Goal: Task Accomplishment & Management: Manage account settings

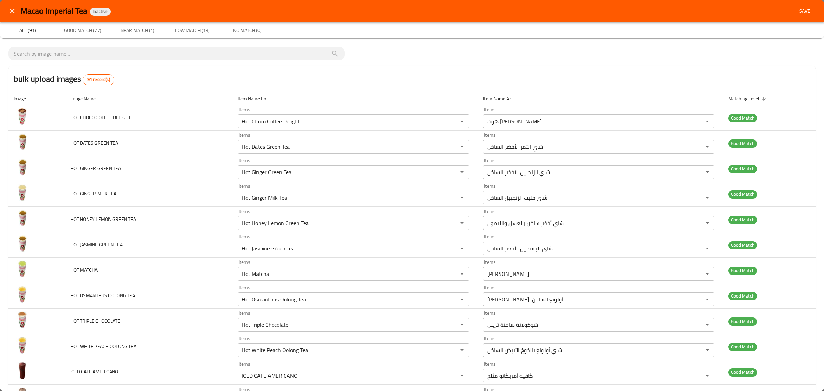
scroll to position [1831, 0]
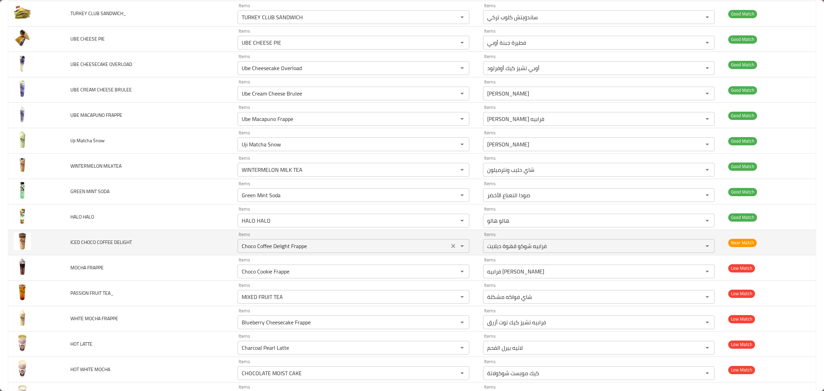
click at [340, 250] on DELIGHT "Choco Coffee Delight Frappe" at bounding box center [343, 246] width 207 height 10
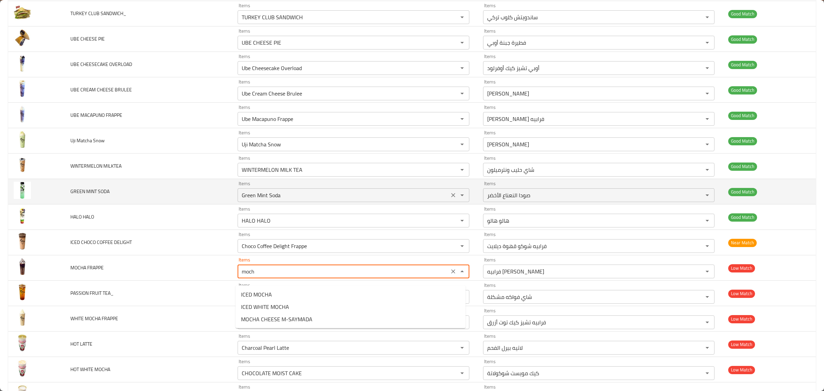
type FRAPPE "mocha"
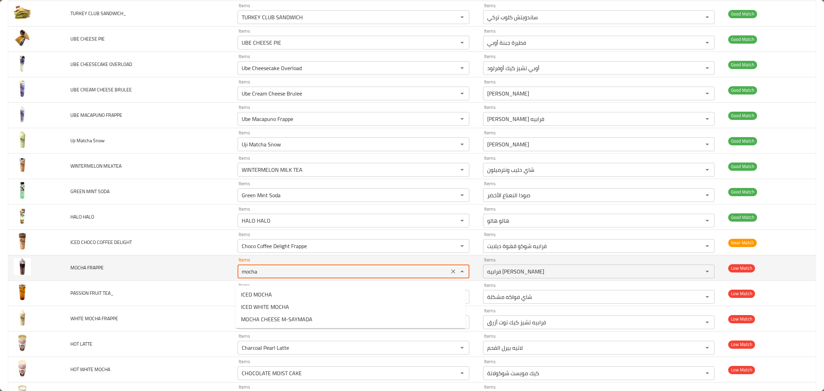
click at [448, 276] on button "Clear" at bounding box center [453, 271] width 10 height 10
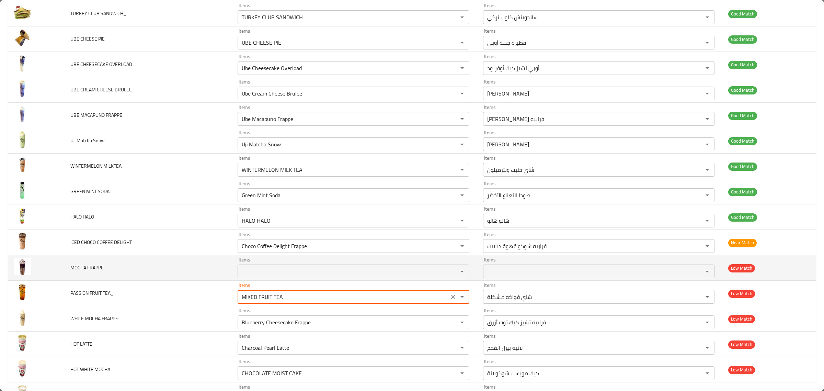
scroll to position [1874, 0]
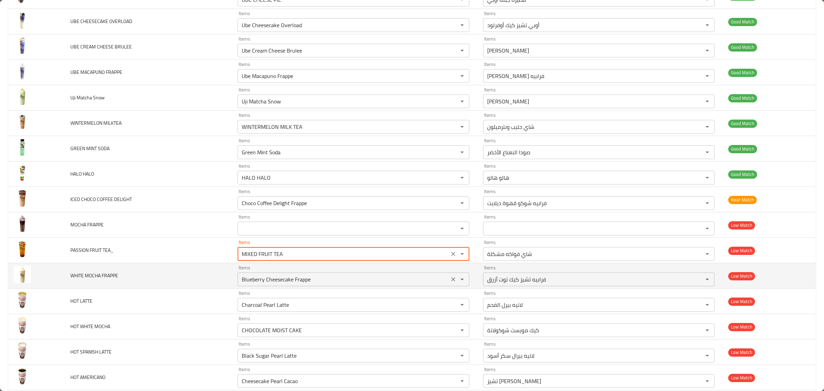
type TEA_ ";"
type TEA_ "p"
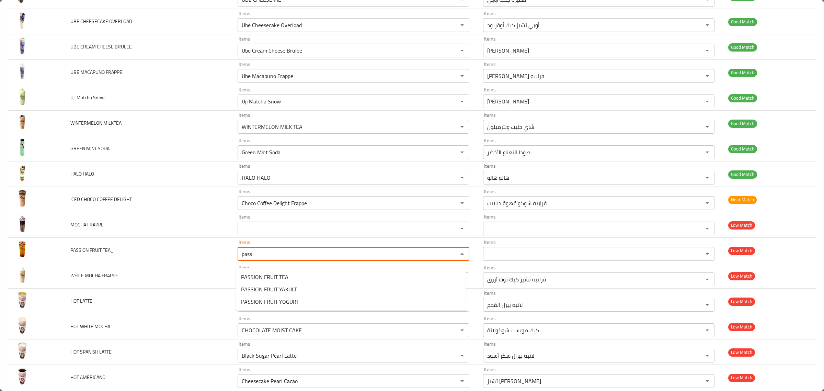
click at [327, 273] on TEA_-option-0 "PASSION FRUIT TEA" at bounding box center [350, 276] width 230 height 12
type TEA_ "PASSION FRUIT TEA"
type TEA_-ar "شاي باشون فروت"
type TEA_ "PASSION FRUIT TEA"
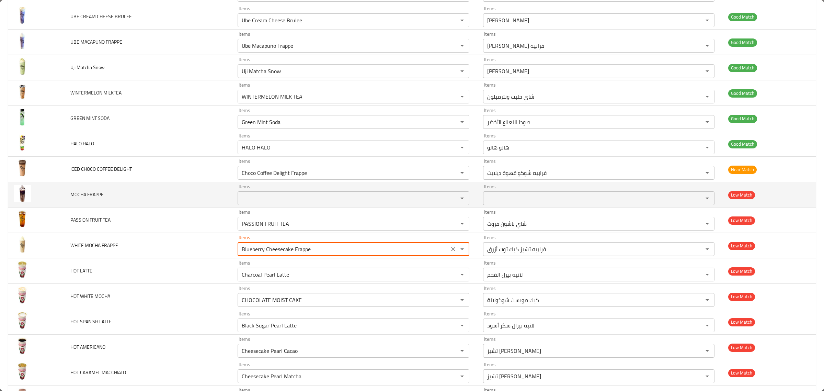
scroll to position [1917, 0]
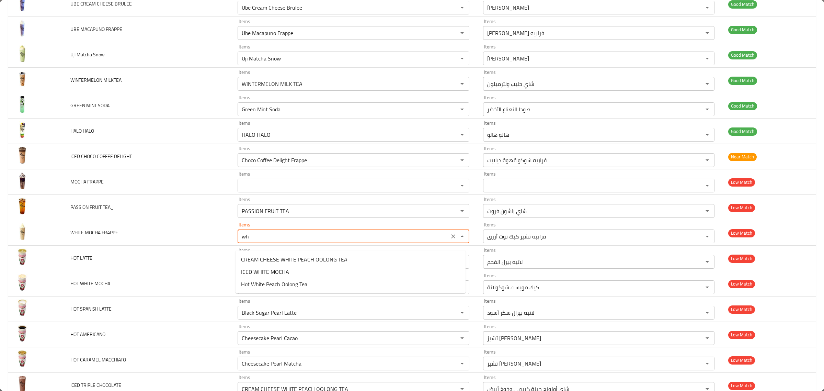
type FRAPPE "w"
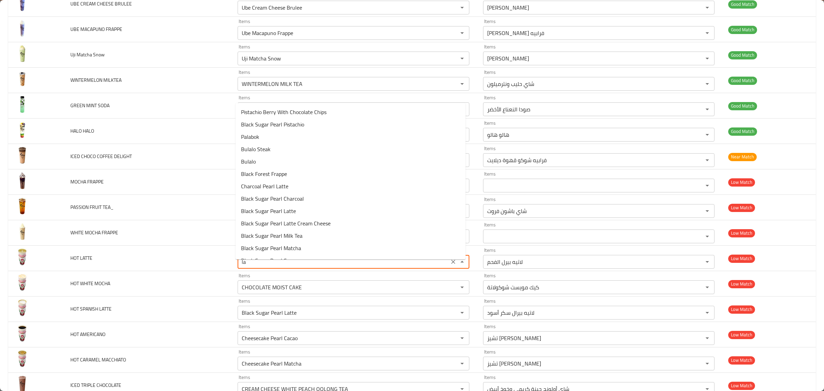
type LATTE "l"
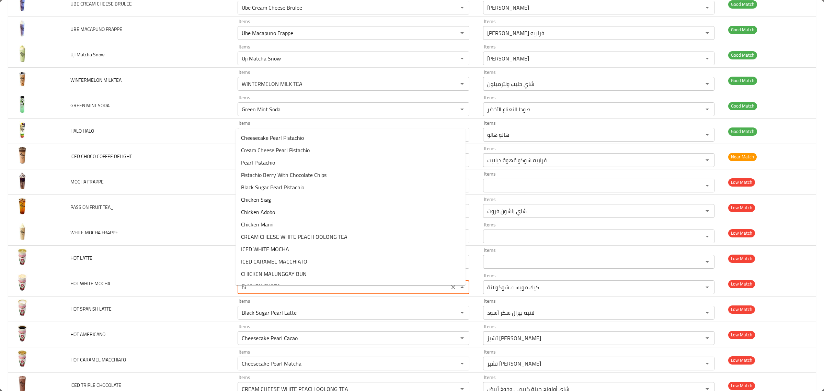
type MOCHA "h"
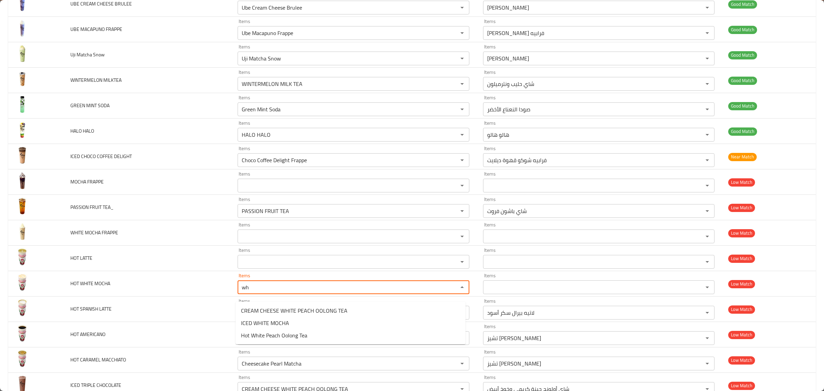
type MOCHA "w"
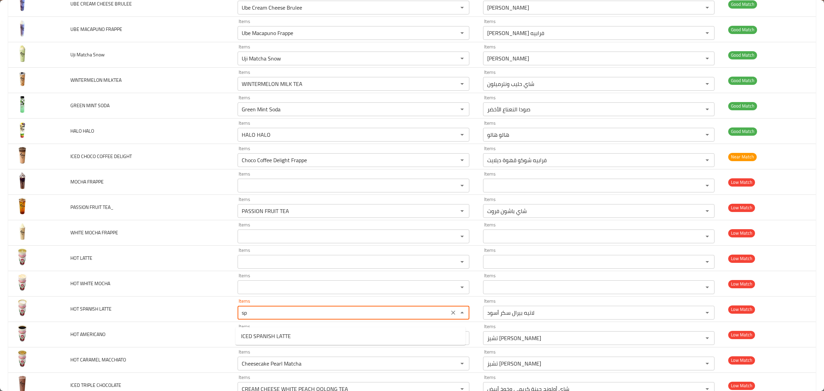
type LATTE "s"
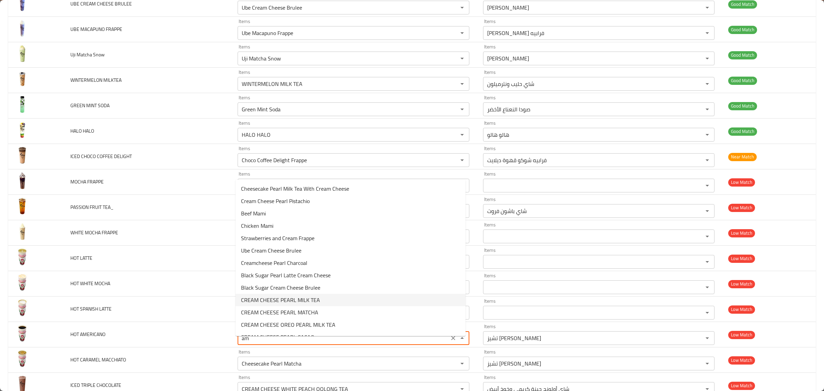
type AMERICANO "a"
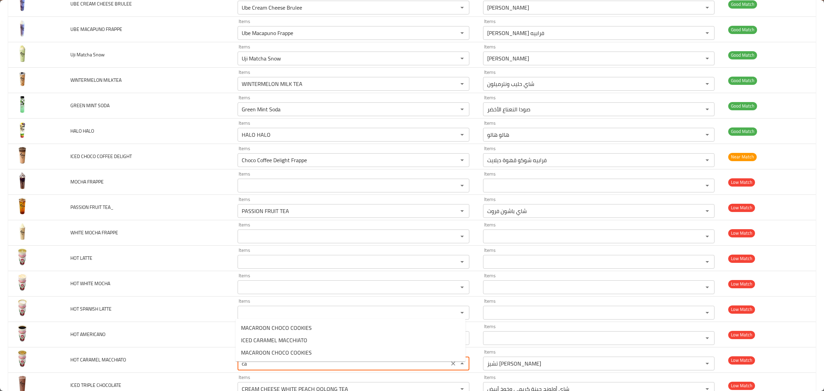
type MACCHIATO "c"
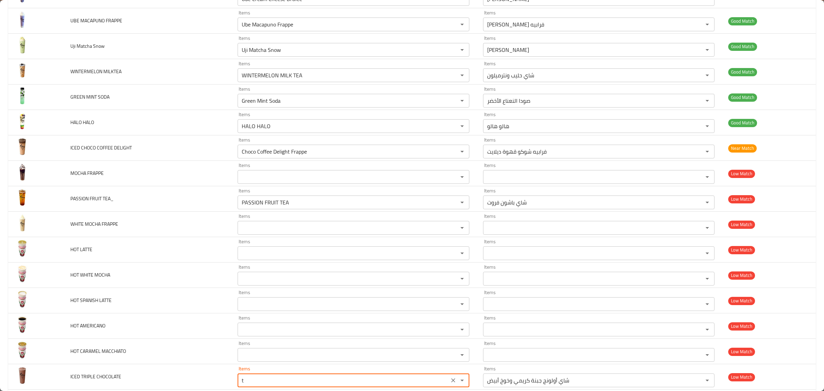
scroll to position [1926, 0]
click at [306, 354] on span "Triple Choco Hazelnut Frappe" at bounding box center [275, 356] width 68 height 8
type CHOCOLATE "Triple Choco Hazelnut Frappe"
type CHOCOLATE-ar "فرابيه تريبل شوكو بندق"
type CHOCOLATE "Triple Choco Hazelnut Frappe"
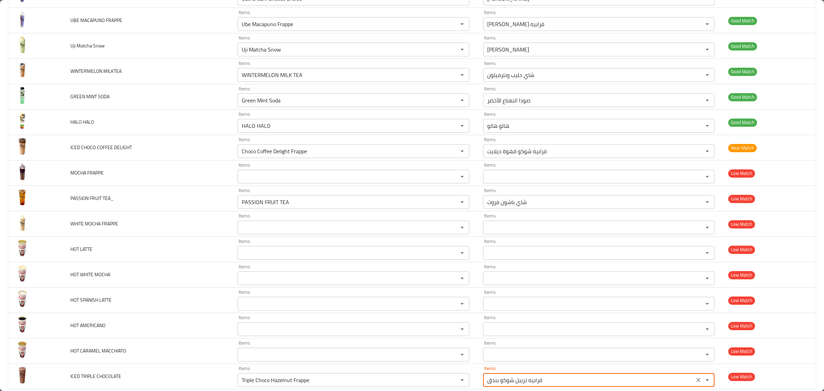
scroll to position [2046, 0]
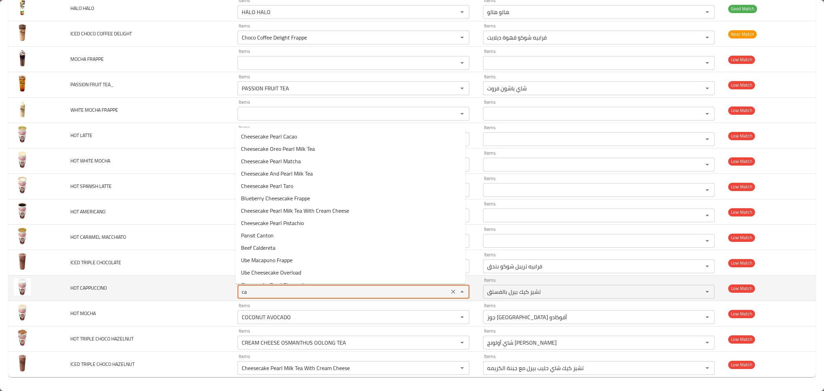
type CAPPUCCINO "c"
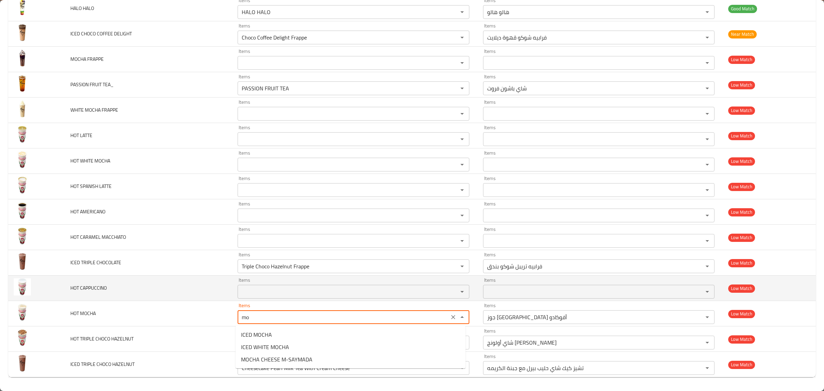
type MOCHA "m"
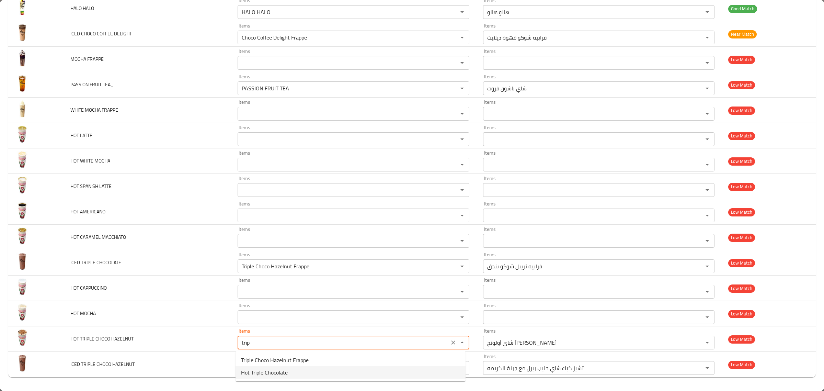
click at [292, 368] on HAZELNUT-option-1 "Hot Triple Chocolate" at bounding box center [350, 372] width 230 height 12
type HAZELNUT "Hot Triple Chocolate"
type HAZELNUT-ar "شوكولاتة ساخنة تريبل"
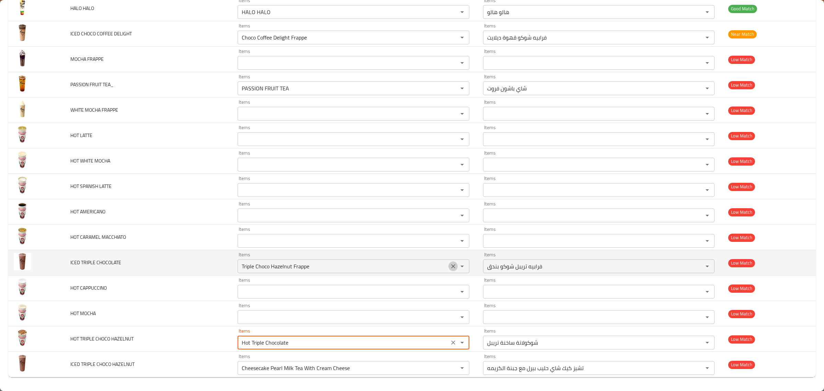
click at [450, 265] on icon "Clear" at bounding box center [453, 266] width 7 height 7
type HAZELNUT "Hot Triple Chocolate"
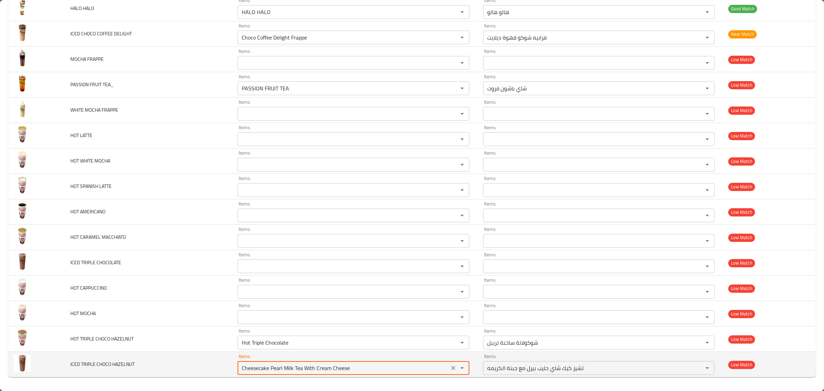
click at [413, 365] on HAZELNUT "Cheesecake Pearl Milk Tea With Cream Cheese" at bounding box center [343, 368] width 207 height 10
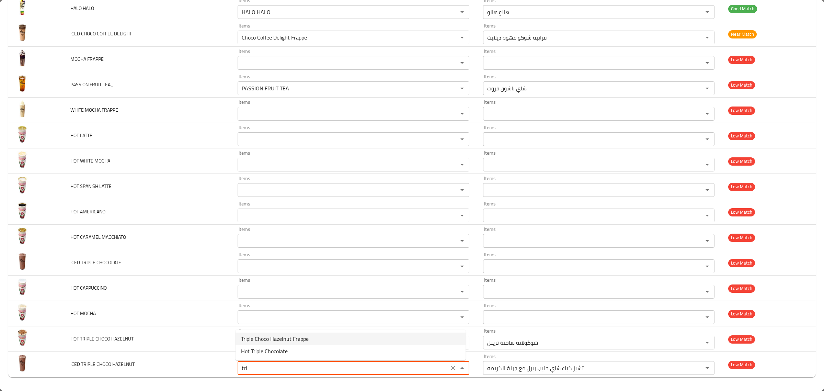
click at [369, 339] on HAZELNUT-option-0 "Triple Choco Hazelnut Frappe" at bounding box center [350, 338] width 230 height 12
type HAZELNUT "Triple Choco Hazelnut Frappe"
type HAZELNUT-ar "فرابيه تريبل شوكو بندق"
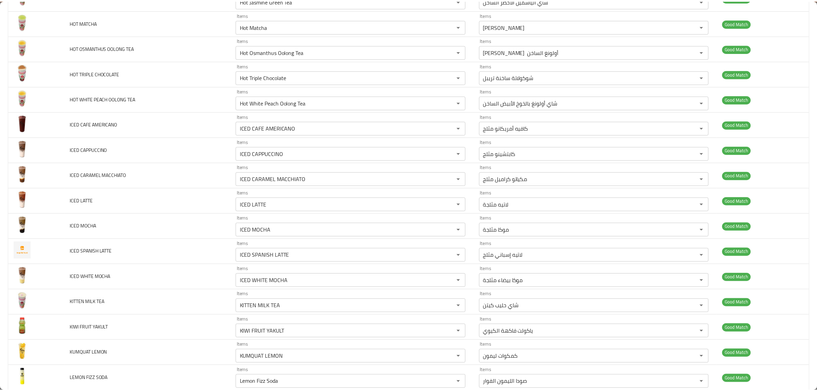
scroll to position [0, 0]
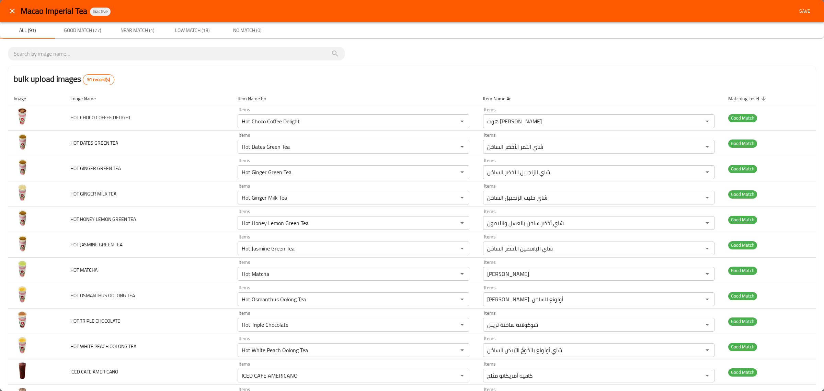
type HAZELNUT "Triple Choco Hazelnut Frappe"
click at [802, 12] on span "Save" at bounding box center [804, 11] width 16 height 9
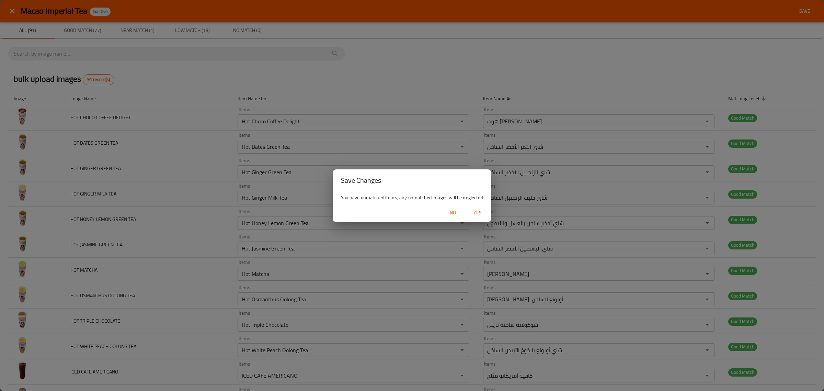
click at [474, 209] on span "Yes" at bounding box center [477, 212] width 16 height 9
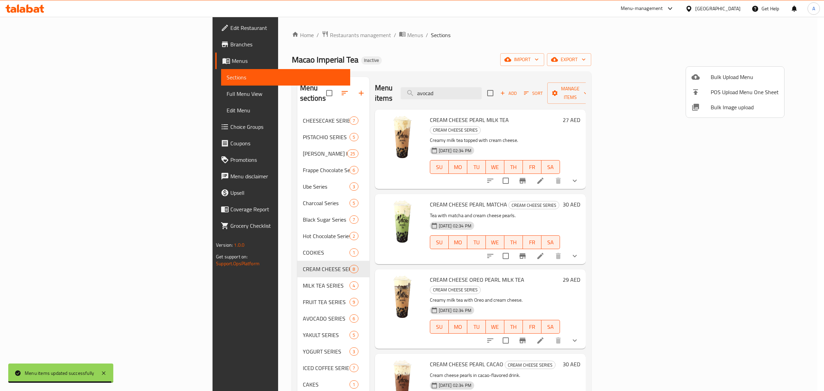
click at [219, 109] on div at bounding box center [412, 195] width 824 height 391
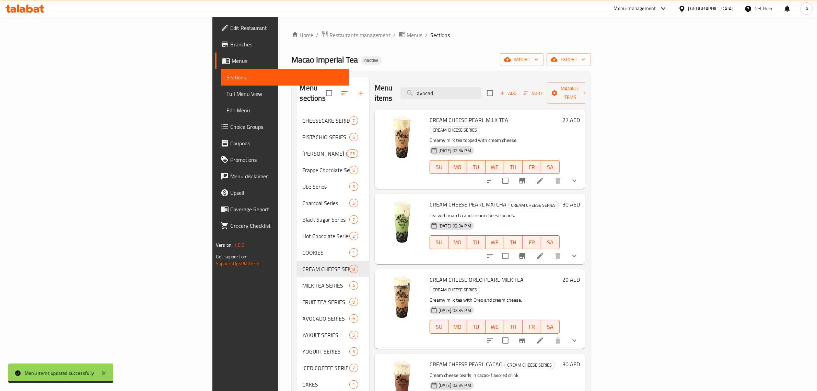
click at [303, 116] on span "CHEESECAKE SERIES" at bounding box center [326, 120] width 47 height 8
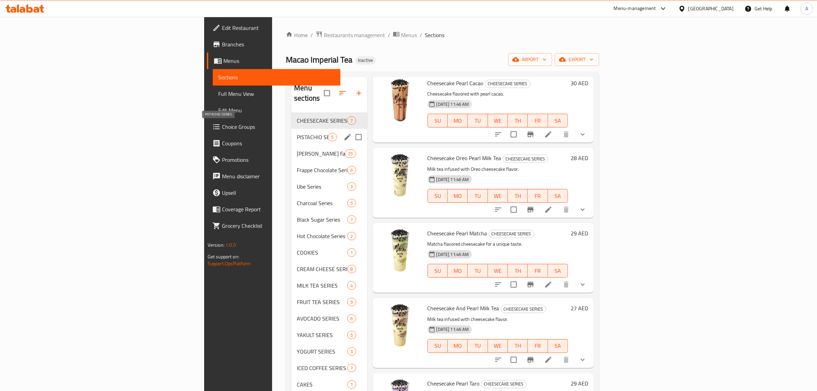
click at [297, 133] on span "PISTACHIO SERIES" at bounding box center [312, 137] width 31 height 8
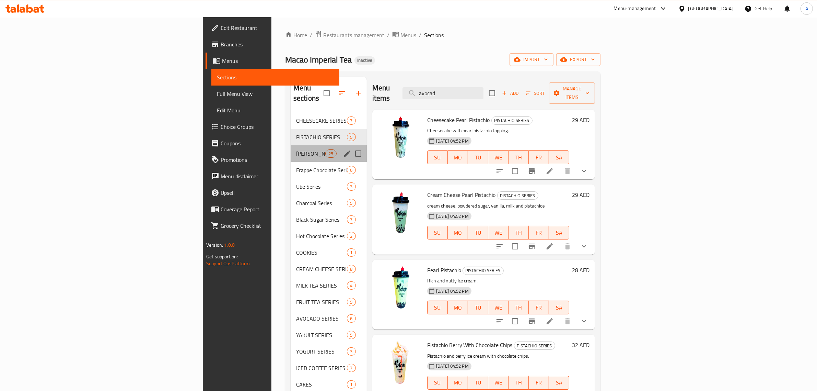
click at [291, 148] on div "Pinoy's Favorite Items 25" at bounding box center [329, 153] width 76 height 16
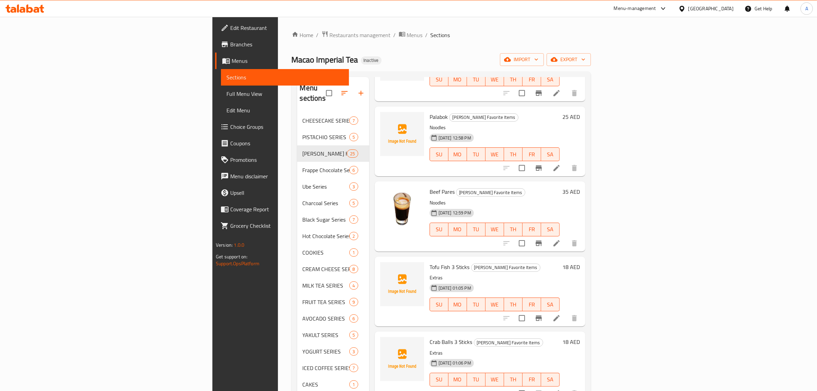
scroll to position [300, 0]
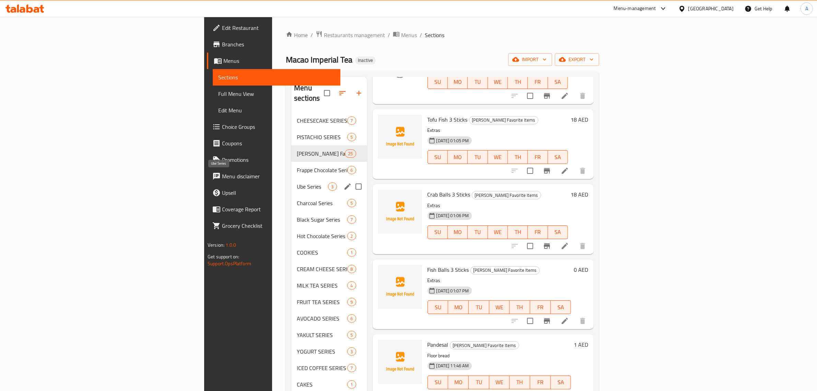
click at [297, 182] on span "Ube Series" at bounding box center [312, 186] width 31 height 8
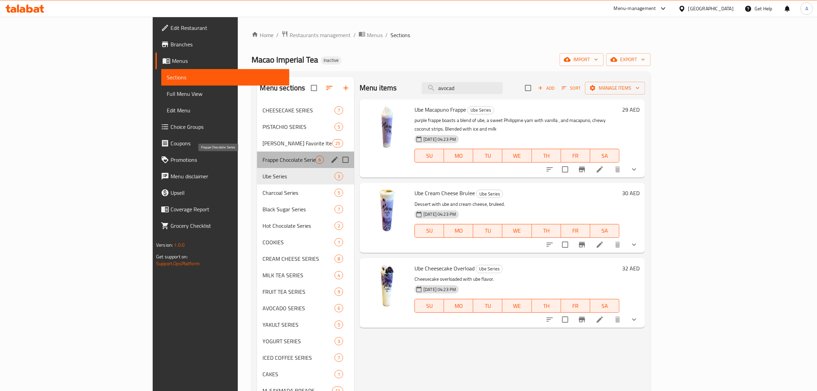
click at [263, 163] on span "Frappe Chocolate Series" at bounding box center [289, 159] width 53 height 8
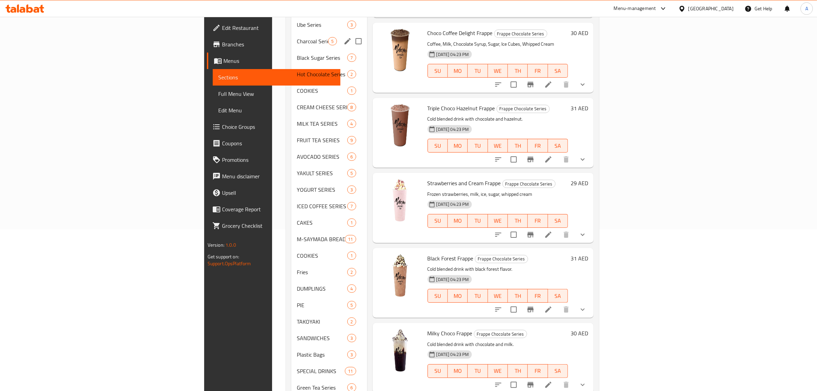
scroll to position [81, 0]
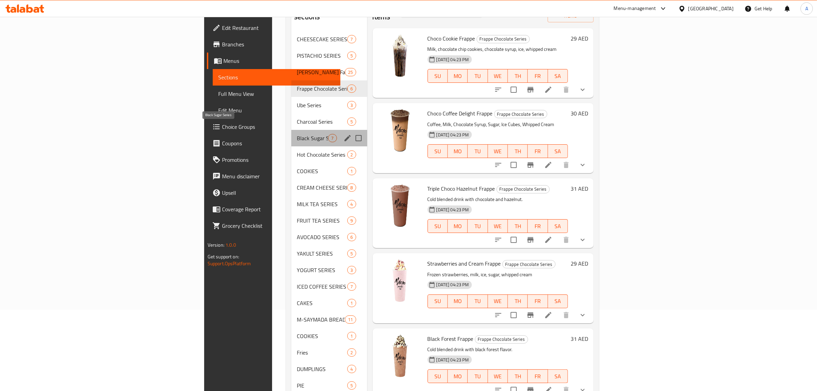
click at [297, 134] on span "Black Sugar Series" at bounding box center [312, 138] width 31 height 8
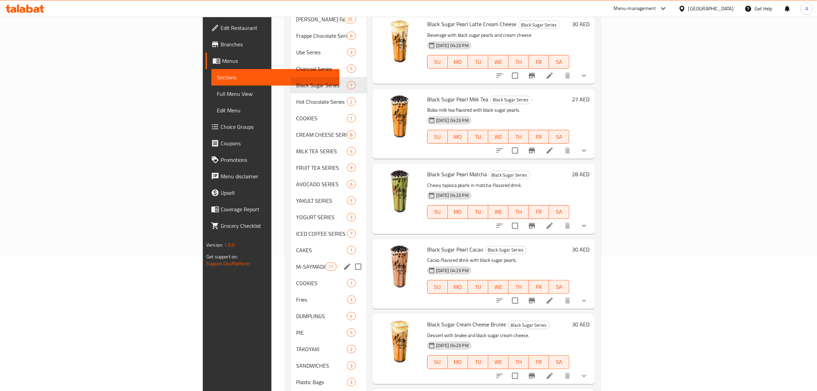
scroll to position [124, 0]
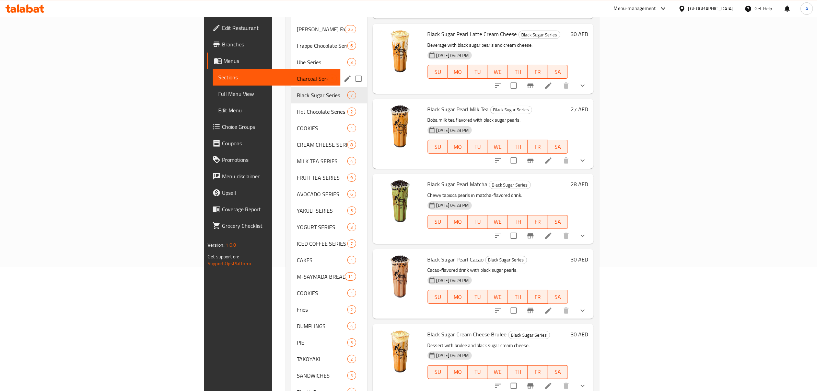
click at [297, 74] on span "Charcoal Series" at bounding box center [312, 78] width 31 height 8
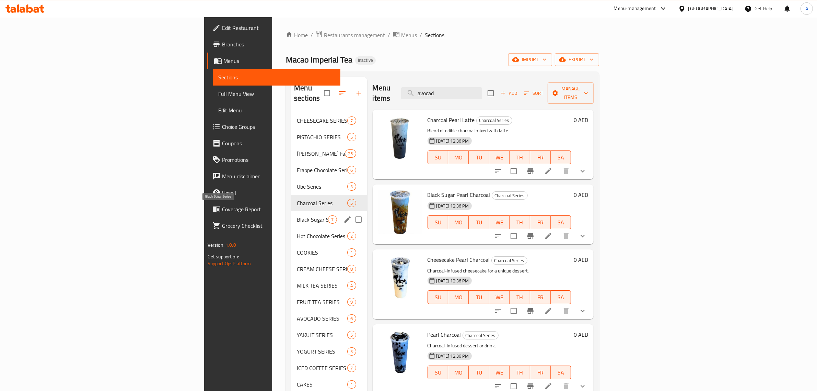
click at [297, 215] on span "Black Sugar Series" at bounding box center [312, 219] width 31 height 8
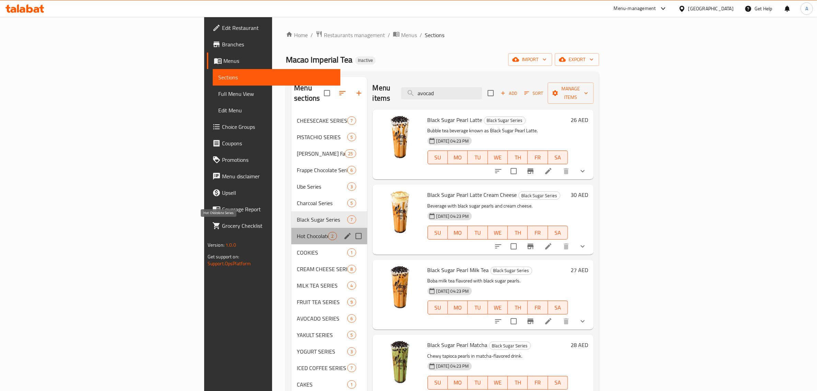
click at [297, 232] on span "Hot Chocolate Series" at bounding box center [312, 236] width 31 height 8
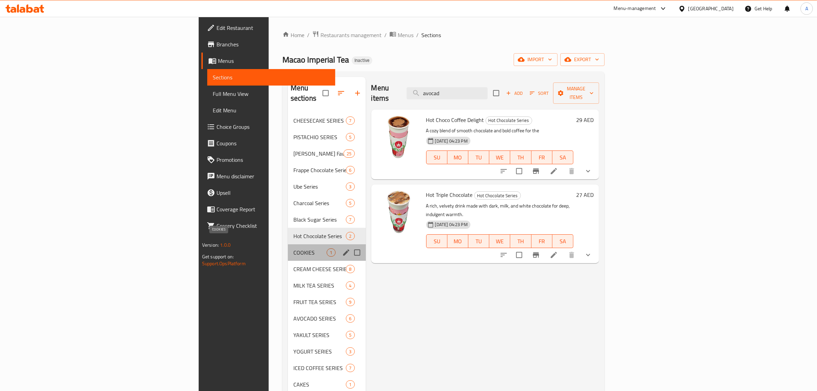
click at [293, 248] on span "COOKIES" at bounding box center [310, 252] width 34 height 8
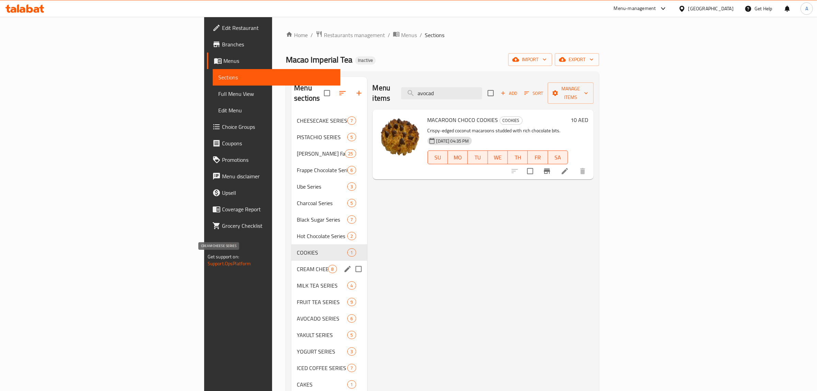
click at [297, 265] on span "CREAM CHEESE SERIES" at bounding box center [312, 269] width 31 height 8
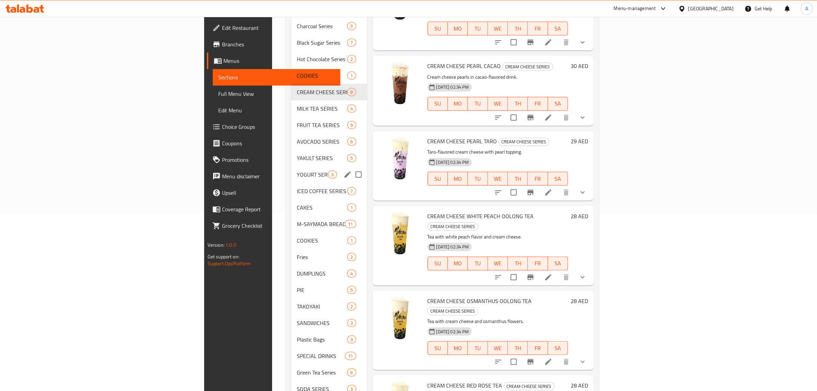
scroll to position [167, 0]
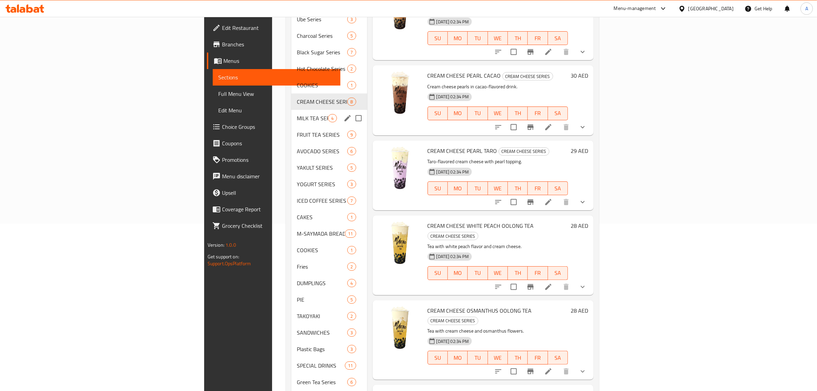
click at [291, 110] on div "MILK TEA SERIES 4" at bounding box center [329, 118] width 76 height 16
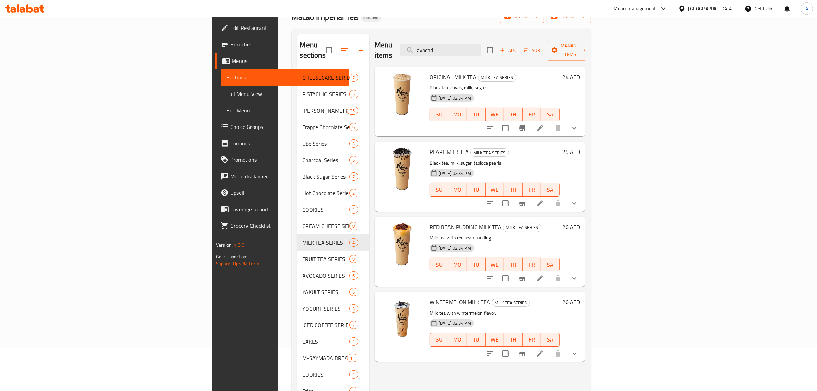
scroll to position [172, 0]
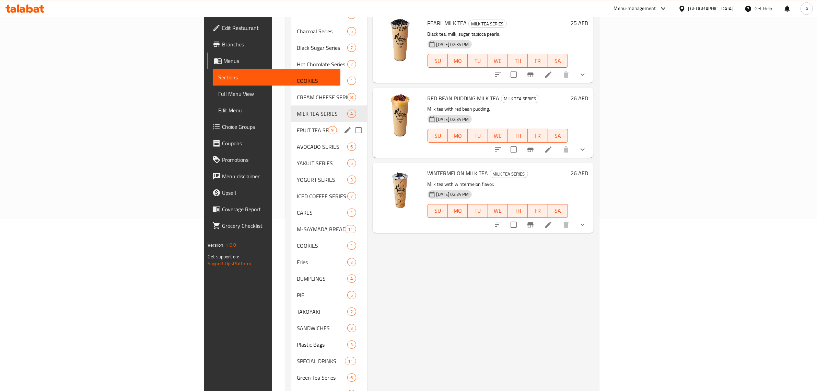
click at [297, 126] on span "FRUIT TEA SERIES" at bounding box center [312, 130] width 31 height 8
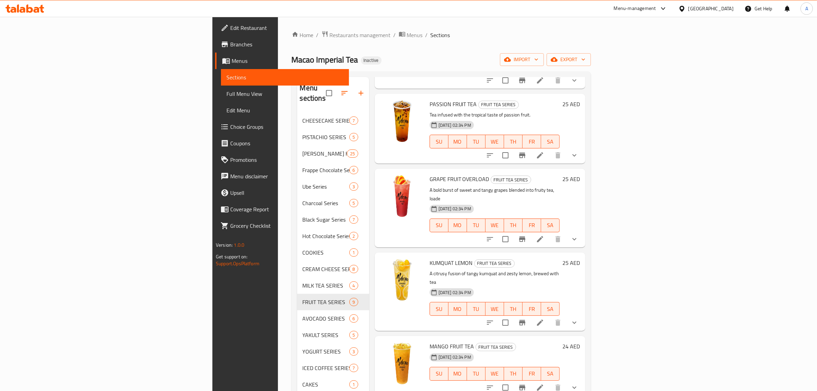
scroll to position [210, 0]
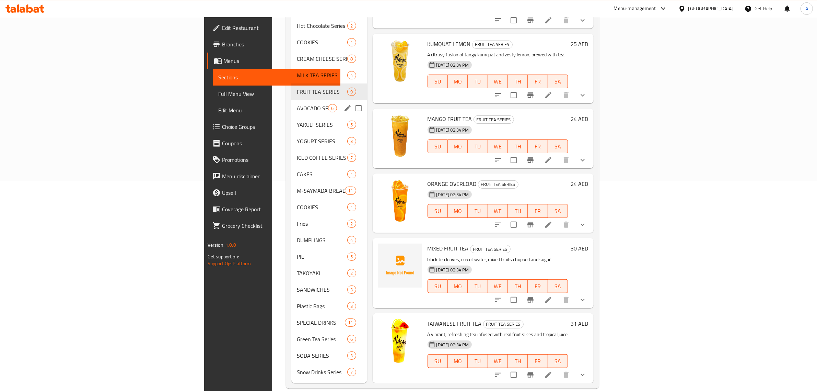
click at [297, 104] on span "AVOCADO SERIES" at bounding box center [312, 108] width 31 height 8
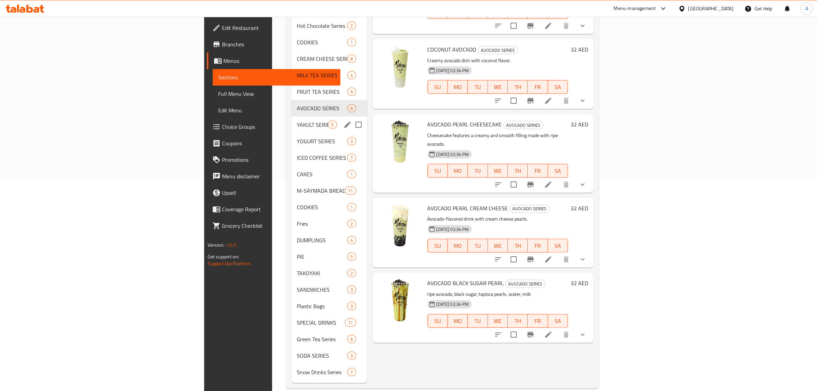
click at [297, 120] on span "YAKULT SERIES" at bounding box center [312, 124] width 31 height 8
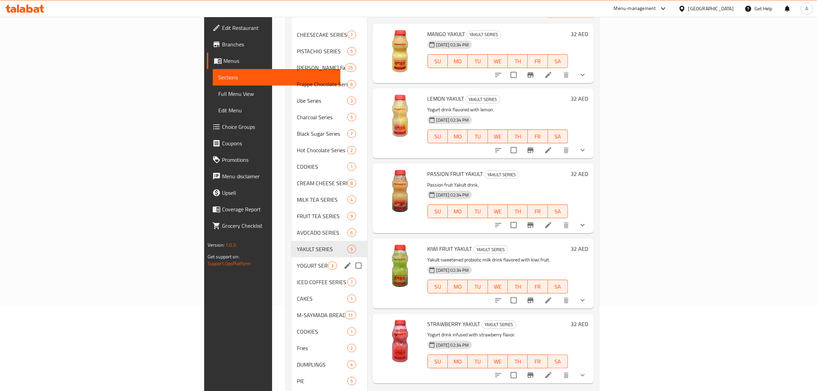
click at [297, 261] on span "YOGURT SERIES" at bounding box center [312, 265] width 31 height 8
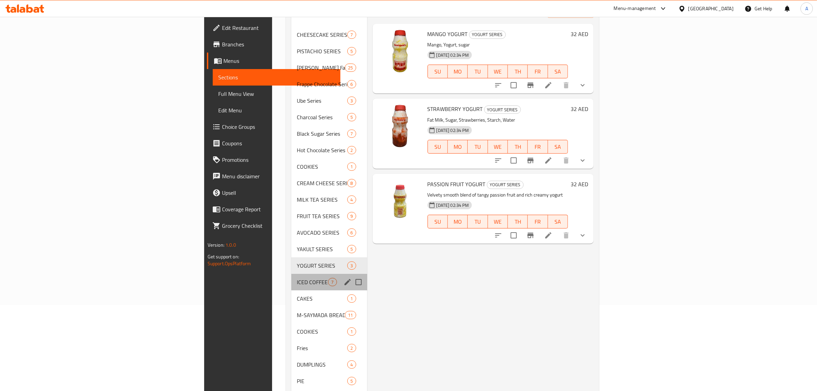
click at [291, 279] on div "ICED COFFEE SERIES 7" at bounding box center [329, 282] width 76 height 16
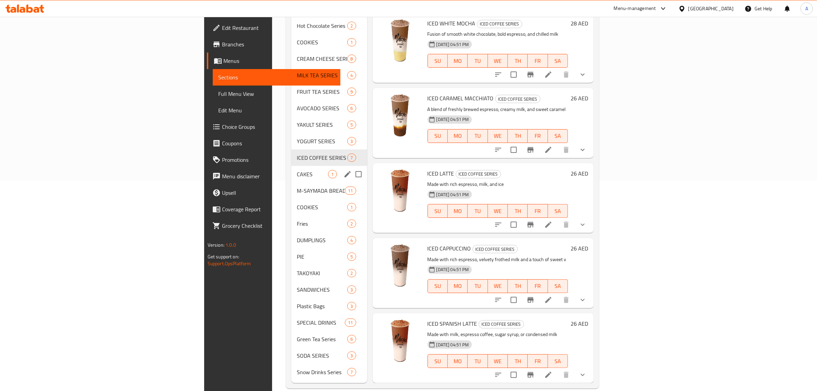
click at [297, 170] on span "CAKES" at bounding box center [312, 174] width 31 height 8
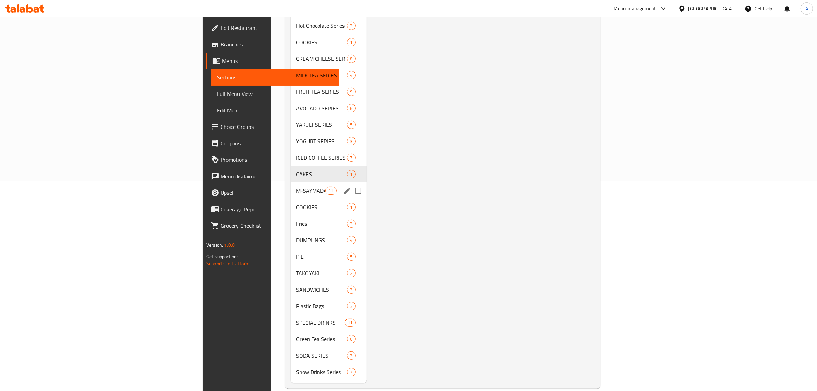
click at [296, 186] on span "M-SAYMADA BREADS" at bounding box center [310, 190] width 29 height 8
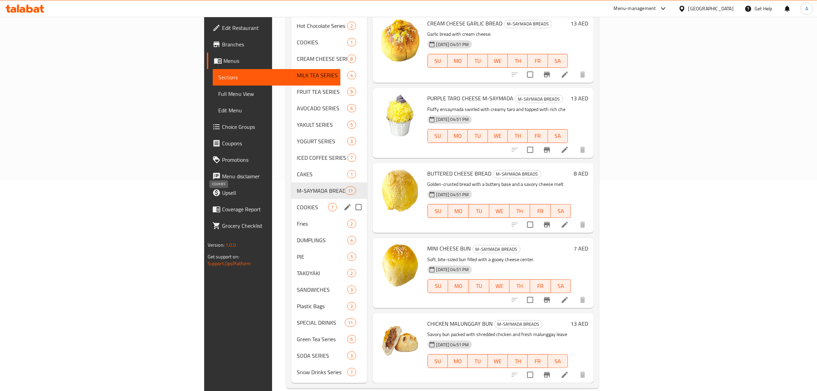
click at [297, 203] on span "COOKIES" at bounding box center [312, 207] width 31 height 8
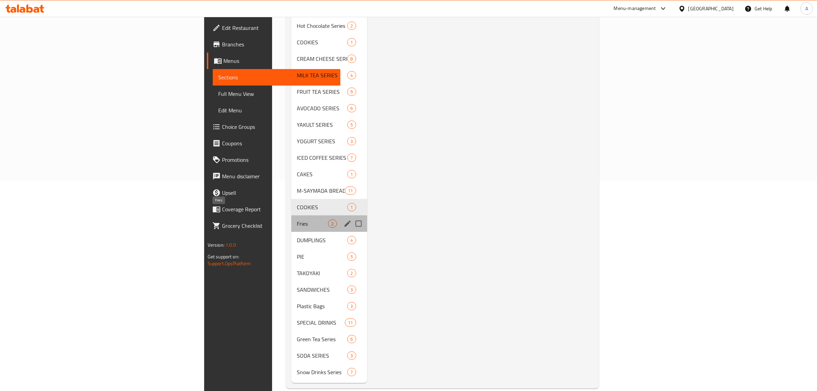
click at [297, 219] on span "Fries" at bounding box center [312, 223] width 31 height 8
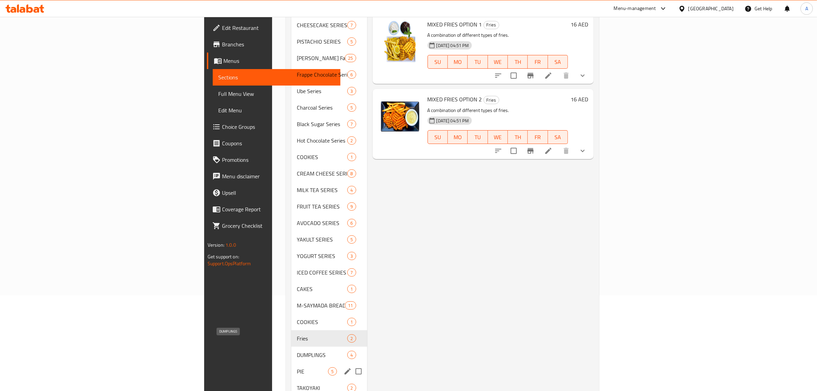
scroll to position [172, 0]
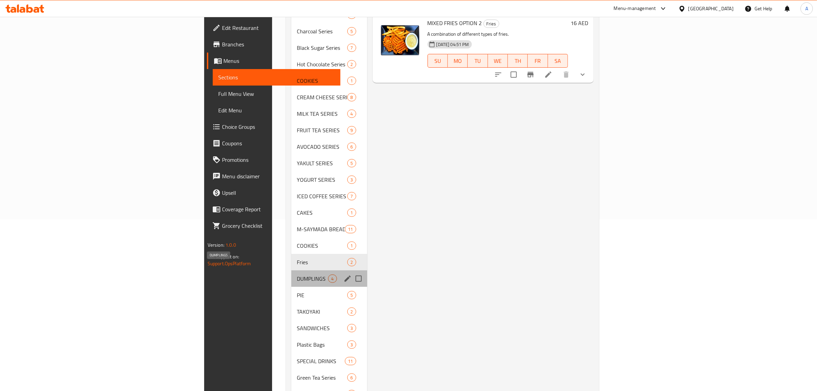
click at [297, 274] on span "DUMPLINGS" at bounding box center [312, 278] width 31 height 8
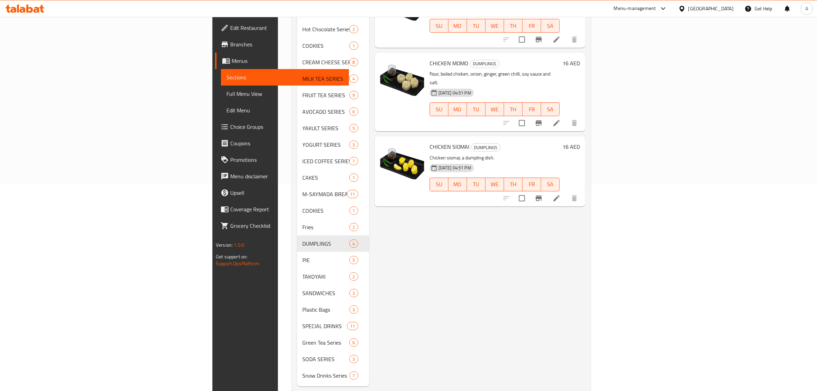
scroll to position [210, 0]
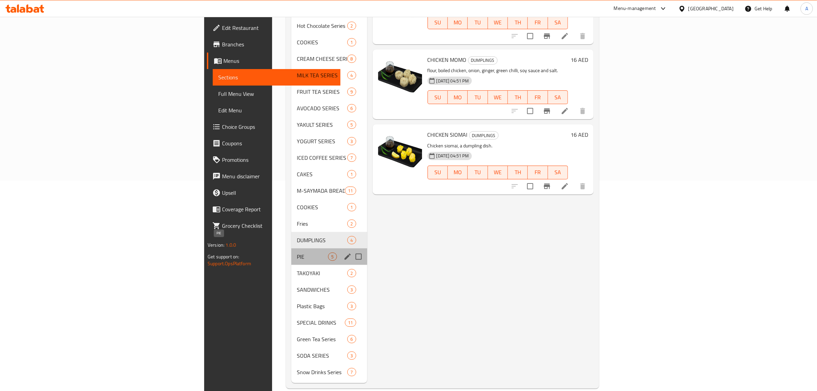
click at [297, 252] on span "PIE" at bounding box center [312, 256] width 31 height 8
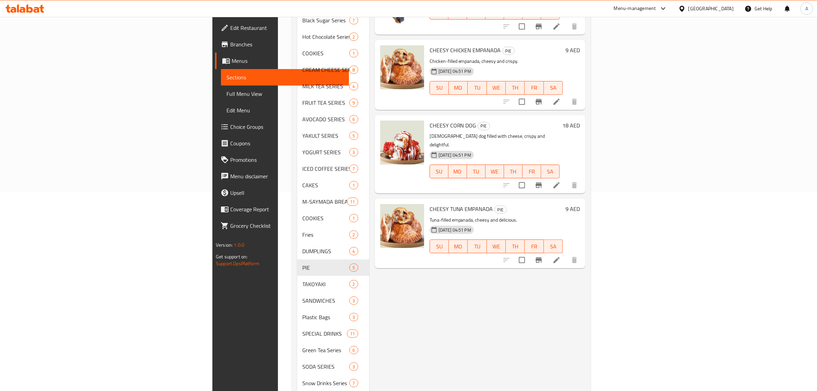
scroll to position [210, 0]
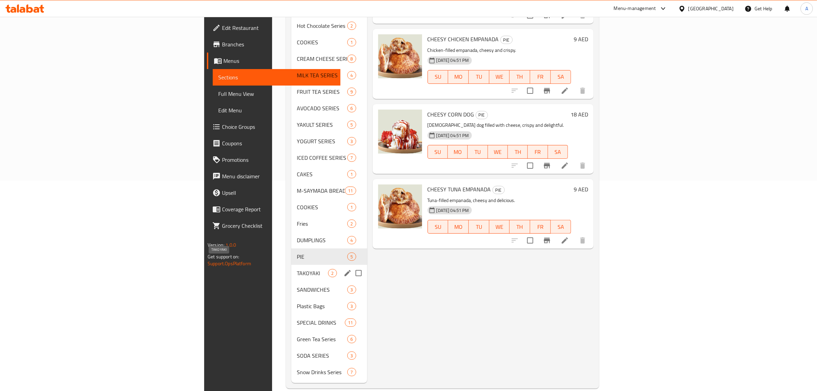
click at [297, 269] on span "TAKOYAKI" at bounding box center [312, 273] width 31 height 8
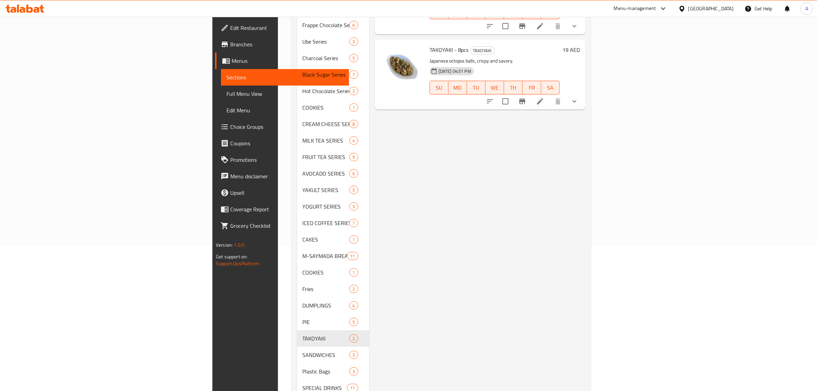
scroll to position [210, 0]
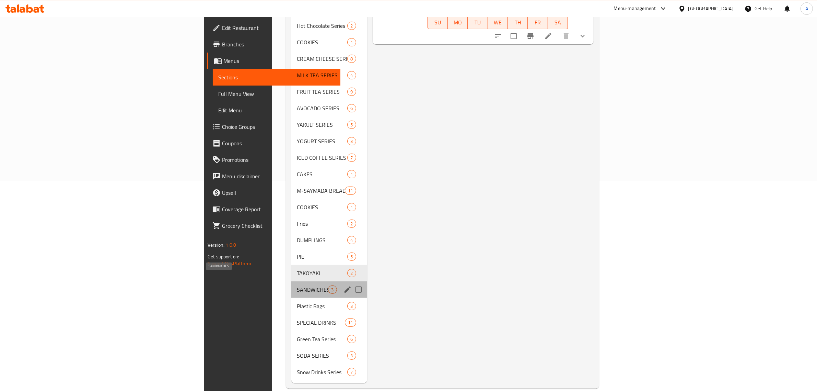
click at [297, 285] on span "SANDWICHES" at bounding box center [312, 289] width 31 height 8
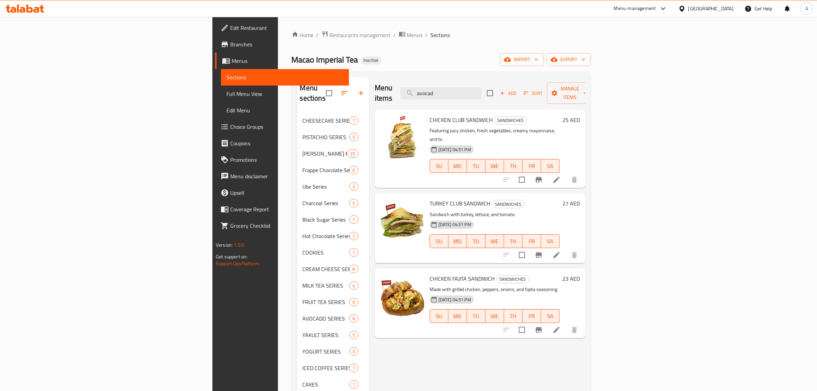
scroll to position [210, 0]
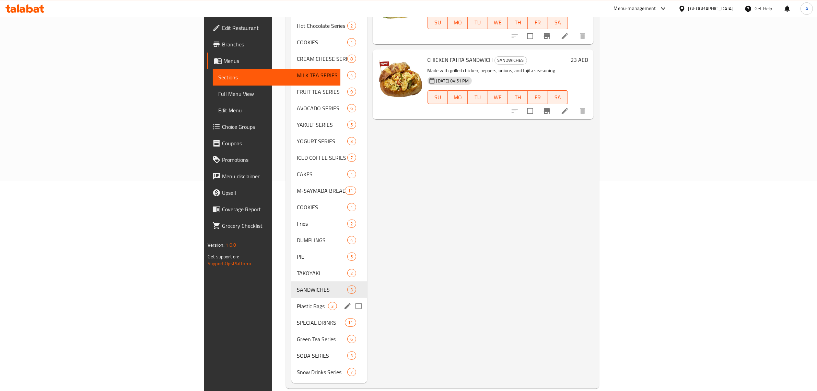
click at [297, 302] on span "Plastic Bags" at bounding box center [312, 306] width 31 height 8
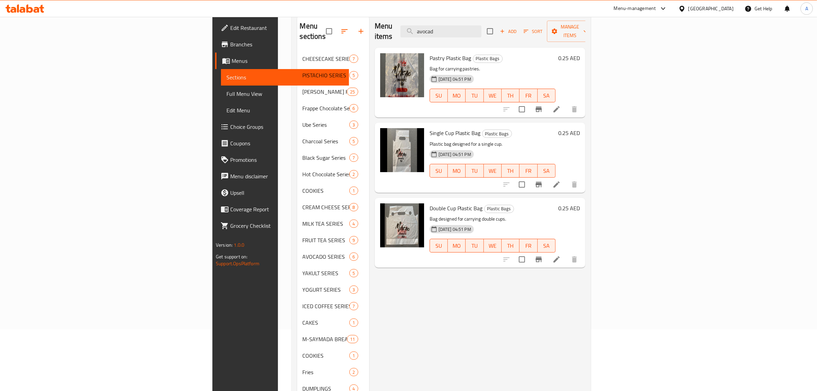
scroll to position [210, 0]
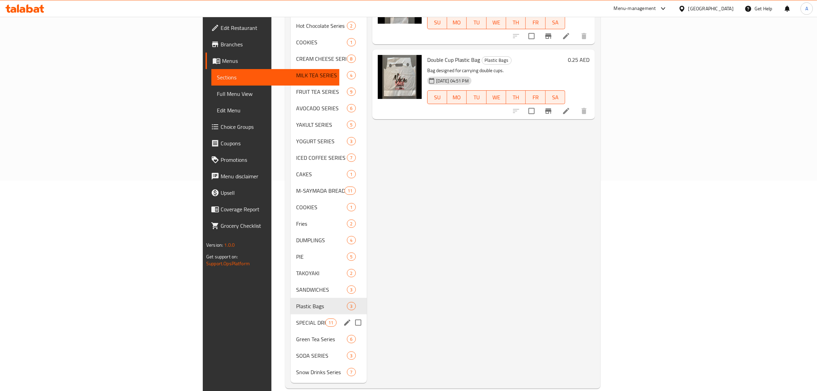
click at [296, 318] on span "SPECIAL DRINKS" at bounding box center [310, 322] width 29 height 8
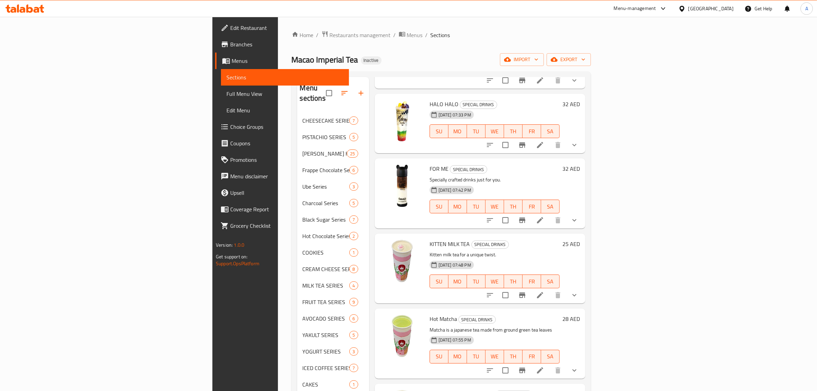
scroll to position [210, 0]
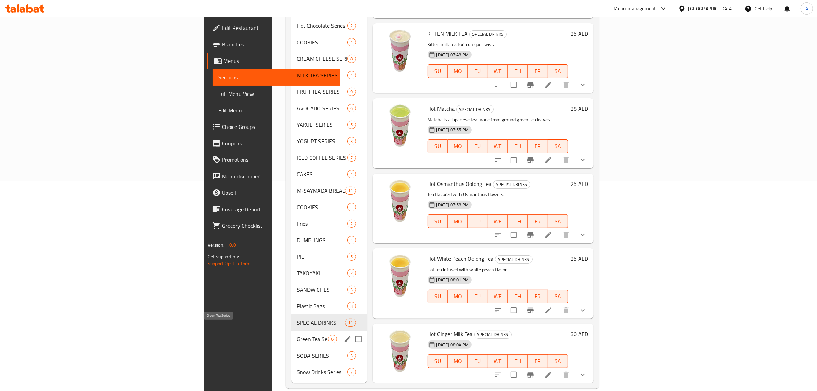
click at [297, 335] on span "Green Tea Series" at bounding box center [312, 339] width 31 height 8
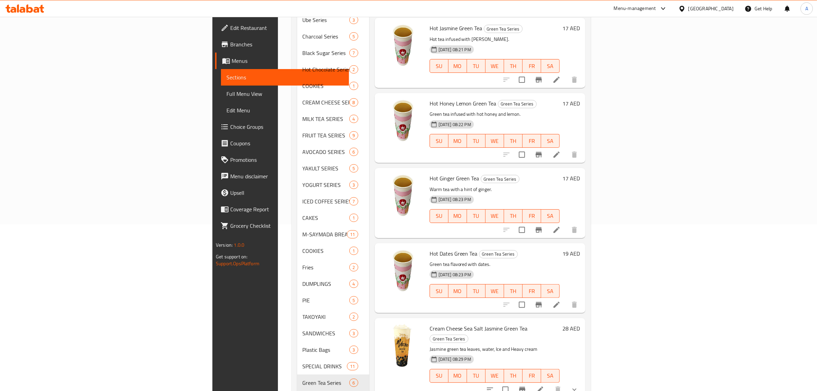
scroll to position [210, 0]
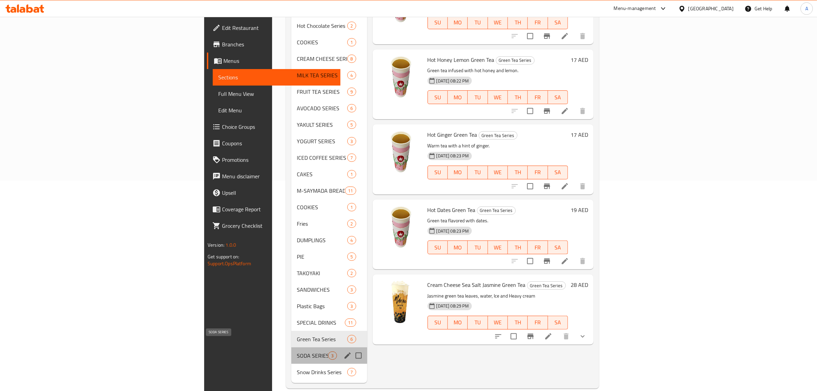
click at [297, 351] on span "SODA SERIES" at bounding box center [312, 355] width 31 height 8
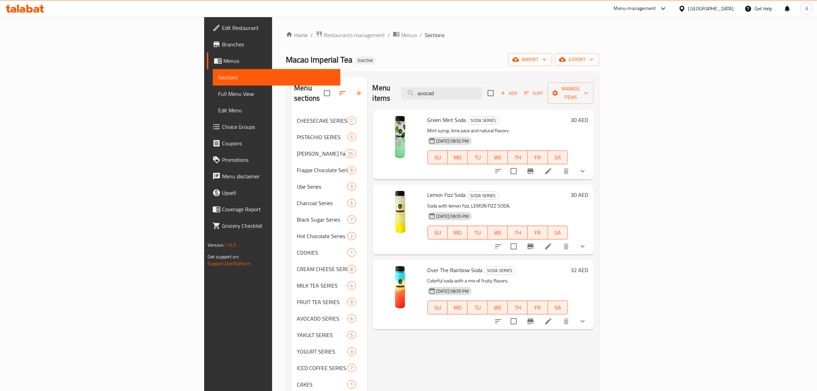
scroll to position [210, 0]
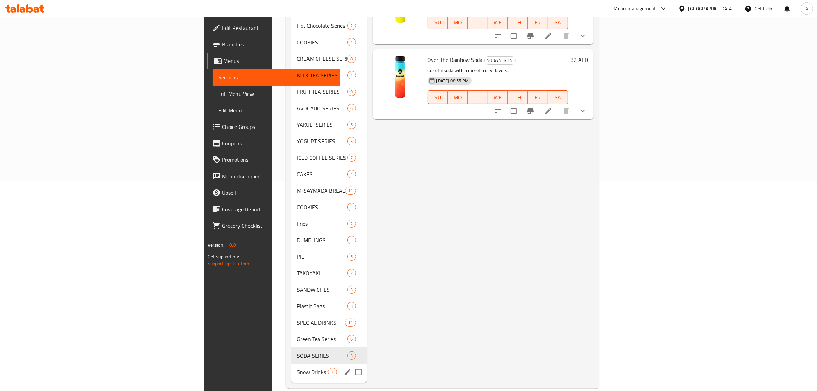
click at [291, 363] on div "Snow Drinks Series 7" at bounding box center [329, 371] width 76 height 16
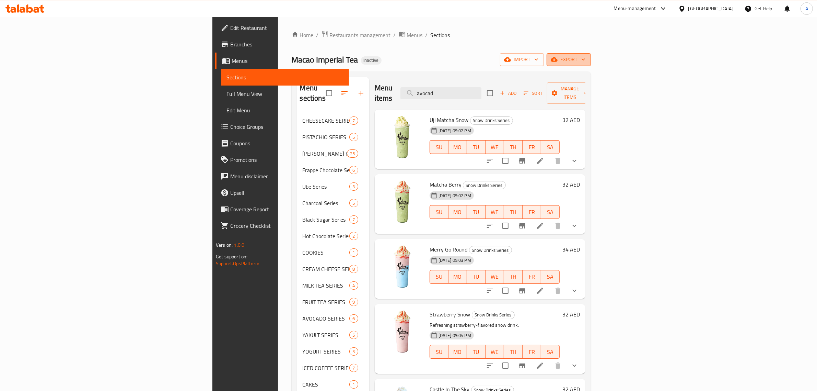
click at [586, 64] on span "export" at bounding box center [568, 59] width 33 height 9
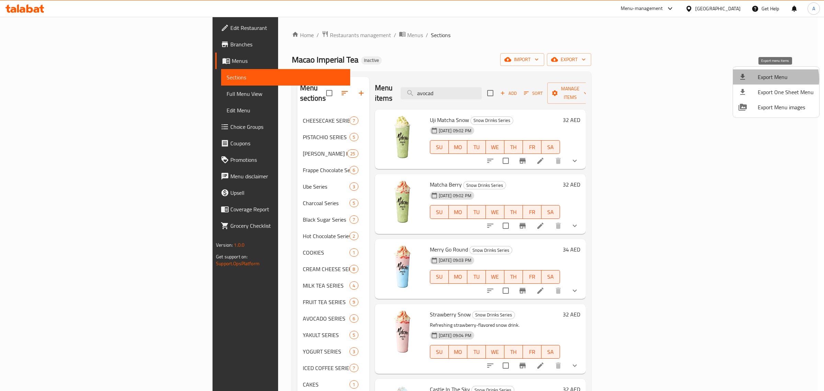
click at [767, 79] on span "Export Menu" at bounding box center [786, 77] width 56 height 8
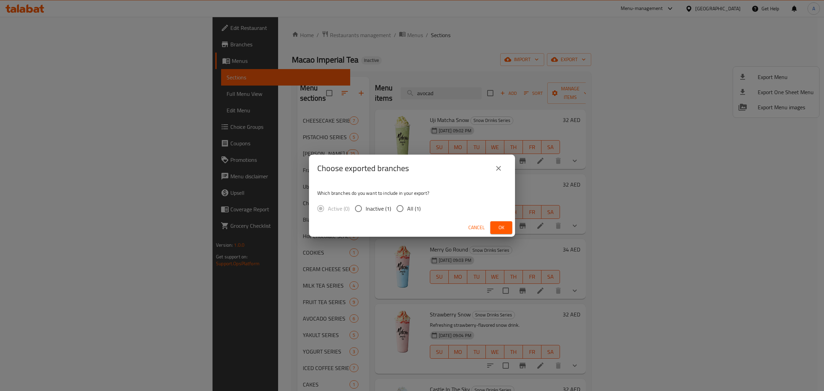
click at [399, 209] on input "All (1)" at bounding box center [400, 208] width 14 height 14
radio input "true"
click at [497, 230] on span "Ok" at bounding box center [501, 227] width 11 height 9
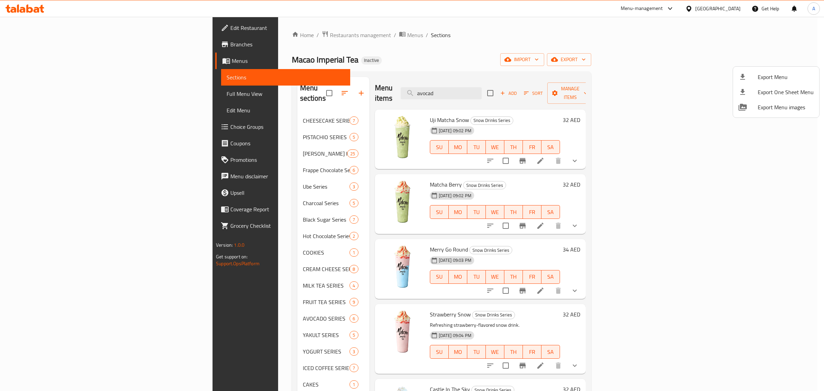
click at [218, 36] on div at bounding box center [412, 195] width 824 height 391
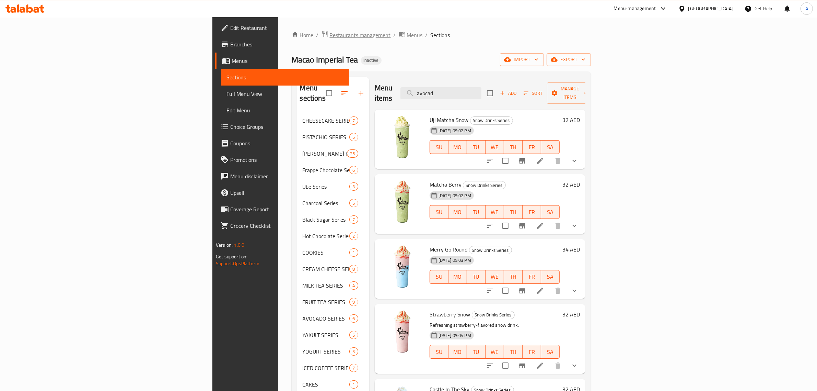
click at [330, 36] on span "Restaurants management" at bounding box center [360, 35] width 61 height 8
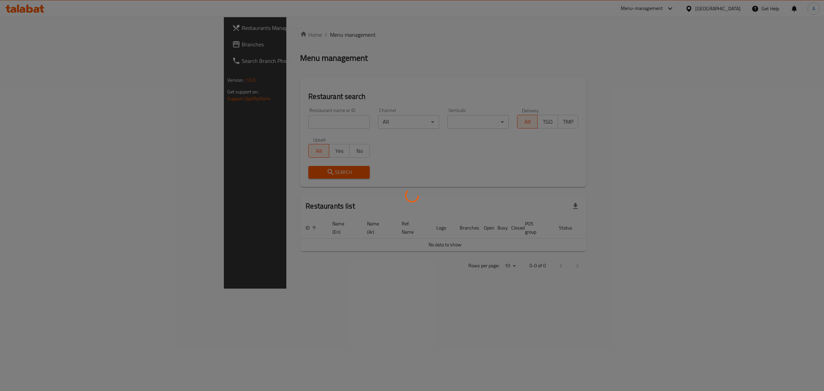
click at [266, 121] on div at bounding box center [412, 195] width 824 height 391
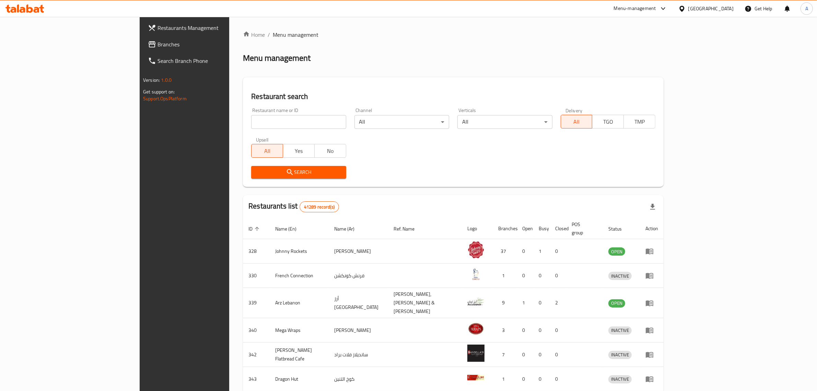
click at [266, 121] on input "search" at bounding box center [298, 122] width 95 height 14
paste input "Dunes cafe"
click button "Search" at bounding box center [298, 172] width 95 height 13
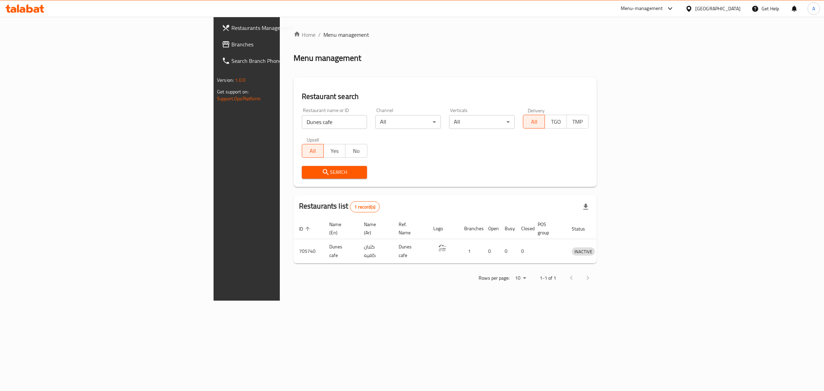
click at [302, 120] on input "Dunes cafe" at bounding box center [335, 122] width 66 height 14
paste input "EM ART FLOWERS"
type input "DEM ART FLOWERS"
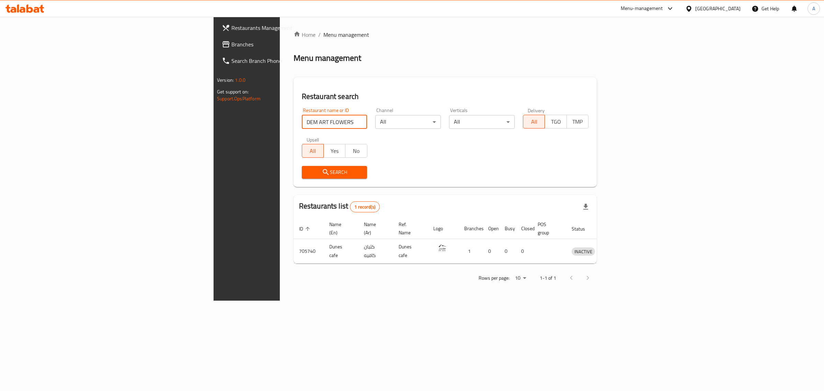
click button "Search" at bounding box center [335, 172] width 66 height 13
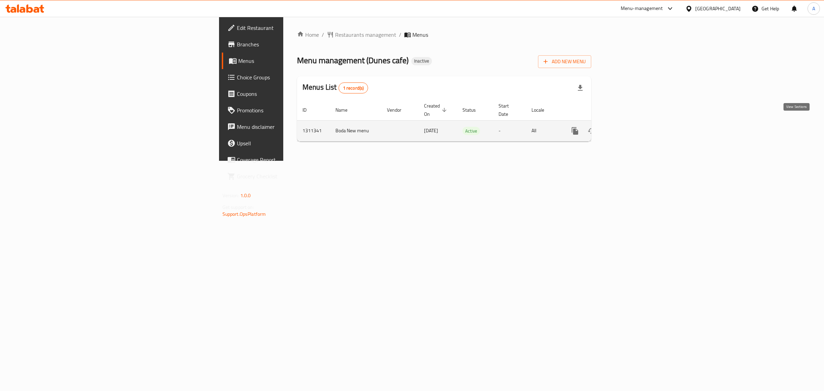
click at [633, 124] on link "enhanced table" at bounding box center [624, 131] width 16 height 16
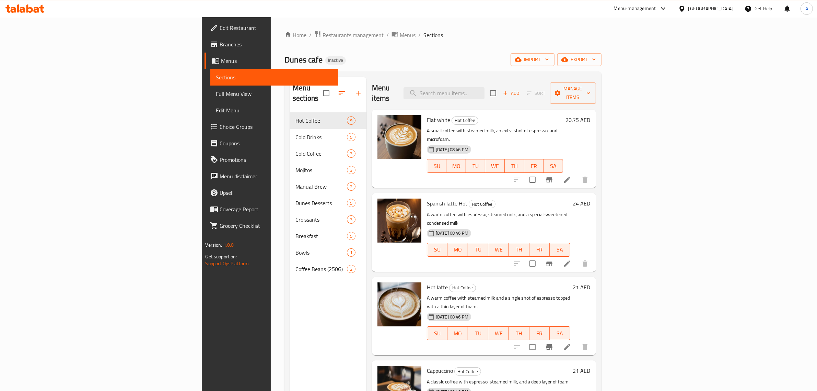
click at [450, 77] on div "Menu items Add Sort Manage items" at bounding box center [484, 93] width 224 height 33
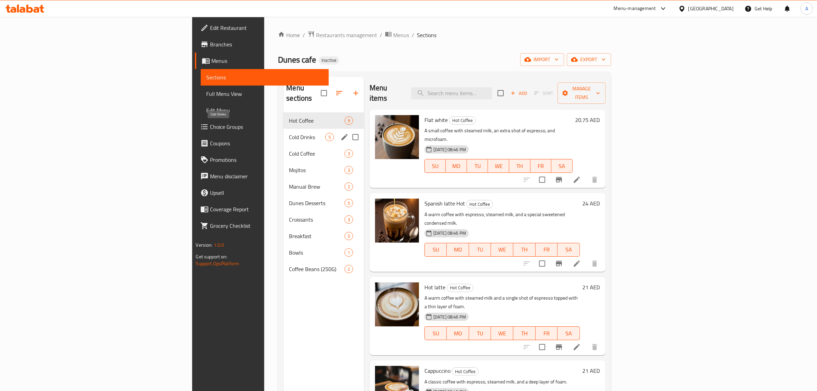
click at [289, 133] on span "Cold Drinks" at bounding box center [307, 137] width 36 height 8
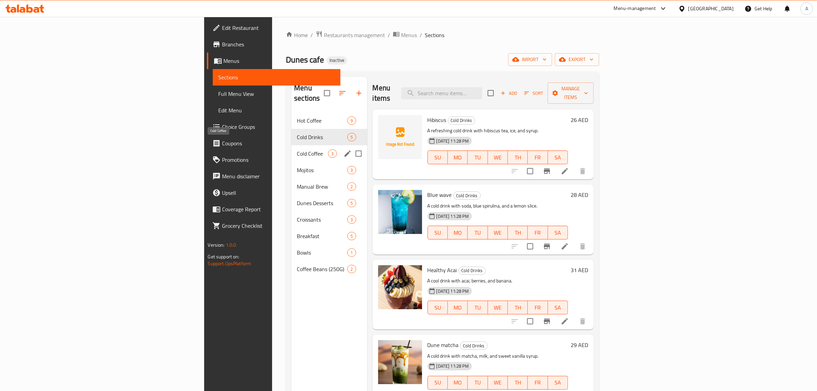
click at [297, 149] on span "Cold Coffee" at bounding box center [312, 153] width 31 height 8
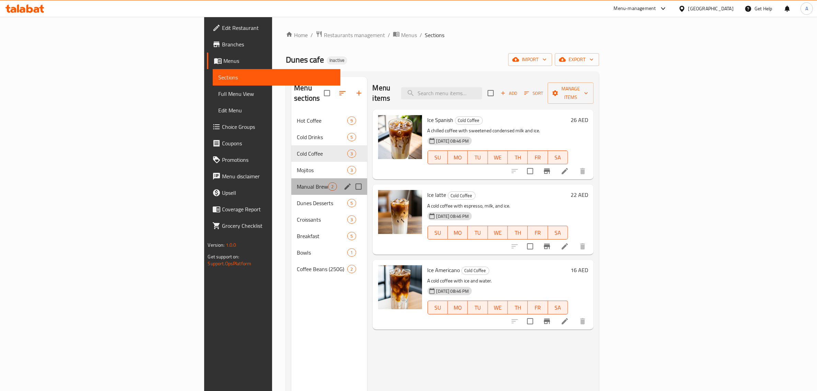
click at [291, 184] on div "Manual Brew 2" at bounding box center [329, 186] width 76 height 16
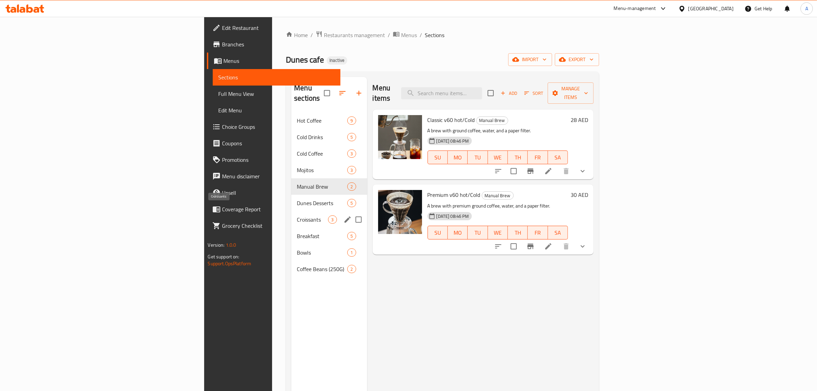
click at [297, 215] on span "Croissants" at bounding box center [312, 219] width 31 height 8
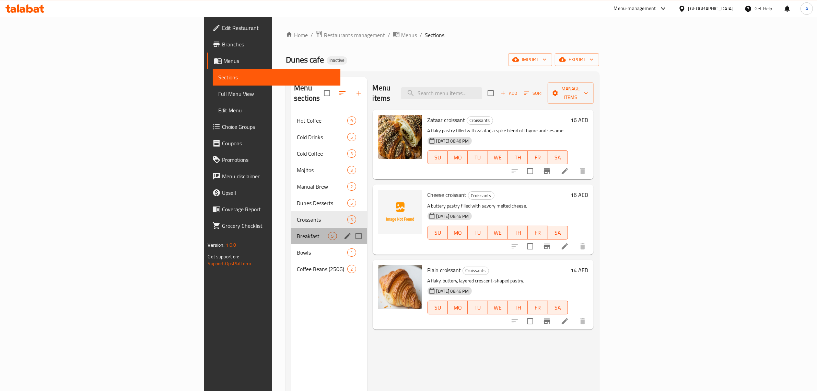
click at [291, 233] on div "Breakfast 5" at bounding box center [329, 236] width 76 height 16
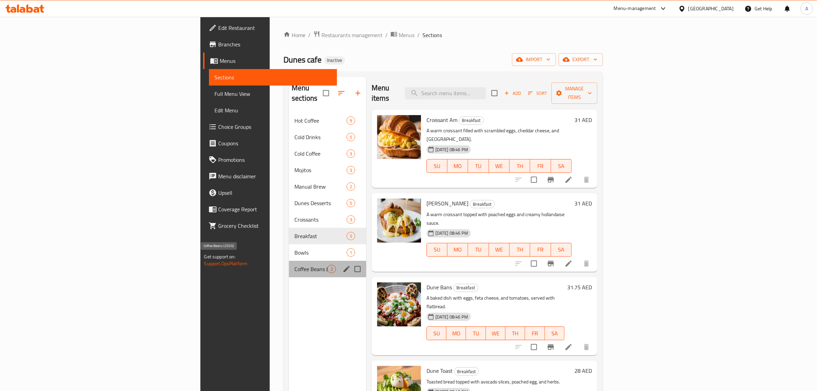
click at [294, 265] on span "Coffee Beans (250G)" at bounding box center [310, 269] width 33 height 8
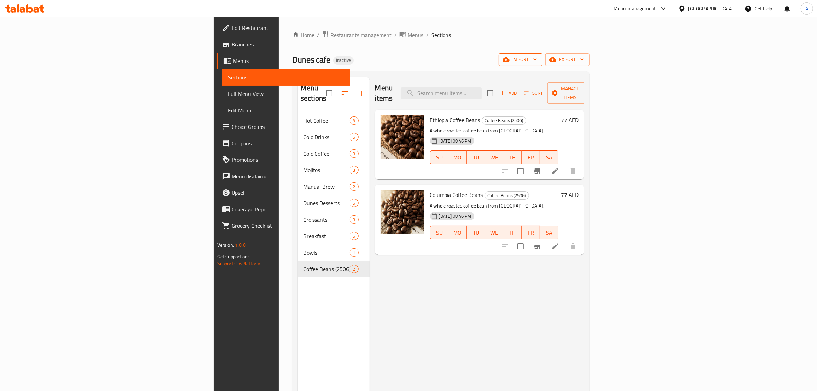
click at [510, 57] on icon "button" at bounding box center [506, 59] width 7 height 7
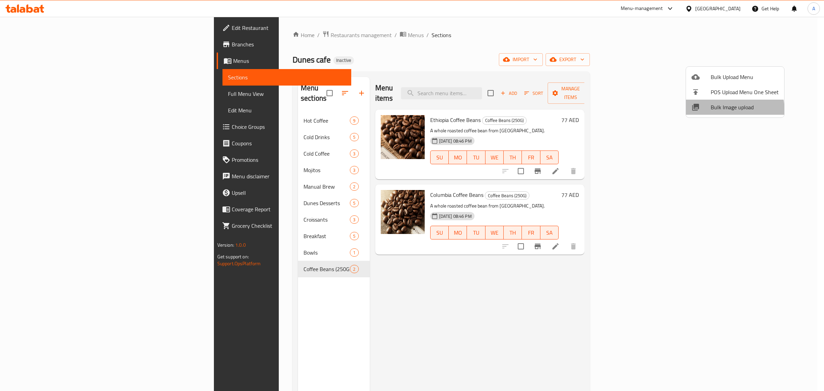
click at [724, 110] on span "Bulk Image upload" at bounding box center [745, 107] width 68 height 8
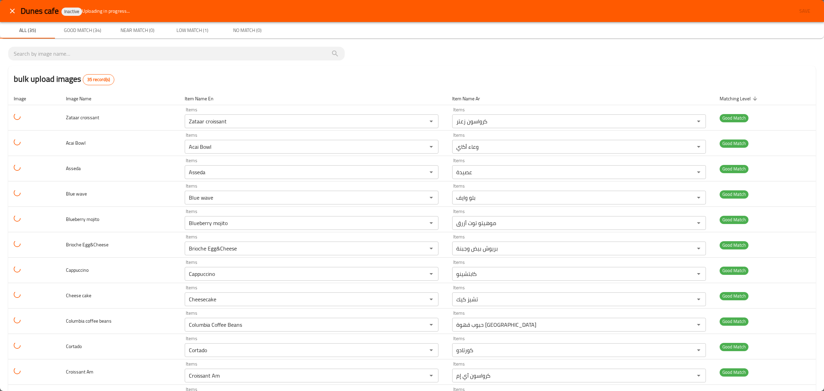
click at [15, 14] on icon "close" at bounding box center [12, 11] width 8 height 8
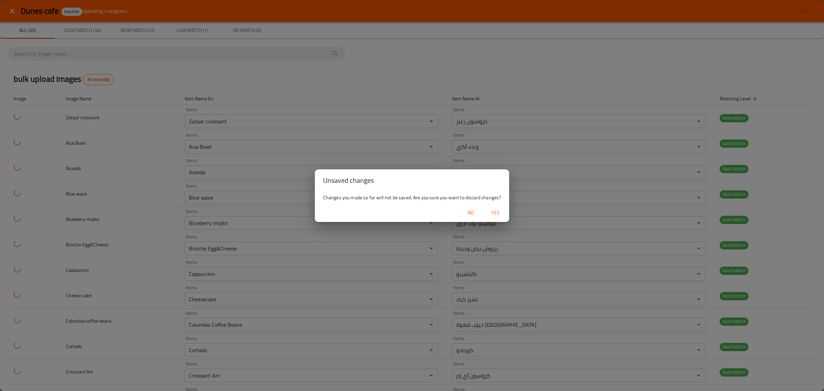
click at [491, 211] on span "Yes" at bounding box center [495, 212] width 16 height 9
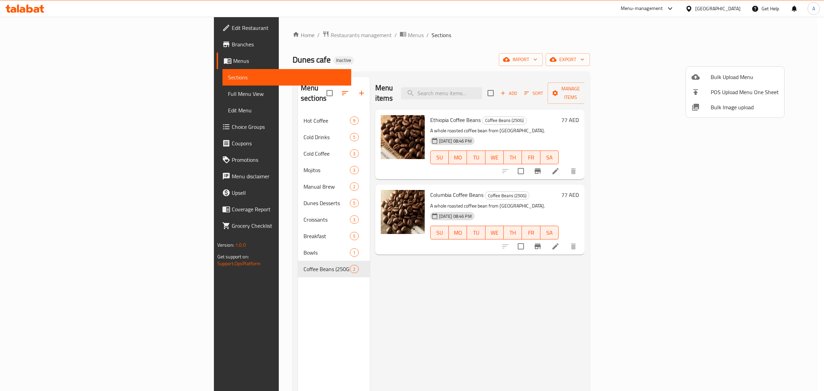
click at [219, 156] on div at bounding box center [412, 195] width 824 height 391
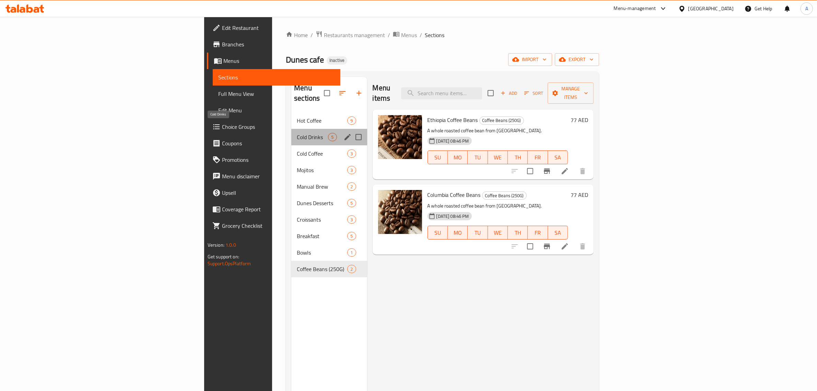
click at [297, 133] on span "Cold Drinks" at bounding box center [312, 137] width 31 height 8
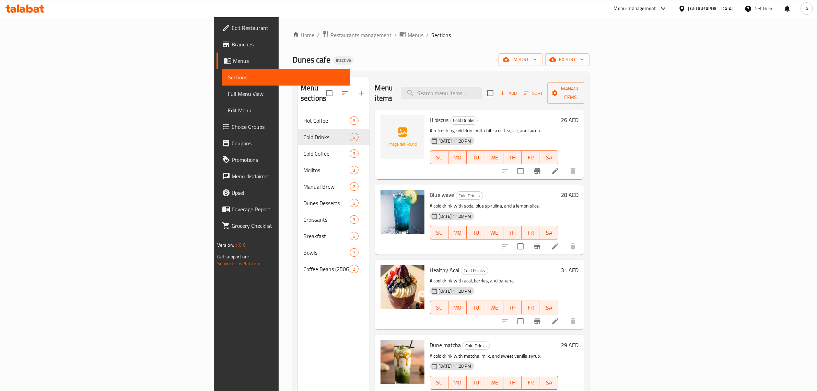
scroll to position [1, 0]
click at [521, 246] on div "Menu items Add Sort Manage items Hibiscus Cold Drinks A refreshing cold drink w…" at bounding box center [477, 272] width 215 height 391
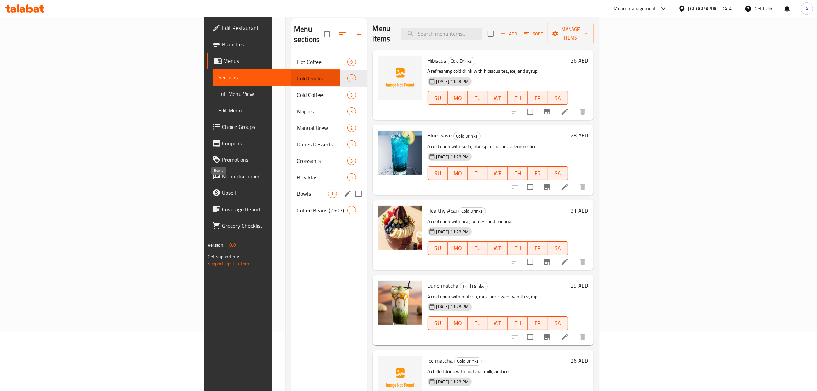
scroll to position [96, 0]
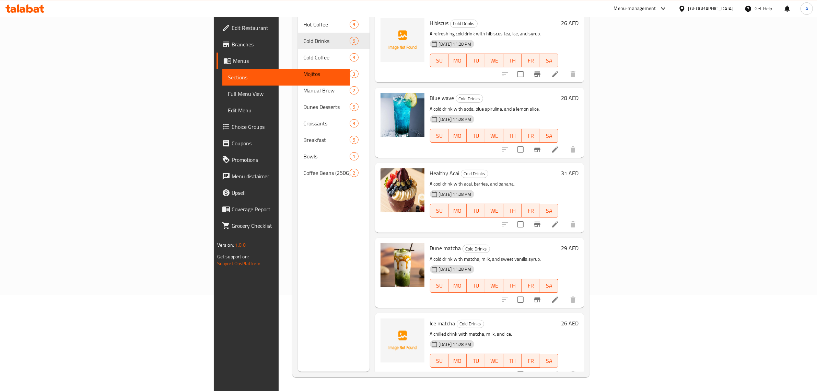
click at [559, 168] on h6 "Healthy Acai Cold Drinks" at bounding box center [494, 173] width 129 height 10
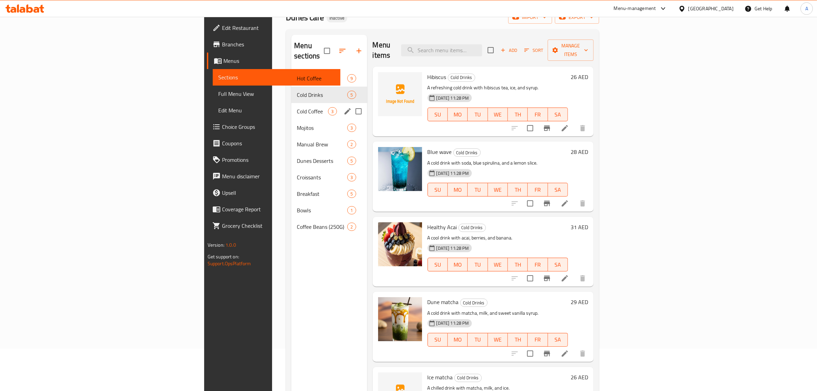
scroll to position [0, 0]
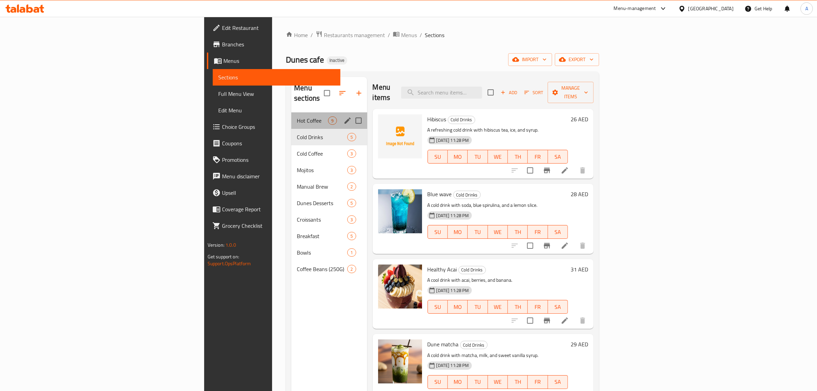
click at [291, 117] on div "Hot Coffee 9" at bounding box center [329, 120] width 76 height 16
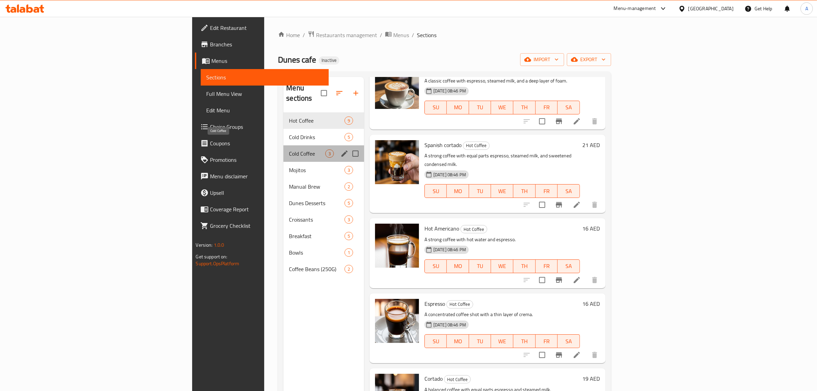
click at [289, 149] on span "Cold Coffee" at bounding box center [307, 153] width 36 height 8
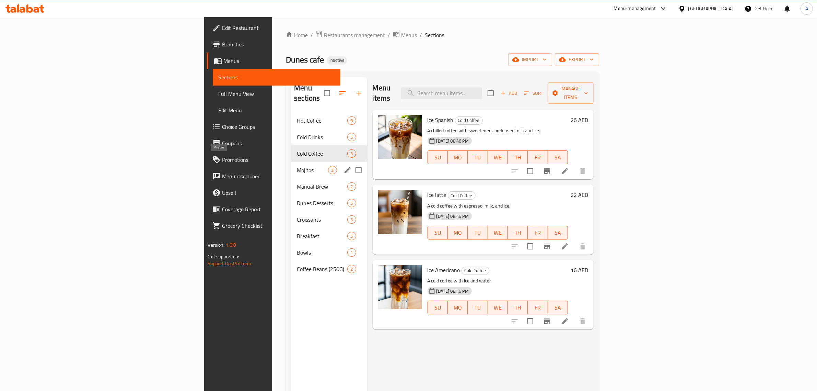
click at [297, 166] on span "Mojitos" at bounding box center [312, 170] width 31 height 8
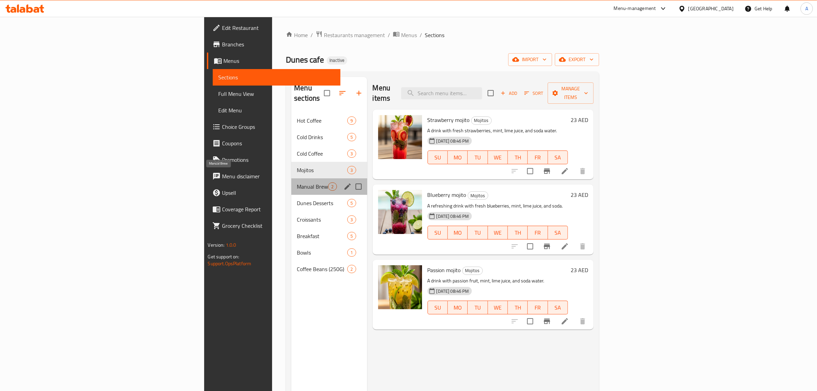
click at [297, 182] on span "Manual Brew" at bounding box center [312, 186] width 31 height 8
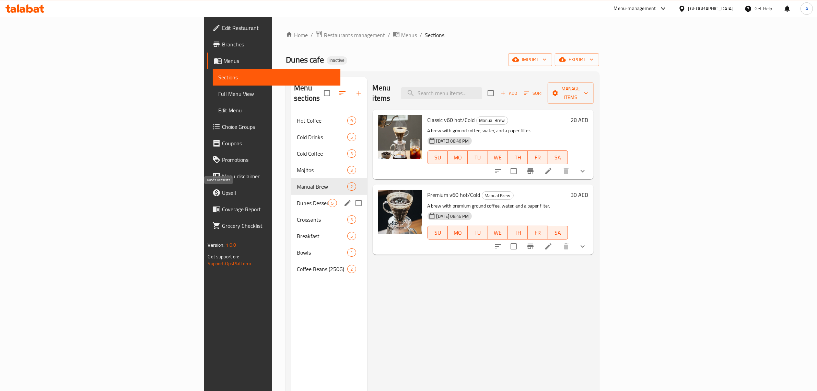
click at [297, 199] on span "Dunes Desserts" at bounding box center [312, 203] width 31 height 8
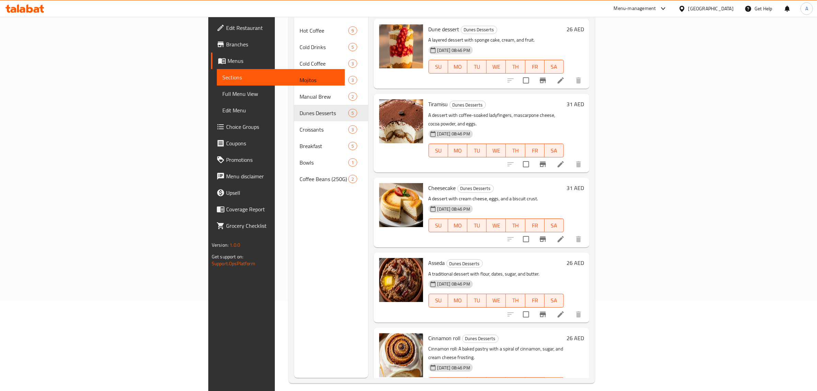
scroll to position [96, 0]
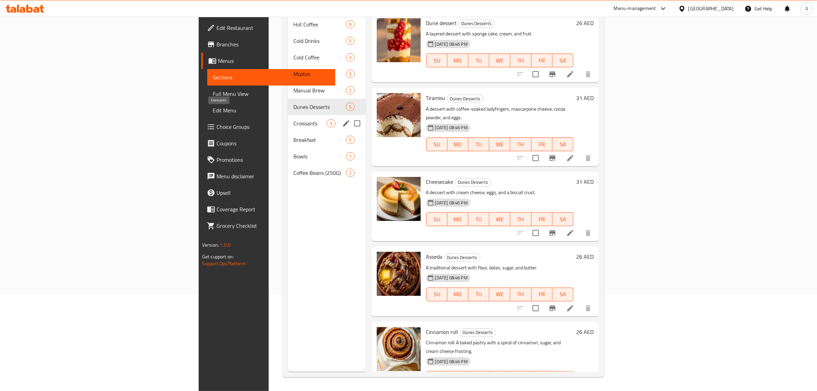
click at [288, 115] on div "Croissants 3" at bounding box center [327, 123] width 78 height 16
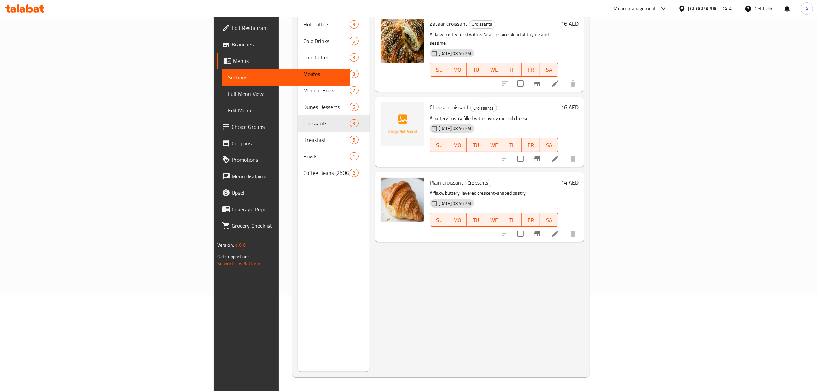
click at [407, 248] on div "Menu items Add Sort Manage items Zataar croissant Croissants A flaky pastry fil…" at bounding box center [477, 176] width 215 height 391
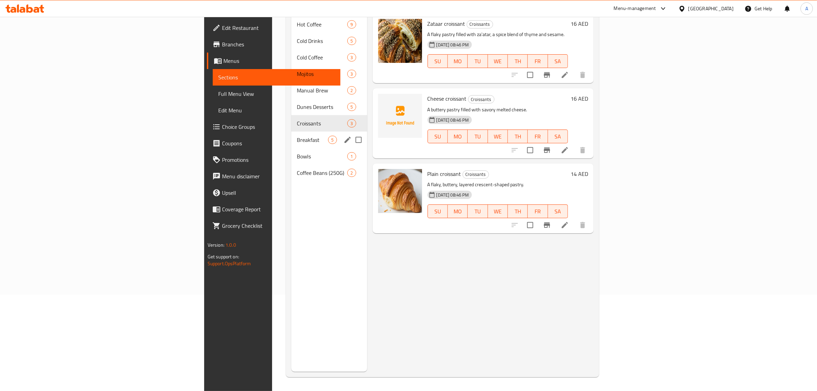
click at [291, 131] on div "Breakfast 5" at bounding box center [329, 139] width 76 height 16
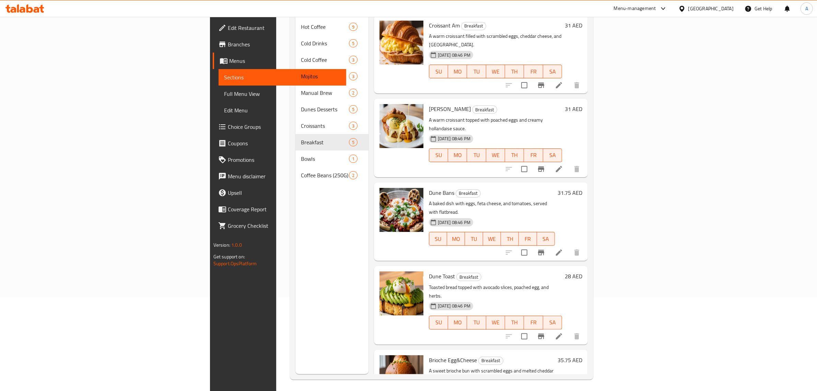
scroll to position [96, 0]
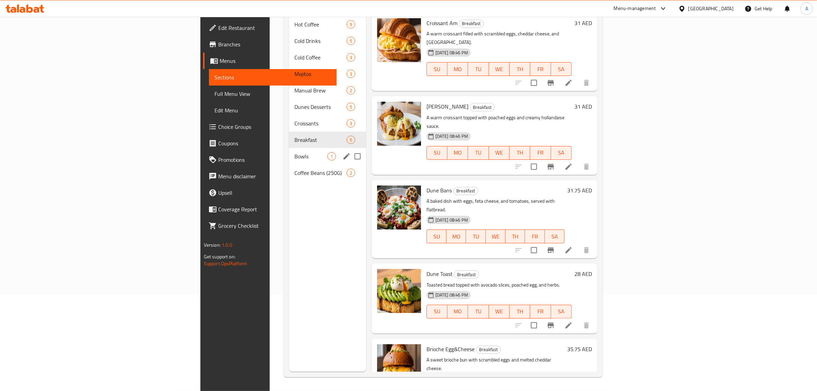
click at [289, 148] on div "Bowls 1" at bounding box center [327, 156] width 77 height 16
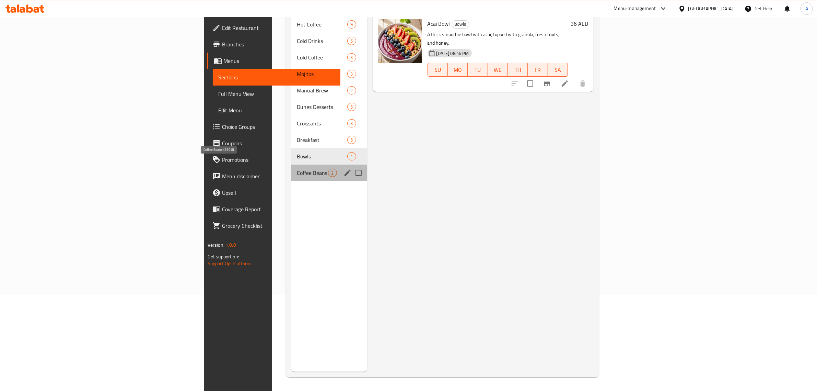
click at [297, 169] on span "Coffee Beans (250G)" at bounding box center [312, 173] width 31 height 8
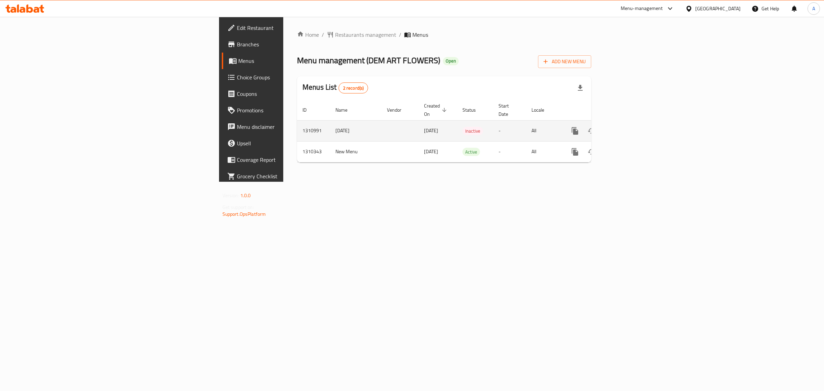
click at [633, 123] on link "enhanced table" at bounding box center [624, 131] width 16 height 16
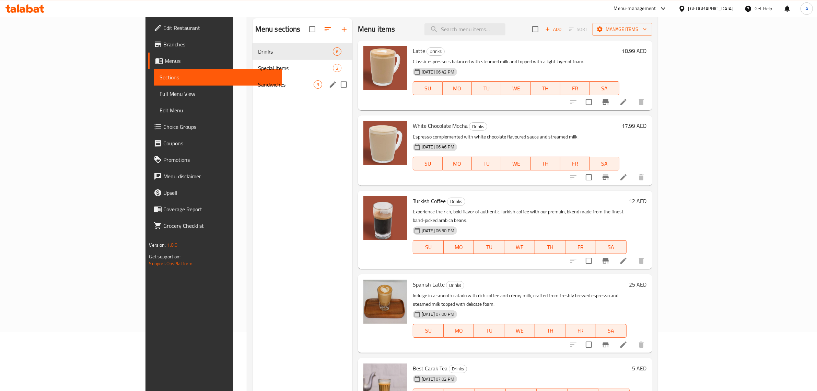
scroll to position [54, 0]
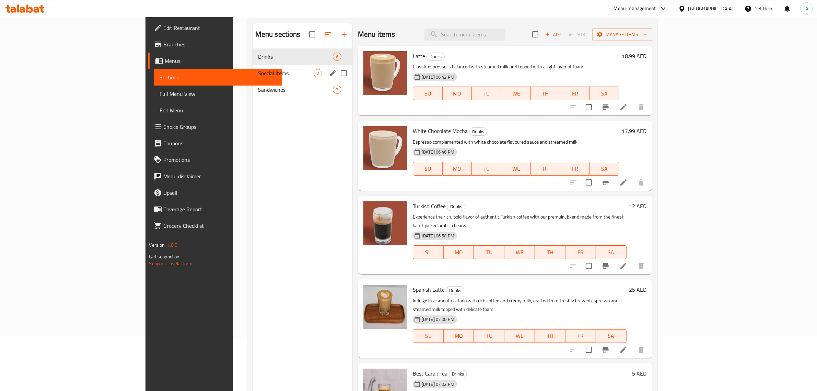
click at [258, 70] on span "Special Items" at bounding box center [286, 73] width 56 height 8
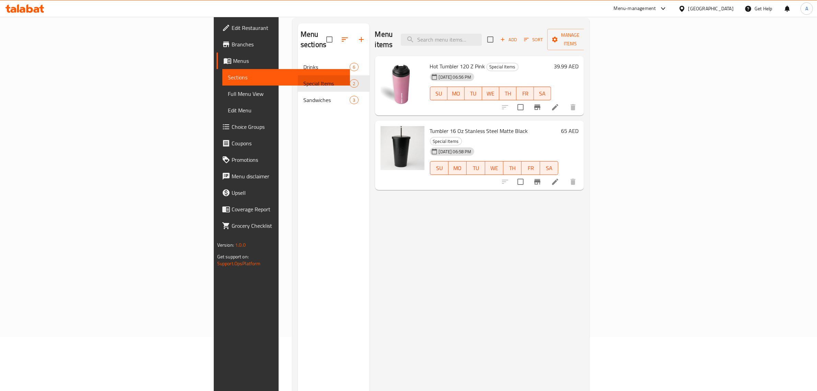
click at [469, 244] on div "Menu items Add Sort Manage items Hot Tumbler 120 Z Pink Special Items 10-09-202…" at bounding box center [477, 218] width 215 height 391
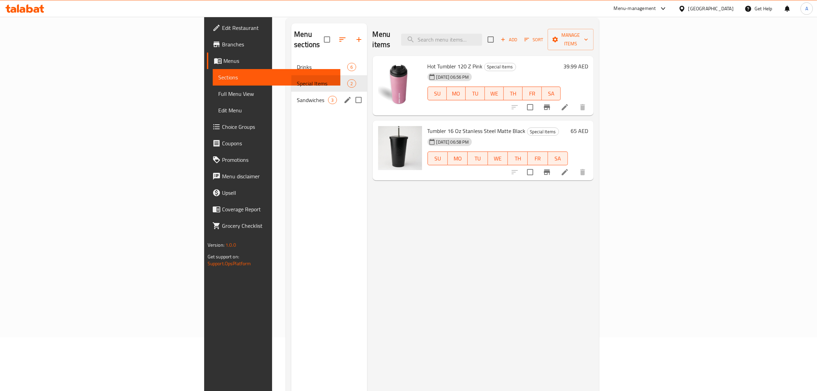
click at [297, 96] on span "Sandwiches" at bounding box center [312, 100] width 31 height 8
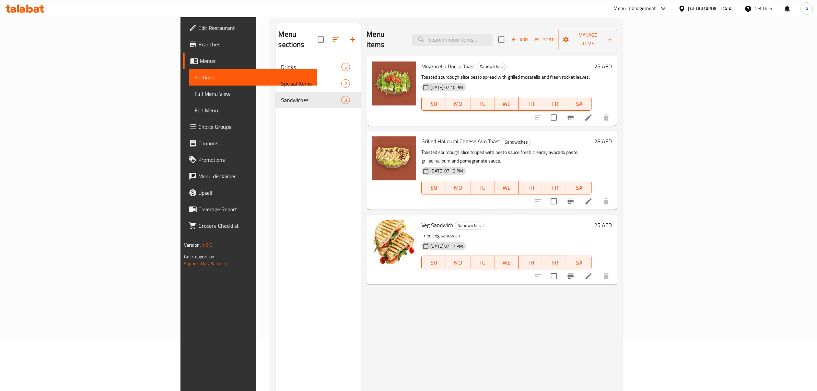
drag, startPoint x: 378, startPoint y: 121, endPoint x: 362, endPoint y: 117, distance: 15.8
click at [378, 120] on div "Menu items Add Sort Manage items Mozzarella Rocca Toast Sandwiches Toasted sour…" at bounding box center [489, 218] width 256 height 391
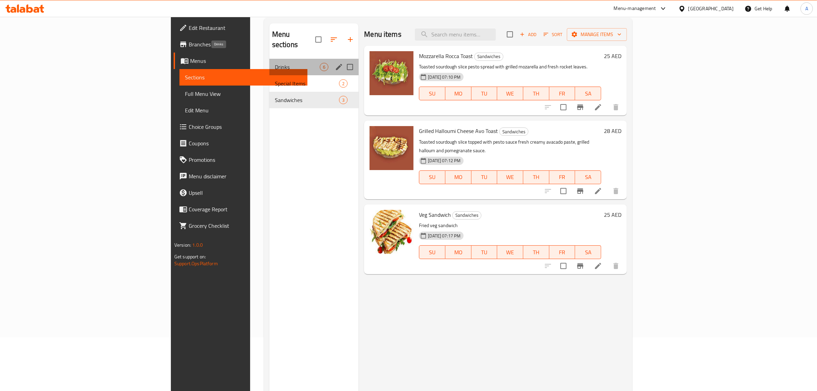
click at [275, 63] on span "Drinks" at bounding box center [297, 67] width 45 height 8
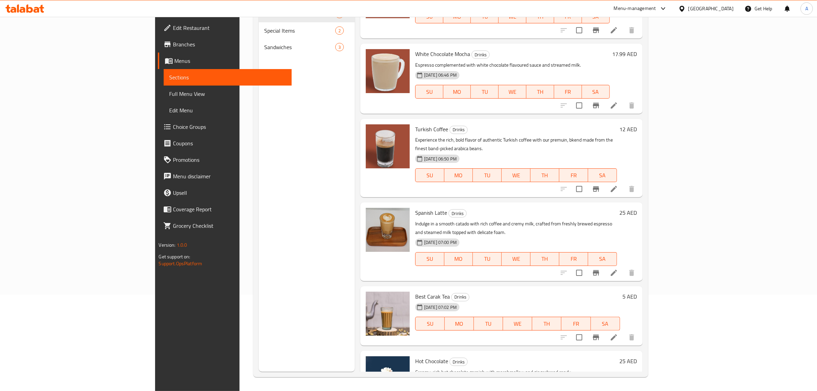
scroll to position [66, 0]
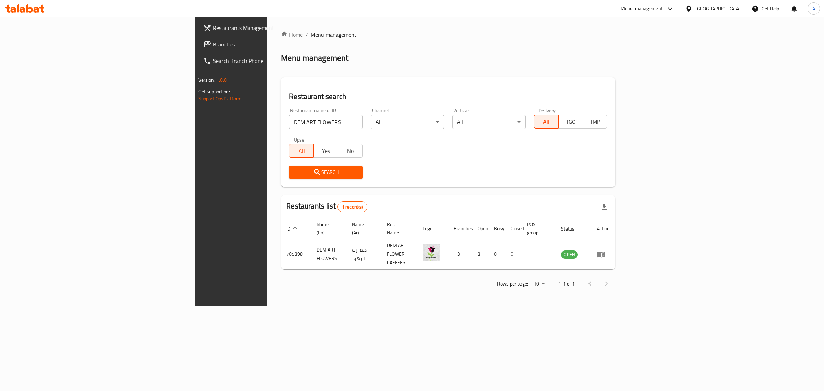
click at [289, 119] on input "DEM ART FLOWERS" at bounding box center [325, 122] width 73 height 14
paste input "Qasar Al Qasimia"
type input "Qasar Al Qasimia"
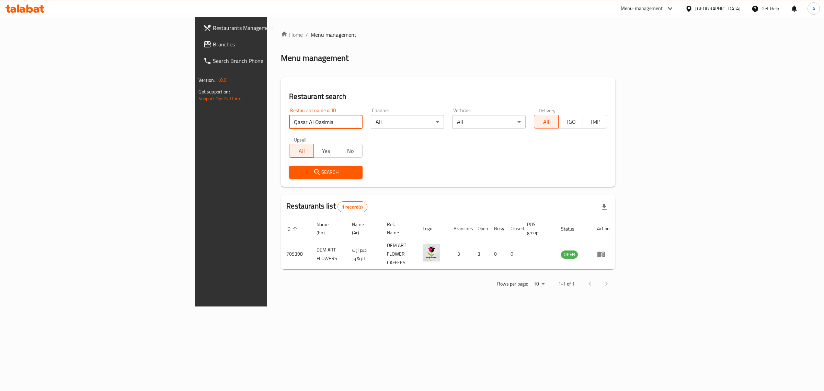
click button "Search" at bounding box center [325, 172] width 73 height 13
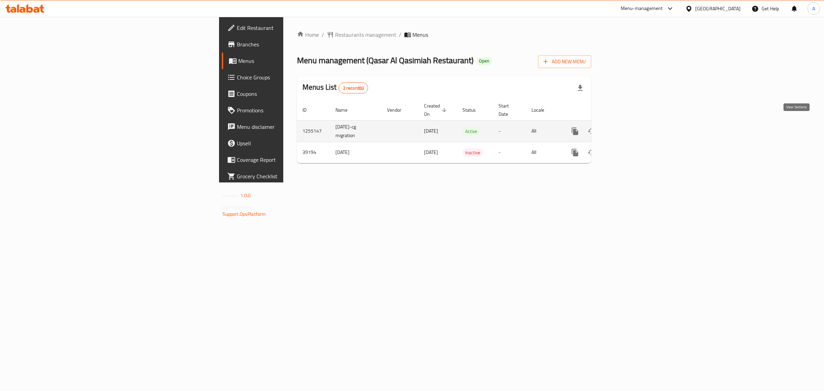
click at [628, 127] on icon "enhanced table" at bounding box center [624, 131] width 8 height 8
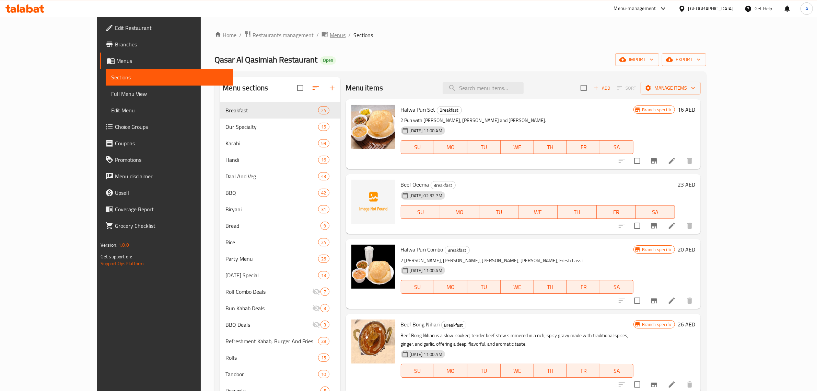
click at [330, 39] on span "Menus" at bounding box center [338, 35] width 16 height 8
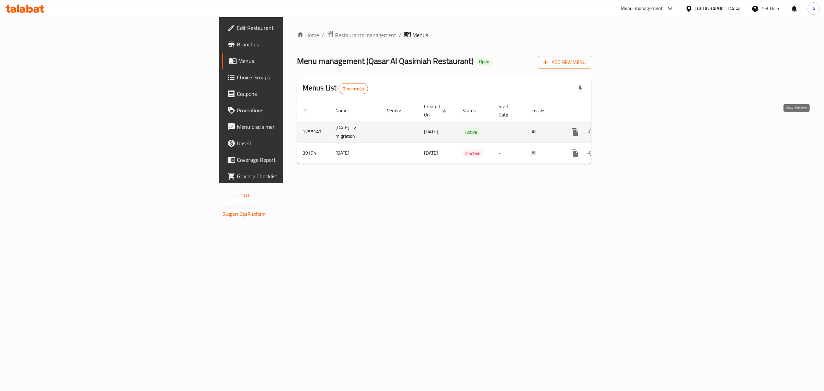
click at [633, 124] on link "enhanced table" at bounding box center [624, 132] width 16 height 16
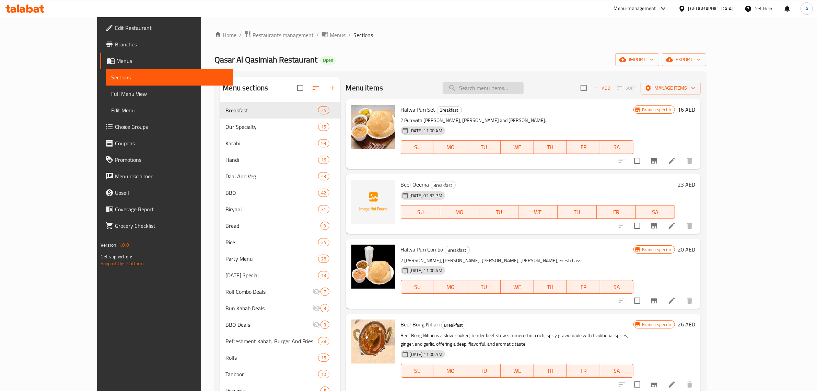
drag, startPoint x: 546, startPoint y: 97, endPoint x: 538, endPoint y: 88, distance: 12.6
click at [546, 97] on div "Menu items Add Sort Manage items" at bounding box center [523, 88] width 355 height 22
click at [524, 88] on input "search" at bounding box center [483, 88] width 81 height 12
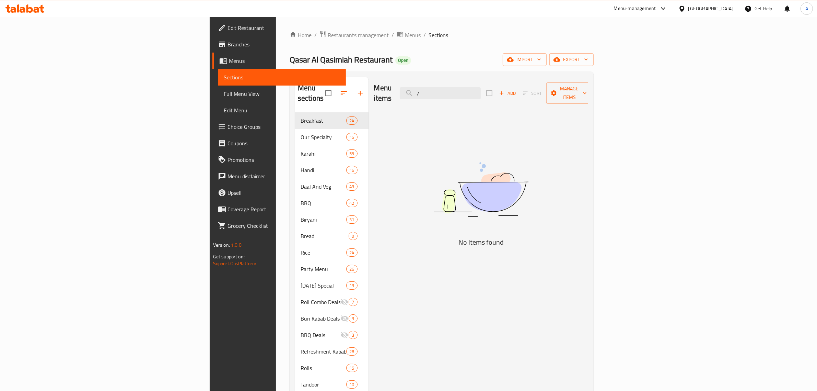
drag, startPoint x: 538, startPoint y: 88, endPoint x: 374, endPoint y: 75, distance: 163.6
click at [374, 75] on div "Menu sections Breakfast 24 Our Specialty 15 Karahi 59 Handi 16 Daal And Veg 43 …" at bounding box center [442, 277] width 304 height 412
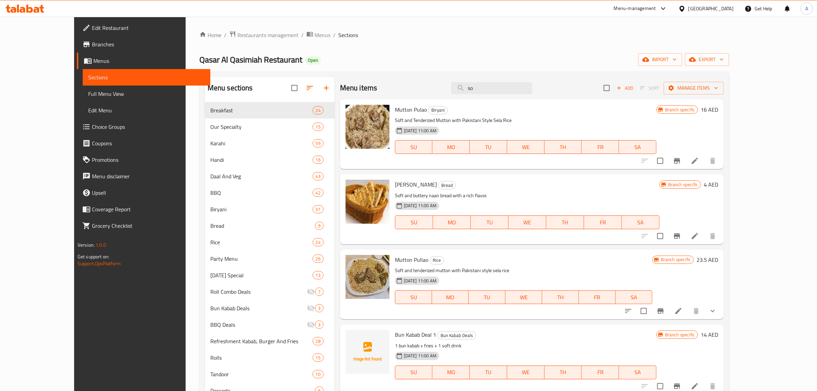
type input "s"
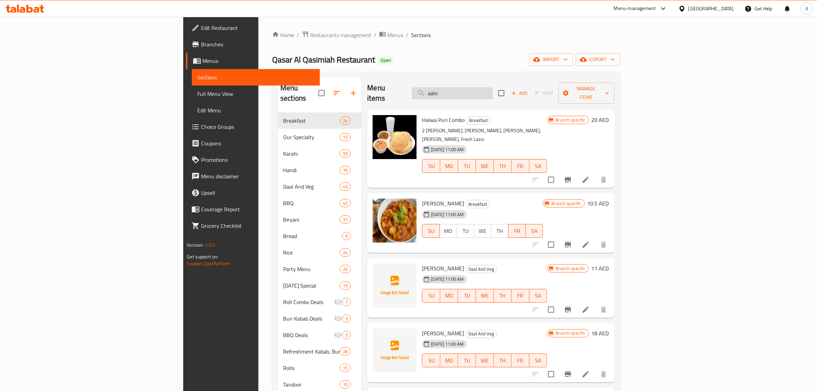
click at [493, 93] on input "aalo" at bounding box center [452, 93] width 81 height 12
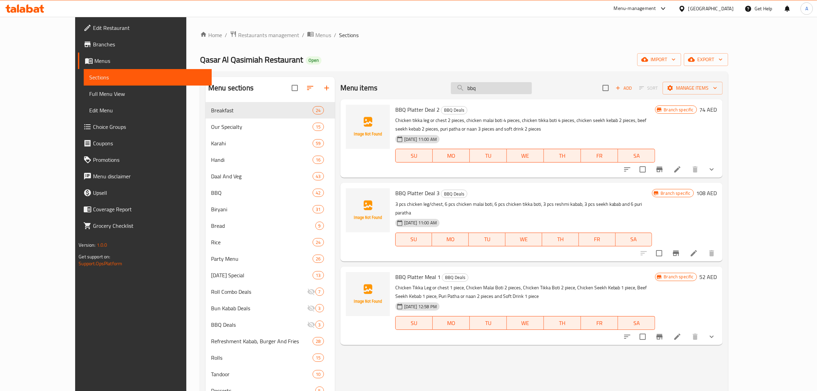
type input "bbq"
drag, startPoint x: 527, startPoint y: 84, endPoint x: 459, endPoint y: 84, distance: 68.3
click at [459, 84] on div "Menu items bbq Add Sort Manage items" at bounding box center [531, 88] width 382 height 22
click at [450, 81] on div "Menu items bbq Add Sort Manage items" at bounding box center [531, 88] width 382 height 22
click at [676, 59] on span "import" at bounding box center [659, 59] width 33 height 9
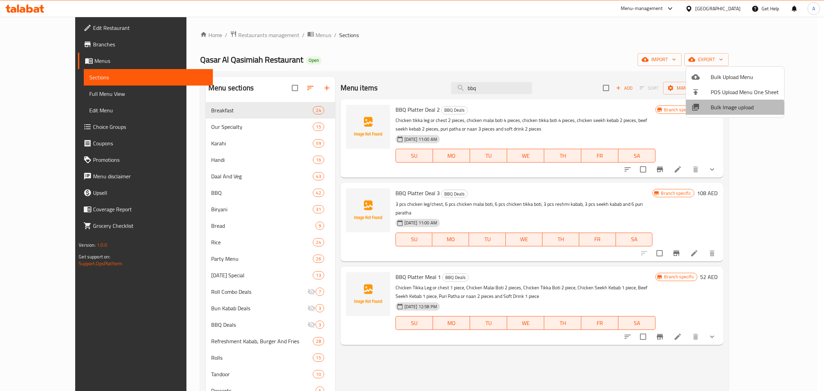
click at [723, 114] on li "Bulk Image upload" at bounding box center [735, 107] width 98 height 15
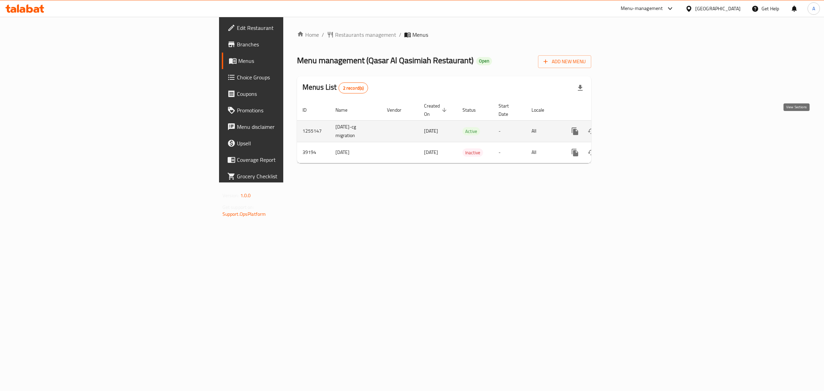
click at [633, 123] on link "enhanced table" at bounding box center [624, 131] width 16 height 16
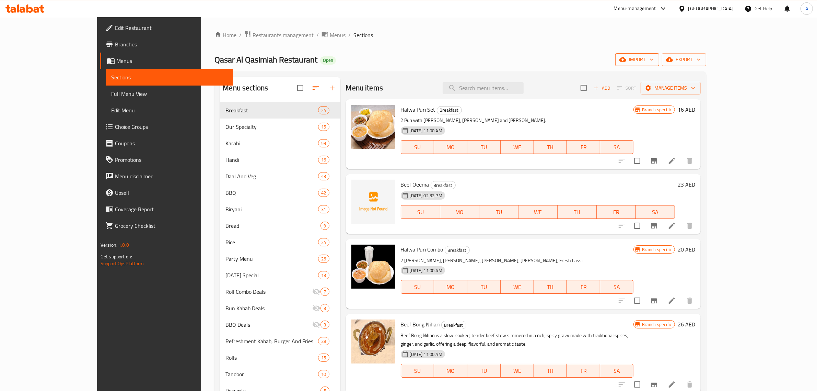
click at [659, 59] on button "import" at bounding box center [637, 59] width 44 height 13
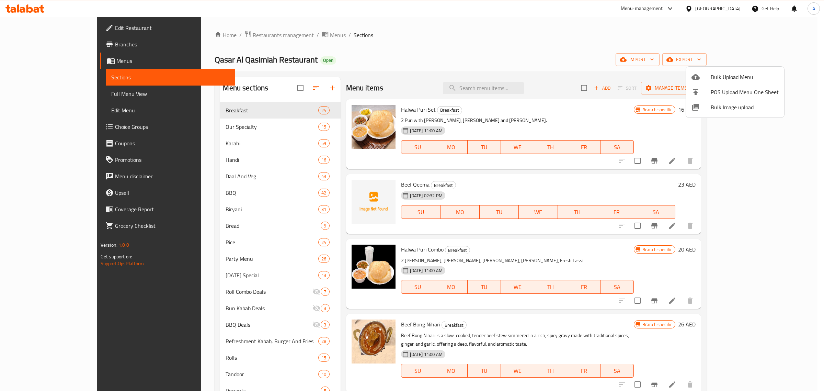
click at [718, 107] on span "Bulk Image upload" at bounding box center [745, 107] width 68 height 8
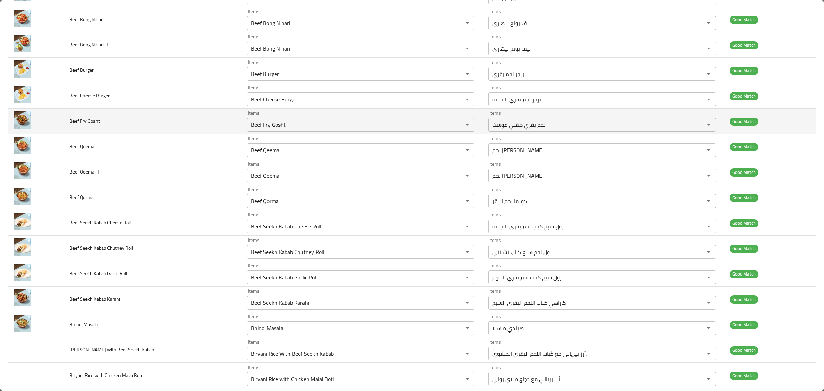
scroll to position [601, 0]
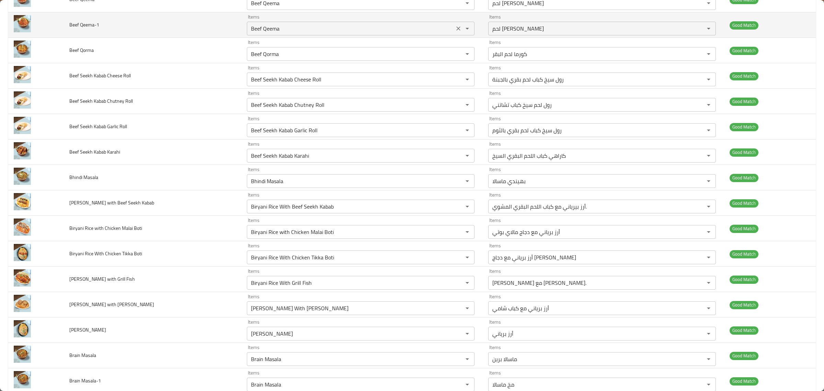
click at [455, 32] on icon "Clear" at bounding box center [458, 28] width 7 height 7
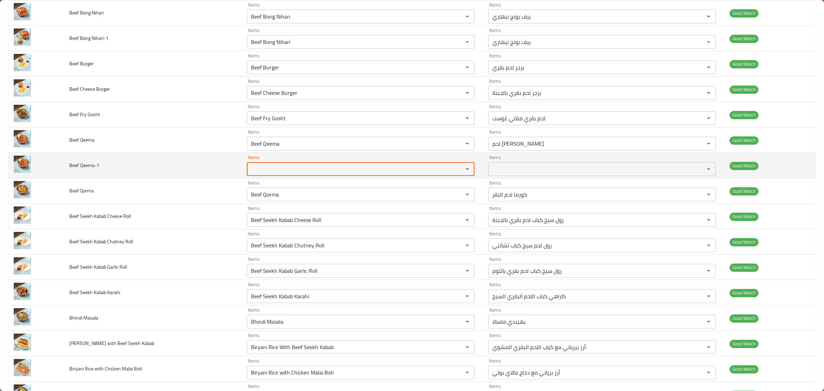
scroll to position [386, 0]
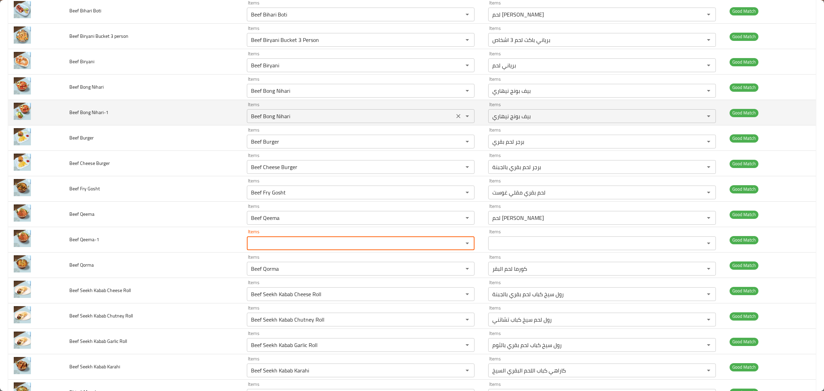
drag, startPoint x: 449, startPoint y: 116, endPoint x: 406, endPoint y: 119, distance: 42.7
click at [455, 116] on icon "Clear" at bounding box center [458, 116] width 7 height 7
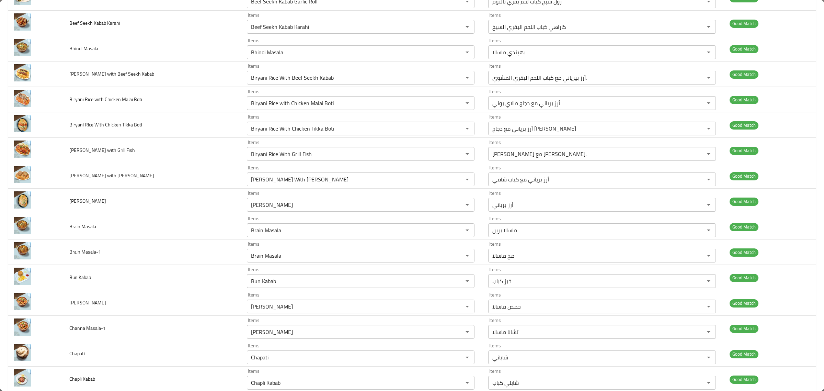
scroll to position [815, 0]
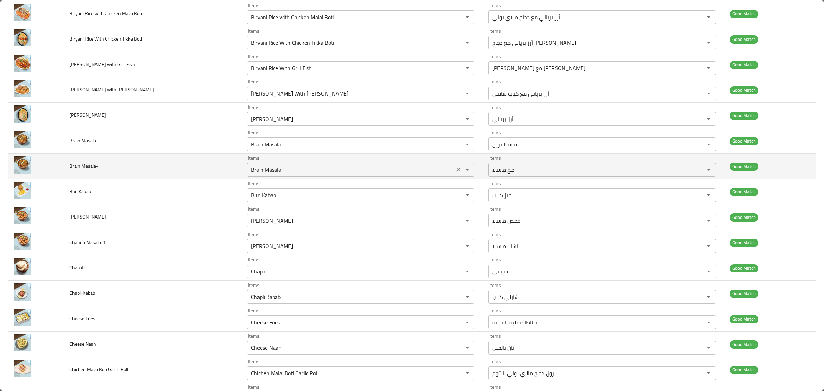
click at [455, 173] on icon "Clear" at bounding box center [458, 169] width 7 height 7
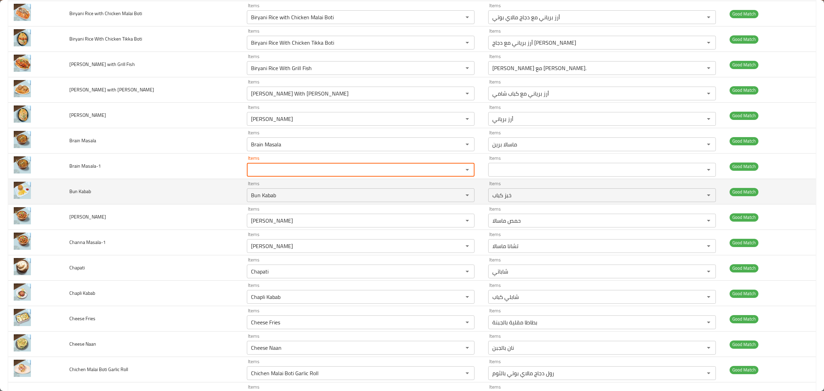
scroll to position [858, 0]
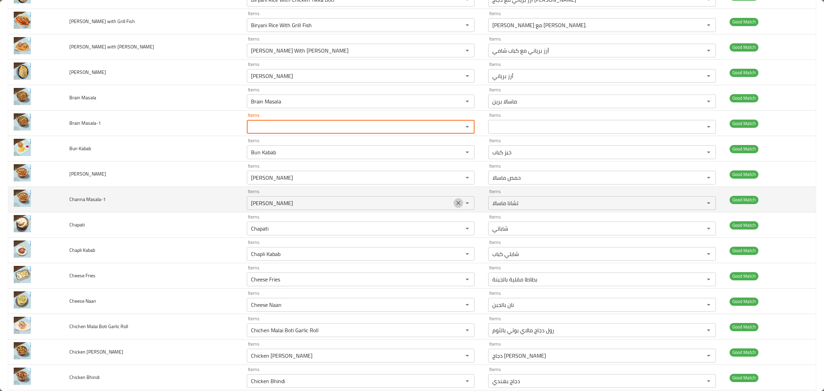
click at [455, 203] on icon "Clear" at bounding box center [458, 202] width 7 height 7
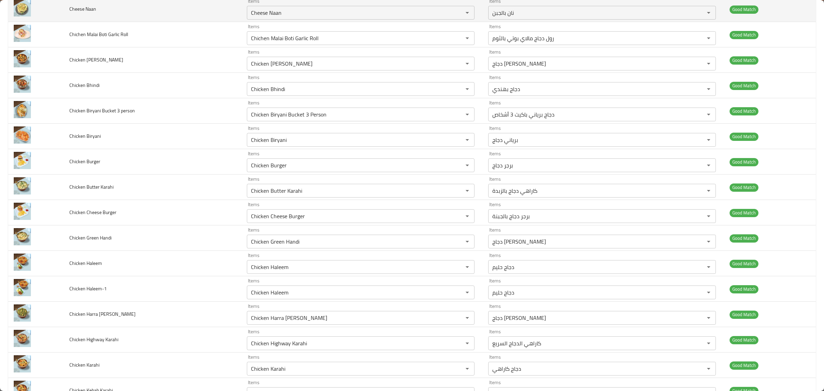
scroll to position [1201, 0]
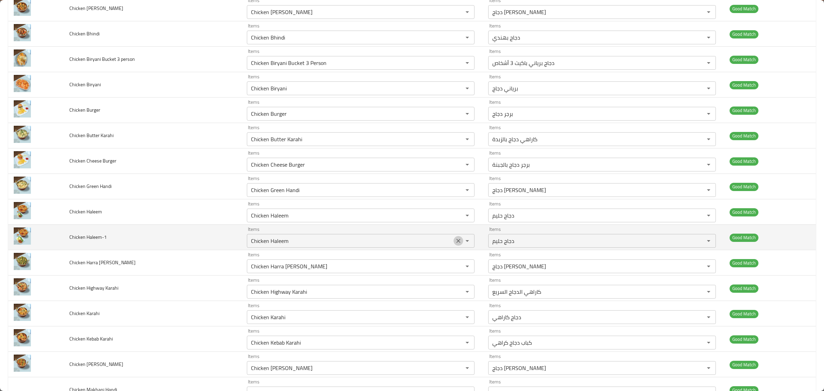
click at [455, 242] on icon "Clear" at bounding box center [458, 240] width 7 height 7
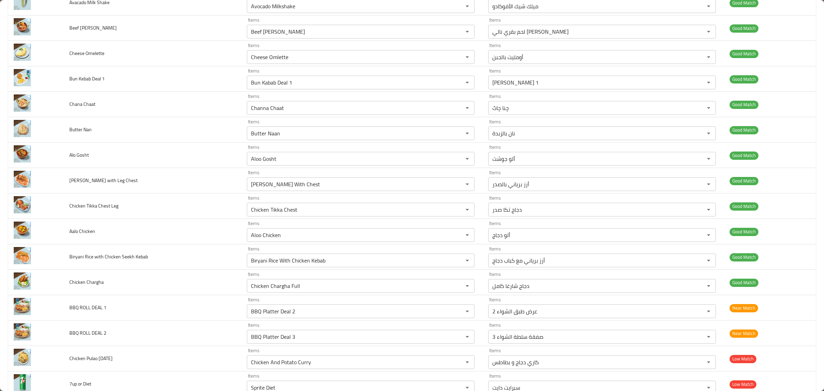
scroll to position [2317, 0]
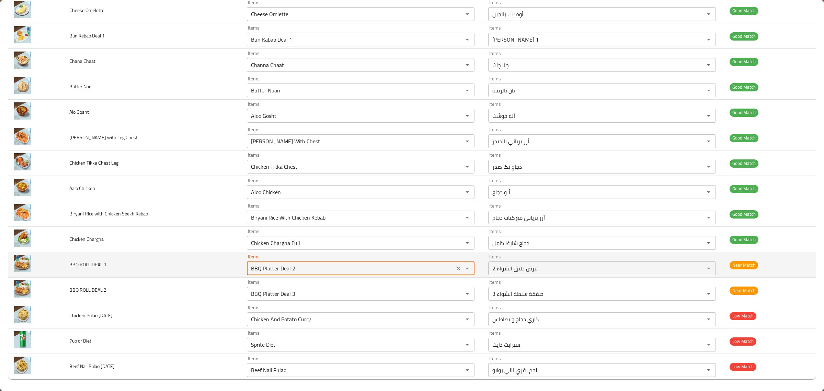
click at [352, 273] on 1 "BBQ Platter Deal 2" at bounding box center [350, 268] width 203 height 10
click at [457, 270] on icon "Clear" at bounding box center [459, 268] width 4 height 4
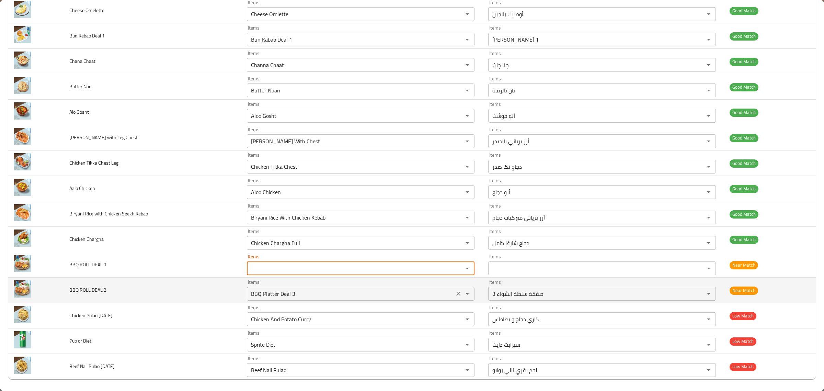
drag, startPoint x: 451, startPoint y: 303, endPoint x: 438, endPoint y: 296, distance: 14.6
click at [455, 297] on icon "Clear" at bounding box center [458, 293] width 7 height 7
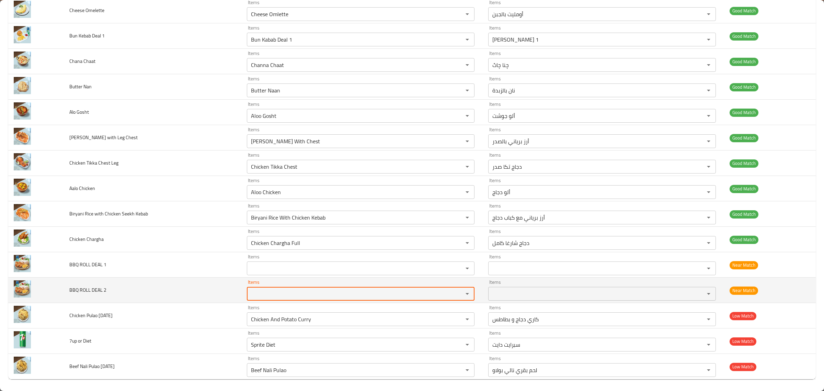
scroll to position [2326, 0]
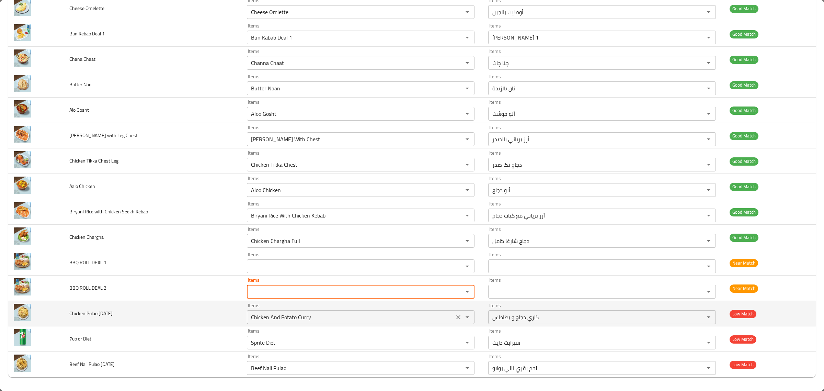
click at [418, 311] on div "Chicken And Potato Curry Items" at bounding box center [361, 317] width 228 height 14
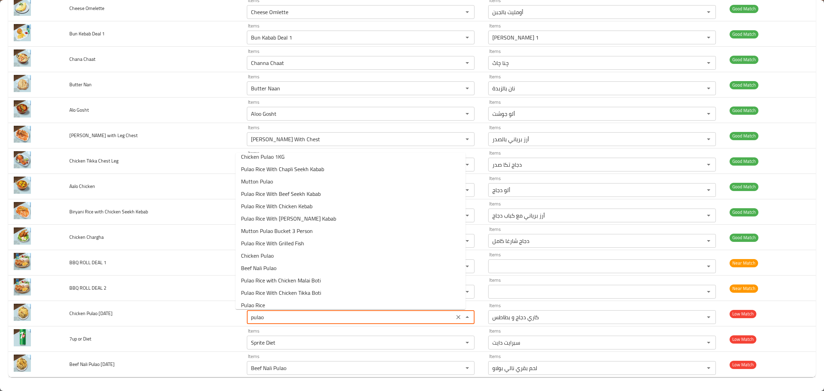
scroll to position [0, 0]
click at [303, 162] on Tuesday-option-0 "Chicken Pulao 1KG" at bounding box center [350, 161] width 230 height 12
type Tuesday "Chicken Pulao 1KG"
type Tuesday-ar "دجاج بولاو 1 كجم"
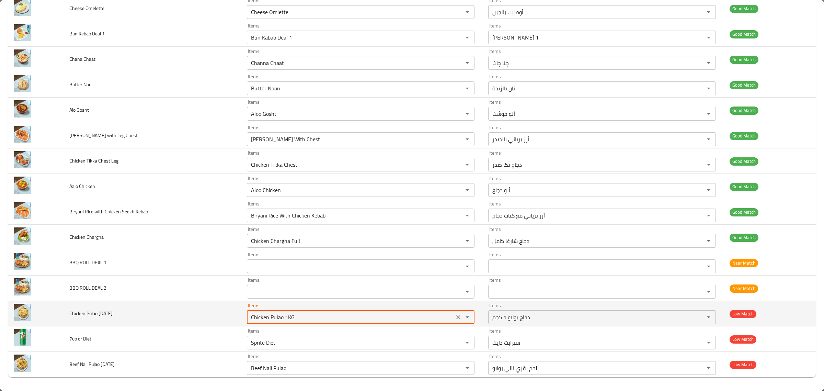
click at [289, 322] on div "Chicken Pulao 1KG Items" at bounding box center [361, 317] width 228 height 14
type Tuesday "Chicken Pulao"
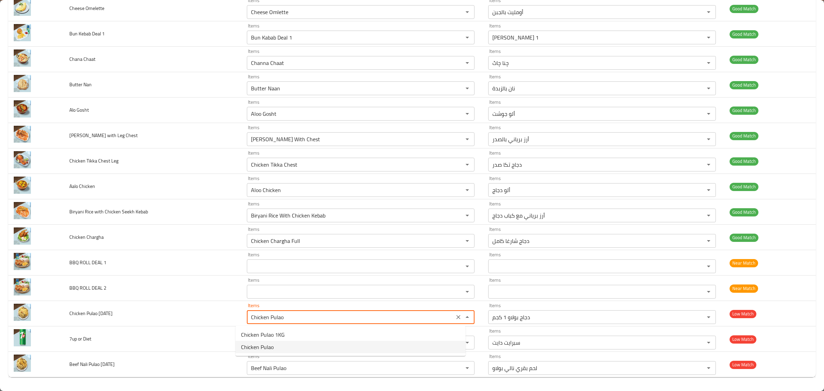
click at [287, 344] on Tuesday-option-1 "Chicken Pulao" at bounding box center [350, 346] width 230 height 12
type Tuesday-ar "دجاج بولاو"
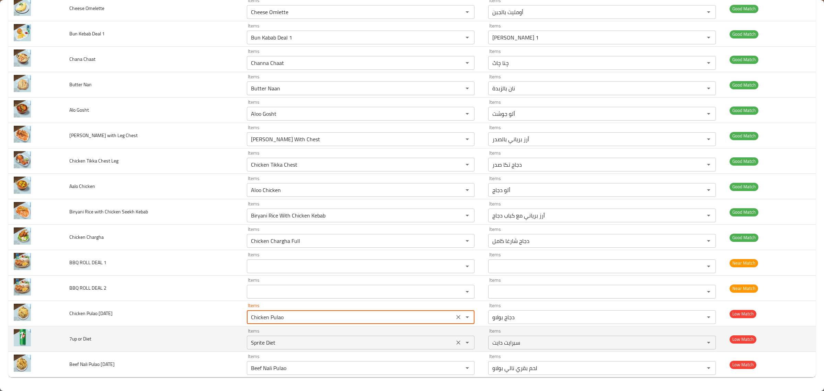
type Tuesday "Chicken Pulao"
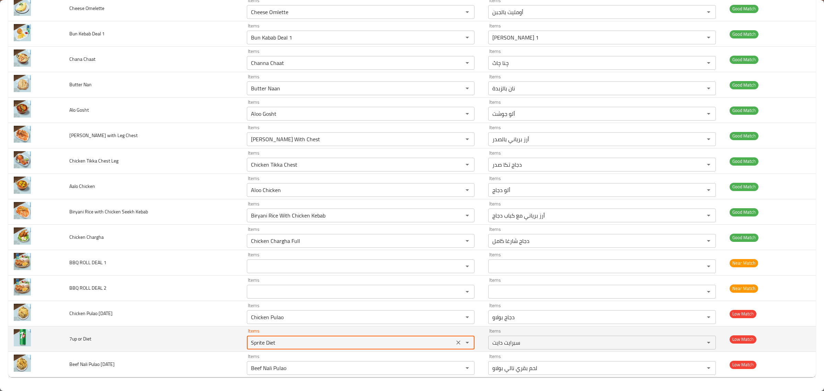
click at [288, 344] on Diet "Sprite Diet" at bounding box center [350, 342] width 203 height 10
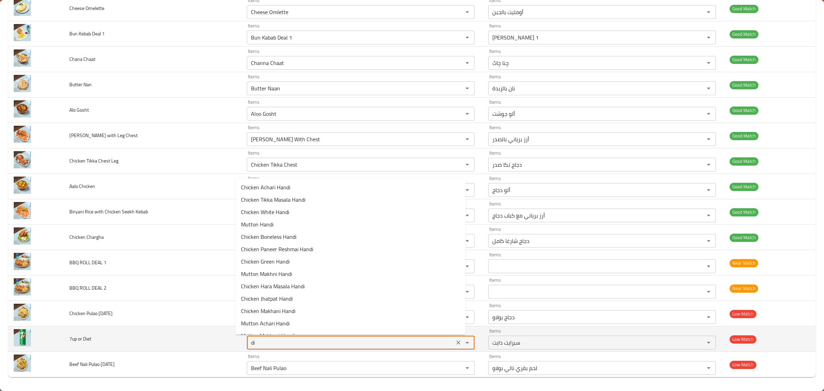
type Diet "d"
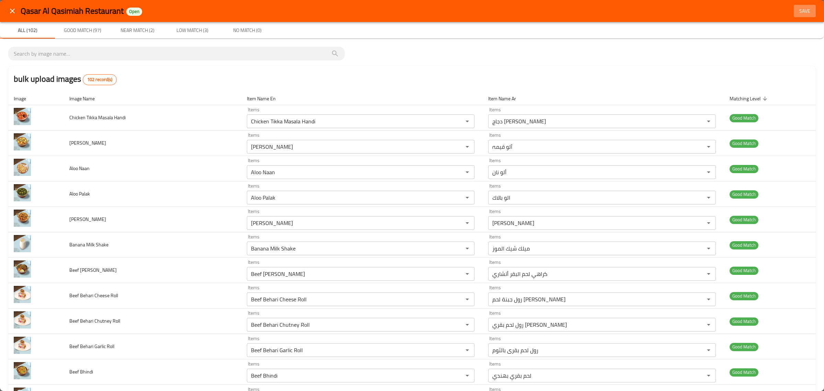
click at [801, 10] on span "Save" at bounding box center [804, 11] width 16 height 9
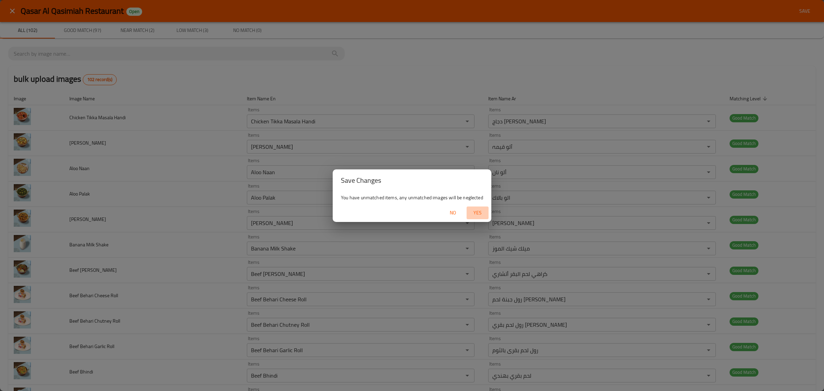
click at [474, 212] on span "Yes" at bounding box center [477, 212] width 16 height 9
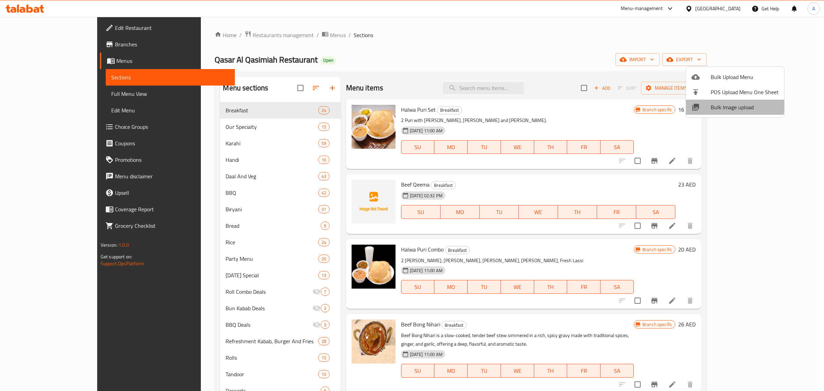
click at [704, 103] on div at bounding box center [700, 107] width 19 height 8
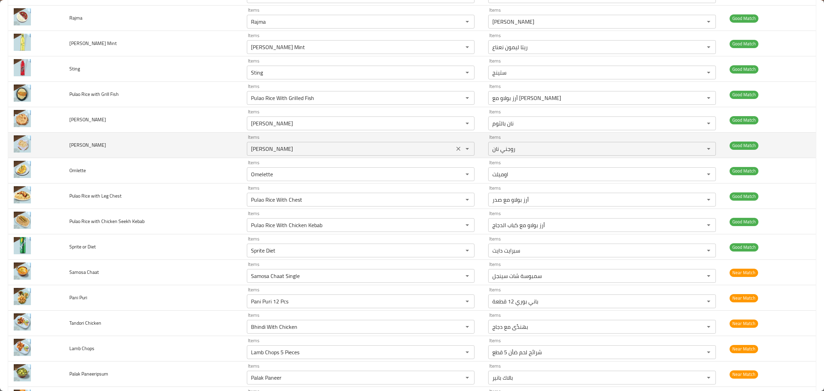
scroll to position [1630, 0]
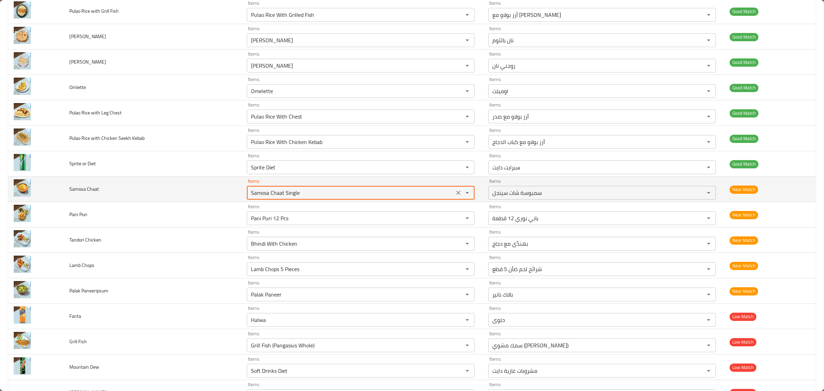
click at [365, 197] on Chaat "Samosa Chaat Single" at bounding box center [350, 193] width 203 height 10
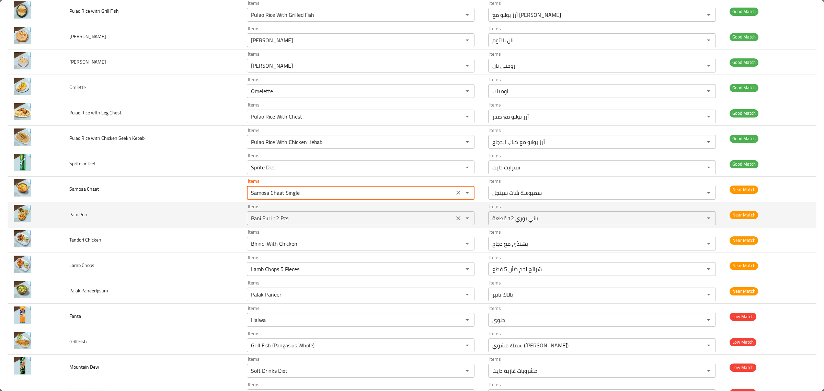
click at [364, 218] on Puri "Pani Puri 12 Pcs" at bounding box center [350, 218] width 203 height 10
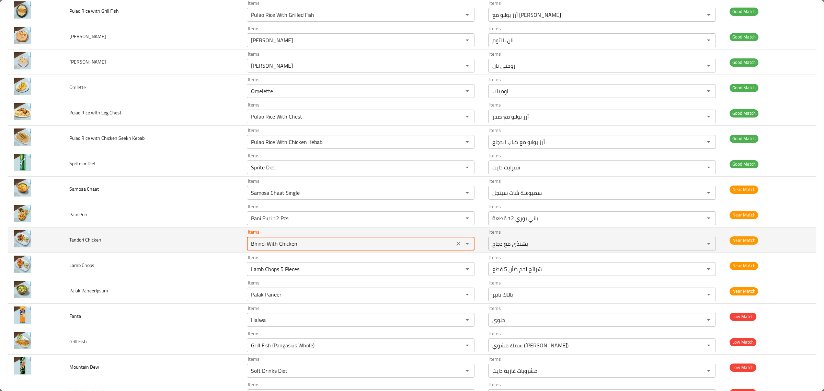
click at [372, 248] on Chicken "Bhindi With Chicken" at bounding box center [350, 244] width 203 height 10
type Chicken "t"
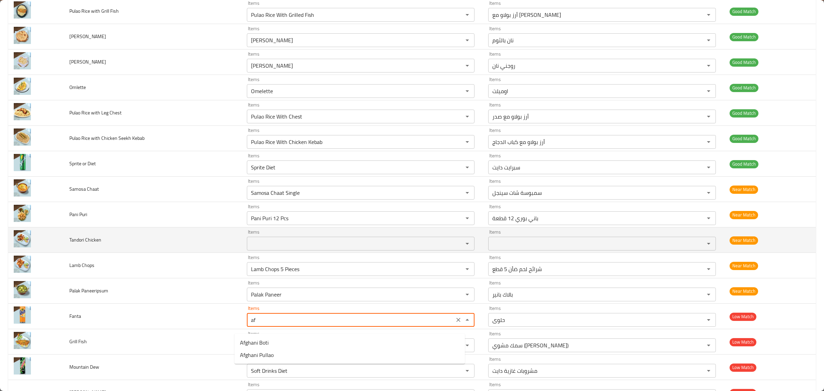
type input "a"
type input "f"
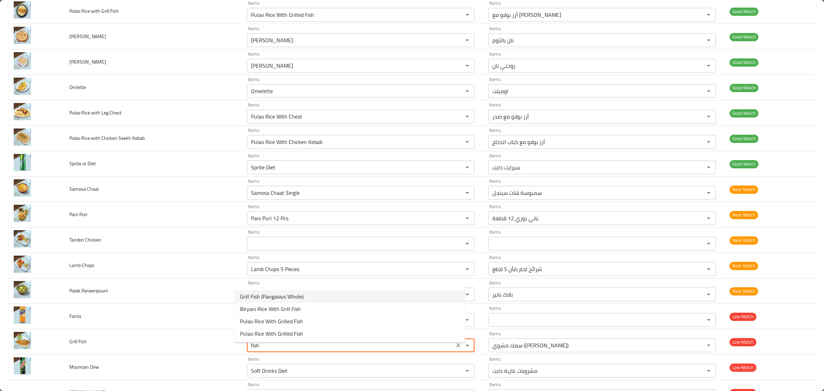
click at [351, 301] on Fish-option-0 "Grill Fish (Pangasius Whole)" at bounding box center [349, 296] width 230 height 12
type Fish "Grill Fish (Pangasius Whole)"
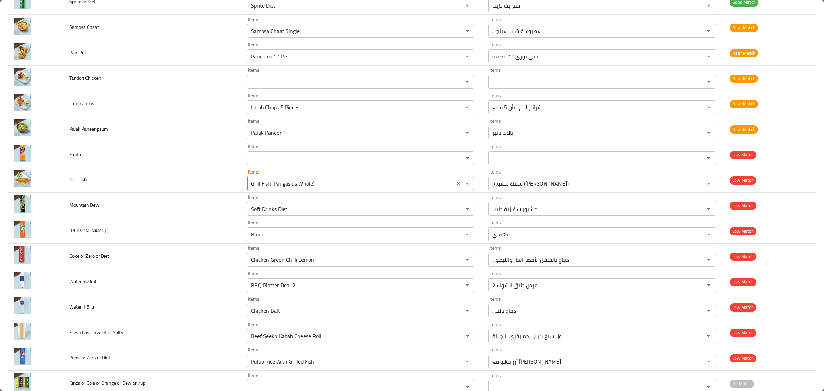
scroll to position [1793, 0]
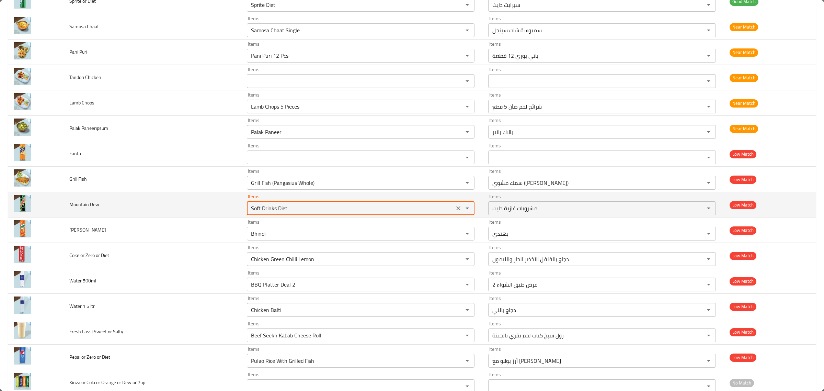
click at [347, 213] on Dew "Soft Drinks Diet" at bounding box center [350, 208] width 203 height 10
type Dew "d"
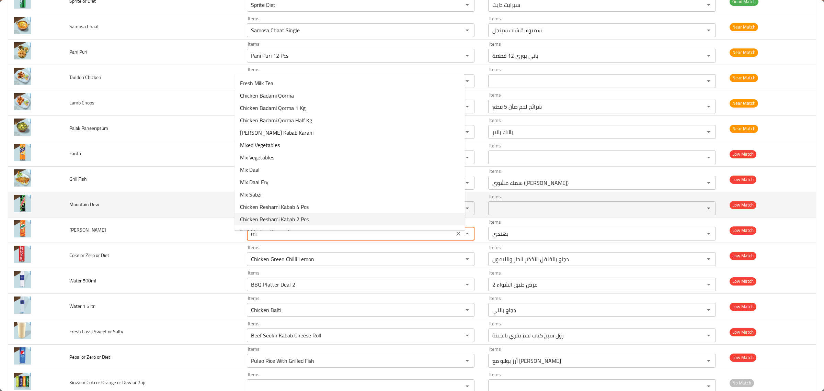
type input "m"
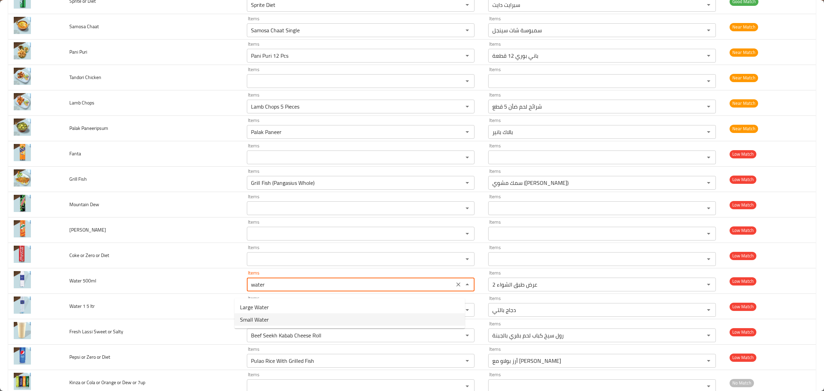
click at [279, 316] on 500ml-option-1 "Small Water" at bounding box center [349, 319] width 230 height 12
type 500ml "Small Water"
type 500ml-ar "مياه صغيرة"
type 500ml "Small Water"
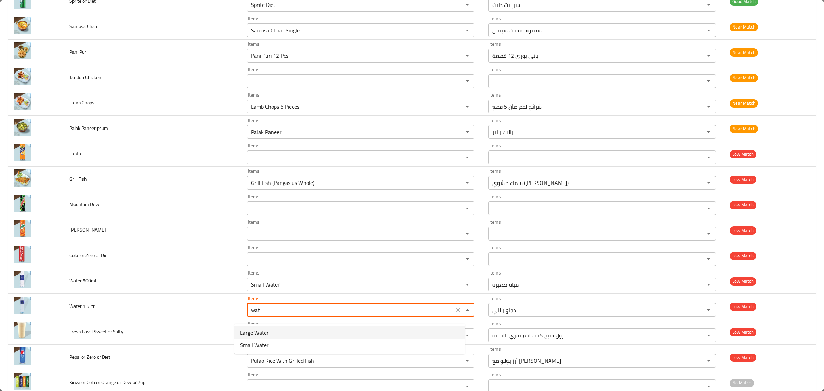
click at [275, 331] on ltr-option-0 "Large Water" at bounding box center [349, 332] width 230 height 12
type ltr "Large Water"
type ltr-ar "مياه كبيرة"
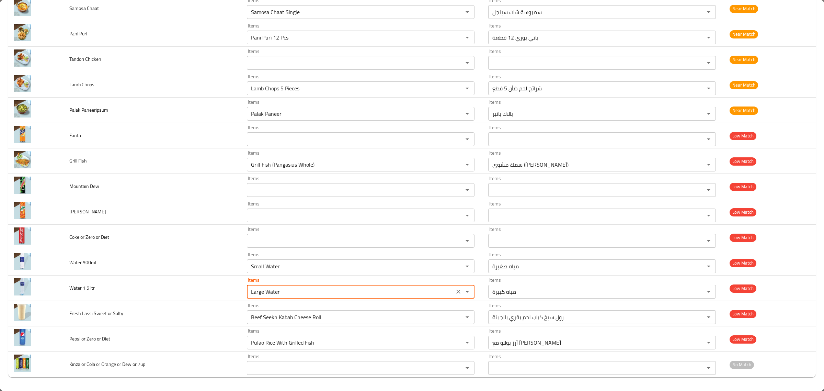
type ltr "Large Water"
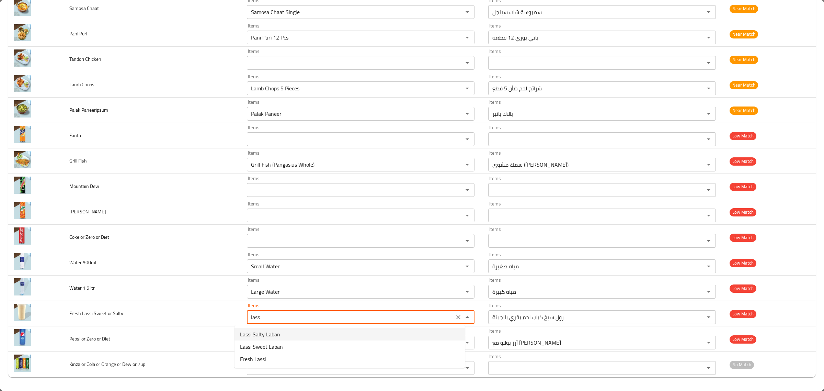
click at [290, 330] on Salty-option-0 "Lassi Salty Laban" at bounding box center [349, 334] width 230 height 12
type Salty "Lassi Salty Laban"
type Salty-ar "لاسي مالح لبن"
type Salty "Lassi Salty Laban"
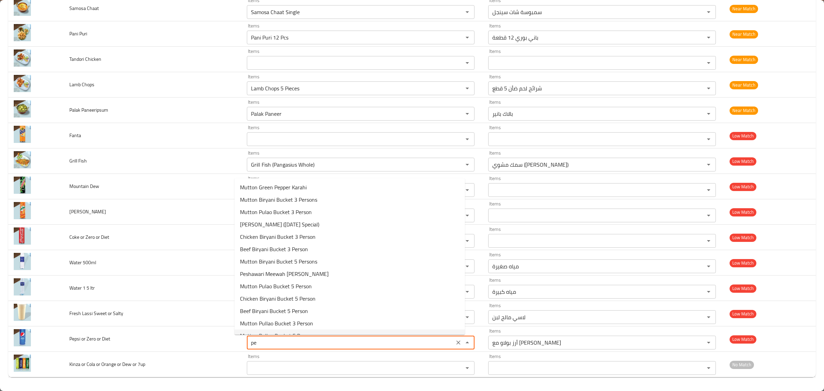
type Diet "p"
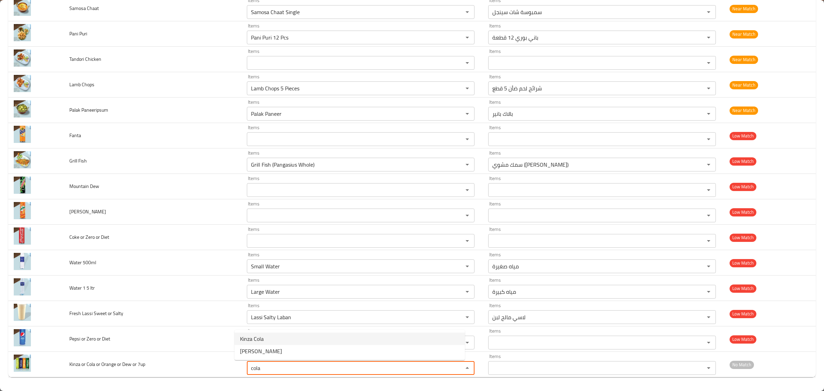
click at [284, 340] on 7up-option-0 "Kinza Cola" at bounding box center [349, 338] width 230 height 12
type 7up "Kinza Cola"
type 7up-ar "كينزا كولا"
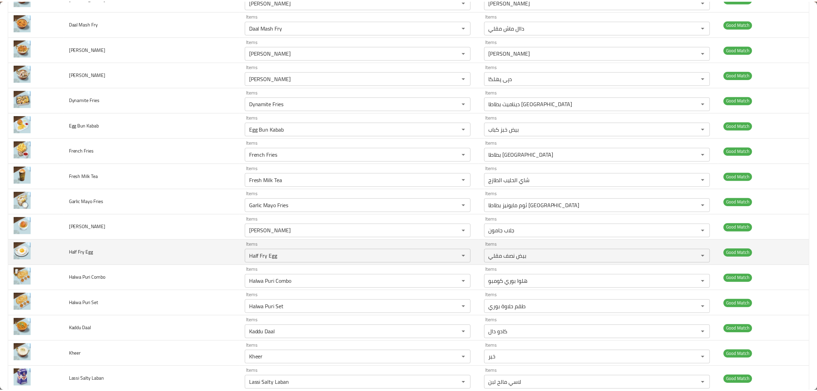
scroll to position [0, 0]
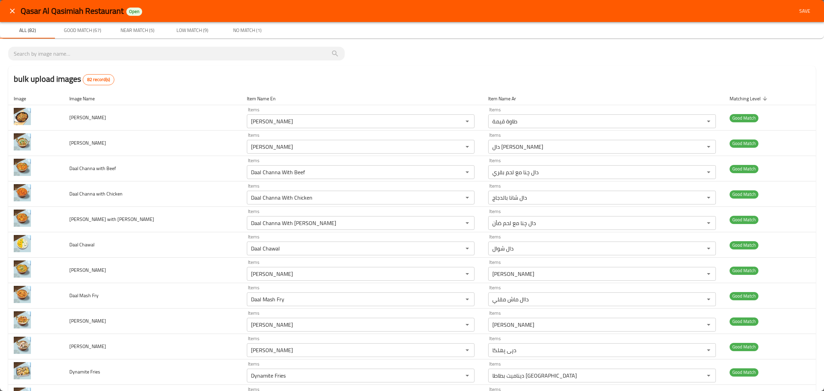
type 7up "Kinza Cola"
click at [808, 14] on button "Save" at bounding box center [805, 11] width 22 height 13
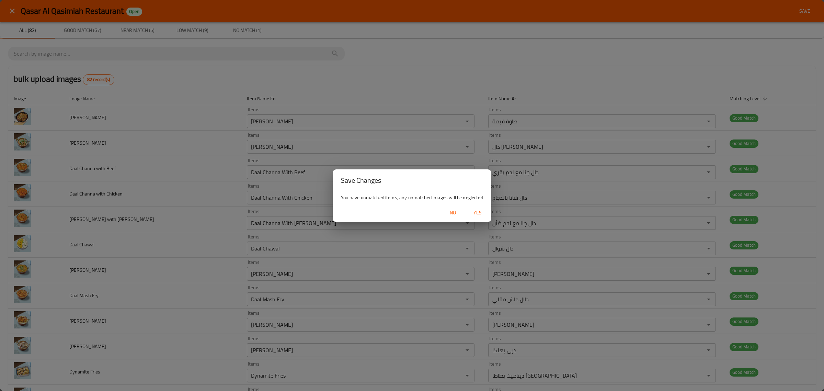
click at [489, 212] on div "No Yes" at bounding box center [412, 213] width 159 height 18
click at [486, 213] on button "Yes" at bounding box center [477, 212] width 22 height 13
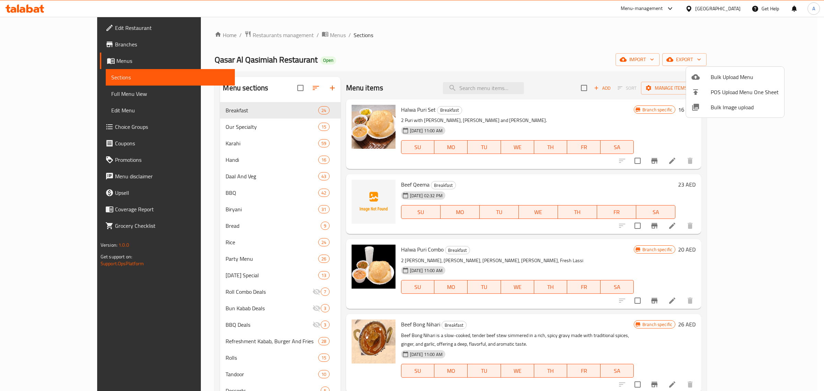
click at [186, 126] on div at bounding box center [412, 195] width 824 height 391
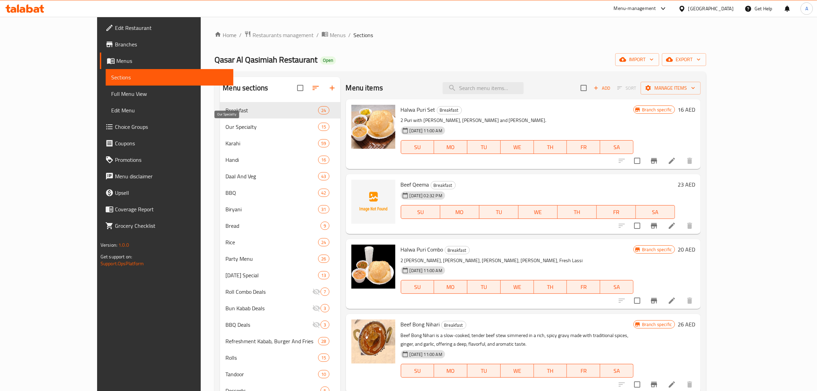
click at [226, 126] on span "Our Specialty" at bounding box center [272, 127] width 93 height 8
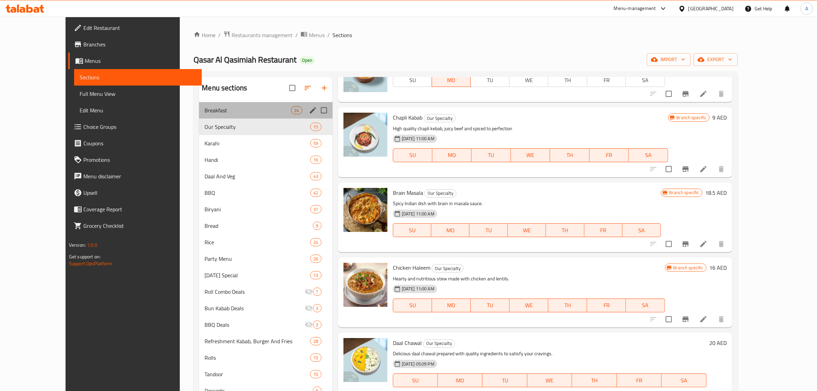
click at [199, 115] on div "Breakfast 24" at bounding box center [265, 110] width 133 height 16
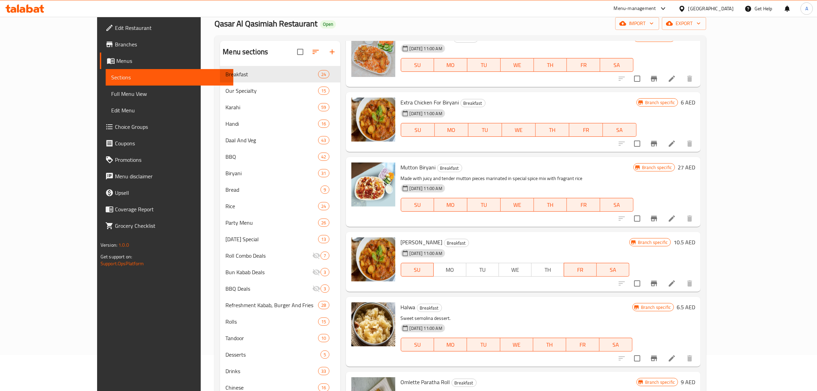
scroll to position [96, 0]
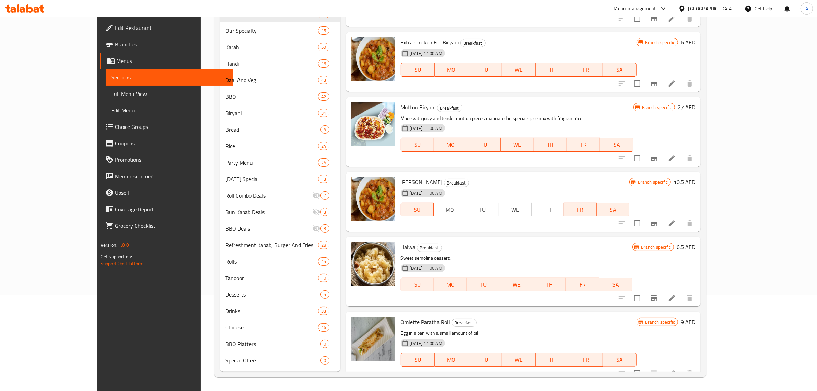
click at [498, 186] on div "31-08-2024 11:00 AM SU MO TU WE TH FR SA" at bounding box center [515, 204] width 234 height 37
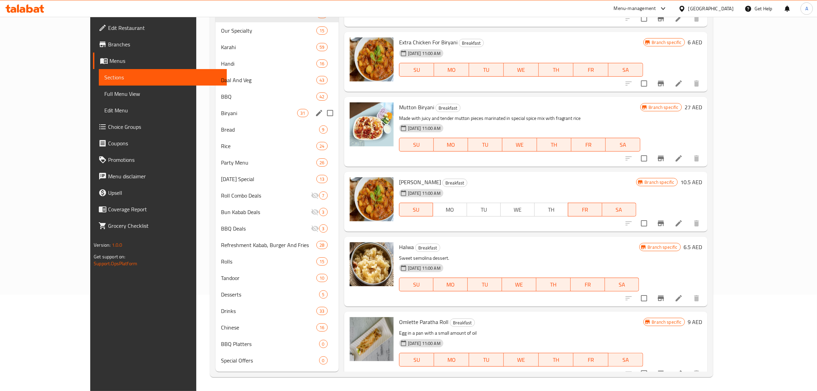
click at [216, 107] on div "Biryani 31" at bounding box center [277, 113] width 123 height 16
click at [232, 189] on div "Roll Combo Deals 7" at bounding box center [277, 195] width 123 height 16
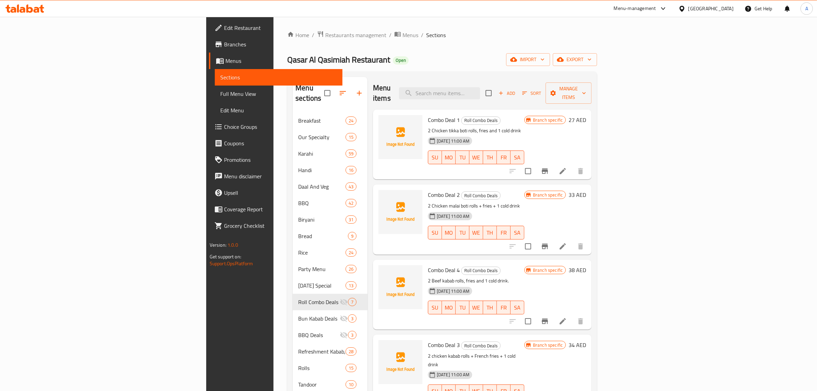
click at [491, 190] on h6 "Combo Deal 2 Roll Combo Deals" at bounding box center [476, 195] width 96 height 10
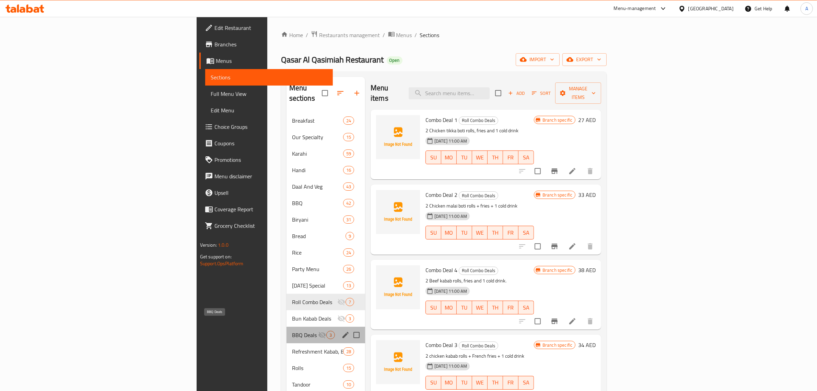
drag, startPoint x: 187, startPoint y: 322, endPoint x: 401, endPoint y: 388, distance: 223.5
click at [292, 331] on span "BBQ Deals" at bounding box center [305, 335] width 26 height 8
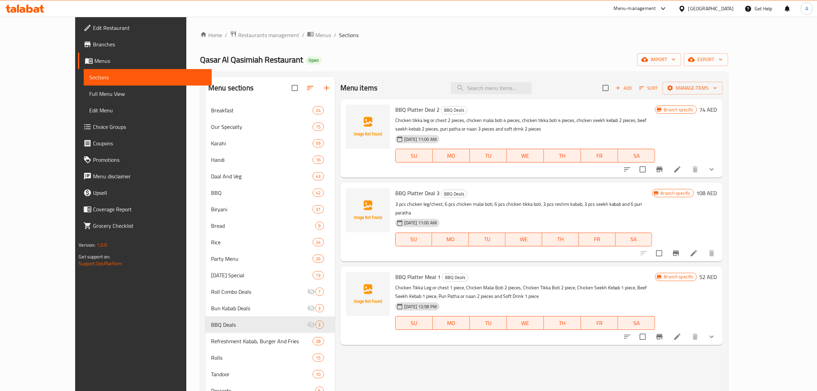
click at [397, 50] on div "Home / Restaurants management / Menus / Sections Qasar Al Qasimiah Restaurant O…" at bounding box center [464, 252] width 528 height 442
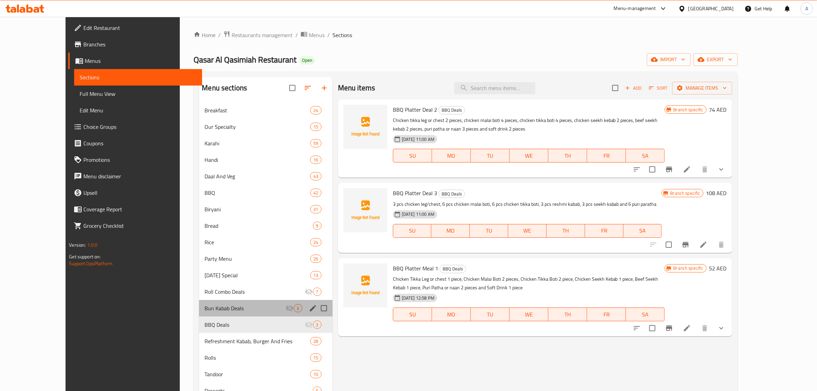
click at [203, 313] on div "Bun Kabab Deals 3" at bounding box center [265, 308] width 133 height 16
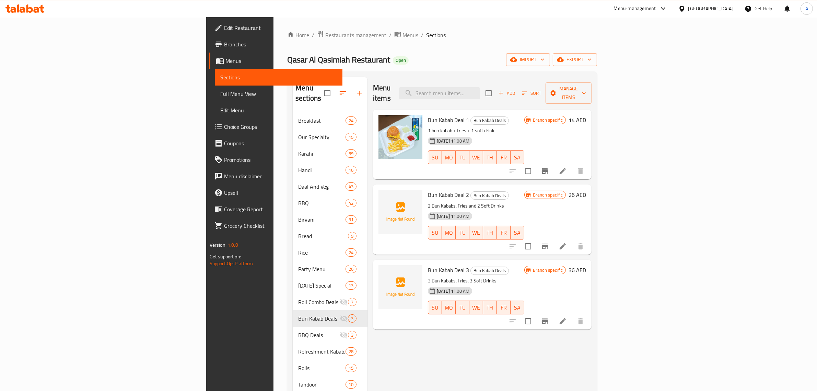
drag, startPoint x: 438, startPoint y: 57, endPoint x: 434, endPoint y: 59, distance: 4.5
click at [438, 57] on div "Qasar Al Qasimiah Restaurant Open import export" at bounding box center [442, 59] width 310 height 13
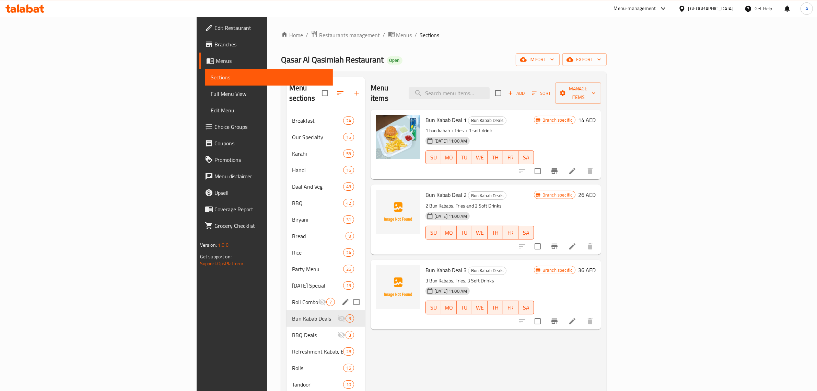
click at [287, 296] on div "Roll Combo Deals 7" at bounding box center [326, 301] width 79 height 16
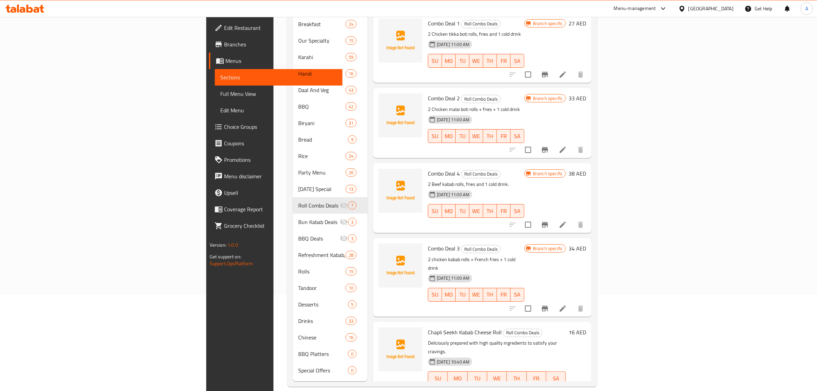
click at [524, 169] on h6 "Combo Deal 4 Roll Combo Deals" at bounding box center [476, 174] width 96 height 10
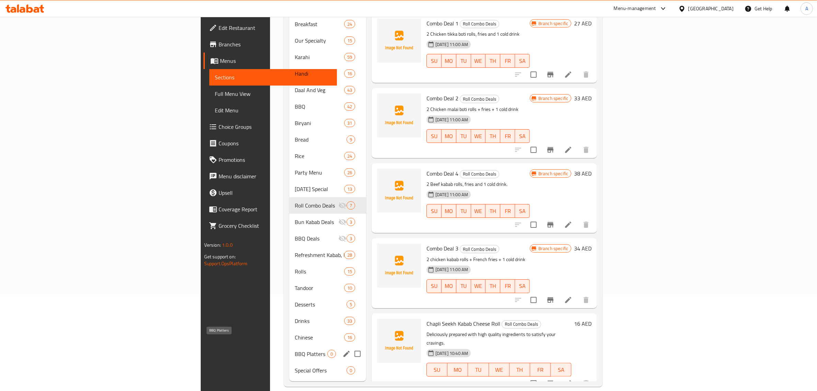
click at [295, 349] on span "BBQ Platters" at bounding box center [311, 353] width 33 height 8
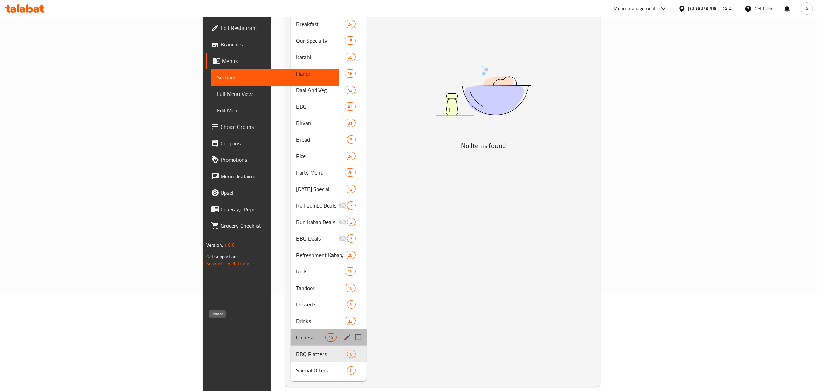
click at [296, 333] on span "Chinese" at bounding box center [310, 337] width 29 height 8
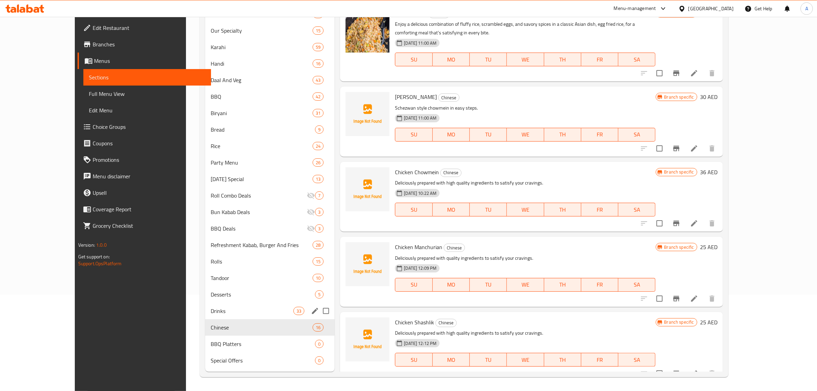
click at [218, 313] on span "Drinks" at bounding box center [252, 311] width 83 height 8
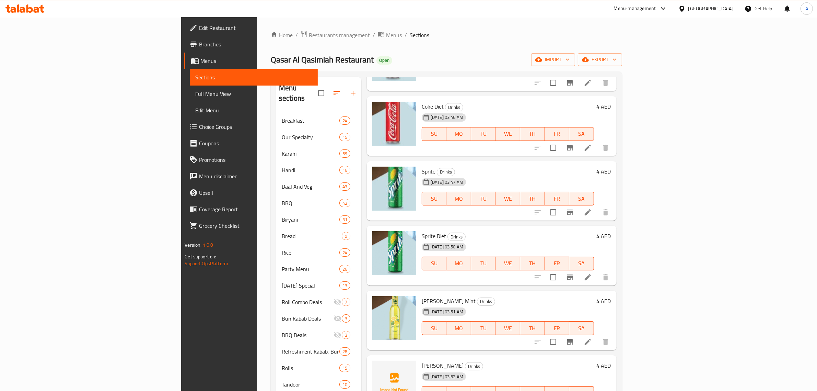
scroll to position [1716, 0]
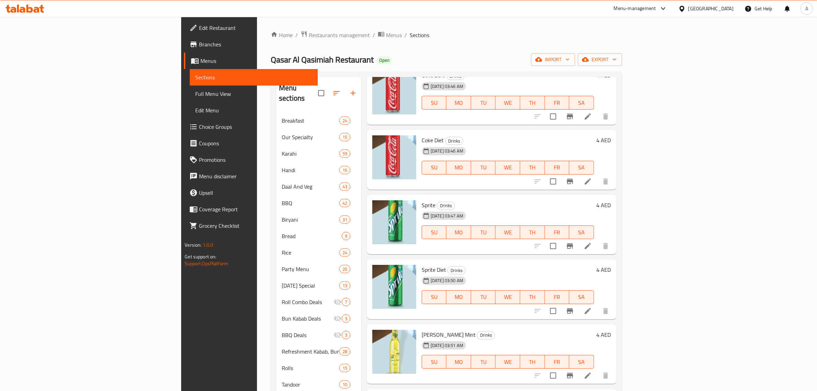
click at [585, 209] on div "12-09-2025 03:47 AM SU MO TU WE TH FR SA" at bounding box center [508, 227] width 178 height 37
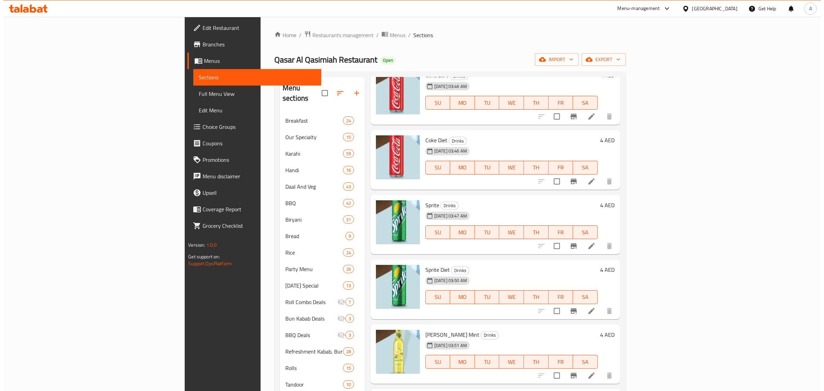
scroll to position [1673, 0]
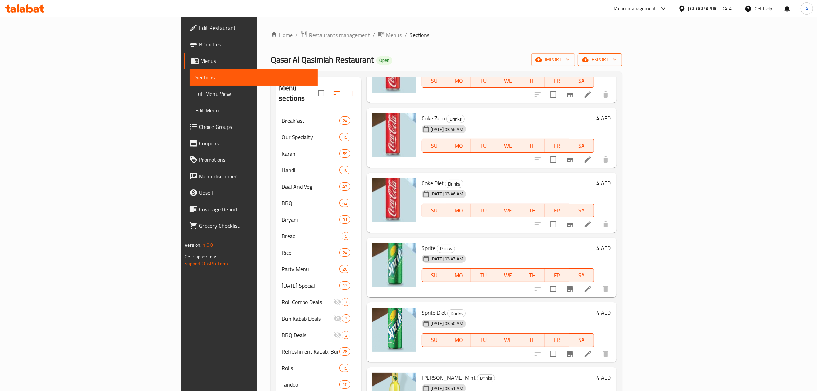
click at [617, 61] on span "export" at bounding box center [600, 59] width 33 height 9
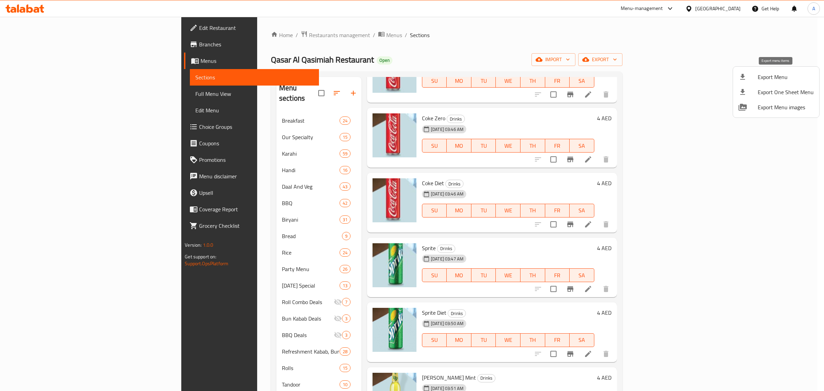
click at [773, 78] on span "Export Menu" at bounding box center [786, 77] width 56 height 8
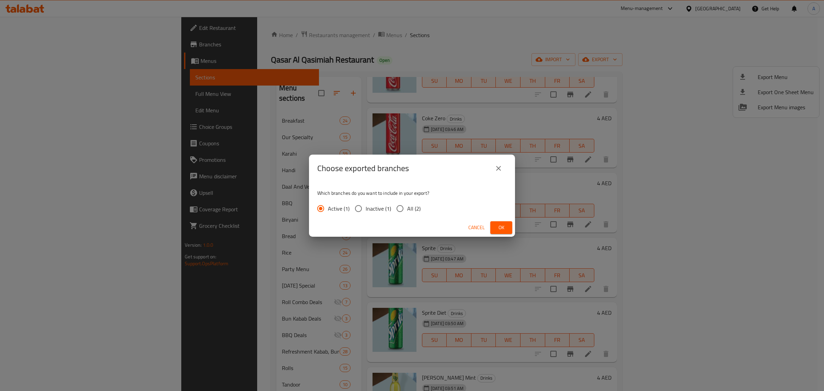
click at [401, 209] on input "All (2)" at bounding box center [400, 208] width 14 height 14
radio input "true"
click at [318, 207] on input "Active (1)" at bounding box center [320, 208] width 14 height 14
radio input "true"
click at [506, 229] on span "Ok" at bounding box center [501, 227] width 11 height 9
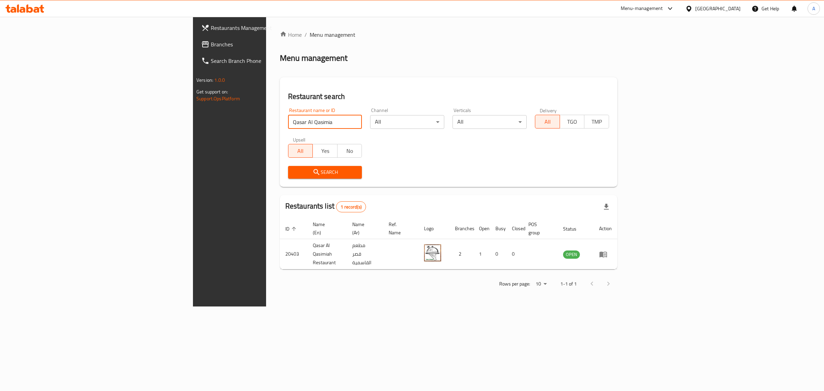
click at [288, 119] on input "Qasar Al Qasimia" at bounding box center [325, 122] width 74 height 14
drag, startPoint x: 220, startPoint y: 124, endPoint x: 111, endPoint y: 104, distance: 110.9
click at [193, 104] on div "Restaurants Management Branches Search Branch Phone Version: 1.0.0 Get support …" at bounding box center [412, 161] width 438 height 289
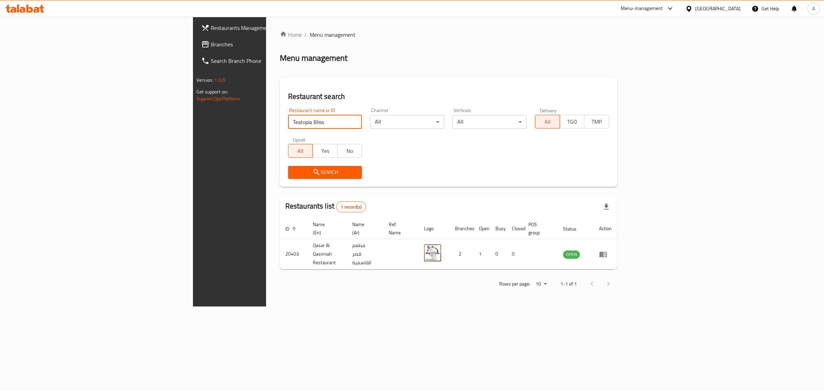
type input "Teatopia Bliss"
click button "Search" at bounding box center [325, 172] width 74 height 13
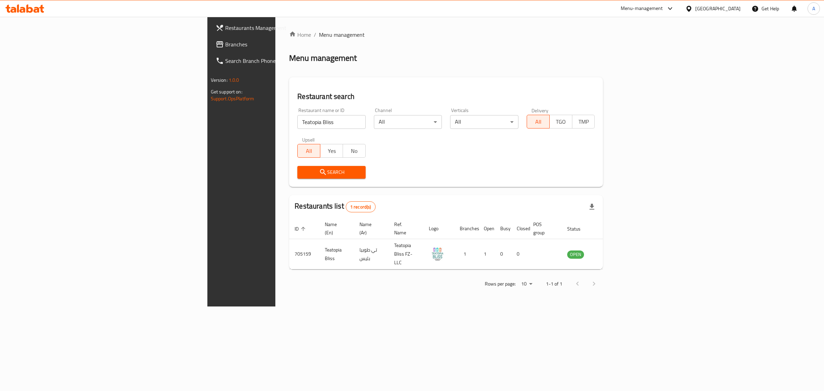
click at [704, 11] on div "[GEOGRAPHIC_DATA]" at bounding box center [717, 9] width 45 height 8
click at [651, 82] on div "[GEOGRAPHIC_DATA]" at bounding box center [688, 87] width 103 height 16
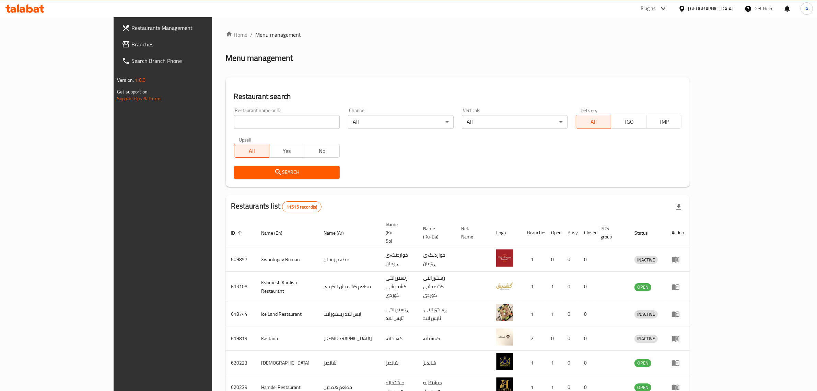
click at [297, 124] on input "search" at bounding box center [287, 122] width 106 height 14
paste input "Harem Sweets"
click button "Search" at bounding box center [287, 172] width 106 height 13
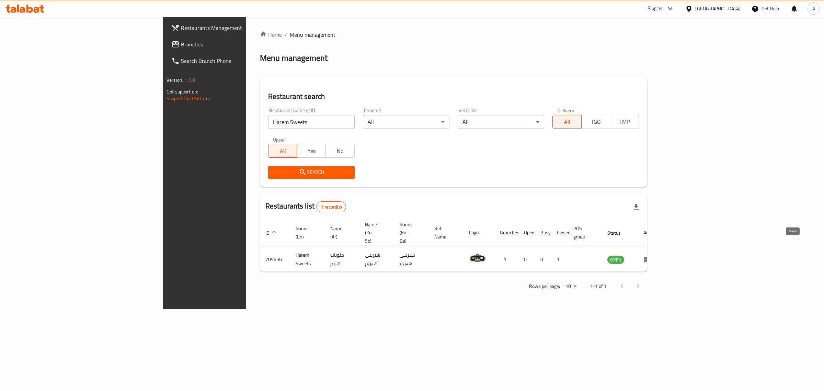
drag, startPoint x: 782, startPoint y: 241, endPoint x: 756, endPoint y: 223, distance: 31.4
click at [268, 122] on input "Harem Sweets" at bounding box center [311, 122] width 86 height 14
paste input "Fakhar w Hatab"
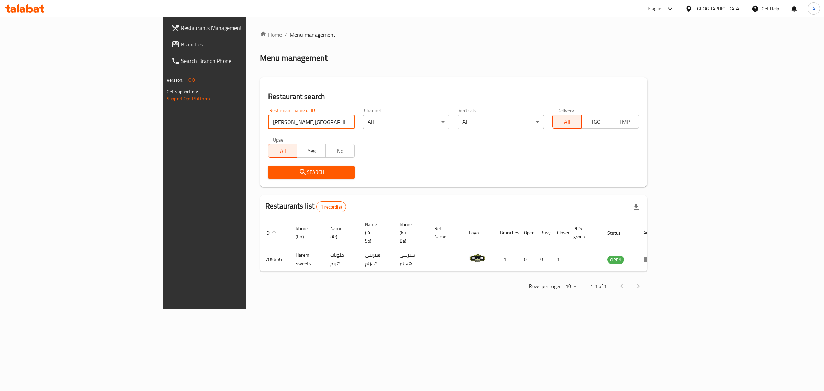
type input "Fakhar w Hatab"
click button "Search" at bounding box center [311, 172] width 86 height 13
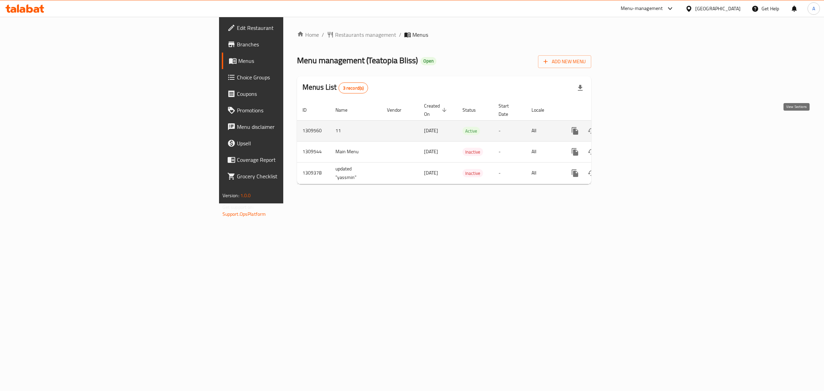
click at [628, 127] on icon "enhanced table" at bounding box center [624, 131] width 8 height 8
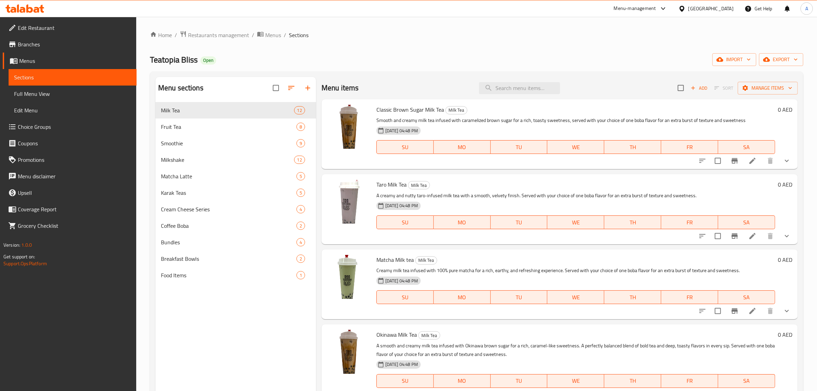
click at [432, 62] on div "Teatopia Bliss Open import export" at bounding box center [477, 59] width 654 height 13
click at [740, 62] on span "import" at bounding box center [734, 59] width 33 height 9
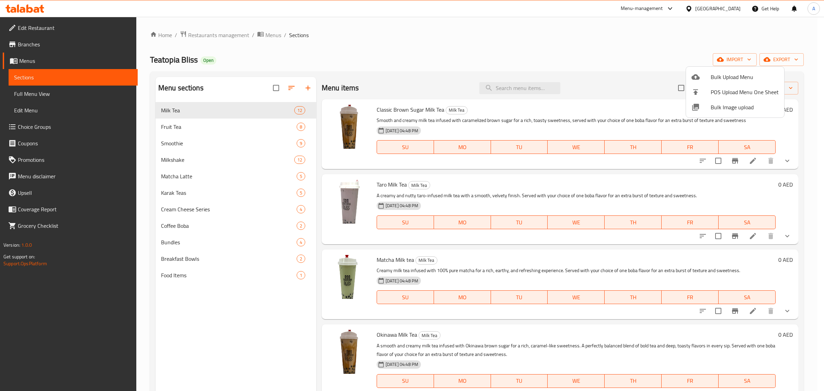
click at [728, 108] on span "Bulk Image upload" at bounding box center [745, 107] width 68 height 8
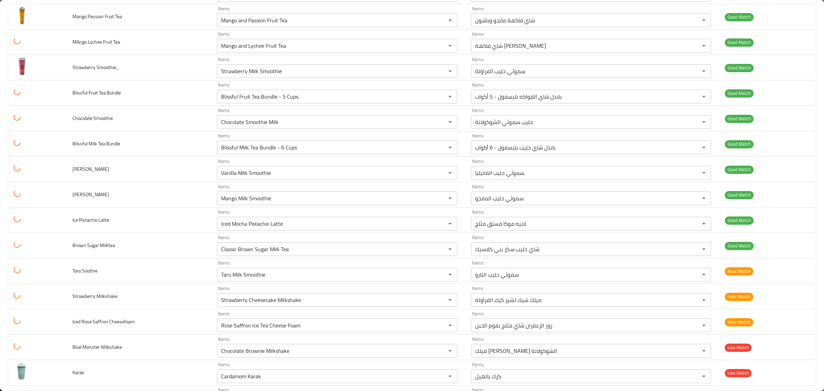
scroll to position [1129, 0]
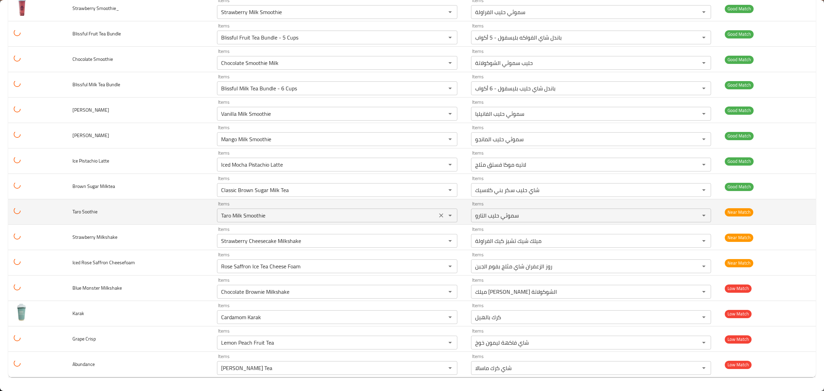
click at [351, 208] on div "Taro Milk Smoothie Items" at bounding box center [337, 215] width 240 height 14
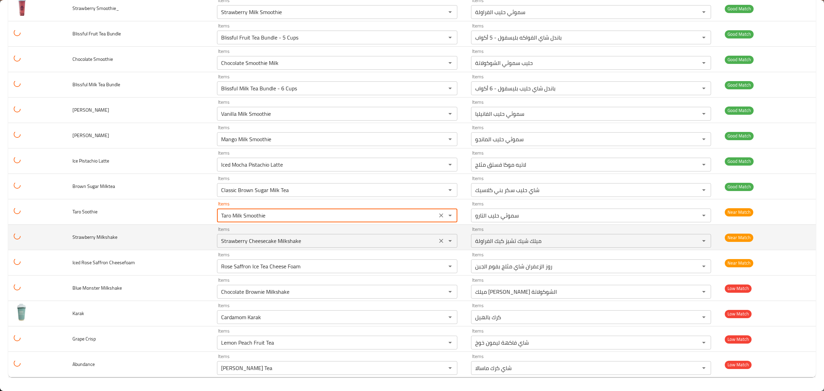
click at [353, 236] on Milkshake "Strawberry Cheesecake Milkshake" at bounding box center [327, 241] width 216 height 10
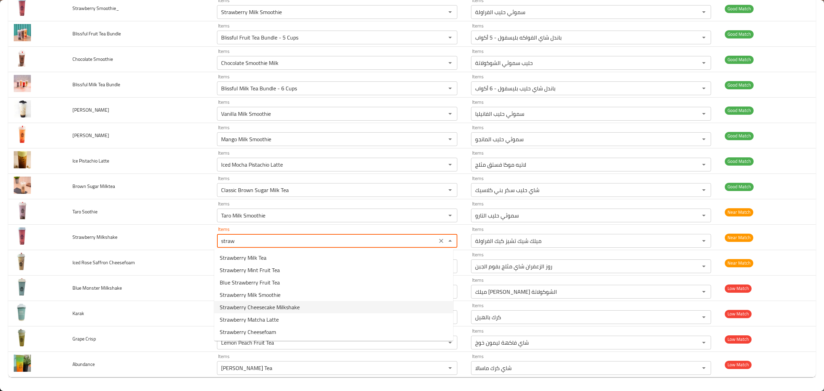
click at [298, 305] on span "Strawberry Cheesecake Milkshake" at bounding box center [260, 307] width 80 height 8
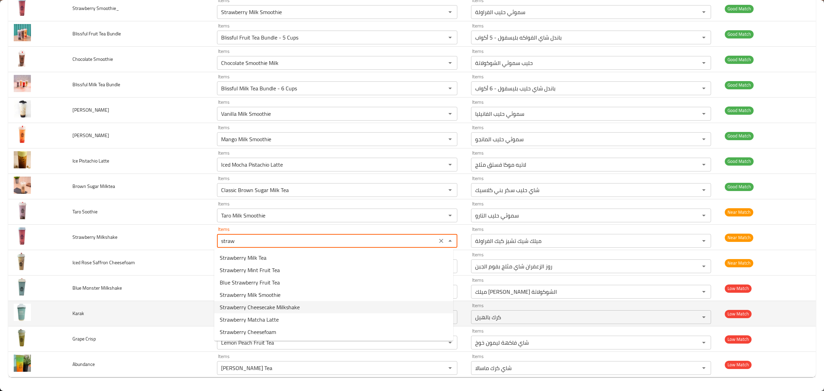
type Milkshake "Strawberry Cheesecake Milkshake"
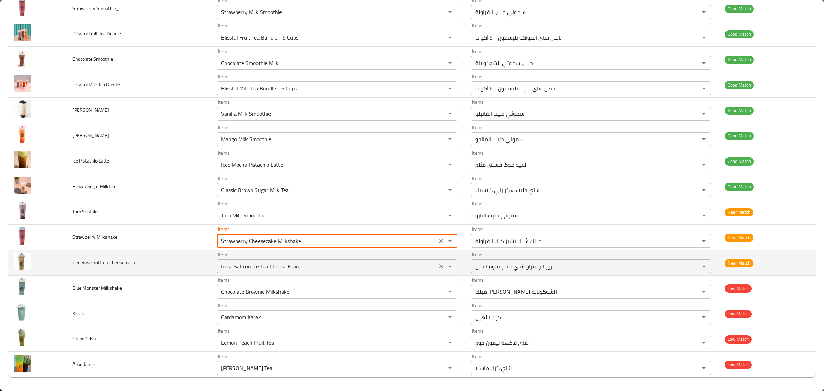
click at [303, 261] on Cheesefoam "Rose Saffron Ice Tea Cheese Foam" at bounding box center [327, 266] width 216 height 10
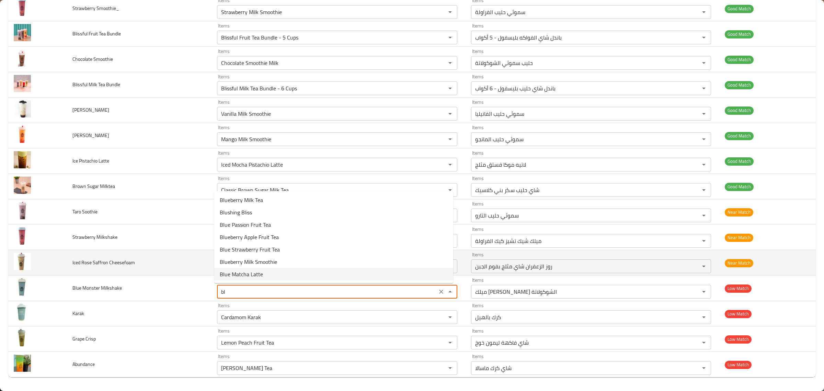
type Milkshake "b"
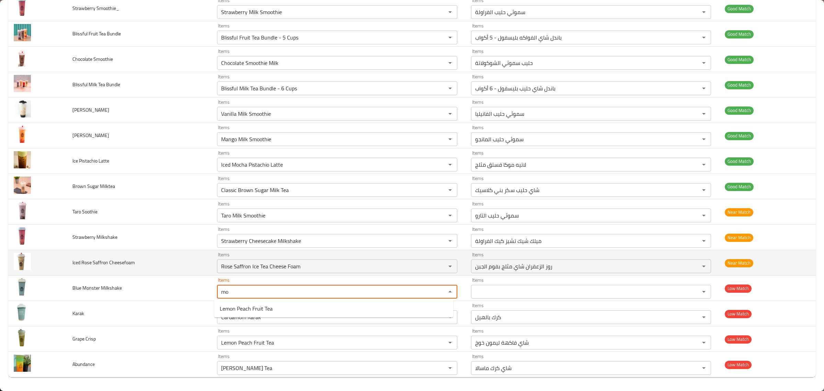
type Milkshake "m"
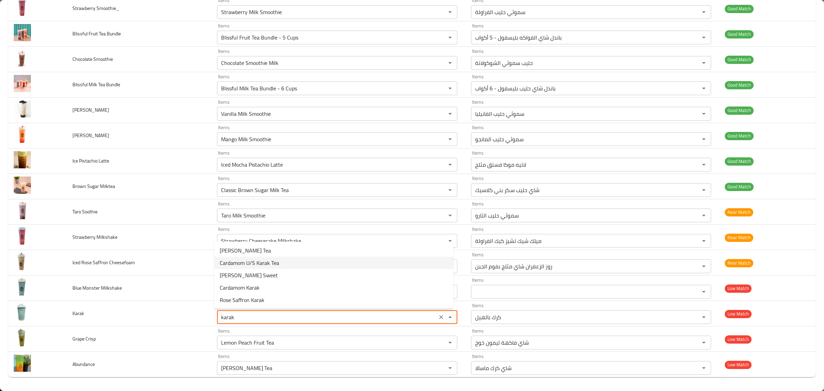
click at [315, 265] on li "Cardamom U/S Karak Tea" at bounding box center [333, 262] width 239 height 12
type input "Cardamom U/S Karak Tea"
type input "شاي كرك يو/اس بالهيل"
type input "Cardamom U/S Karak Tea"
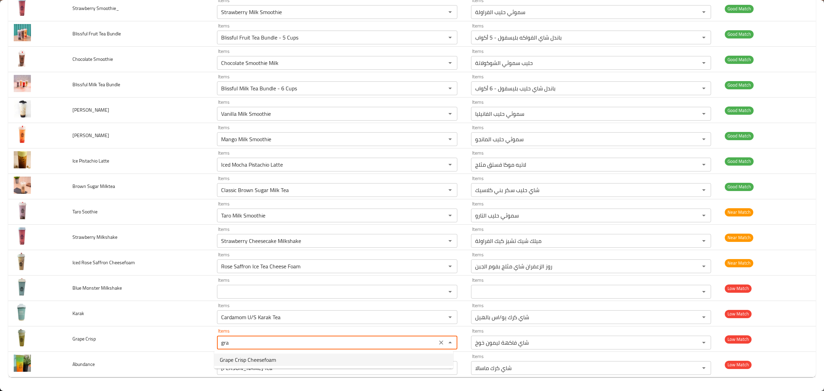
click at [270, 359] on span "Grape Crisp Cheesefoam" at bounding box center [248, 359] width 56 height 8
type Crisp "Grape Crisp Cheesefoam"
type Crisp-ar "فوم جبن عنب مقرمش"
type Crisp "Grape Crisp Cheesefoam"
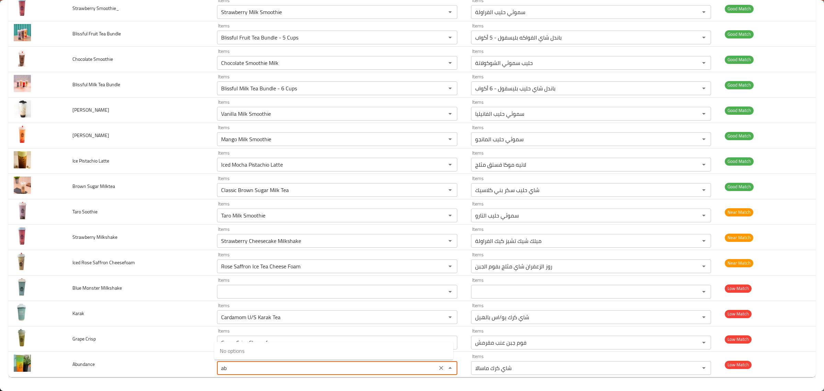
type input "a"
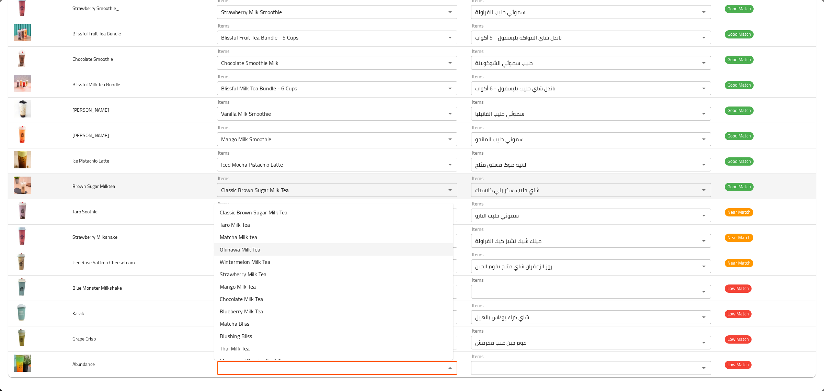
click at [771, 178] on td "Good Match" at bounding box center [767, 186] width 96 height 25
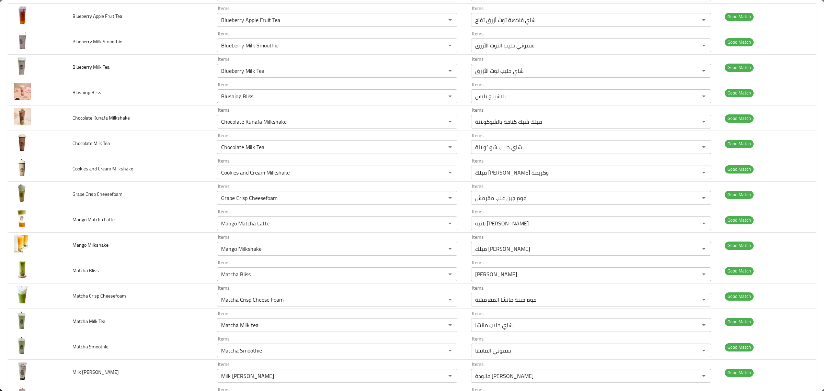
scroll to position [0, 0]
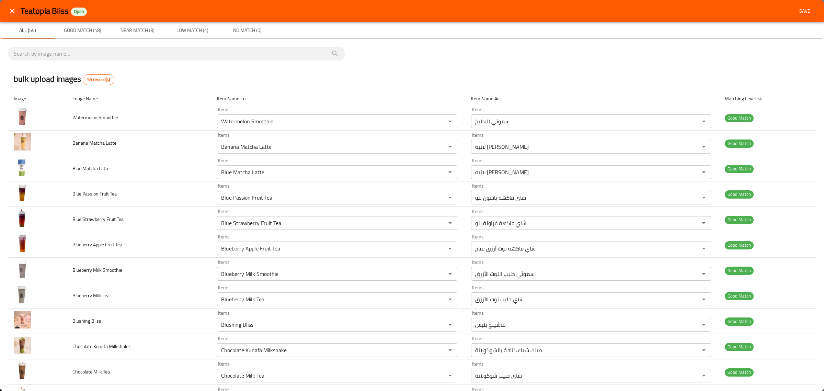
click at [810, 9] on div "Teatopia Bliss Open Save" at bounding box center [412, 11] width 824 height 22
click at [806, 9] on span "Save" at bounding box center [804, 11] width 16 height 9
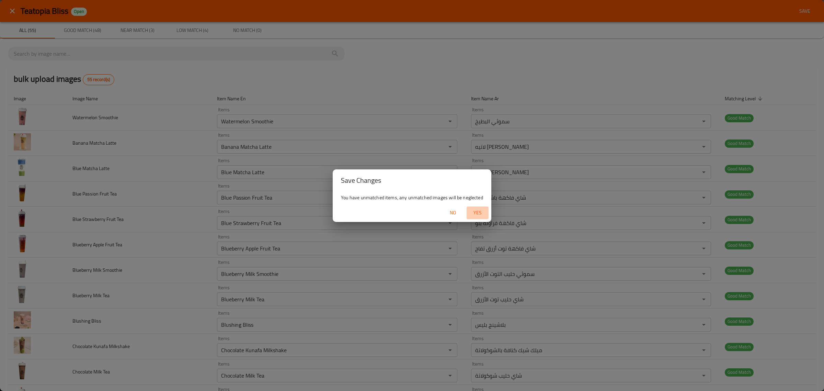
click at [482, 211] on span "Yes" at bounding box center [477, 212] width 16 height 9
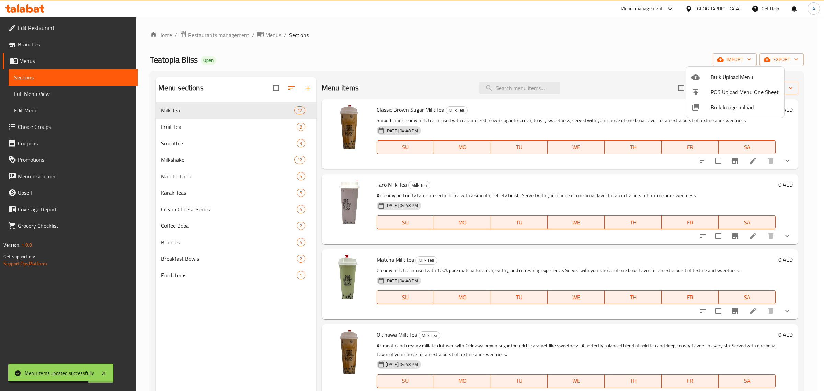
click at [217, 171] on div at bounding box center [412, 195] width 824 height 391
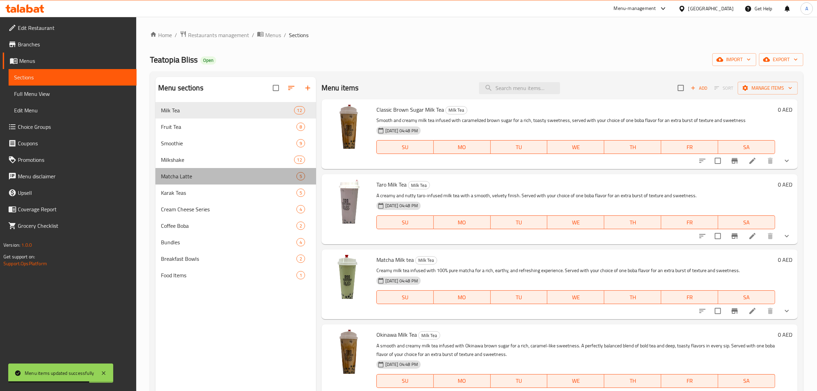
click at [217, 171] on div "Matcha Latte 5" at bounding box center [235, 176] width 161 height 16
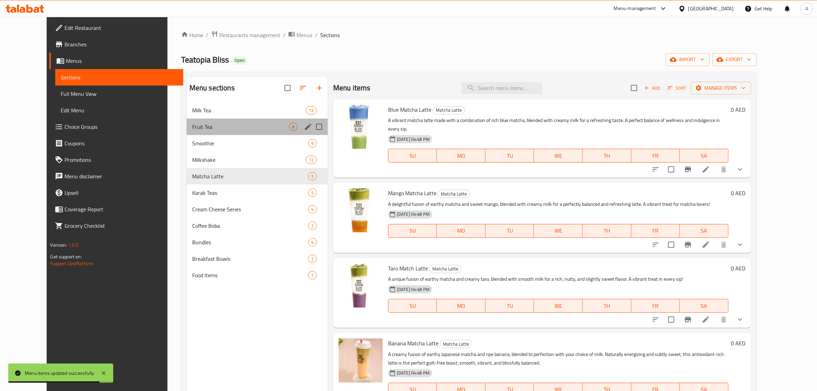
click at [228, 132] on div "Fruit Tea 8" at bounding box center [257, 126] width 141 height 16
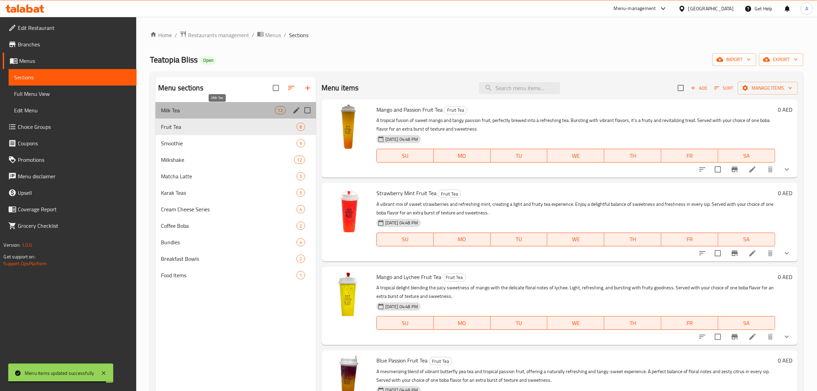
click at [232, 110] on span "Milk Tea" at bounding box center [218, 110] width 114 height 8
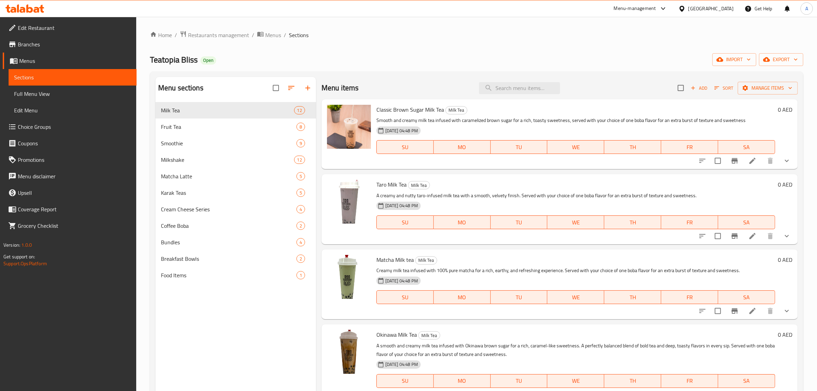
click at [390, 65] on div "Teatopia Bliss Open import export" at bounding box center [477, 59] width 654 height 13
click at [795, 57] on icon "button" at bounding box center [796, 59] width 7 height 7
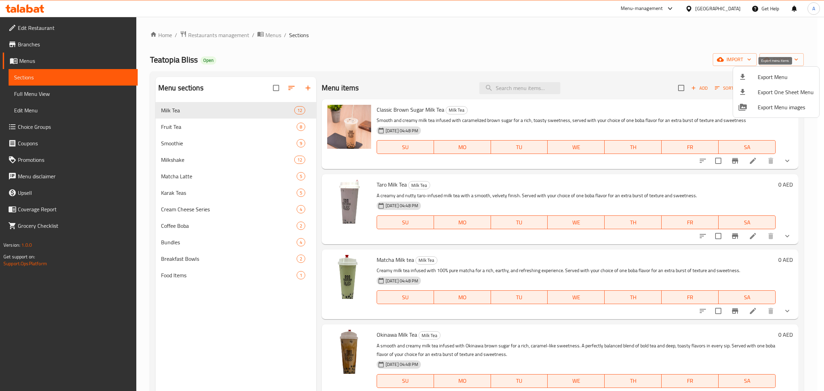
click at [754, 76] on div at bounding box center [747, 77] width 19 height 8
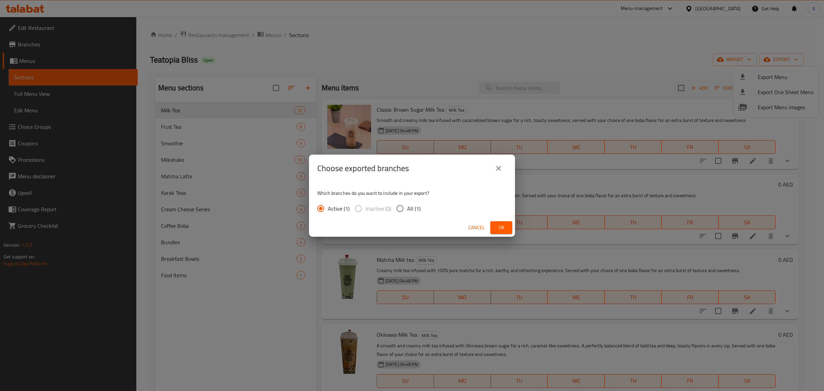
click at [494, 226] on button "Ok" at bounding box center [501, 227] width 22 height 13
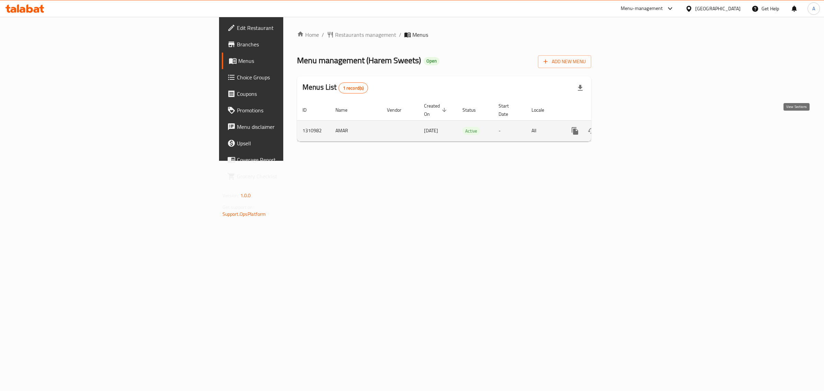
click at [633, 123] on link "enhanced table" at bounding box center [624, 131] width 16 height 16
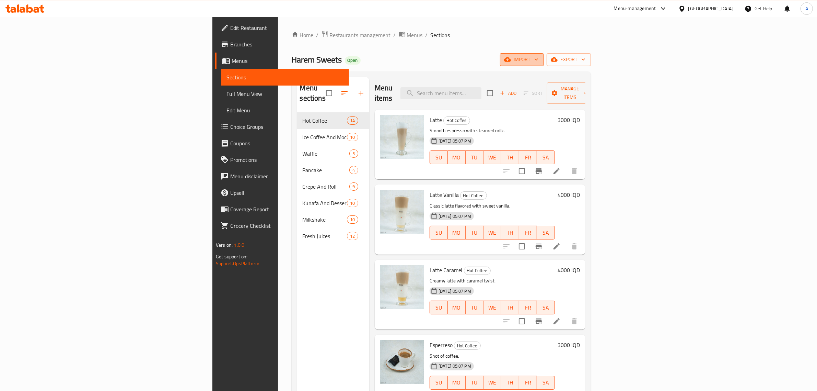
click at [539, 55] on span "import" at bounding box center [522, 59] width 33 height 9
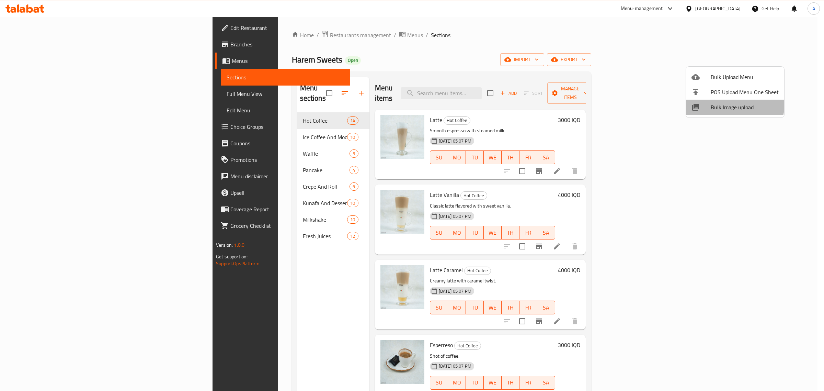
click at [722, 103] on span "Bulk Image upload" at bounding box center [745, 107] width 68 height 8
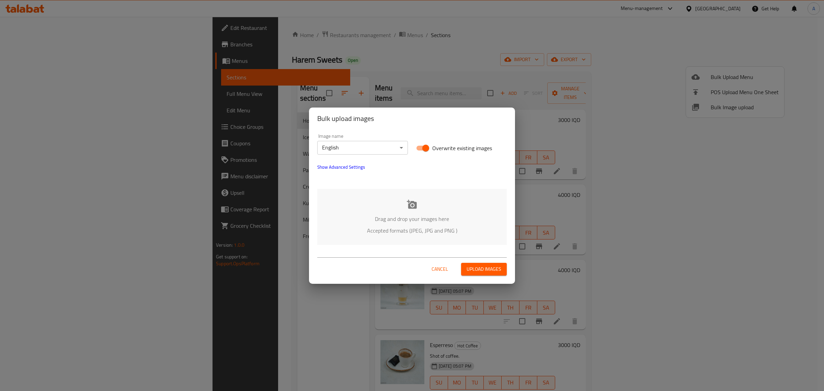
click at [332, 167] on span "Show Advanced Settings" at bounding box center [341, 167] width 48 height 8
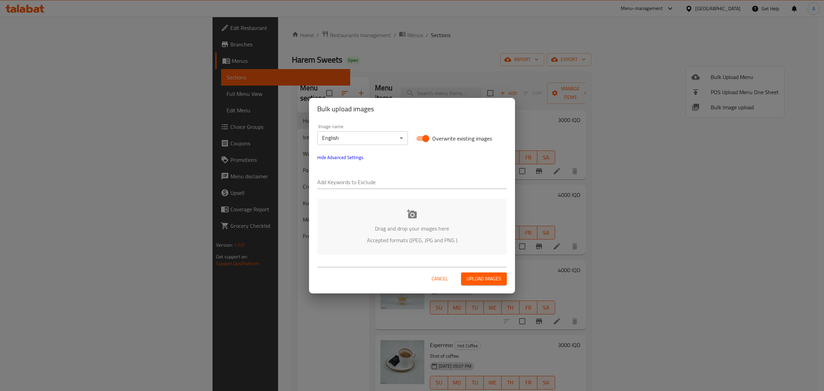
click at [340, 180] on input "text" at bounding box center [411, 182] width 189 height 11
paste input "Harem Sweets"
type input "Harem Sweets"
click at [383, 184] on input "text" at bounding box center [436, 182] width 142 height 11
drag, startPoint x: 380, startPoint y: 183, endPoint x: 362, endPoint y: 182, distance: 17.5
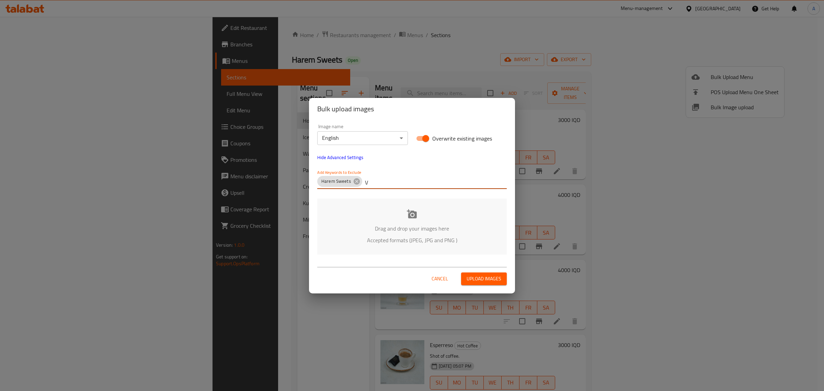
click at [362, 182] on div "Harem Sweets V" at bounding box center [411, 183] width 189 height 14
paste input "[PERSON_NAME]"
type input "[PERSON_NAME]"
click at [383, 169] on div "Add Keywords to Exclude Harem Sweets Mazin Waleed" at bounding box center [412, 178] width 198 height 27
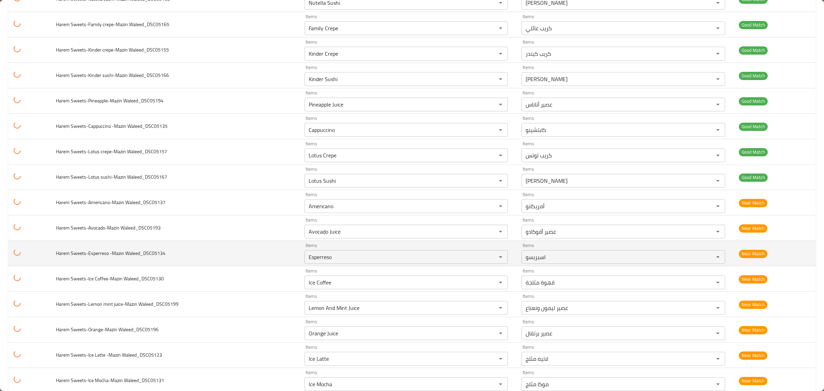
scroll to position [772, 0]
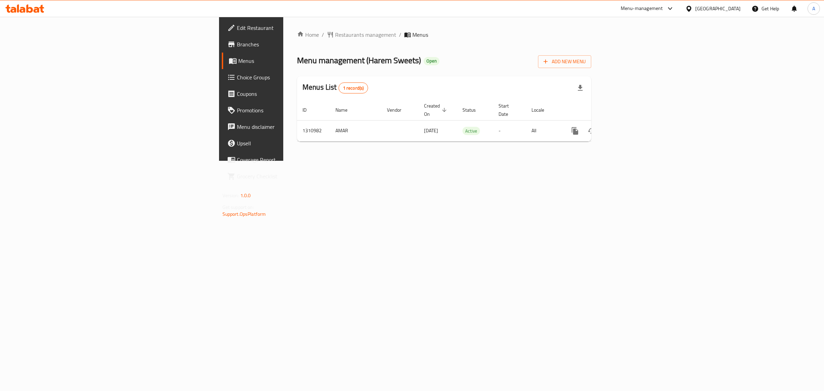
drag, startPoint x: 417, startPoint y: 59, endPoint x: 19, endPoint y: 56, distance: 397.8
click at [417, 59] on div "Menu management ( Harem Sweets ) Open Add New Menu" at bounding box center [444, 60] width 294 height 15
click at [237, 40] on span "Branches" at bounding box center [294, 44] width 114 height 8
click at [633, 123] on link "enhanced table" at bounding box center [624, 131] width 16 height 16
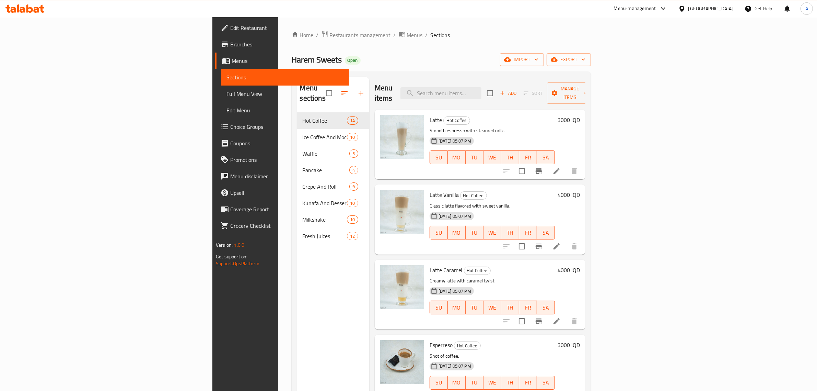
click at [292, 60] on span "Harem Sweets" at bounding box center [317, 59] width 50 height 15
copy span "Harem Sweets"
click at [511, 57] on icon "button" at bounding box center [507, 59] width 7 height 7
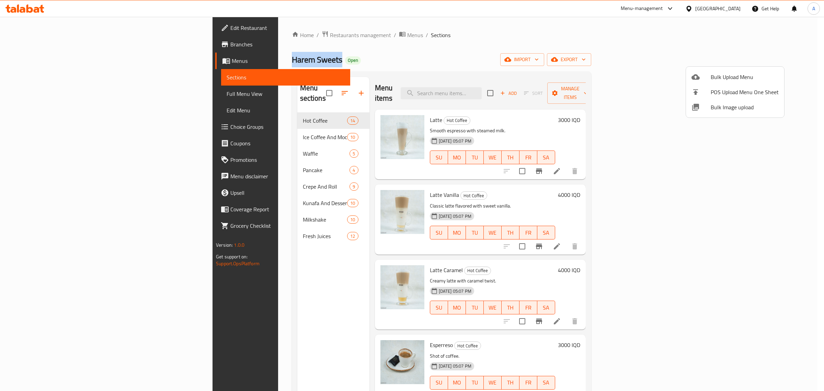
click at [718, 108] on span "Bulk Image upload" at bounding box center [745, 107] width 68 height 8
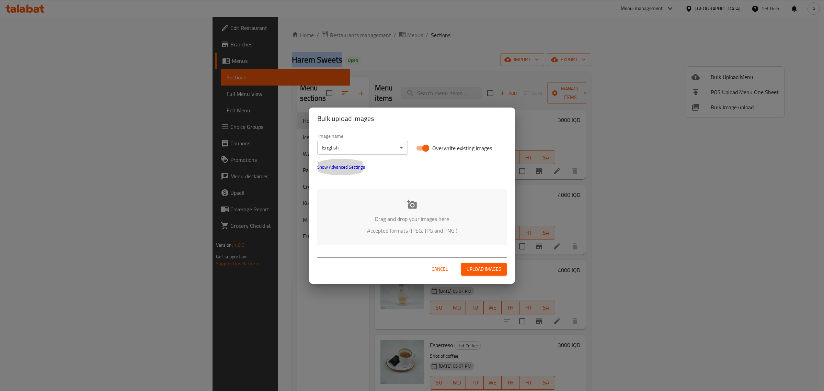
click at [330, 173] on button "Show Advanced Settings" at bounding box center [341, 167] width 56 height 16
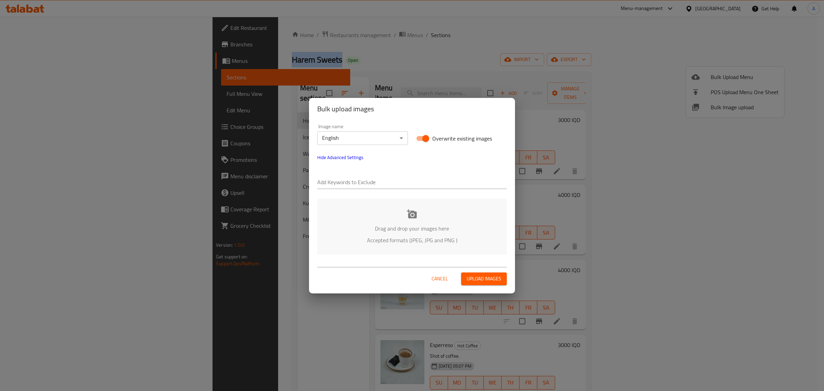
click at [338, 177] on input "text" at bounding box center [411, 182] width 189 height 11
drag, startPoint x: 338, startPoint y: 179, endPoint x: 283, endPoint y: 178, distance: 55.3
click at [283, 178] on div "Bulk upload images Image name English ​ Overwrite existing images Hide Advanced…" at bounding box center [412, 195] width 824 height 391
drag, startPoint x: 336, startPoint y: 178, endPoint x: 311, endPoint y: 179, distance: 25.1
click at [311, 179] on div "Image name English ​ Overwrite existing images Hide Advanced Settings Add Keywo…" at bounding box center [412, 189] width 206 height 139
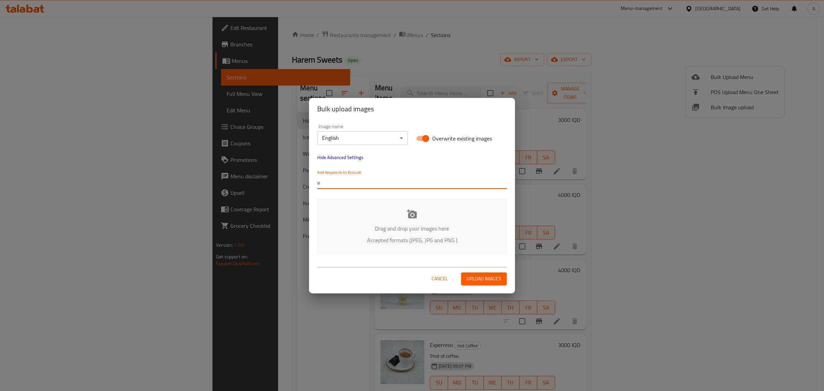
paste input "Harem Sweets"
type input "Harem Sweets"
click at [377, 177] on input "text" at bounding box center [436, 182] width 142 height 11
paste input "[PERSON_NAME]"
type input "[PERSON_NAME]"
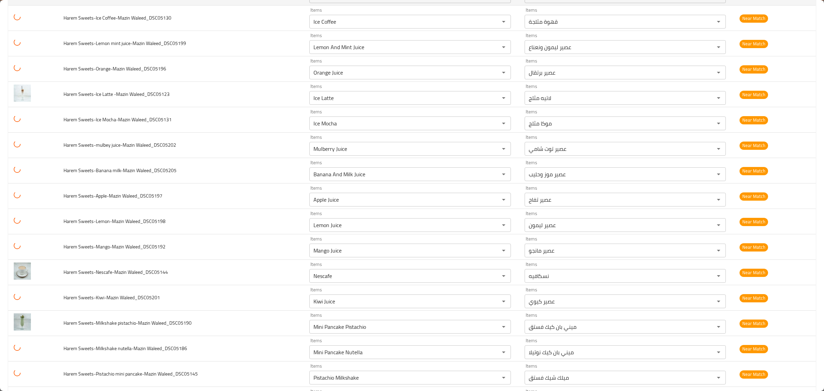
scroll to position [901, 0]
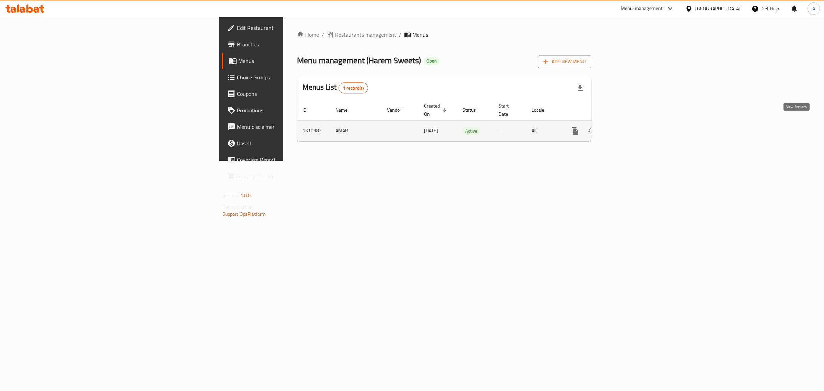
click at [628, 127] on icon "enhanced table" at bounding box center [624, 131] width 8 height 8
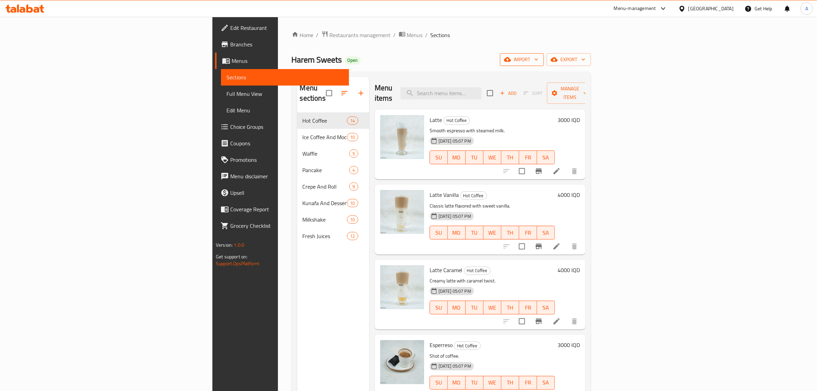
click at [511, 63] on icon "button" at bounding box center [507, 59] width 7 height 7
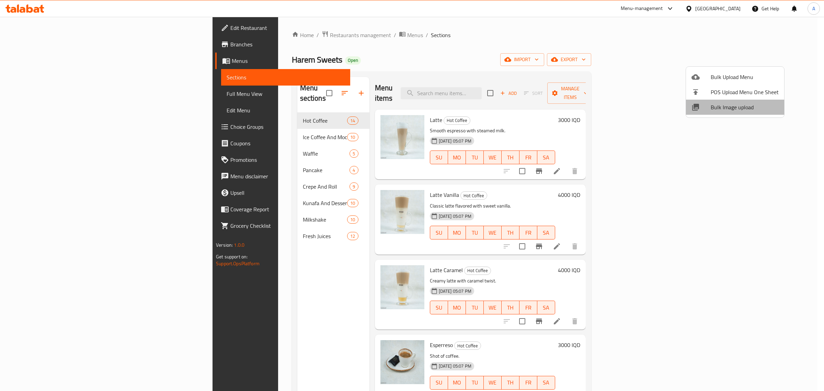
click at [735, 106] on span "Bulk Image upload" at bounding box center [745, 107] width 68 height 8
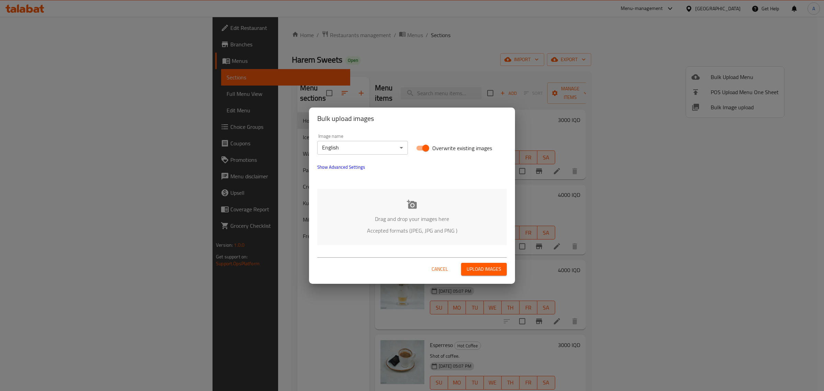
click at [343, 173] on button "Show Advanced Settings" at bounding box center [341, 167] width 56 height 16
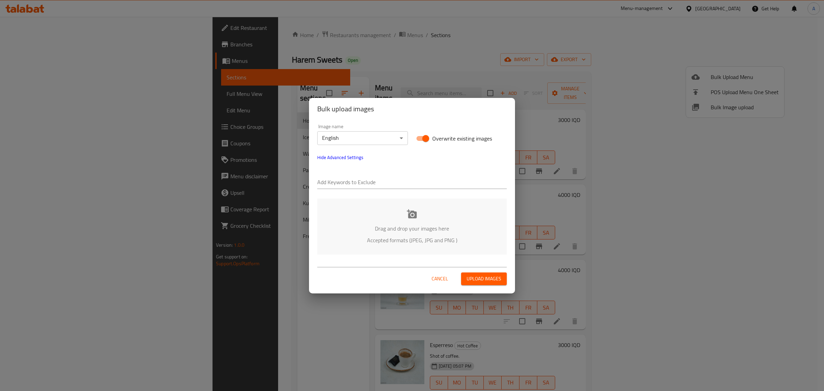
click at [342, 178] on input "text" at bounding box center [411, 182] width 189 height 11
paste input "[PERSON_NAME]"
type input "[PERSON_NAME]"
click at [374, 180] on input "text" at bounding box center [438, 182] width 137 height 11
paste input "Harem Sweets"
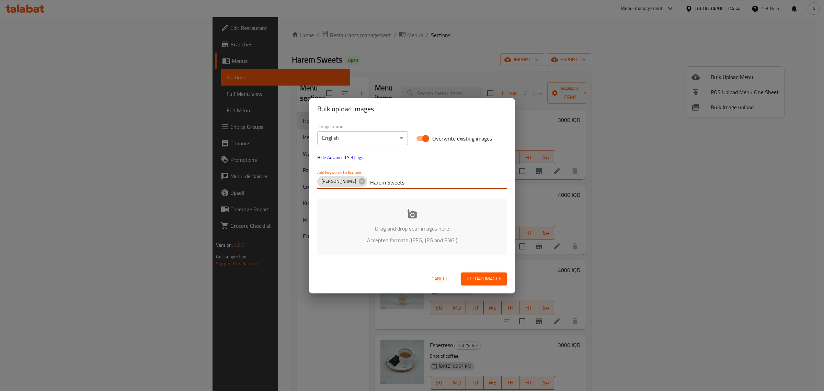
type input "Harem Sweets"
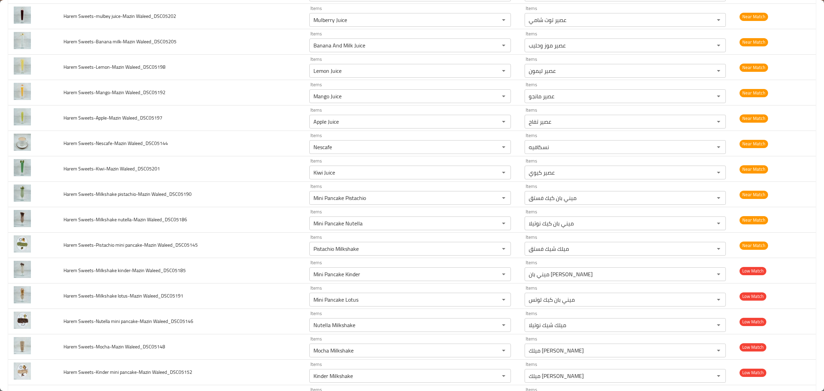
scroll to position [987, 0]
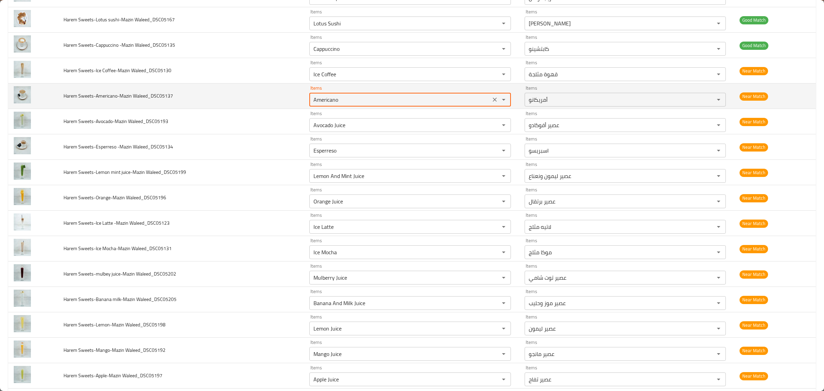
click at [350, 98] on Waleed_DSC05137 "Americano" at bounding box center [399, 100] width 177 height 10
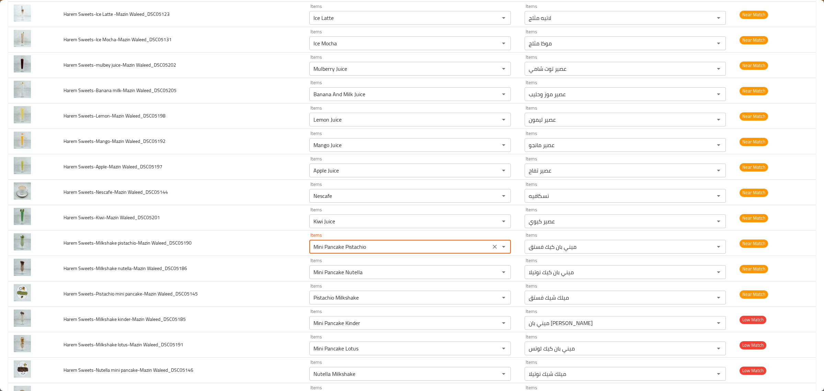
scroll to position [1230, 0]
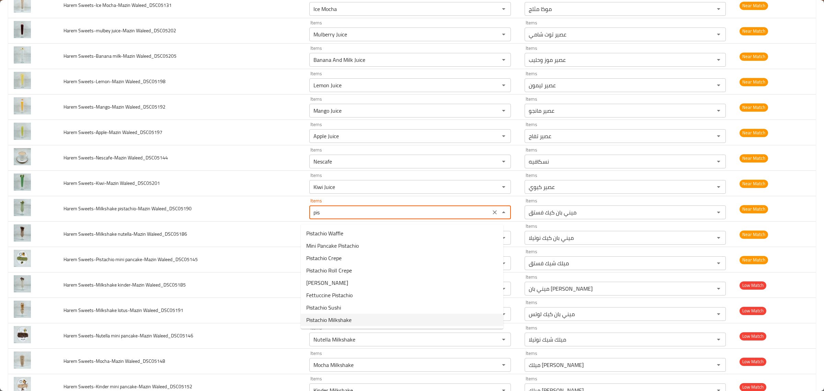
click at [350, 316] on span "Pistachio Milkshake" at bounding box center [328, 319] width 45 height 8
type Waleed_DSC05190 "Pistachio Milkshake"
type Waleed_DSC05190-ar "ميلك شيك فستق"
type Waleed_DSC05190 "Pistachio Milkshake"
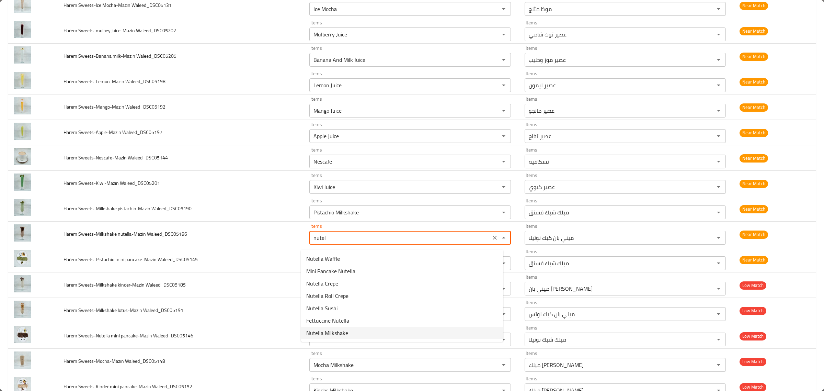
click at [356, 326] on Waleed_DSC05186-option-6 "Nutella Milkshake" at bounding box center [402, 332] width 203 height 12
type Waleed_DSC05186 "Nutella Milkshake"
type Waleed_DSC05186-ar "ميلك شيك نوتيلا"
type Waleed_DSC05186 "Nutella Milkshake"
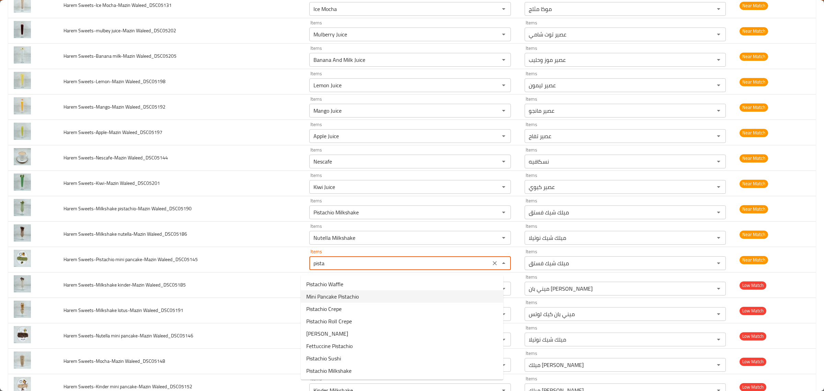
click at [373, 295] on Waleed_DSC05145-option-1 "Mini Pancake Pistachio" at bounding box center [402, 296] width 203 height 12
type Waleed_DSC05145 "Mini Pancake Pistachio"
type Waleed_DSC05145-ar "ميني بان كيك فستق"
type Waleed_DSC05145 "Mini Pancake Pistachio"
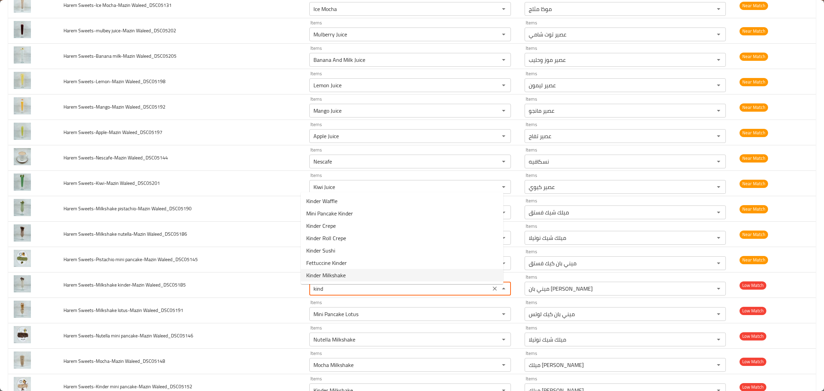
click at [343, 271] on span "Kinder Milkshake" at bounding box center [325, 275] width 39 height 8
type Waleed_DSC05185 "Kinder Milkshake"
type Waleed_DSC05185-ar "ميلك شيك كيندر"
type Waleed_DSC05185 "Kinder Milkshake"
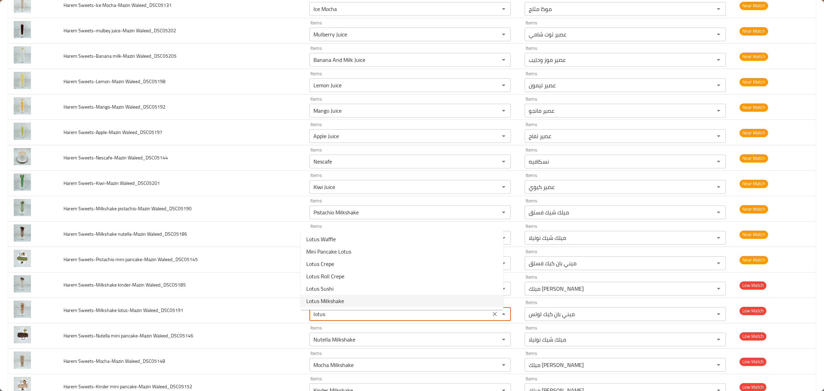
click at [331, 298] on span "Lotus Milkshake" at bounding box center [325, 301] width 38 height 8
type Waleed_DSC05191 "Lotus Milkshake"
type Waleed_DSC05191-ar "ميلك شيك لوتس"
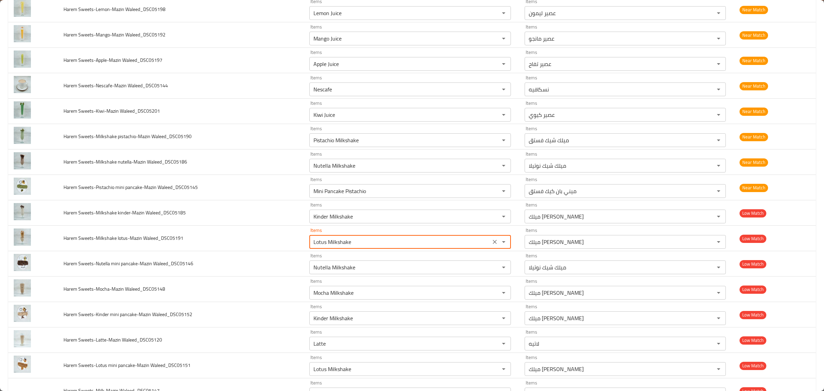
scroll to position [1308, 0]
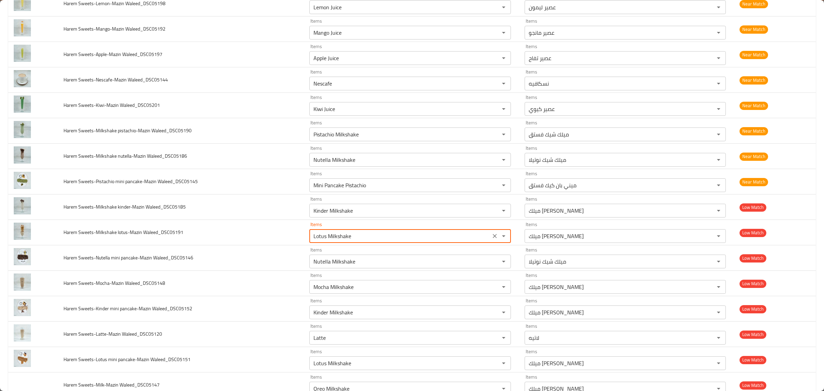
type Waleed_DSC05191 "Lotus Milkshake"
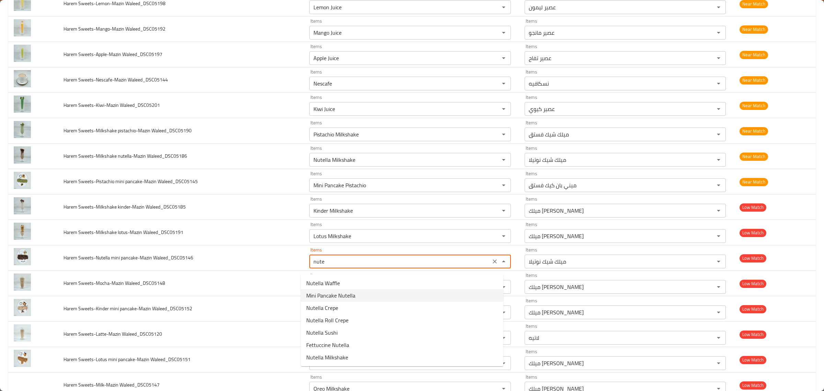
click at [338, 294] on span "Mini Pancake Nutella" at bounding box center [330, 295] width 49 height 8
type Waleed_DSC05146 "Mini Pancake Nutella"
type Waleed_DSC05146-ar "ميني بان كيك نوتيلا"
type Waleed_DSC05146 "Mini Pancake Nutella"
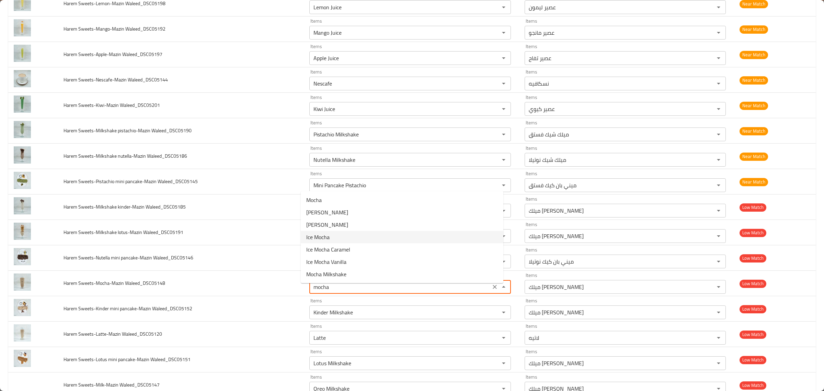
click at [326, 234] on span "Ice Mocha" at bounding box center [317, 237] width 23 height 8
type Waleed_DSC05148 "Ice Mocha"
type Waleed_DSC05148-ar "موكا مثلج"
type Waleed_DSC05148 "Ice Mocha"
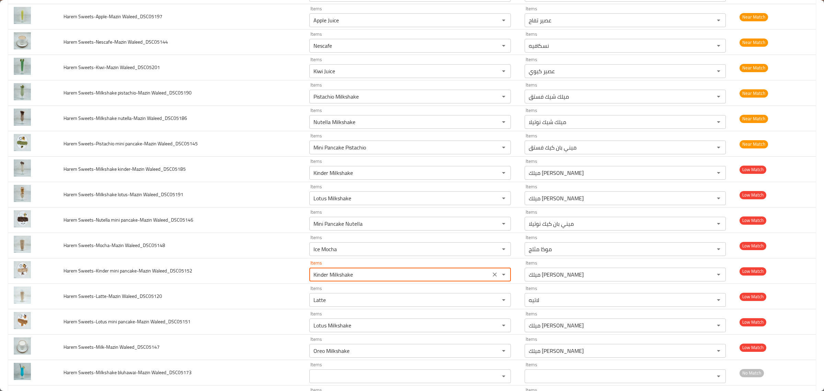
scroll to position [1345, 0]
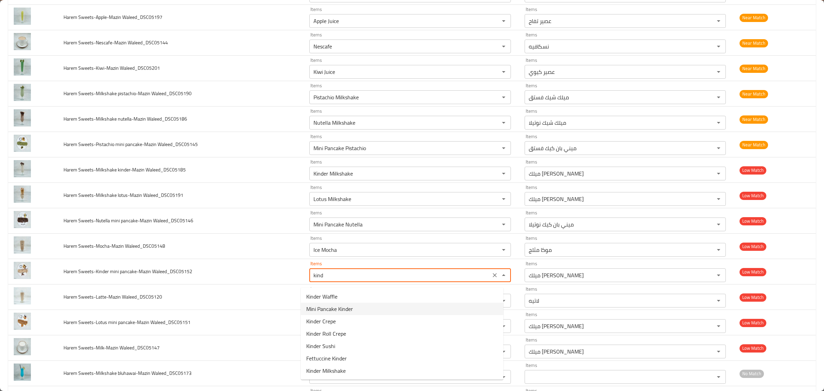
click at [354, 306] on Waleed_DSC05152-option-1 "Mini Pancake Kinder" at bounding box center [402, 308] width 203 height 12
type Waleed_DSC05152 "Mini Pancake Kinder"
type Waleed_DSC05152-ar "ميني بان كيك كيندر"
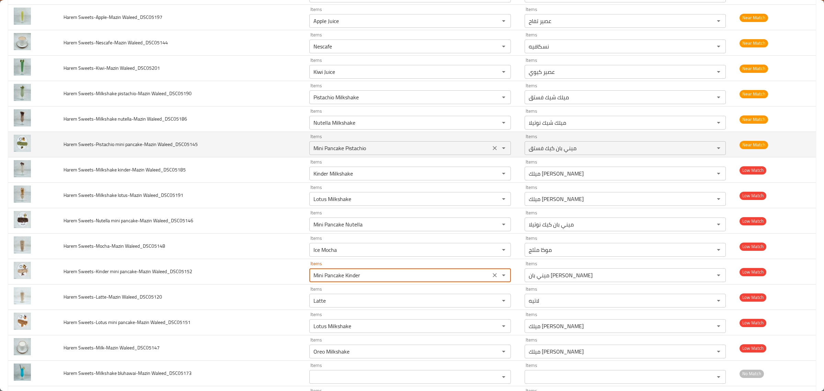
type Waleed_DSC05152 "Mini Pancake Kinder"
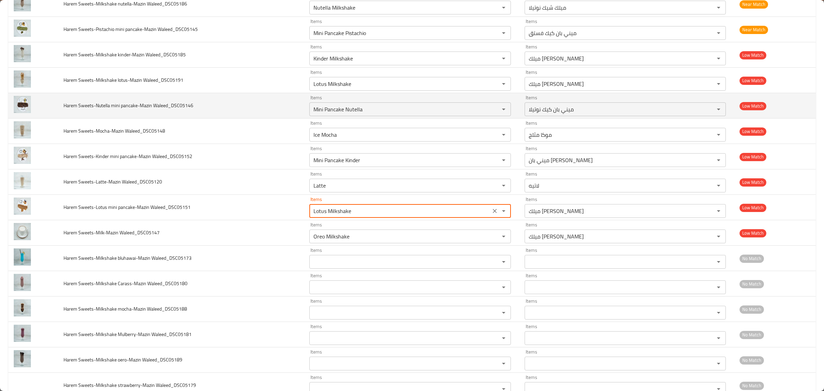
scroll to position [1474, 0]
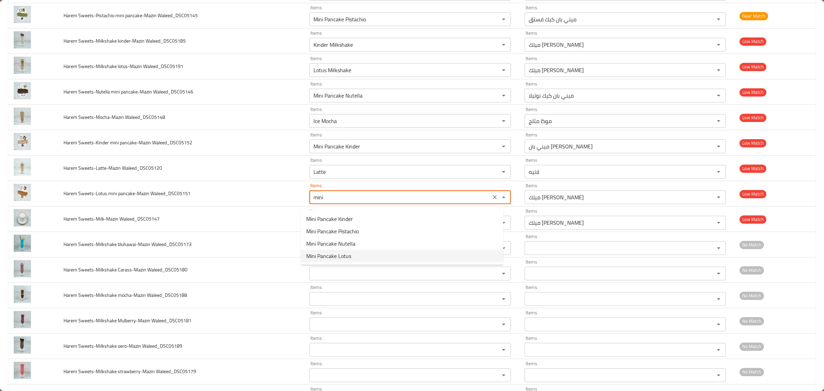
click at [367, 254] on Waleed_DSC05151-option-3 "Mini Pancake Lotus" at bounding box center [402, 256] width 203 height 12
type Waleed_DSC05151 "Mini Pancake Lotus"
type Waleed_DSC05151-ar "ميني بان كيك لوتس"
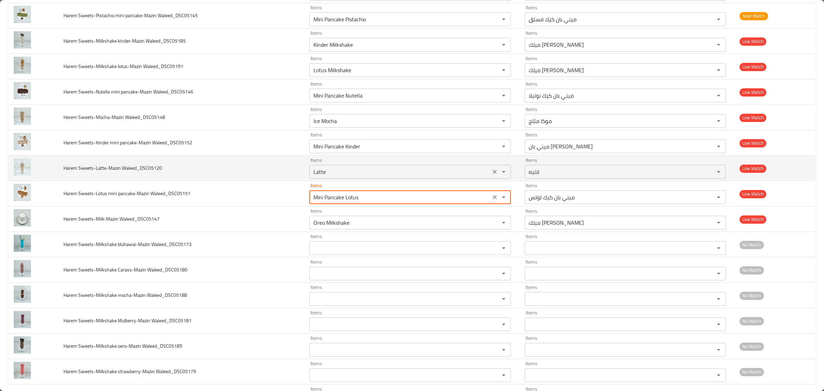
type Waleed_DSC05151 "Mini Pancake Lotus"
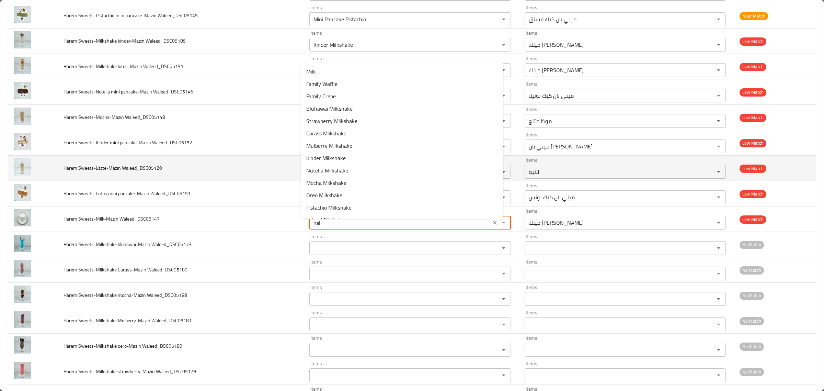
type Waleed_DSC05147 "milk"
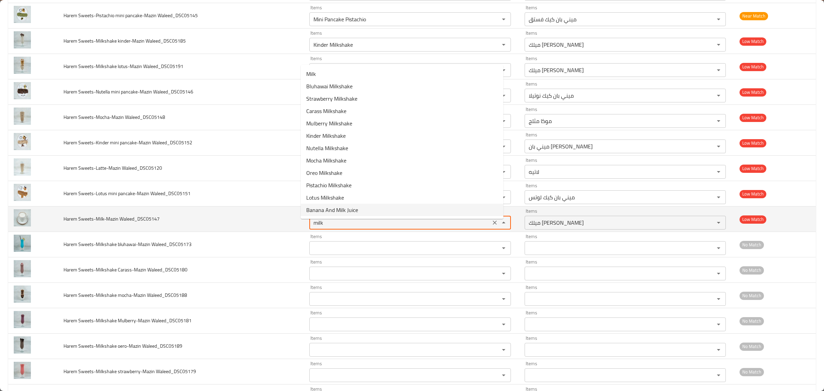
click at [493, 224] on icon "Clear" at bounding box center [495, 222] width 4 height 4
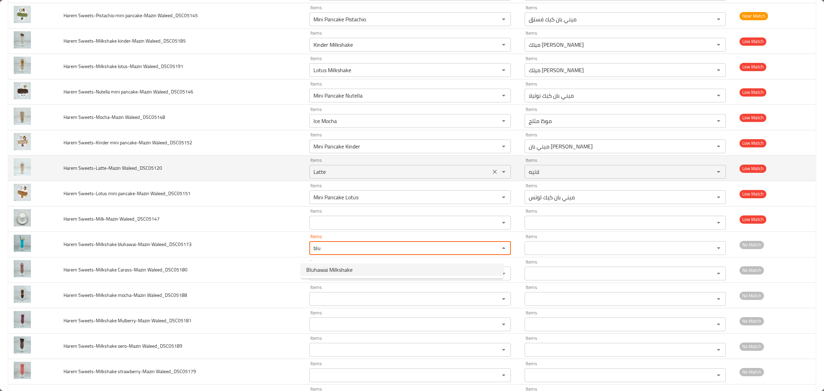
drag, startPoint x: 397, startPoint y: 265, endPoint x: 456, endPoint y: 179, distance: 104.4
click at [396, 266] on Waleed_DSC05173-option-0 "Bluhawai Milkshake" at bounding box center [402, 269] width 203 height 12
type Waleed_DSC05173 "Bluhawai Milkshake"
type Waleed_DSC05173-ar "ميلك شيك بلوهاواي"
type Waleed_DSC05173 "Bluhawai Milkshake"
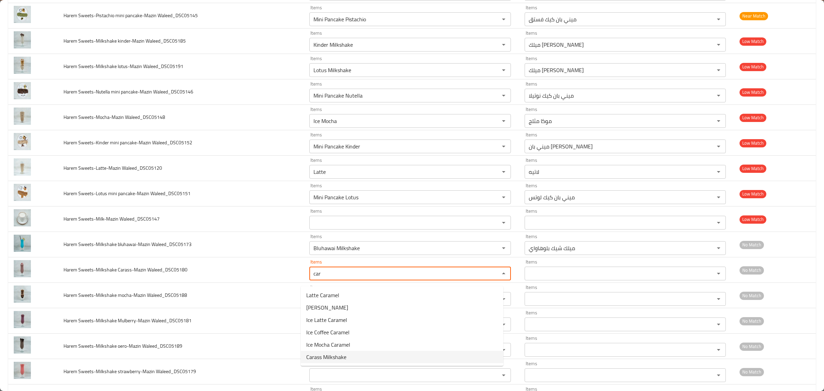
click at [363, 356] on Waleed_DSC05180-option-5 "Carass Milkshake" at bounding box center [402, 356] width 203 height 12
type Waleed_DSC05180 "Carass Milkshake"
type Waleed_DSC05180-ar "ميلك شيك كاراس"
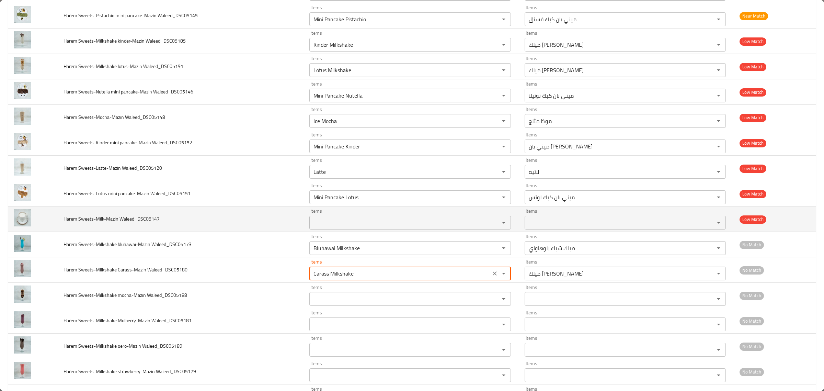
type Waleed_DSC05180 "Carass Milkshake"
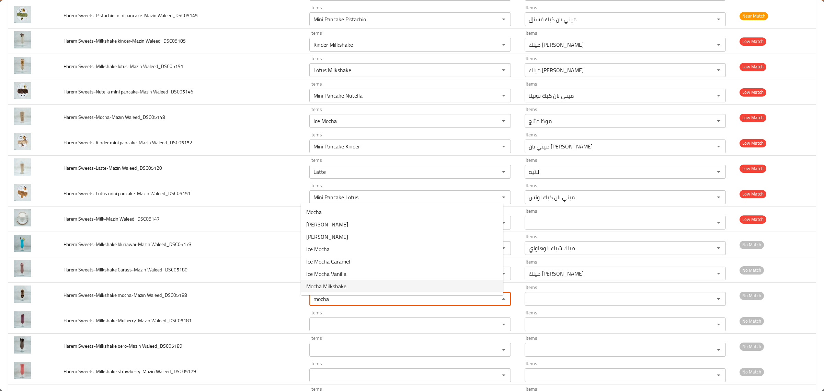
click at [363, 280] on Waleed_DSC05188-option-6 "Mocha Milkshake" at bounding box center [402, 286] width 203 height 12
type Waleed_DSC05188 "Mocha Milkshake"
type Waleed_DSC05188-ar "ميلك شيك موكا"
type Waleed_DSC05188 "Mocha Milkshake"
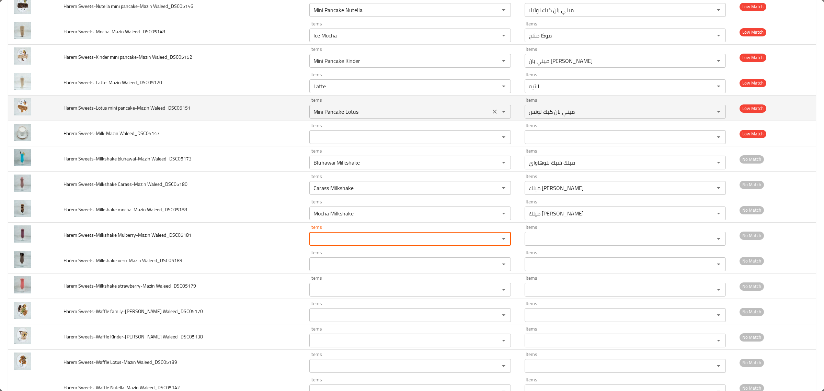
scroll to position [1559, 0]
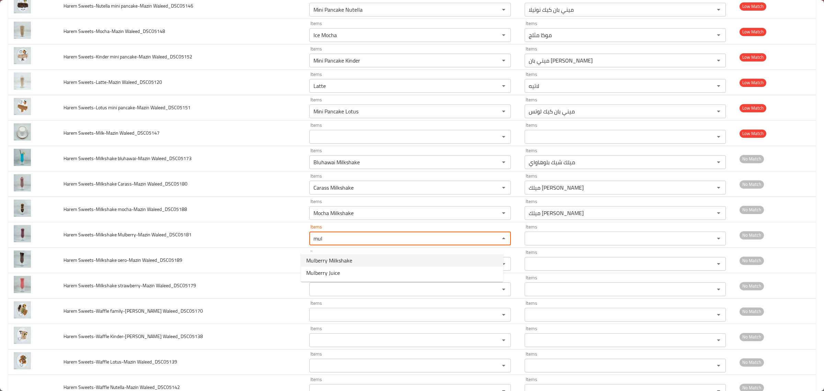
click at [340, 261] on span "Mulberry Milkshake" at bounding box center [329, 260] width 46 height 8
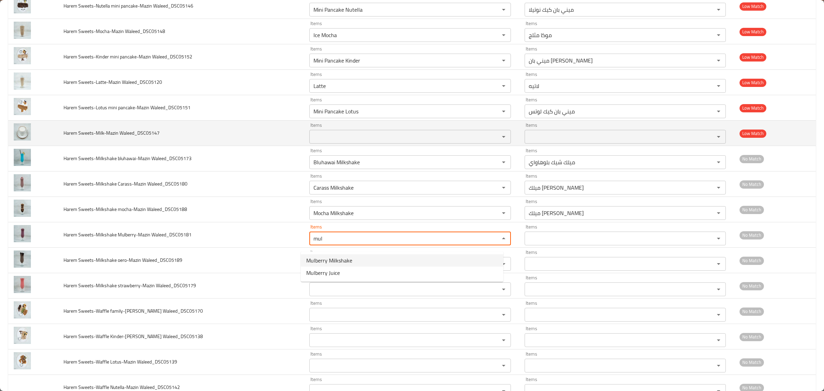
type Waleed_DSC05181 "Mulberry Milkshake"
type Waleed_DSC05181-ar "ميلك شيك توت شامي"
type Waleed_DSC05181 "Mulberry Milkshake"
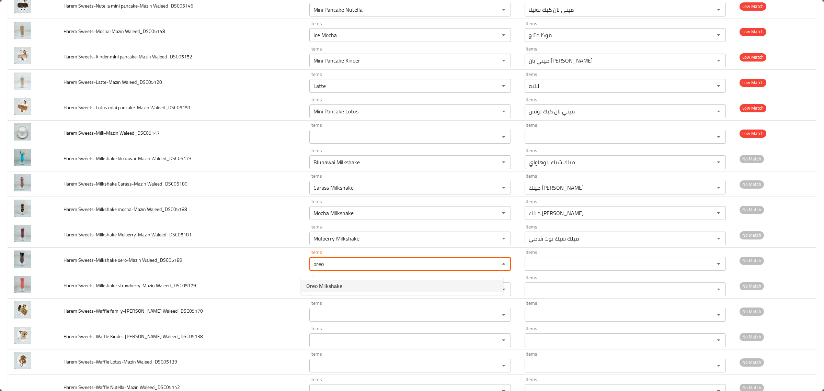
click at [376, 280] on Waleed_DSC05189-option-0 "Oreo Milkshake" at bounding box center [402, 285] width 203 height 12
type Waleed_DSC05189 "Oreo Milkshake"
type Waleed_DSC05189-ar "ميلك شيك أوريو"
type Waleed_DSC05189 "Oreo Milkshake"
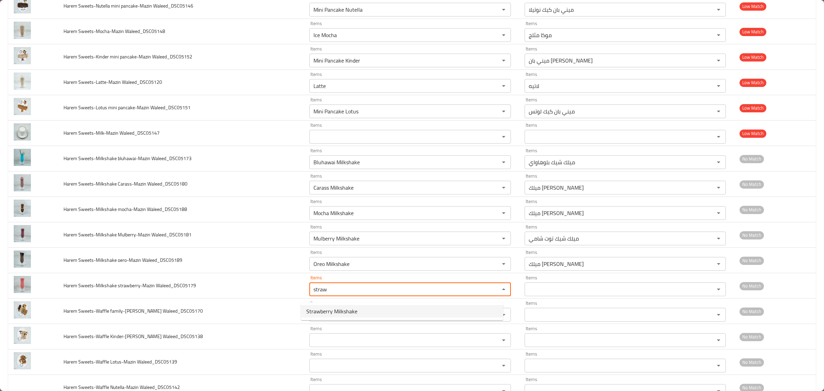
click at [366, 313] on Waleed_DSC05179-option-0 "Strawberry Milkshake" at bounding box center [402, 311] width 203 height 12
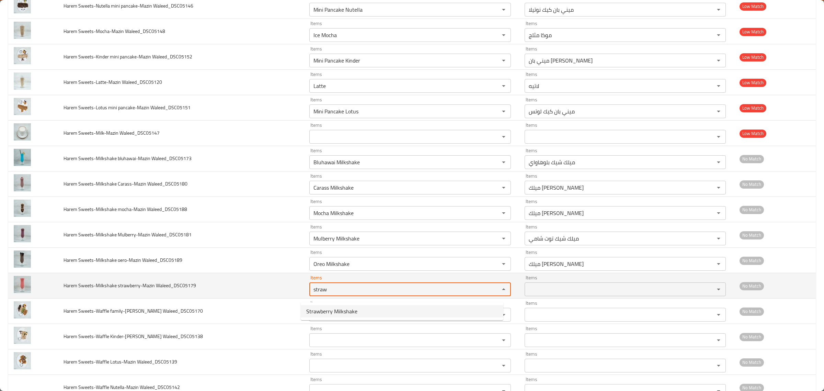
type Waleed_DSC05179 "Strawberry Milkshake"
type Waleed_DSC05179-ar "ميلك شيك فراولة"
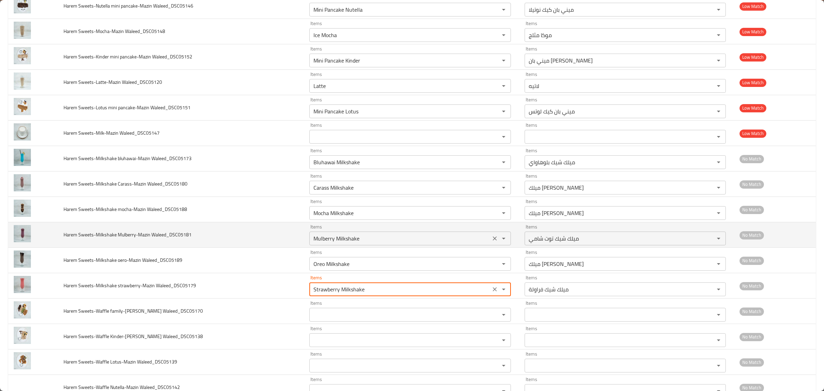
type Waleed_DSC05179 "Strawberry Milkshake"
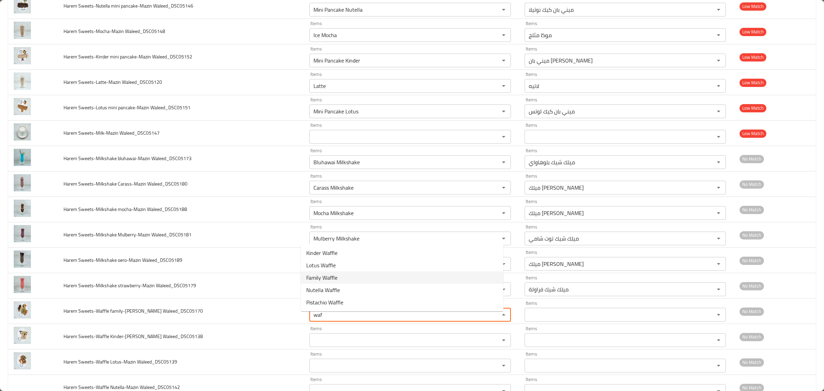
click at [350, 278] on Waleed_DSC05170-option-2 "Family Waffle" at bounding box center [402, 277] width 203 height 12
type Waleed_DSC05170 "Family Waffle"
type Waleed_DSC05170-ar "وافل عائلي"
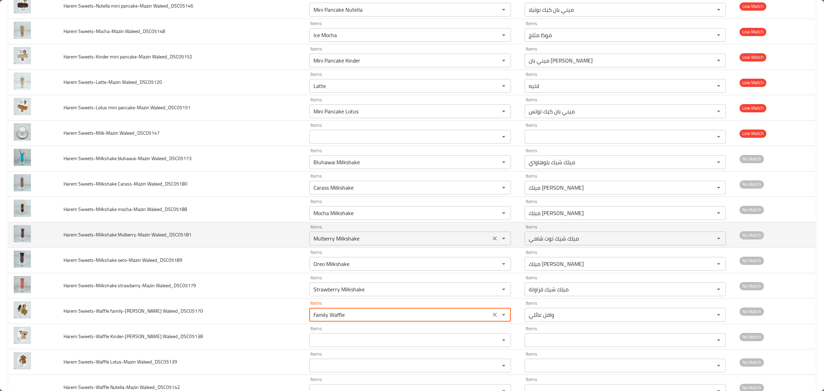
type Waleed_DSC05170 "Family Waffle"
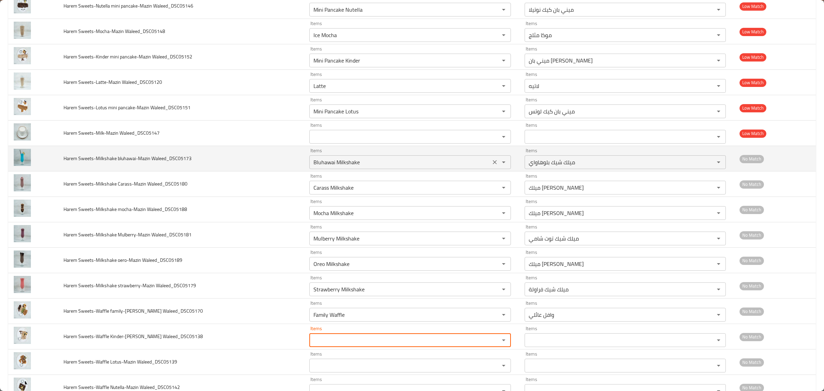
scroll to position [1638, 0]
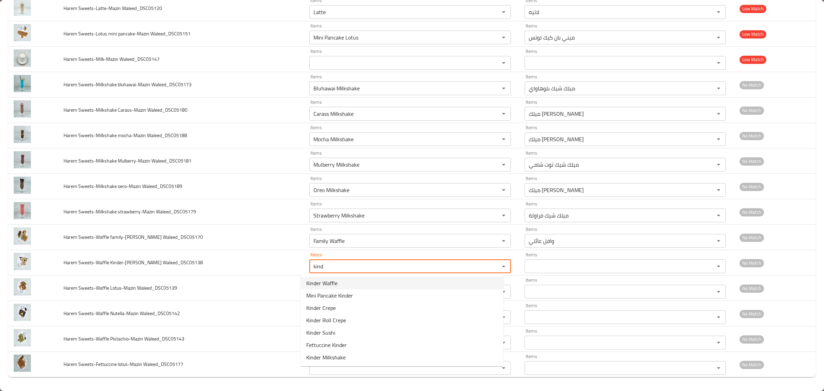
click at [348, 282] on Waleed_DSC05138-option-0 "Kinder Waffle" at bounding box center [402, 283] width 203 height 12
type Waleed_DSC05138 "Kinder Waffle"
type Waleed_DSC05138-ar "وافل كيندر"
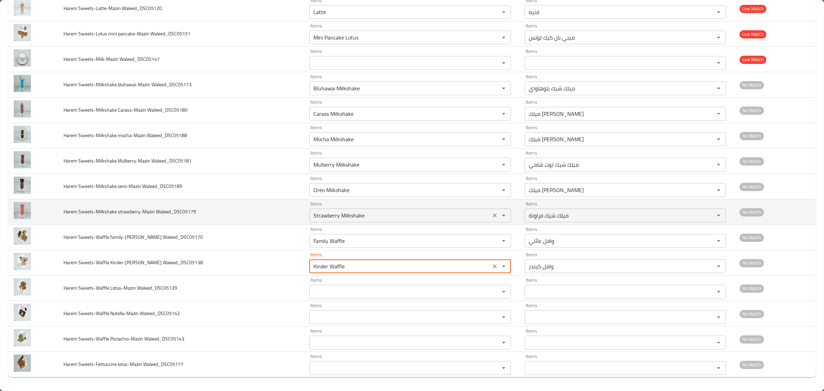
type Waleed_DSC05138 "Kinder Waffle"
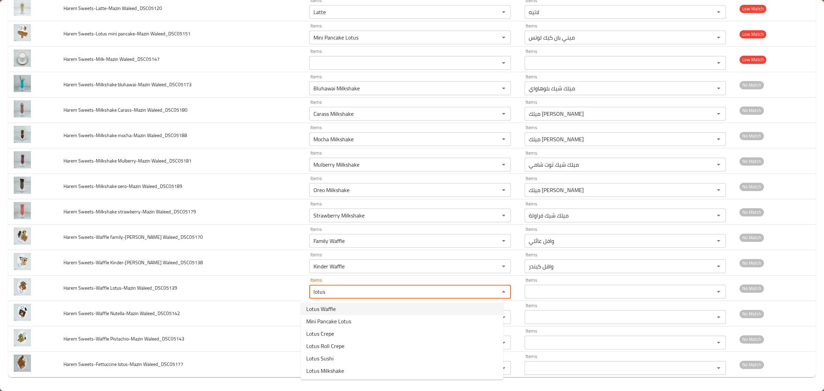
click at [337, 308] on Waleed_DSC05139-option-0 "Lotus Waffle" at bounding box center [402, 308] width 203 height 12
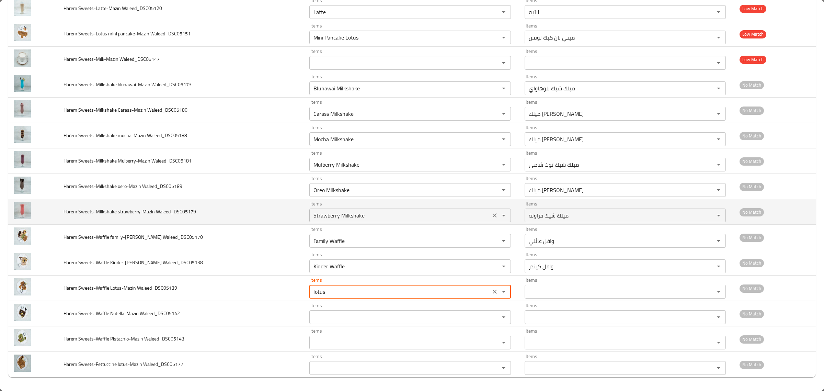
type Waleed_DSC05139 "Lotus Waffle"
type Waleed_DSC05139-ar "وافل لوتس"
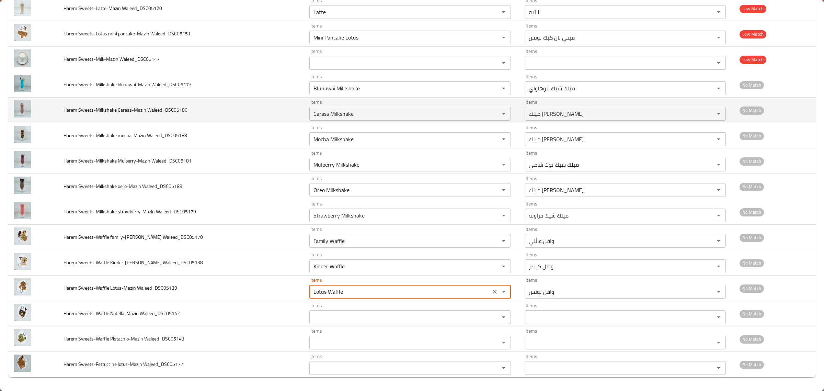
type Waleed_DSC05139 "Lotus Waffle"
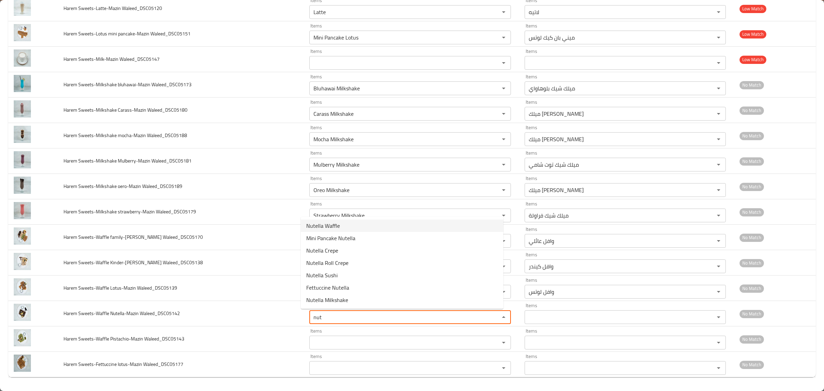
click at [358, 229] on Waleed_DSC05142-option-0 "Nutella Waffle" at bounding box center [402, 225] width 203 height 12
type Waleed_DSC05142 "Nutella Waffle"
type Waleed_DSC05142-ar "وافل نوتيلا"
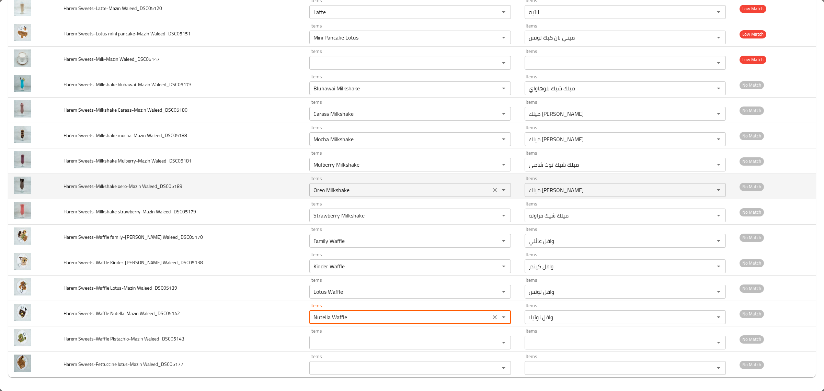
type Waleed_DSC05142 "Nutella Waffle"
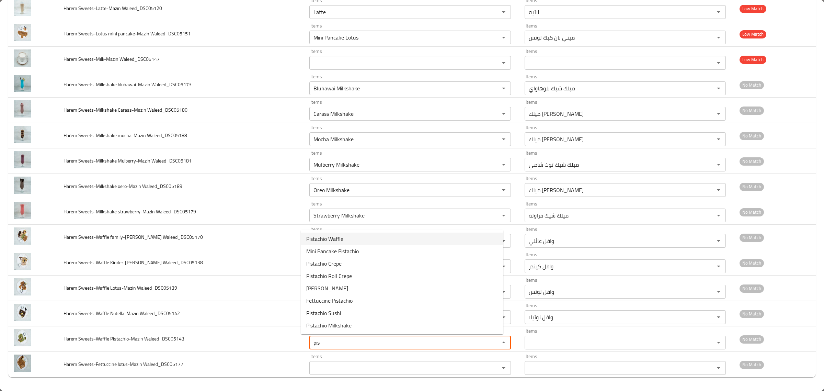
click at [351, 238] on Waleed_DSC05143-option-0 "Pistachio Waffle" at bounding box center [402, 238] width 203 height 12
type Waleed_DSC05143 "Pistachio Waffle"
type Waleed_DSC05143-ar "وافل فستق"
type Waleed_DSC05143 "Pistachio Waffle"
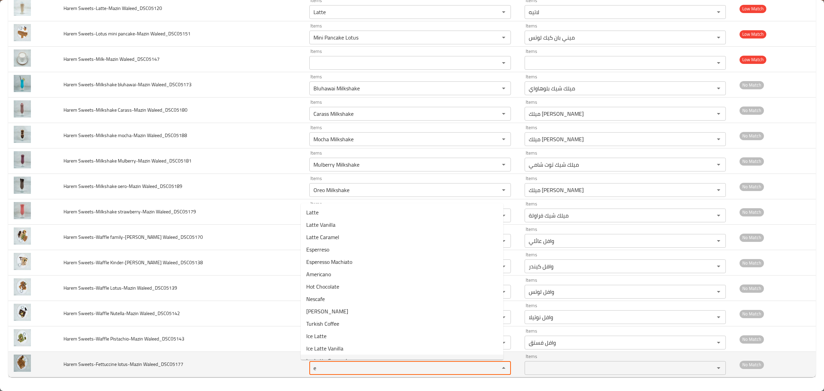
drag, startPoint x: 325, startPoint y: 366, endPoint x: 284, endPoint y: 366, distance: 41.2
click at [284, 366] on tr "Harem Sweets-Fettuccine lotus-Mazin Waleed_DSC05177 Items e Items Items Items N…" at bounding box center [411, 363] width 807 height 25
type Waleed_DSC05177 "fett"
click at [126, 371] on td "Harem Sweets-Fettuccine lotus-Mazin Waleed_DSC05177" at bounding box center [181, 363] width 246 height 25
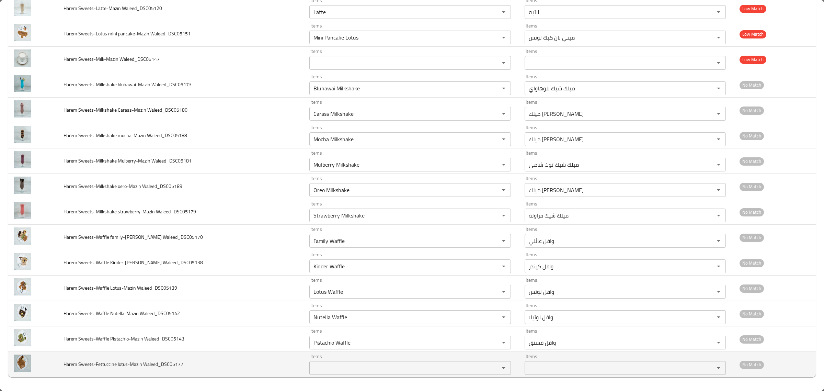
click at [362, 370] on Waleed_DSC05177 "Items" at bounding box center [399, 368] width 177 height 10
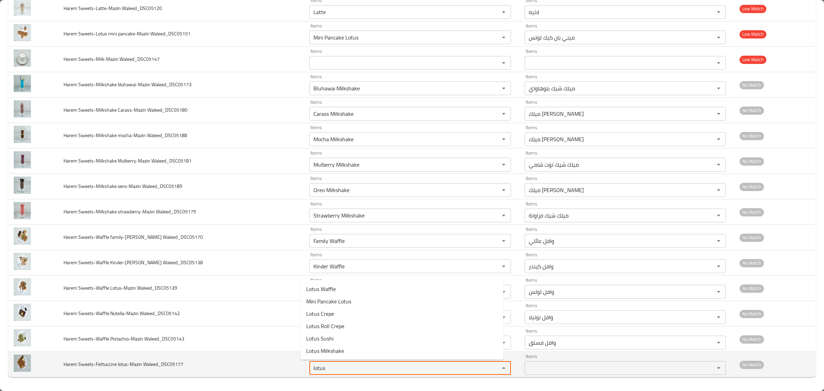
type Waleed_DSC05177 "lotus"
click at [174, 371] on td "Harem Sweets-Fettuccine lotus-Mazin Waleed_DSC05177" at bounding box center [181, 363] width 246 height 25
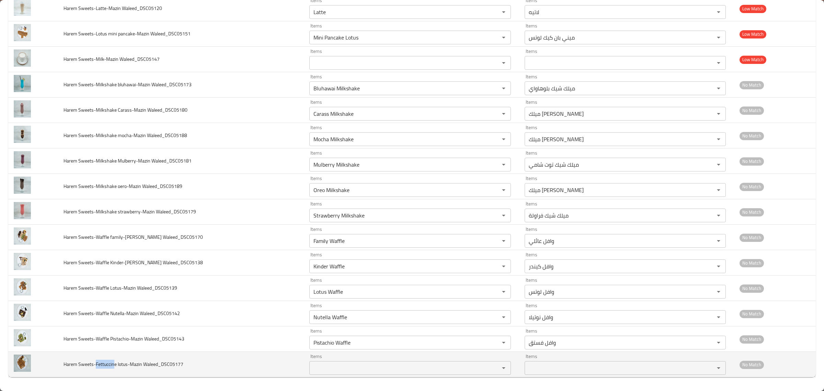
drag, startPoint x: 95, startPoint y: 365, endPoint x: 115, endPoint y: 365, distance: 20.3
click at [115, 365] on span "Harem Sweets-Fettuccine lotus-Mazin Waleed_DSC05177" at bounding box center [123, 363] width 120 height 9
copy span "Fettuccin"
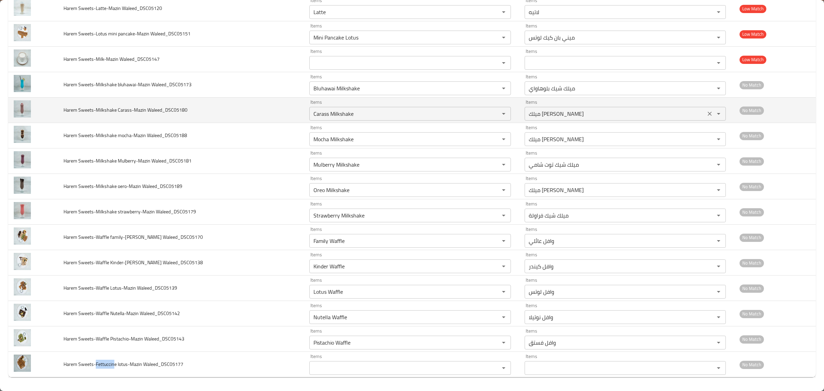
click at [442, 176] on div "Items Oreo Milkshake Items" at bounding box center [409, 186] width 201 height 21
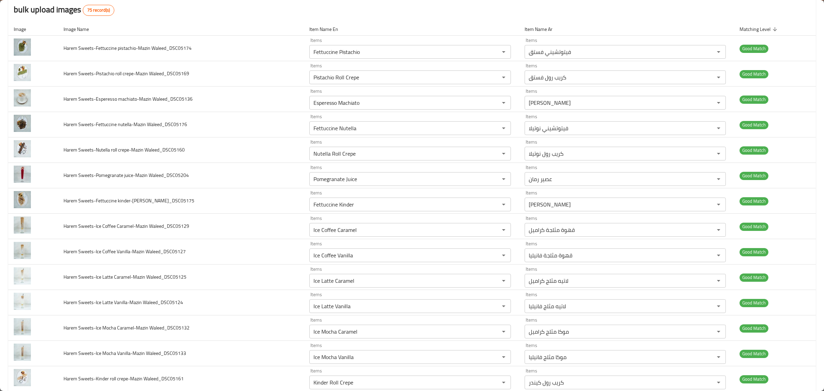
scroll to position [0, 0]
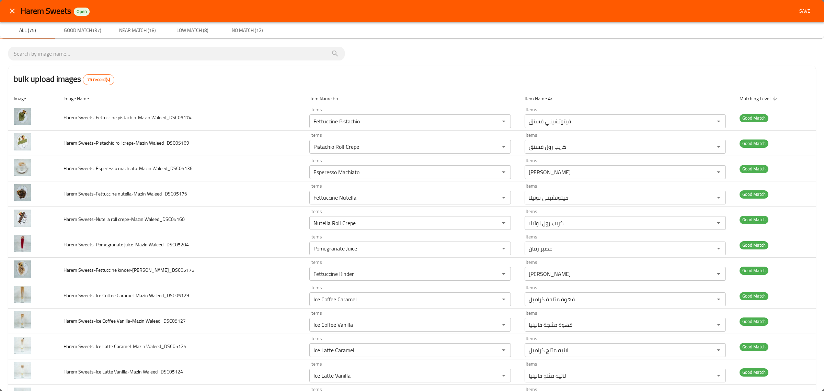
click at [807, 14] on button "Save" at bounding box center [805, 11] width 22 height 13
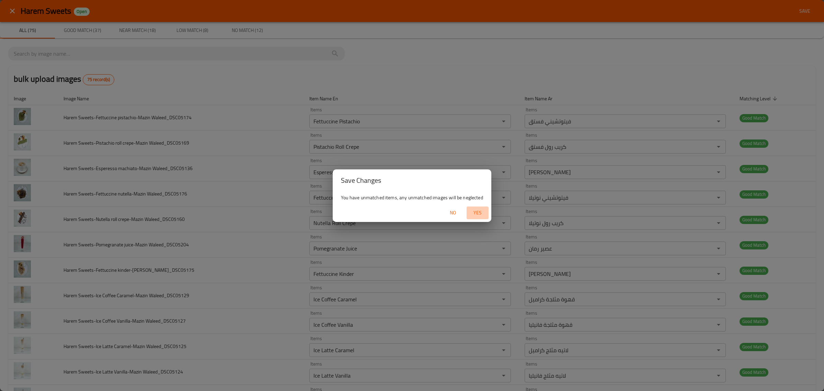
click at [482, 212] on span "Yes" at bounding box center [477, 212] width 16 height 9
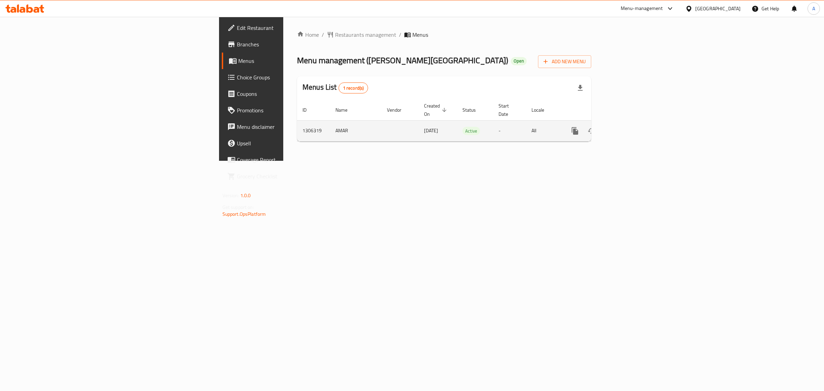
click at [628, 127] on icon "enhanced table" at bounding box center [624, 131] width 8 height 8
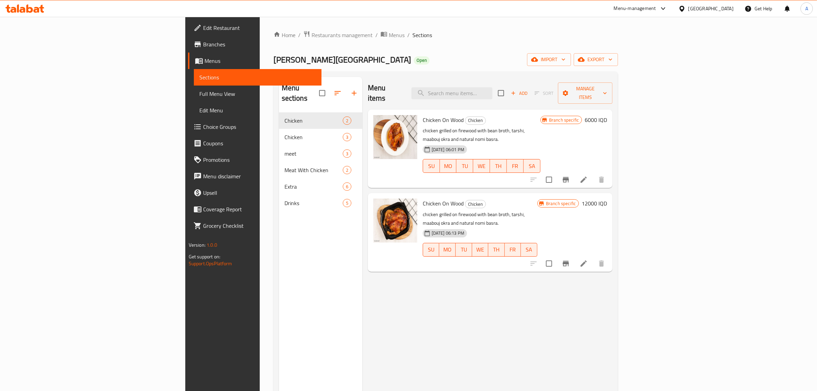
click at [350, 35] on ol "Home / Restaurants management / Menus / Sections" at bounding box center [446, 35] width 345 height 9
click at [566, 64] on span "import" at bounding box center [549, 59] width 33 height 9
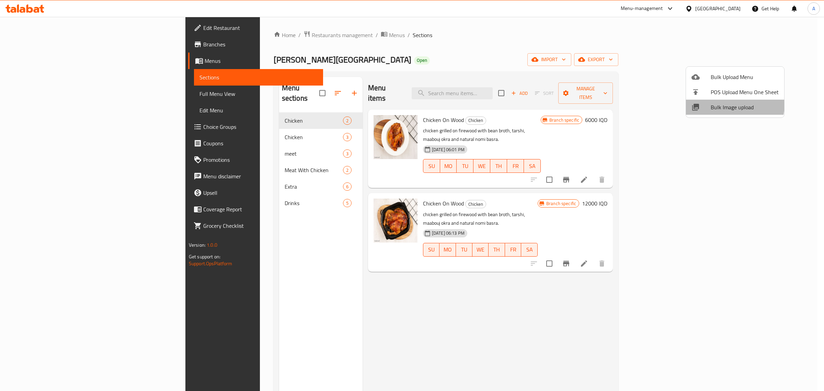
click at [717, 101] on li "Bulk Image upload" at bounding box center [735, 107] width 98 height 15
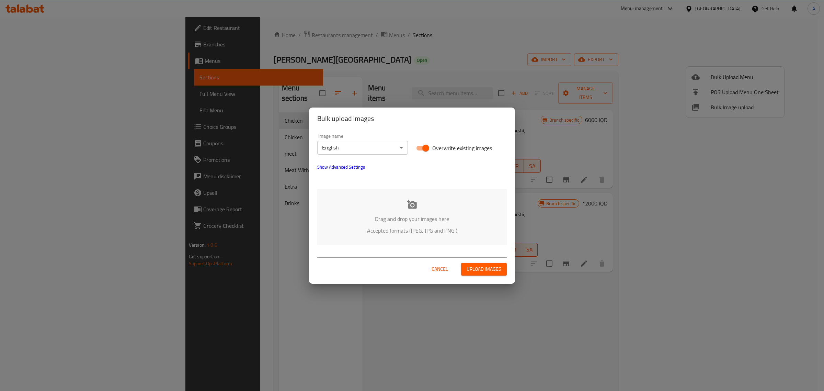
drag, startPoint x: 320, startPoint y: 169, endPoint x: 328, endPoint y: 178, distance: 12.4
click at [320, 170] on span "Show Advanced Settings" at bounding box center [341, 167] width 48 height 8
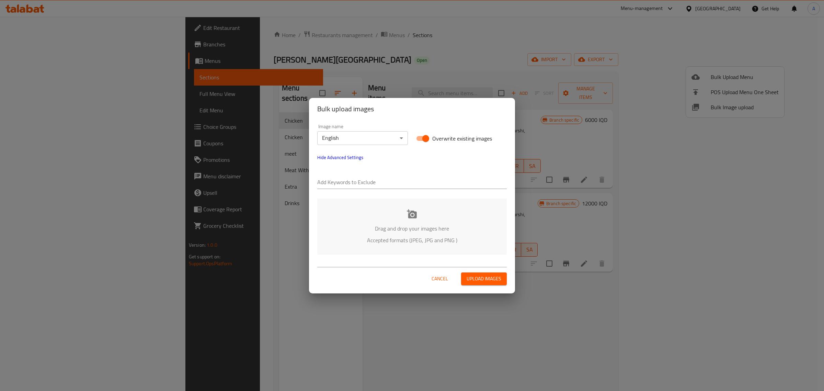
click at [330, 181] on input "text" at bounding box center [411, 182] width 189 height 11
paste input "Amer"
type input "Amer"
click at [422, 180] on input "text" at bounding box center [426, 182] width 160 height 11
paste input "[PERSON_NAME][GEOGRAPHIC_DATA]"
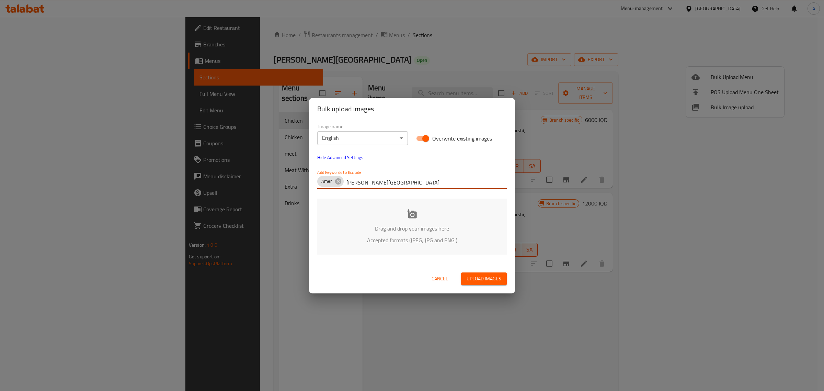
type input "[PERSON_NAME][GEOGRAPHIC_DATA]"
click at [334, 136] on body "​ Menu-management [GEOGRAPHIC_DATA] Get Help A Edit Restaurant Branches Menus S…" at bounding box center [412, 204] width 824 height 374
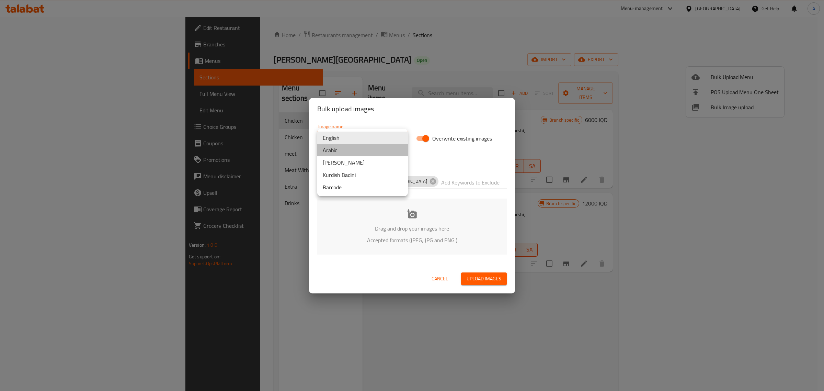
click at [340, 153] on li "Arabic" at bounding box center [362, 150] width 91 height 12
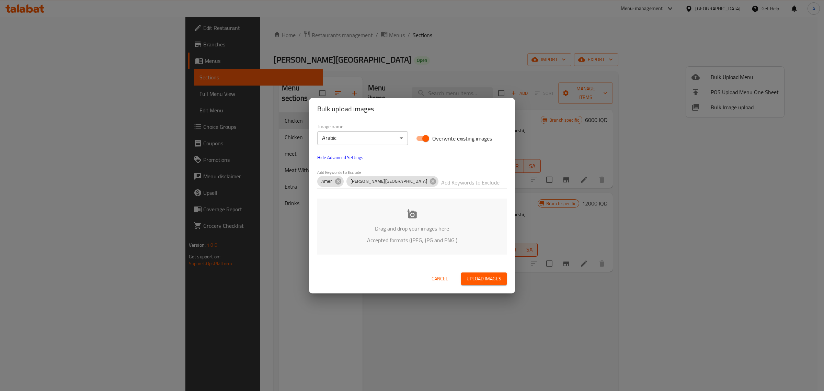
click at [381, 227] on p "Drag and drop your images here" at bounding box center [411, 228] width 169 height 8
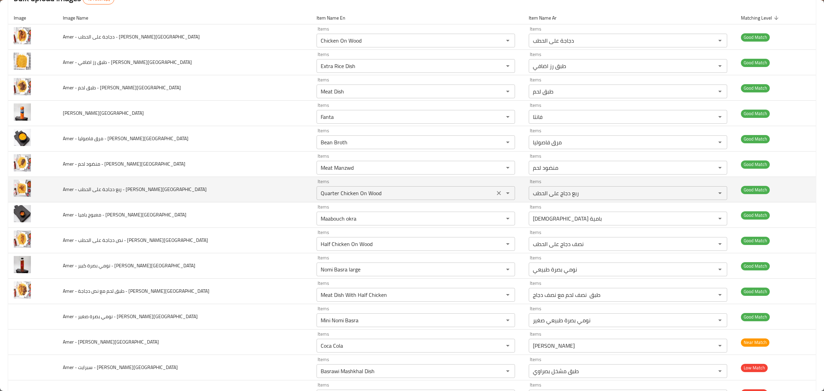
scroll to position [110, 0]
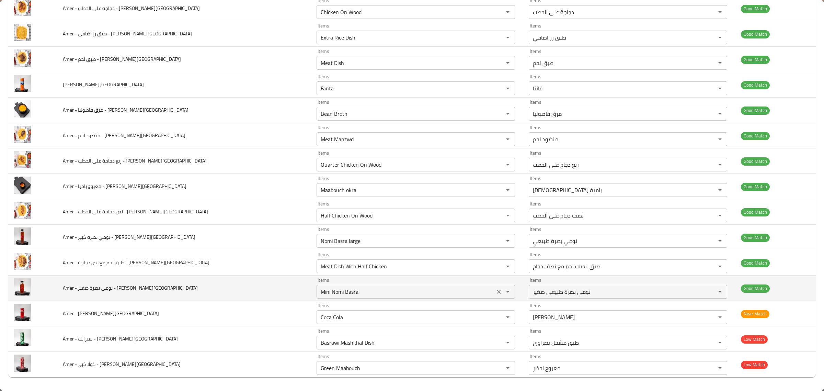
click at [337, 297] on div "Mini Nomi Basra Items" at bounding box center [415, 292] width 198 height 14
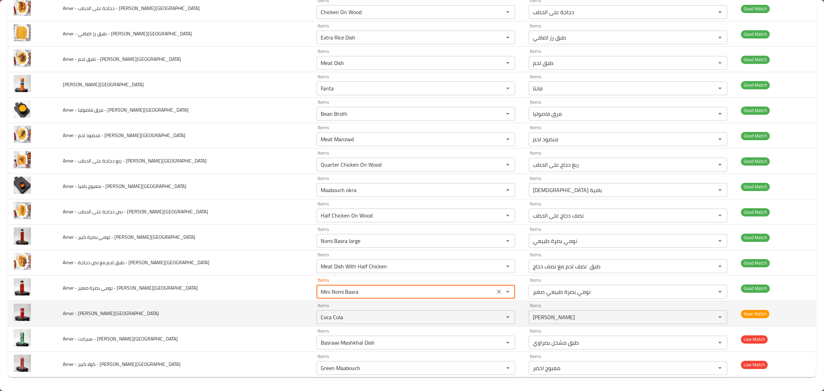
click at [340, 324] on td "Items Coca Cola Items" at bounding box center [417, 313] width 212 height 25
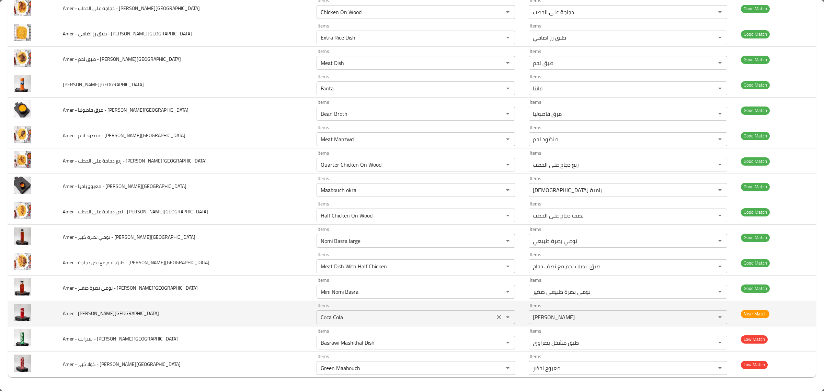
click at [340, 320] on Hatab "Coca Cola" at bounding box center [406, 317] width 174 height 10
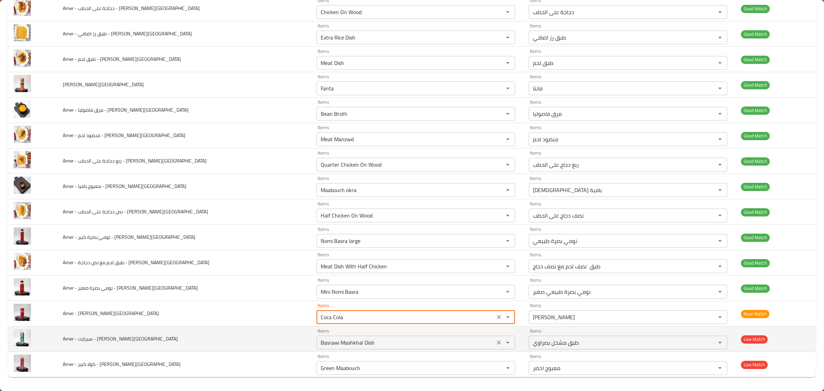
click at [342, 336] on div "Basrawi Mashkhal Dish Items" at bounding box center [415, 342] width 198 height 14
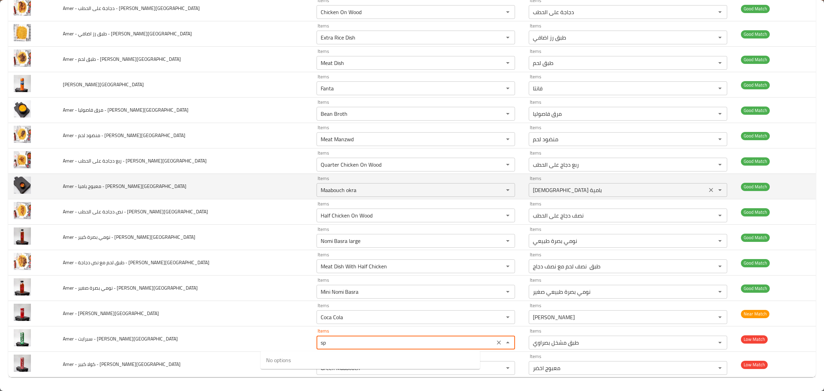
type Hatab "s"
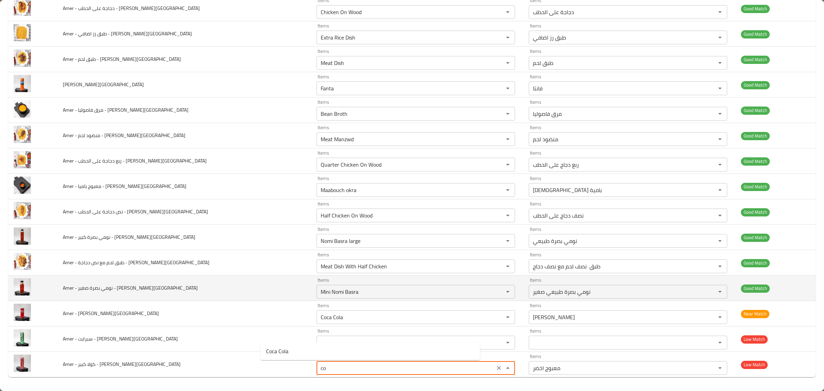
type Hatab "Green Maabouch"
click at [217, 296] on td "Amer - نومي بصرة صغير - [PERSON_NAME][GEOGRAPHIC_DATA]" at bounding box center [184, 287] width 254 height 25
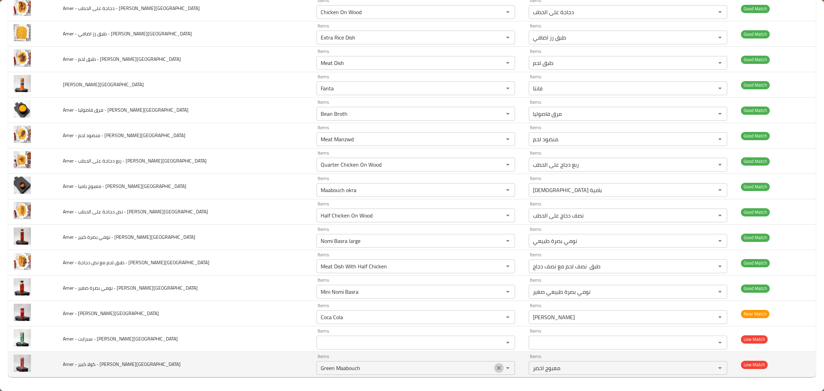
click at [494, 369] on button "Clear" at bounding box center [499, 368] width 10 height 10
click at [494, 368] on div "enhanced table" at bounding box center [503, 368] width 18 height 10
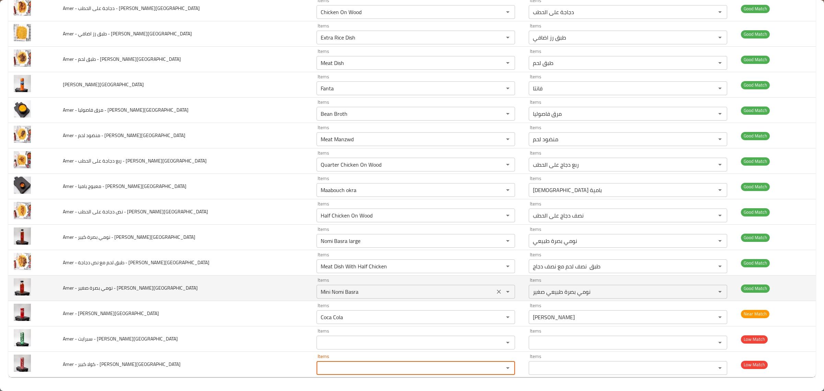
click at [333, 286] on div "Mini Nomi Basra Items" at bounding box center [415, 292] width 198 height 14
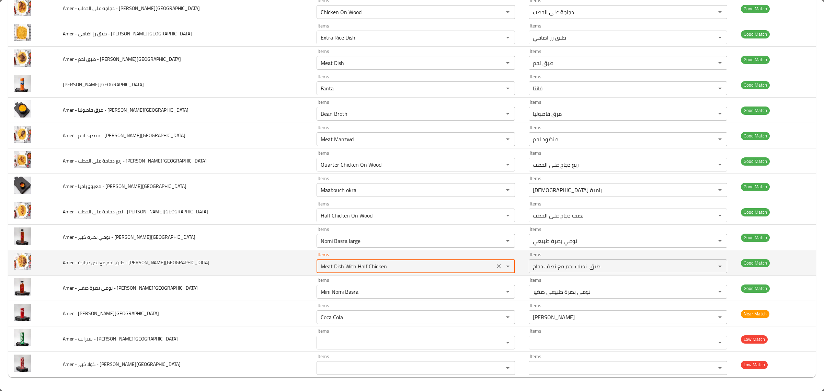
click at [336, 267] on Hatab "Meat Dish With Half Chicken" at bounding box center [406, 266] width 174 height 10
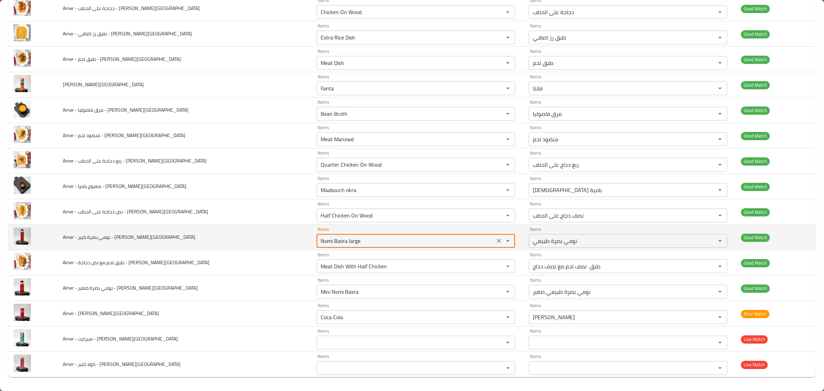
click at [357, 244] on Hatab "Nomi Basra large" at bounding box center [406, 241] width 174 height 10
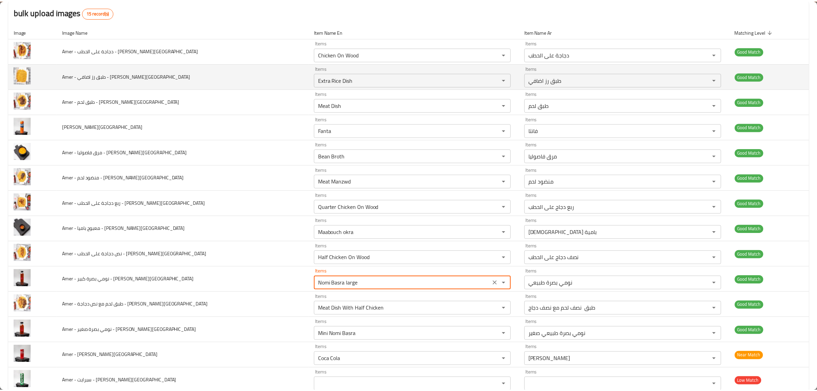
scroll to position [0, 0]
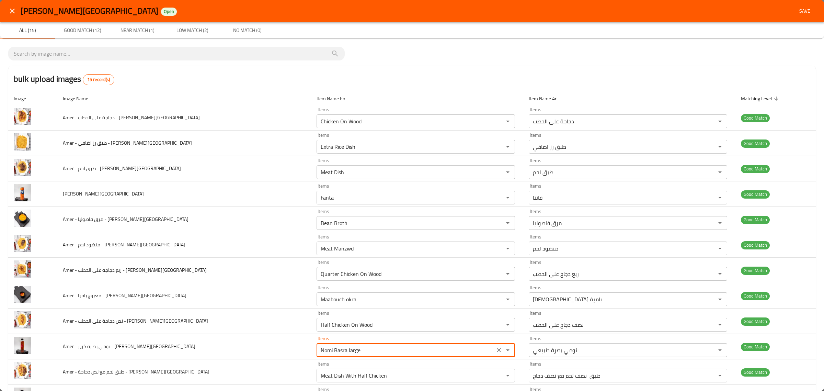
click at [806, 10] on span "Save" at bounding box center [804, 11] width 16 height 9
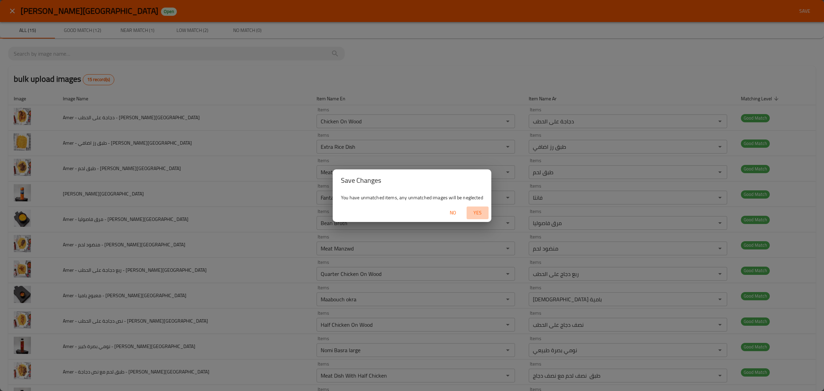
click at [476, 212] on span "Yes" at bounding box center [477, 212] width 16 height 9
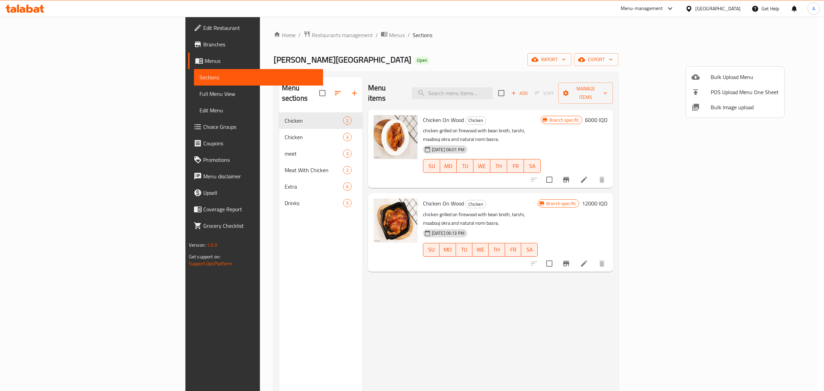
click at [419, 69] on div at bounding box center [412, 195] width 824 height 391
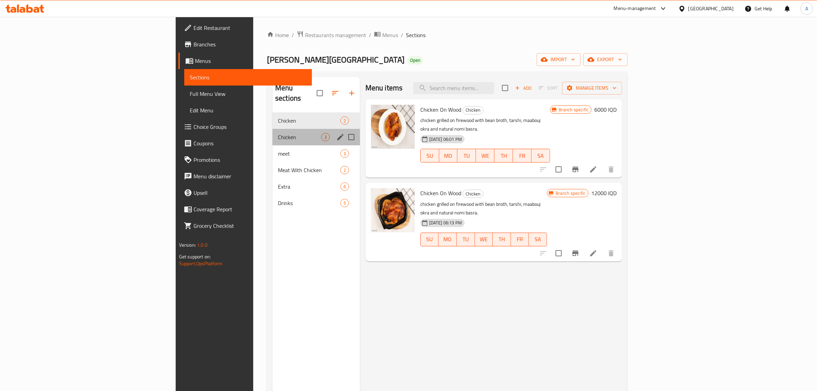
click at [273, 133] on div "Chicken 3" at bounding box center [317, 137] width 88 height 16
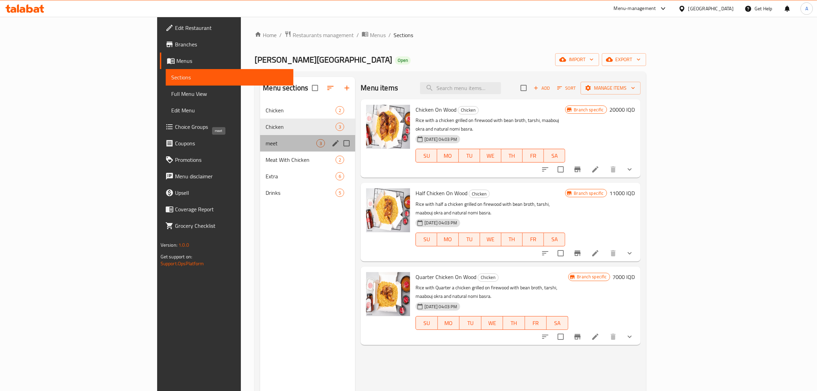
click at [266, 140] on span "meet" at bounding box center [291, 143] width 51 height 8
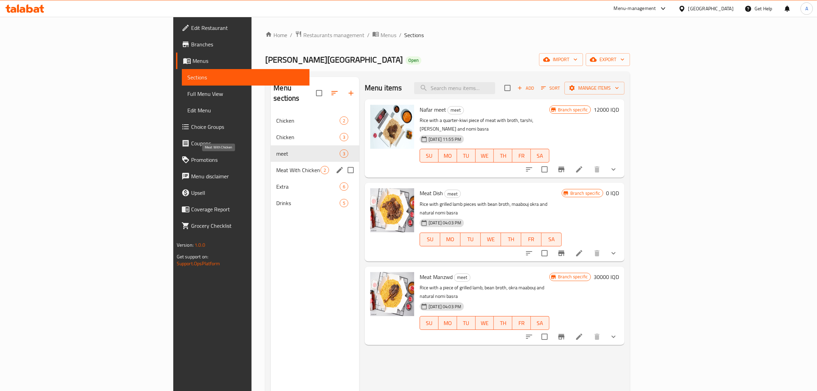
click at [276, 166] on span "Meat With Chicken" at bounding box center [298, 170] width 44 height 8
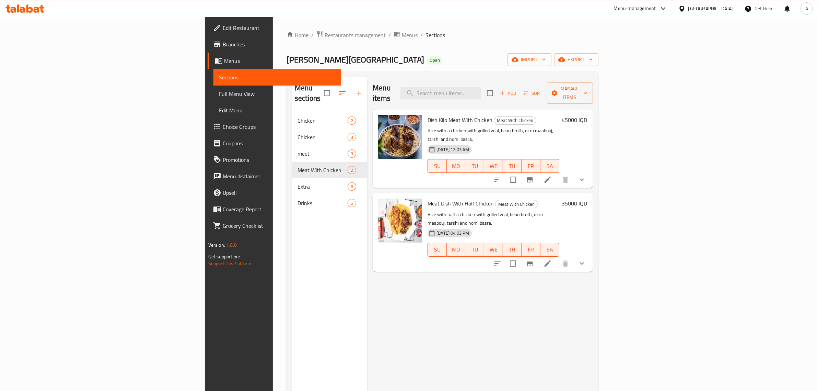
click at [219, 95] on span "Full Menu View" at bounding box center [277, 94] width 117 height 8
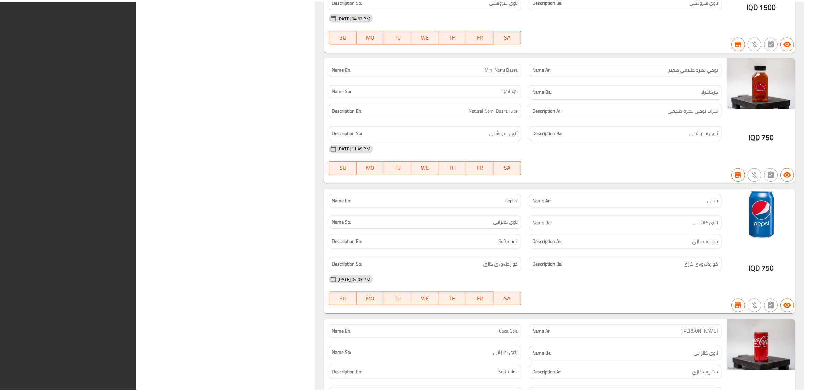
scroll to position [3092, 0]
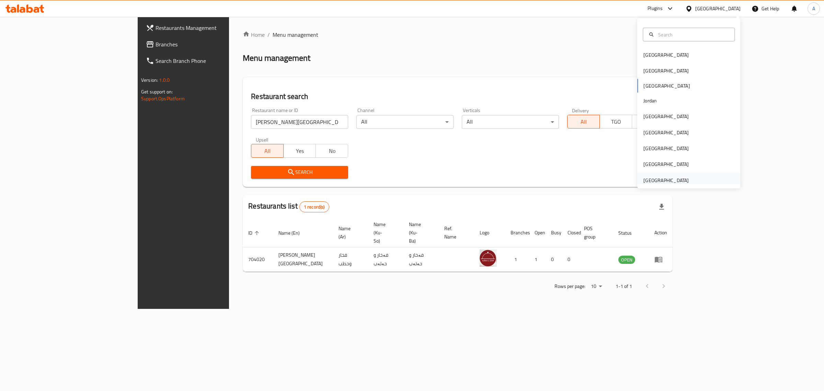
click at [665, 177] on div "[GEOGRAPHIC_DATA]" at bounding box center [665, 180] width 45 height 8
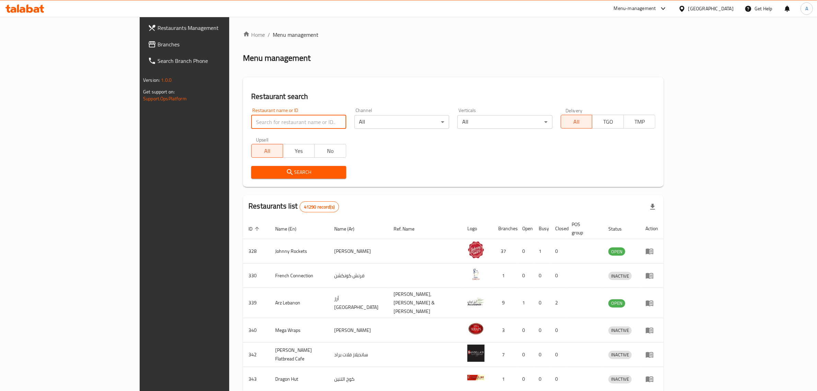
click at [289, 123] on input "search" at bounding box center [298, 122] width 95 height 14
paste input "muncheeze"
type input "muncheeze"
click button "Search" at bounding box center [298, 172] width 95 height 13
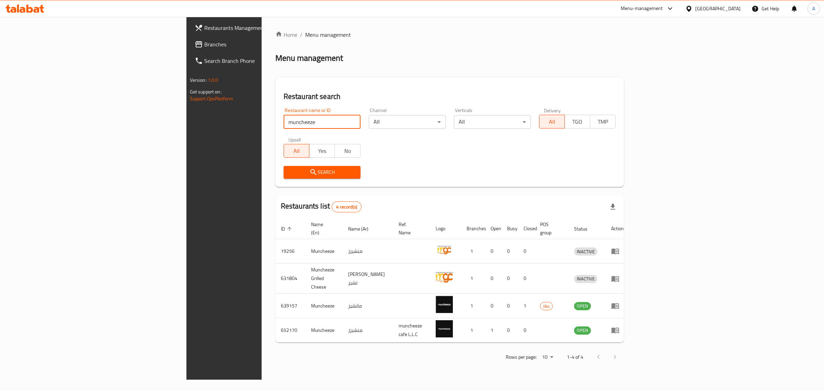
click at [204, 44] on span "Branches" at bounding box center [261, 44] width 114 height 8
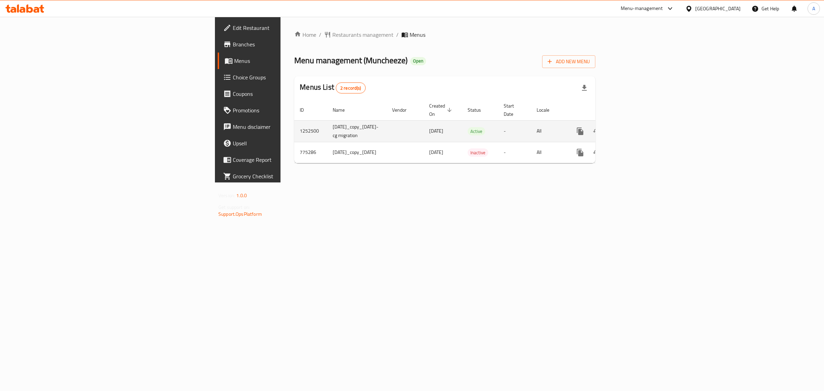
click at [634, 127] on icon "enhanced table" at bounding box center [629, 131] width 8 height 8
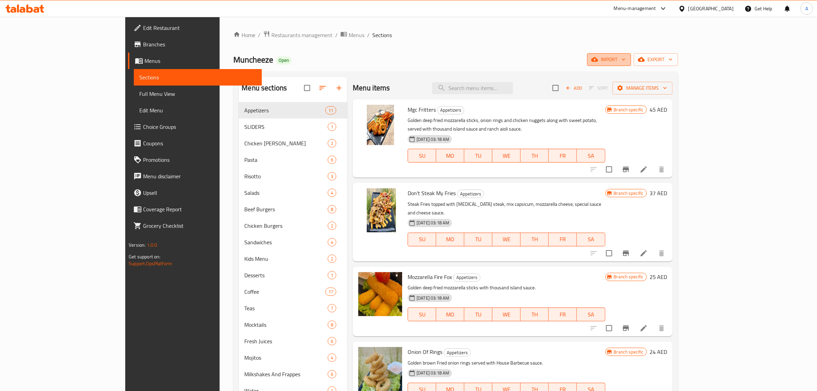
click at [631, 55] on button "import" at bounding box center [609, 59] width 44 height 13
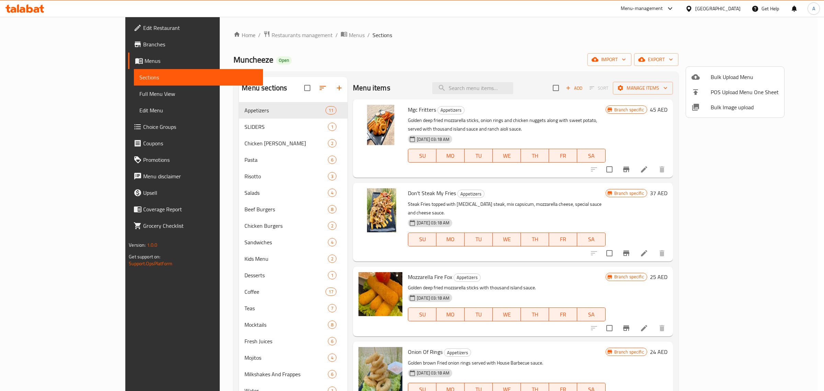
click at [725, 109] on span "Bulk Image upload" at bounding box center [745, 107] width 68 height 8
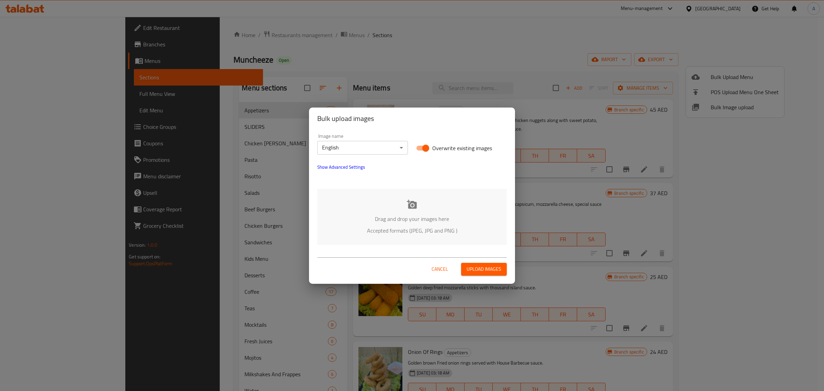
click at [351, 166] on span "Show Advanced Settings" at bounding box center [341, 167] width 48 height 8
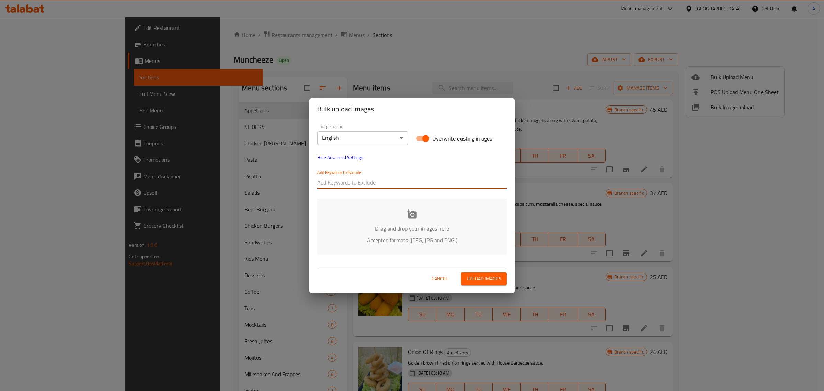
click at [353, 183] on input "text" at bounding box center [411, 182] width 189 height 11
drag, startPoint x: 323, startPoint y: 182, endPoint x: 243, endPoint y: 181, distance: 80.3
click at [243, 181] on div "Bulk upload images Image name English ​ Overwrite existing images Hide Advanced…" at bounding box center [412, 195] width 824 height 391
drag, startPoint x: 337, startPoint y: 183, endPoint x: 269, endPoint y: 177, distance: 68.2
click at [269, 177] on div "Bulk upload images Image name English ​ Overwrite existing images Hide Advanced…" at bounding box center [412, 195] width 824 height 391
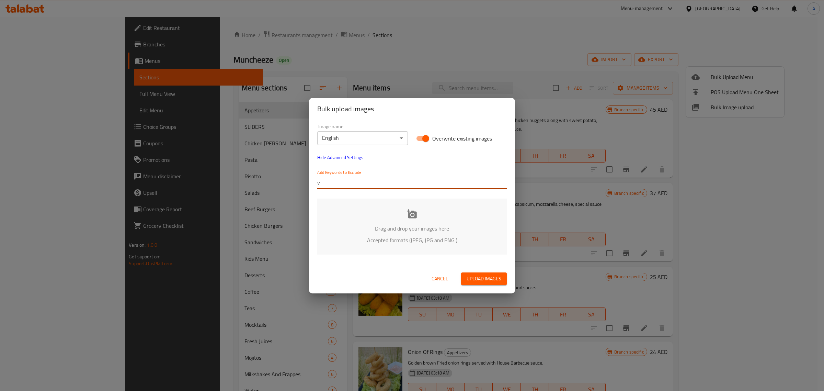
paste input "TALABAT_UAE_Muncheeze_International_"
type input "TALABAT_UAE_Muncheeze_International_"
click at [454, 180] on input "text" at bounding box center [463, 182] width 86 height 11
paste input "FOODONFOCUS-DSC"
type input "FOODONFOCUS-DSC"
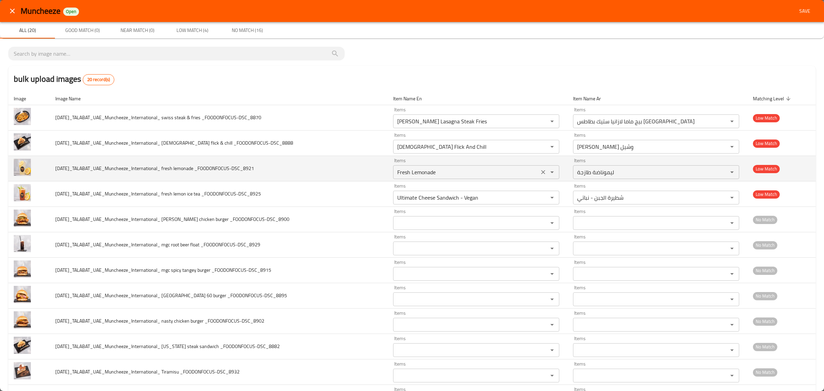
click at [457, 179] on div "Fresh Lemonade Items" at bounding box center [476, 172] width 166 height 14
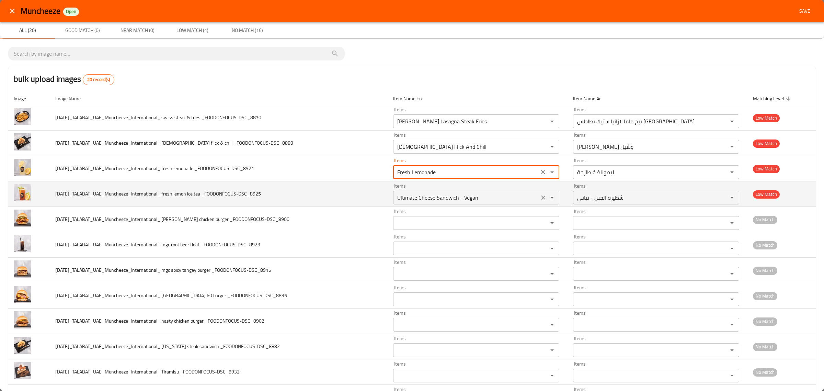
click at [485, 200] on _FOODONFOCUS-DSC_8925 "Ultimate Cheese Sandwich - Vegan" at bounding box center [466, 198] width 142 height 10
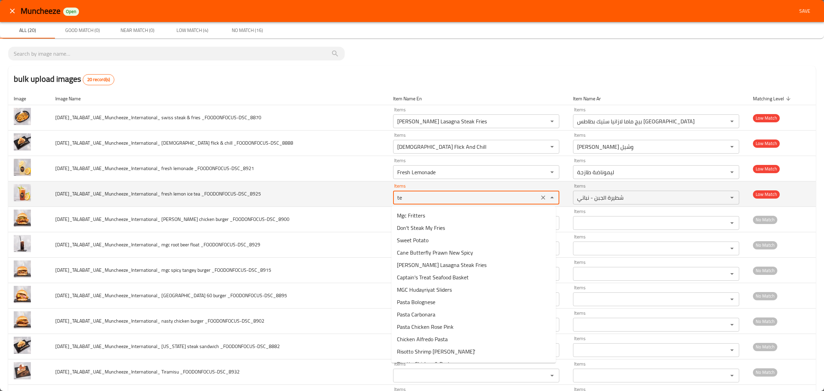
type _FOODONFOCUS-DSC_8925 "tea"
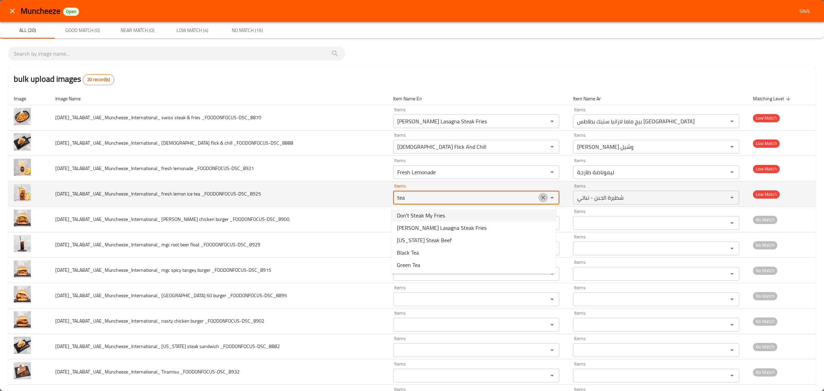
click at [538, 198] on button "Clear" at bounding box center [543, 198] width 10 height 10
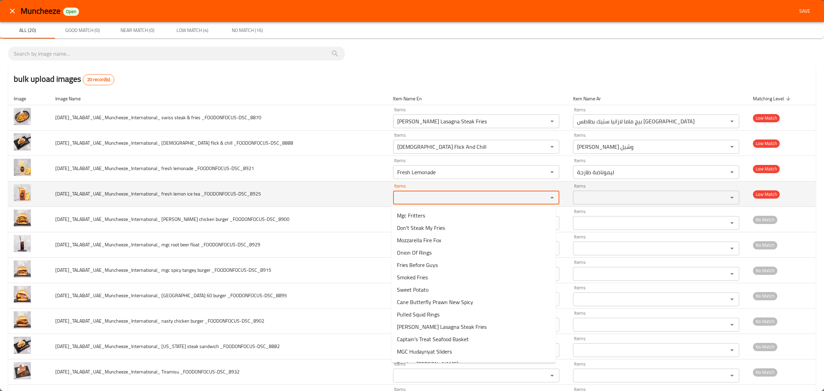
click at [213, 203] on td "[DATE]_TALABAT_UAE_Muncheeze_International_ fresh lemon ice tea _FOODONFOCUS-DS…" at bounding box center [219, 193] width 338 height 25
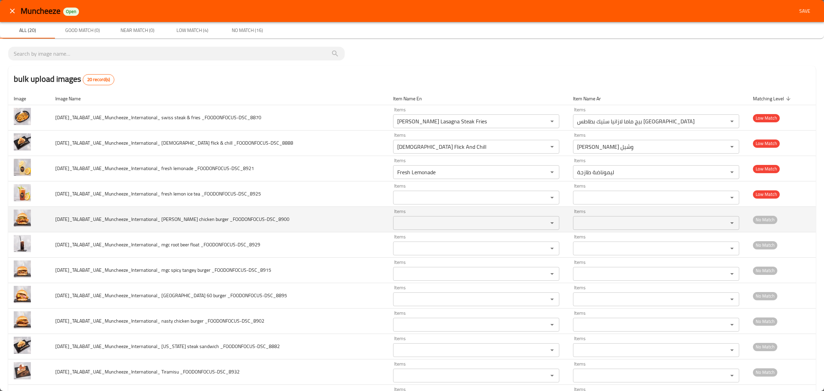
click at [435, 210] on div "Items Items" at bounding box center [476, 219] width 166 height 21
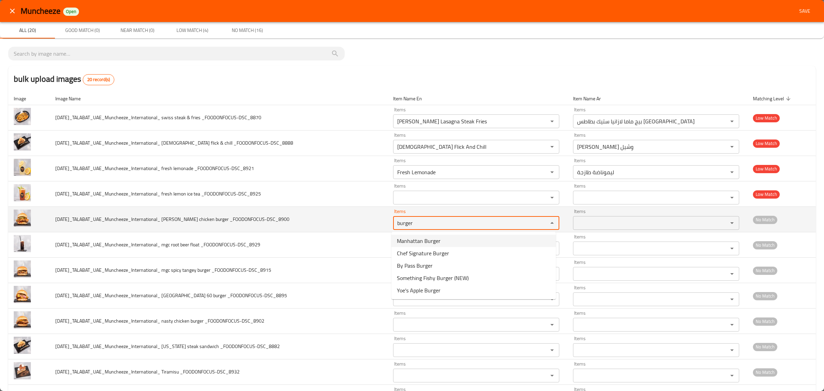
click at [415, 218] on _FOODONFOCUS-DSC_8900 "burger" at bounding box center [466, 223] width 142 height 10
type _FOODONFOCUS-DSC_8900 "k"
type _FOODONFOCUS-DSC_8900 "b"
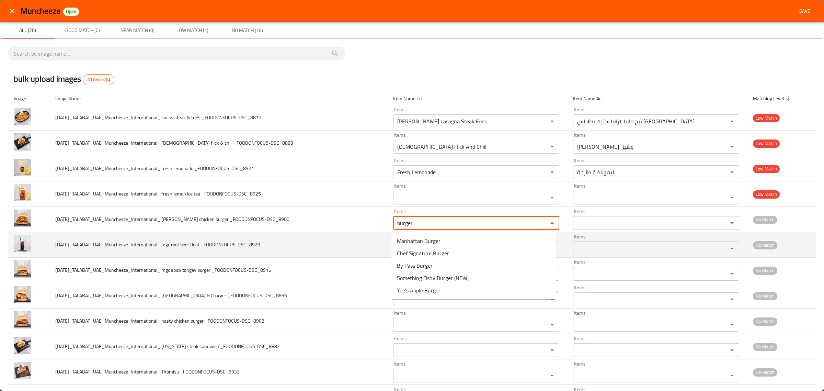
type _FOODONFOCUS-DSC_8900 "burger"
click at [288, 243] on td "[DATE]_TALABAT_UAE_Muncheeze_International_ mgc root beer float _FOODONFOCUS-DS…" at bounding box center [219, 244] width 338 height 25
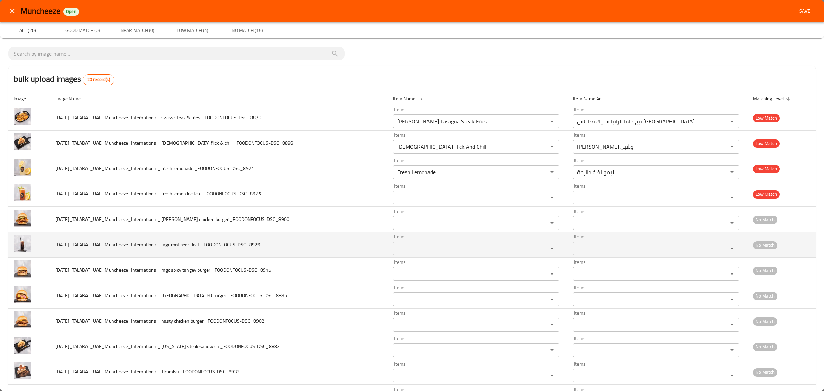
click at [417, 246] on _FOODONFOCUS-DSC_8929 "Items" at bounding box center [466, 248] width 142 height 10
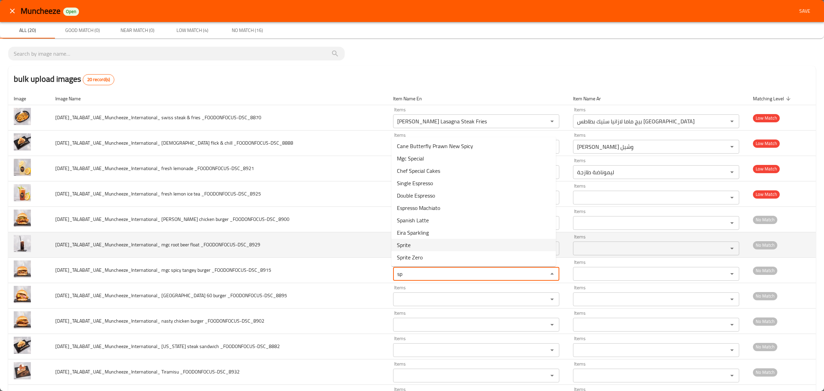
type _FOODONFOCUS-DSC_8915 "s"
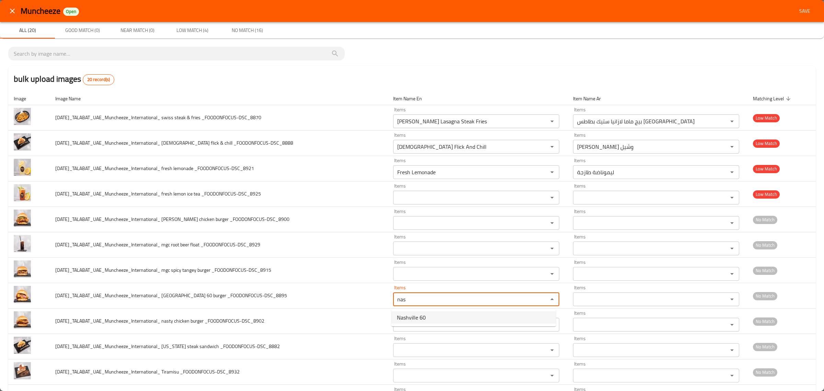
click at [428, 314] on _FOODONFOCUS-DSC_8895-option-0 "Nashville 60" at bounding box center [473, 317] width 164 height 12
type _FOODONFOCUS-DSC_8895 "Nashville 60"
type _FOODONFOCUS-DSC_8895-ar "ناشفيل 60"
type _FOODONFOCUS-DSC_8895 "Nashville 60"
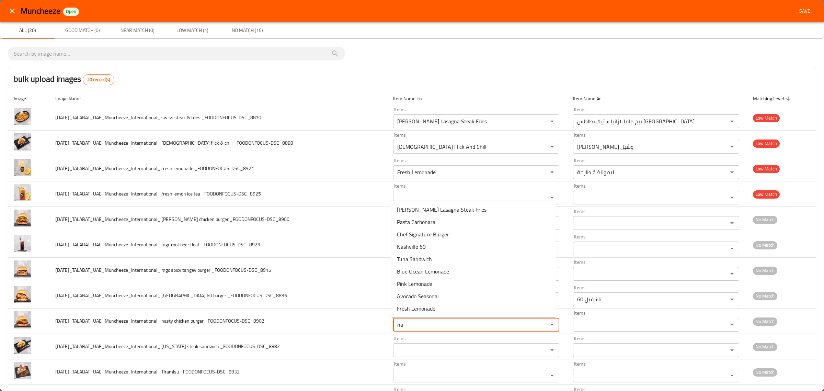
type _FOODONFOCUS-DSC_8902 "n"
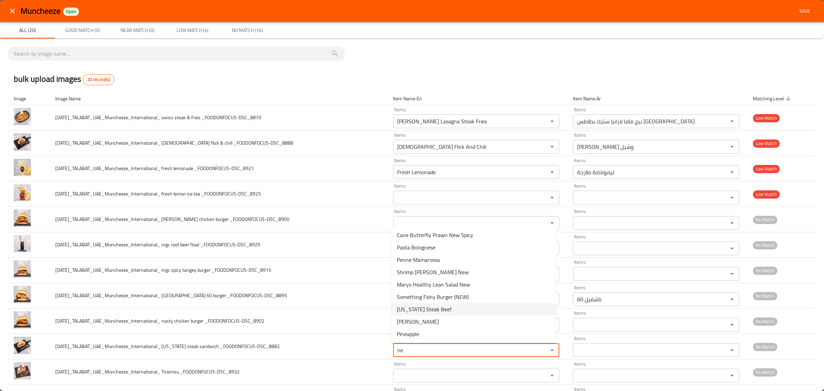
type _FOODONFOCUS-DSC_8882 "n"
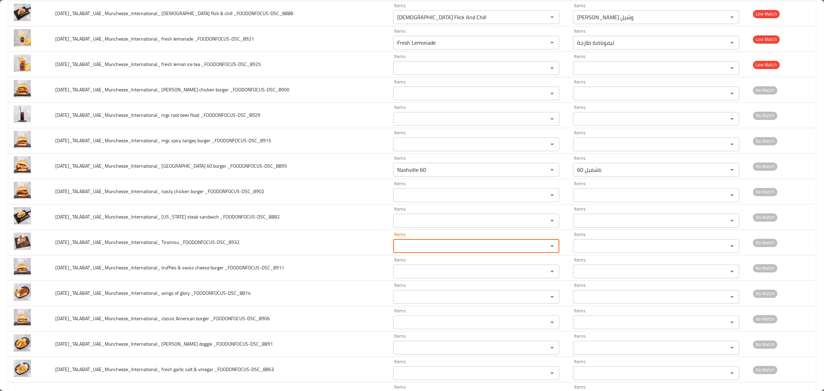
scroll to position [154, 0]
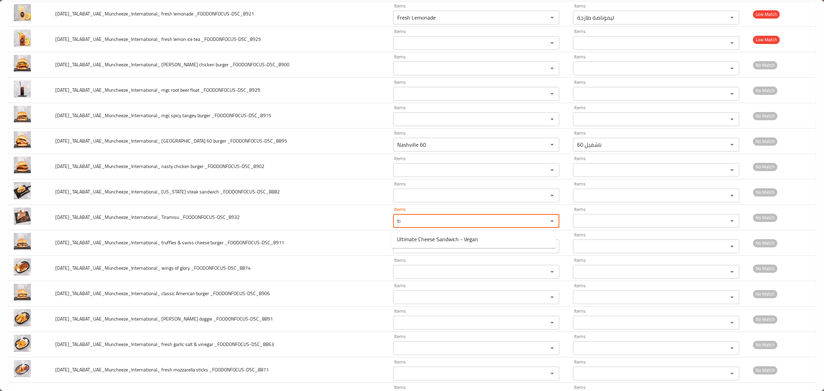
type _FOODONFOCUS-DSC_8932 "t"
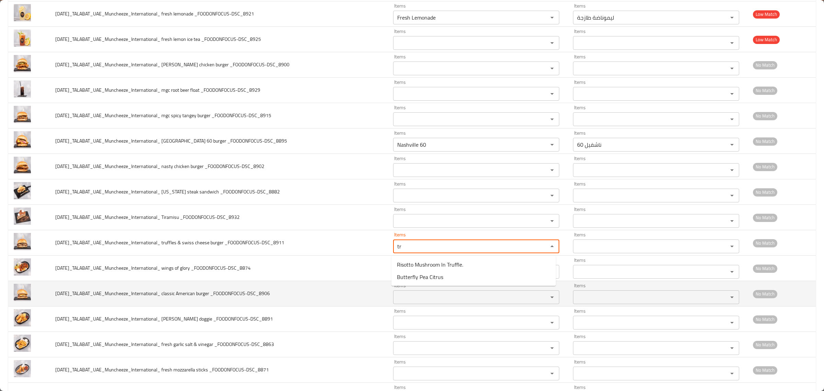
type _FOODONFOCUS-DSC_8911 "t"
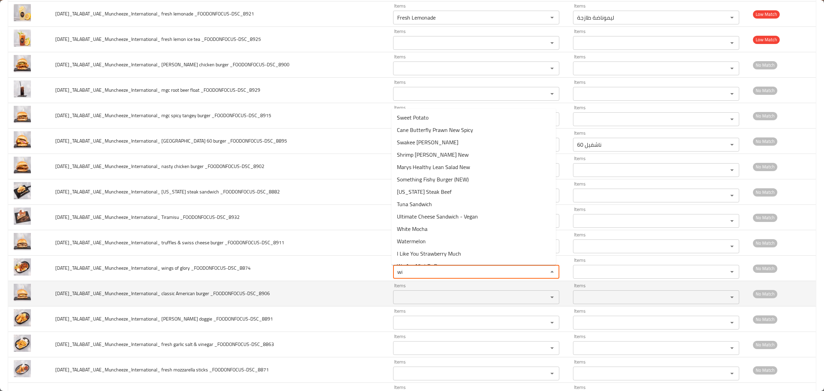
type _FOODONFOCUS-DSC_8874 "w"
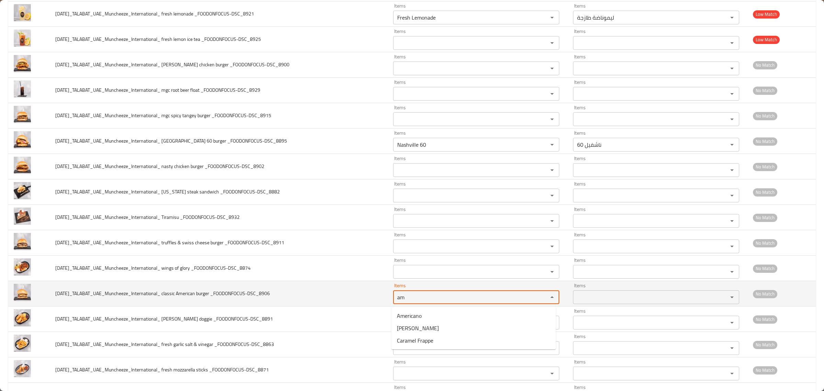
type _FOODONFOCUS-DSC_8906 "a"
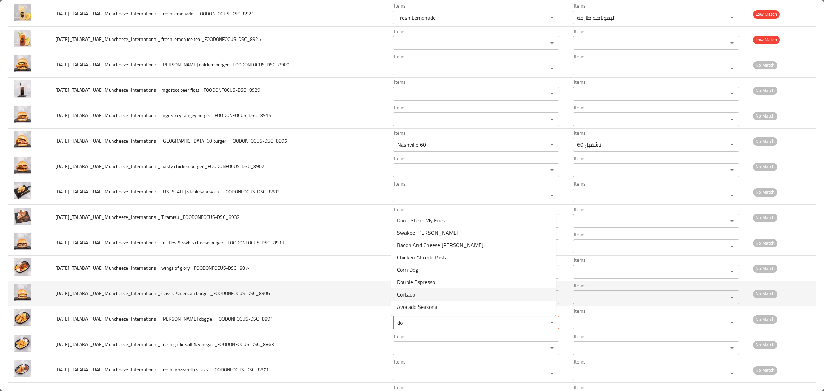
type _FOODONFOCUS-DSC_8891 "d"
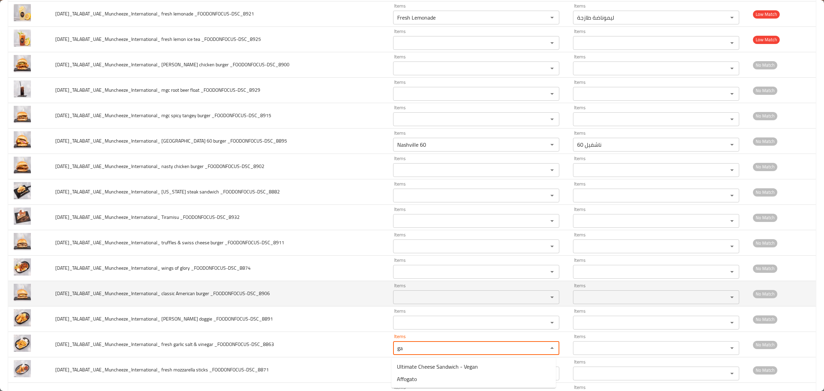
type _FOODONFOCUS-DSC_8863 "g"
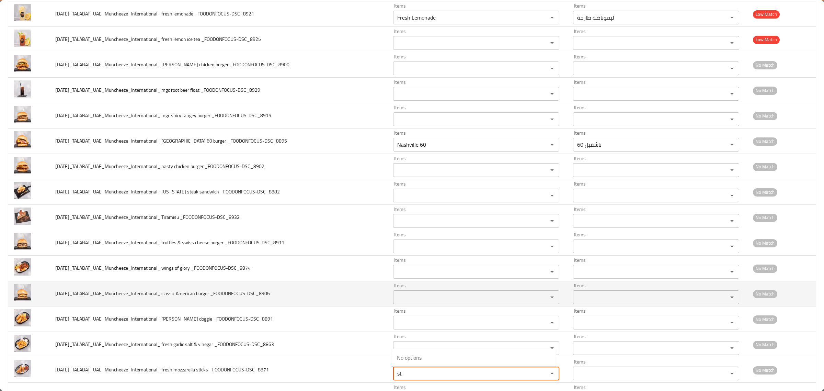
type _FOODONFOCUS-DSC_8871 "s"
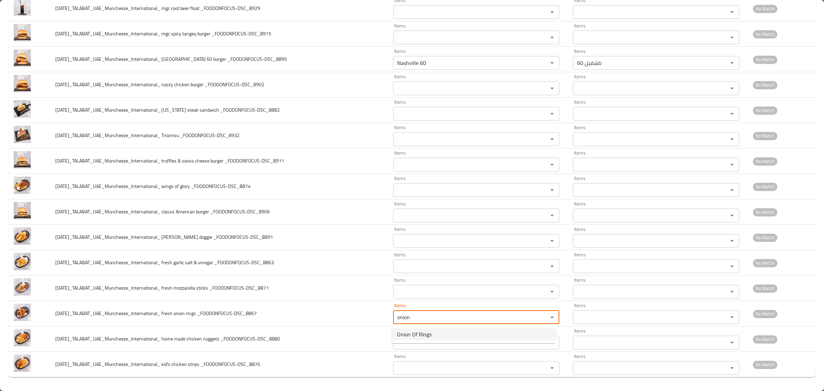
click at [439, 337] on _FOODONFOCUS-DSC_8867-option-0 "Onion Of Rings" at bounding box center [473, 334] width 164 height 12
type _FOODONFOCUS-DSC_8867 "Onion Of Rings"
type _FOODONFOCUS-DSC_8867-ar "حلقات بصل"
type _FOODONFOCUS-DSC_8867 "Onion Of Rings"
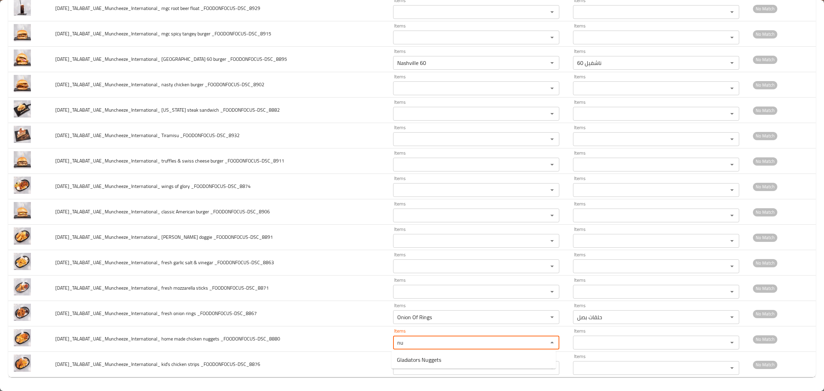
type _FOODONFOCUS-DSC_8880 "n"
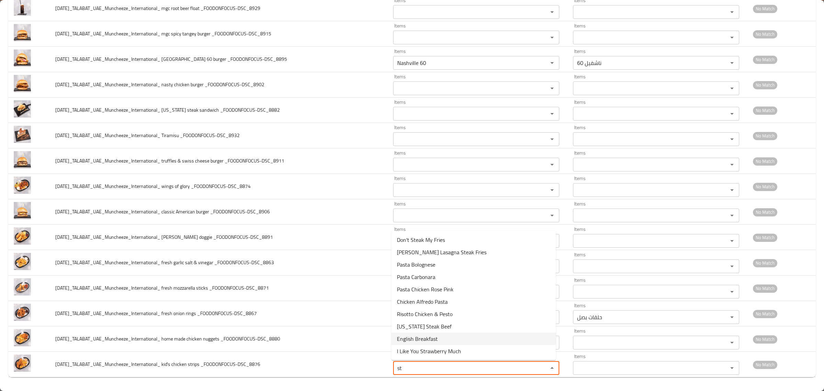
type _FOODONFOCUS-DSC_8876 "s"
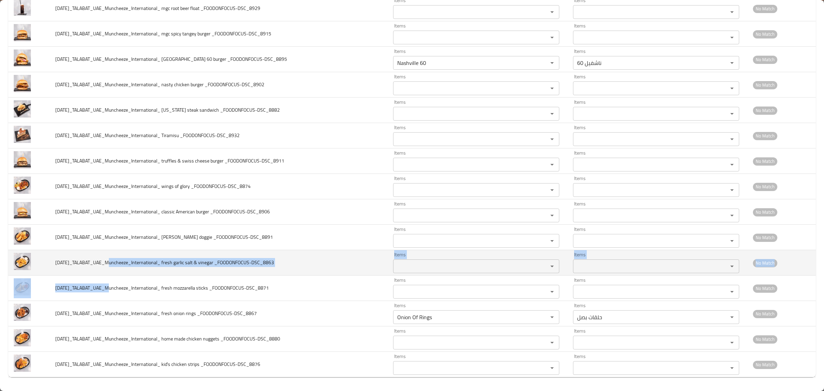
click at [107, 275] on tbody "[DATE]_TALABAT_UAE_Muncheeze_International_ swiss steak & fries _FOODONFOCUS-DS…" at bounding box center [411, 123] width 807 height 508
click at [216, 257] on td "[DATE]_TALABAT_UAE_Muncheeze_International_ fresh garlic salt & vinegar _FOODON…" at bounding box center [219, 262] width 338 height 25
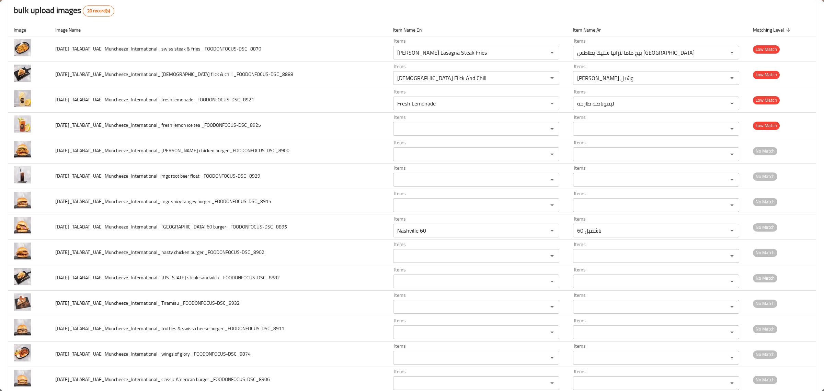
scroll to position [0, 0]
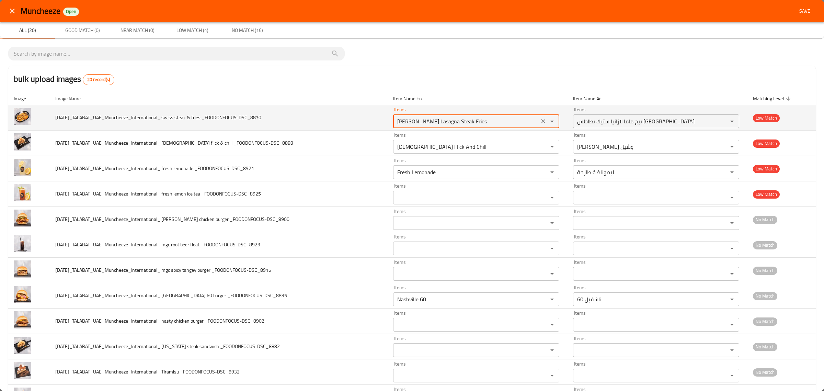
click at [494, 117] on _FOODONFOCUS-DSC_8870 "[PERSON_NAME] Lasagna Steak Fries" at bounding box center [466, 121] width 142 height 10
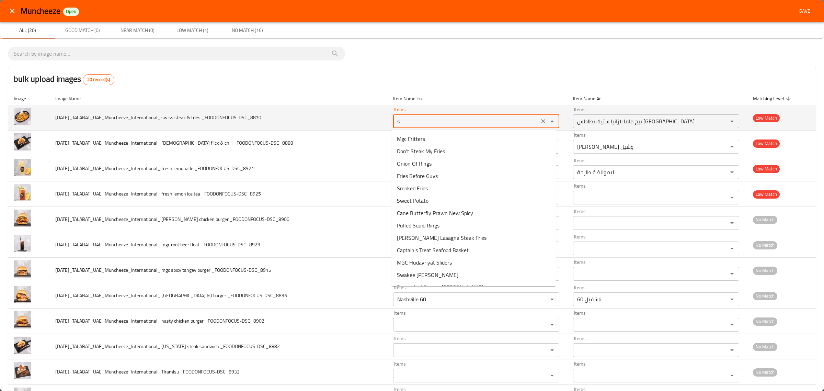
type _FOODONFOCUS-DSC_8870 "sw"
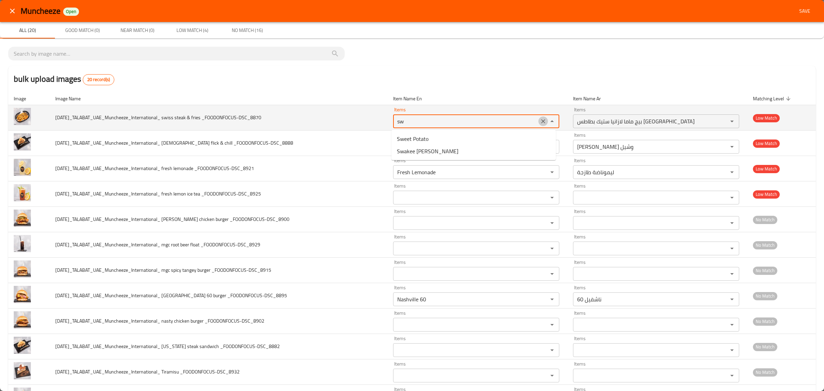
click at [540, 122] on icon "Clear" at bounding box center [543, 121] width 7 height 7
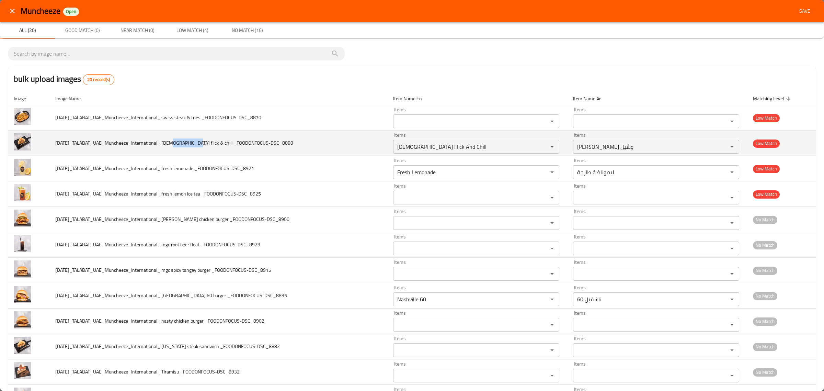
drag, startPoint x: 173, startPoint y: 141, endPoint x: 191, endPoint y: 141, distance: 18.2
click at [191, 141] on span "[DATE]_TALABAT_UAE_Muncheeze_International_ [DEMOGRAPHIC_DATA] flick & chill _F…" at bounding box center [174, 142] width 238 height 9
copy span "[DEMOGRAPHIC_DATA] flick"
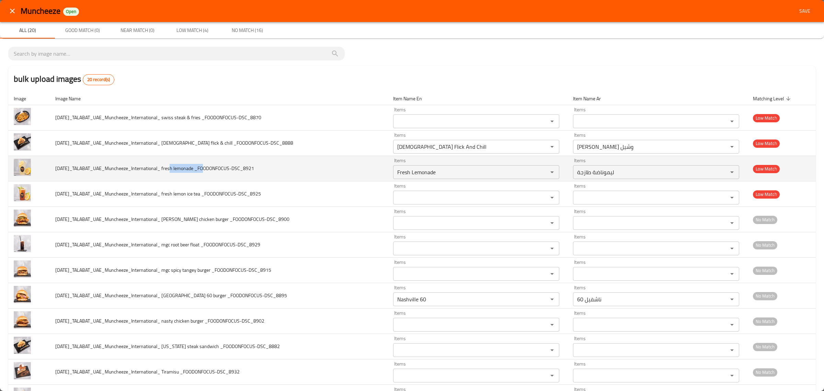
drag, startPoint x: 173, startPoint y: 169, endPoint x: 204, endPoint y: 170, distance: 30.9
click at [204, 170] on span "[DATE]_TALABAT_UAE_Muncheeze_International_ fresh lemonade _FOODONFOCUS-DSC_8921" at bounding box center [154, 168] width 199 height 9
copy span "fresh lemonade"
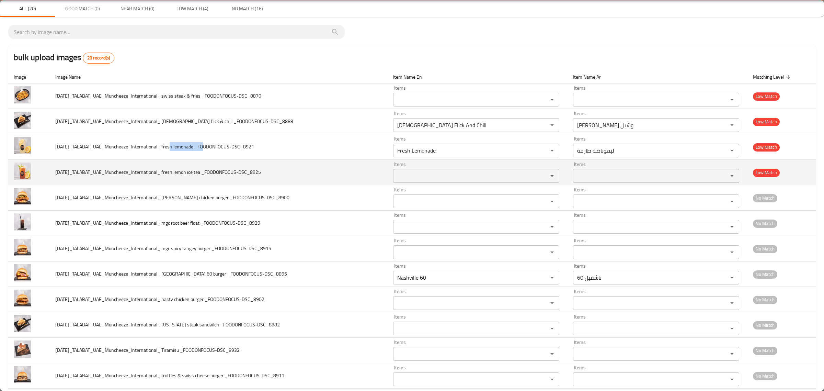
scroll to position [43, 0]
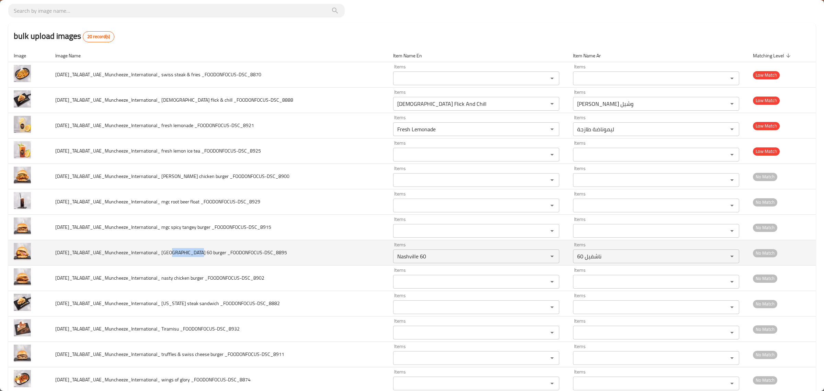
drag, startPoint x: 172, startPoint y: 252, endPoint x: 197, endPoint y: 257, distance: 25.9
click at [197, 257] on span "[DATE]_TALABAT_UAE_Muncheeze_International_ [GEOGRAPHIC_DATA] 60 burger _FOODON…" at bounding box center [171, 252] width 232 height 9
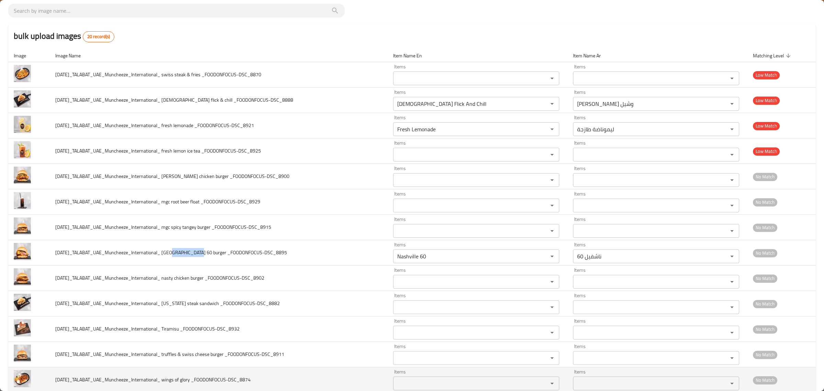
copy span "Nashville 60"
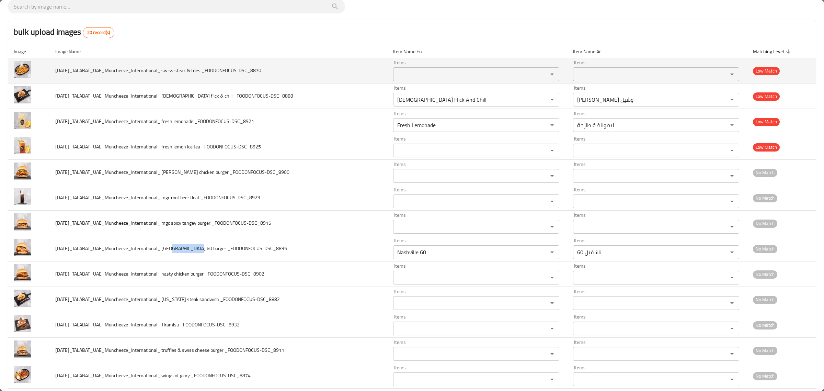
scroll to position [0, 0]
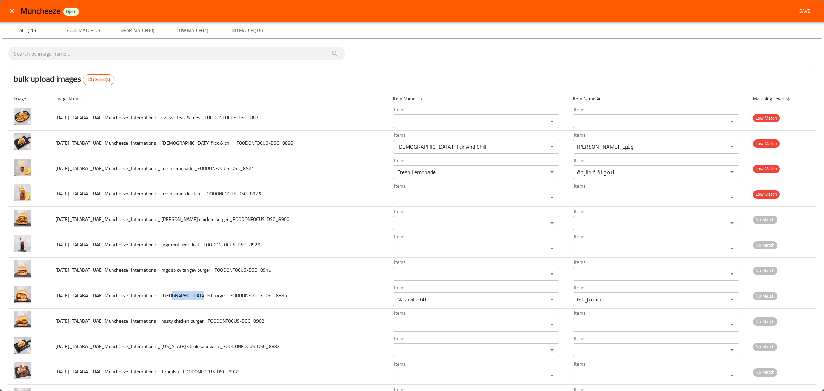
click at [804, 8] on span "Save" at bounding box center [804, 11] width 16 height 9
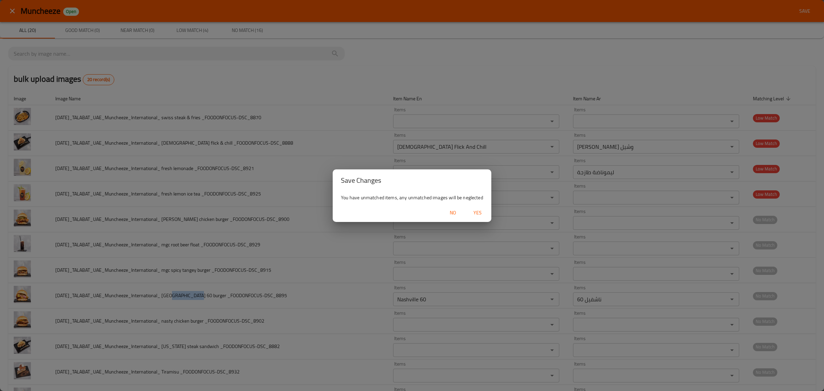
click at [474, 209] on span "Yes" at bounding box center [477, 212] width 16 height 9
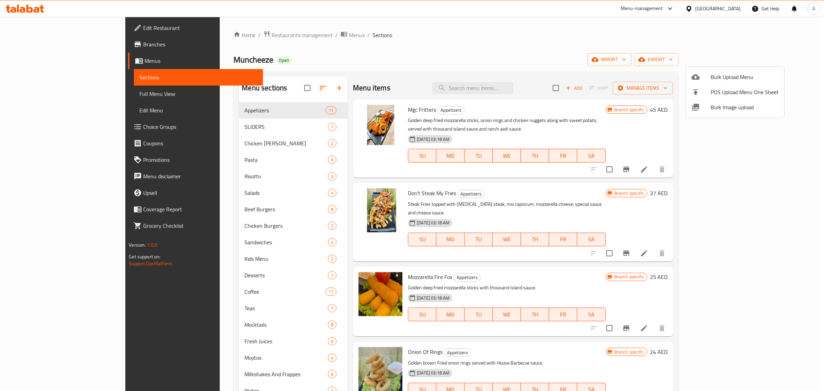
click at [237, 35] on div at bounding box center [412, 195] width 824 height 391
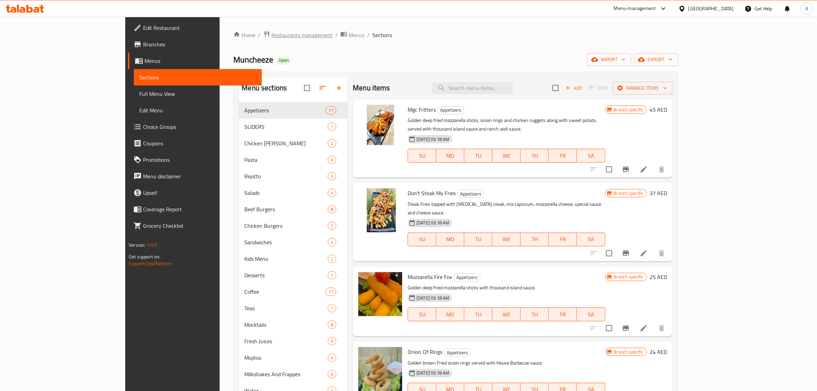
click at [272, 35] on span "Restaurants management" at bounding box center [302, 35] width 61 height 8
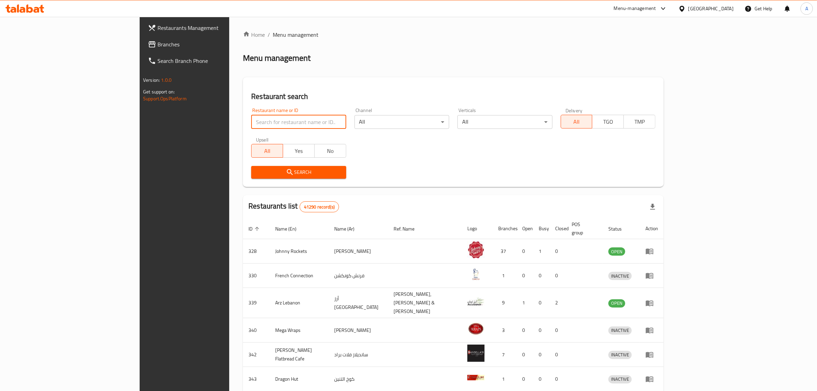
click at [262, 117] on input "search" at bounding box center [298, 122] width 95 height 14
paste input "Hamur AL diyra"
click button "Search" at bounding box center [298, 172] width 95 height 13
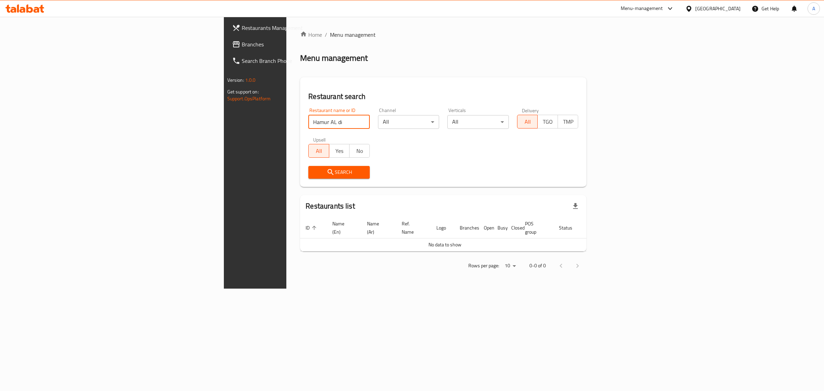
type input "Hamur AL di"
click button "Search" at bounding box center [338, 172] width 61 height 13
click at [707, 11] on div "[GEOGRAPHIC_DATA]" at bounding box center [717, 9] width 45 height 8
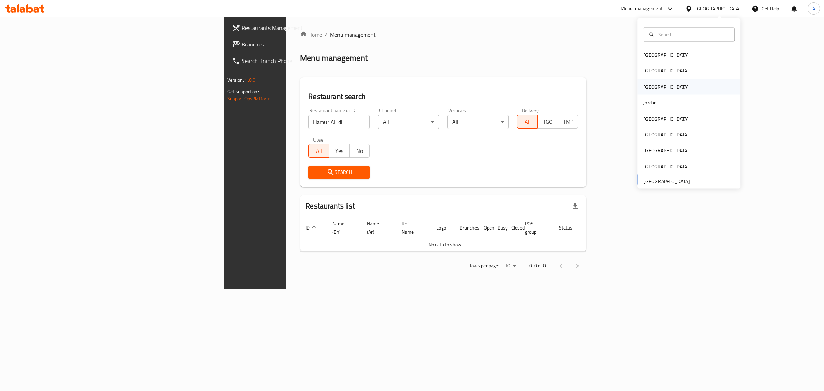
click at [663, 90] on div "[GEOGRAPHIC_DATA]" at bounding box center [688, 87] width 103 height 16
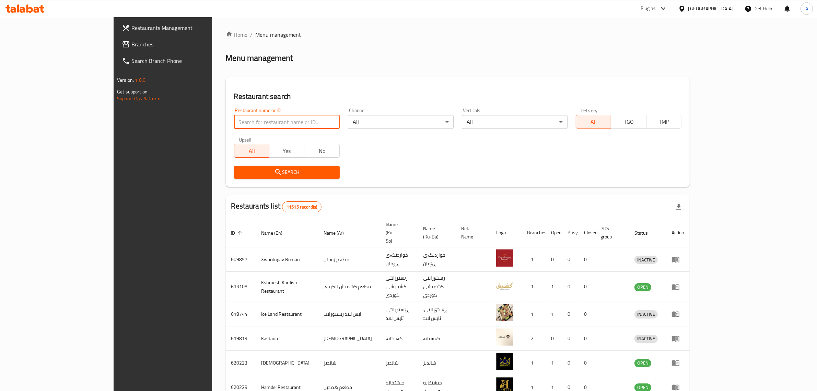
click at [258, 117] on input "search" at bounding box center [287, 122] width 106 height 14
paste input "Hamur AL diyra"
type input "Hamur AL diyra"
click button "Search" at bounding box center [287, 172] width 106 height 13
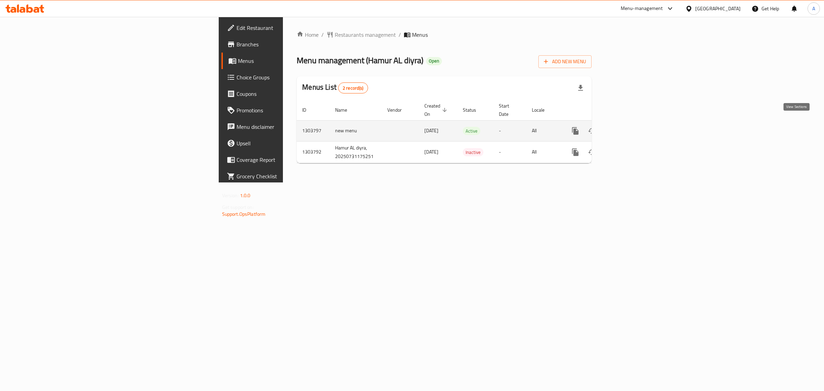
click at [629, 127] on icon "enhanced table" at bounding box center [625, 131] width 8 height 8
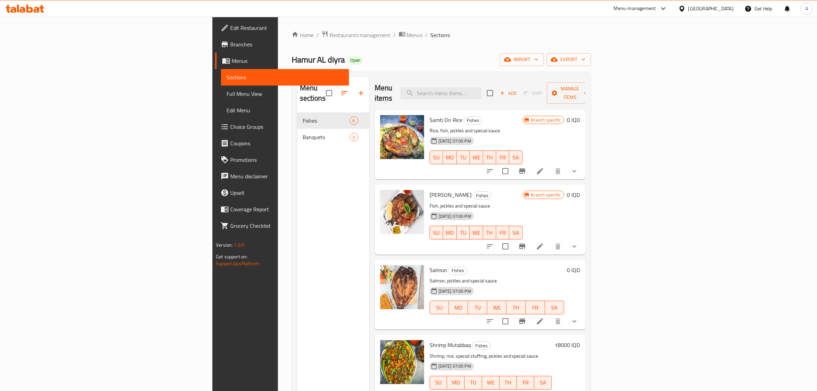
click at [519, 23] on div "Home / Restaurants management / Menus / Sections Hamur AL diyra Open import exp…" at bounding box center [441, 252] width 327 height 470
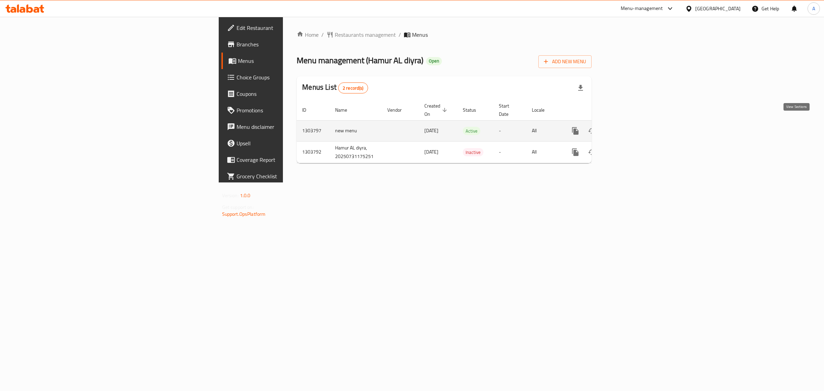
click at [633, 123] on link "enhanced table" at bounding box center [624, 131] width 16 height 16
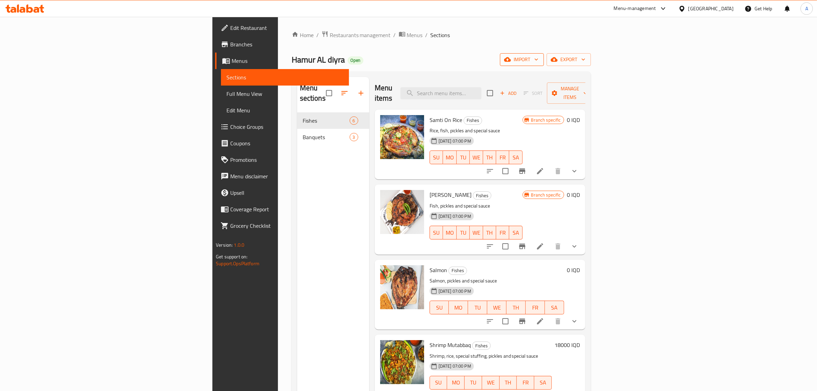
click at [539, 61] on span "import" at bounding box center [522, 59] width 33 height 9
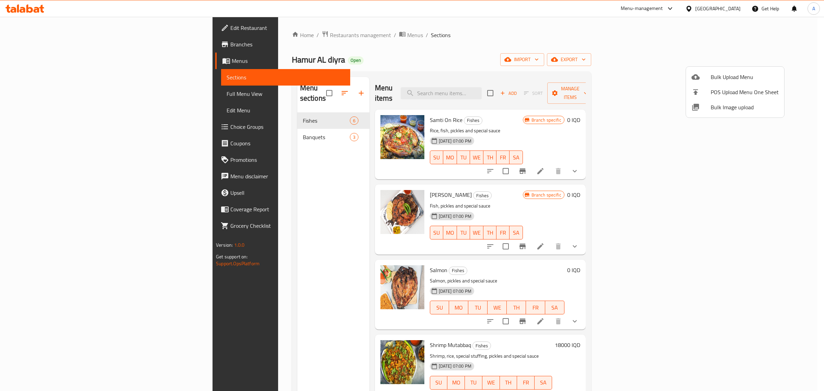
click at [723, 97] on li "POS Upload Menu One Sheet" at bounding box center [735, 91] width 98 height 15
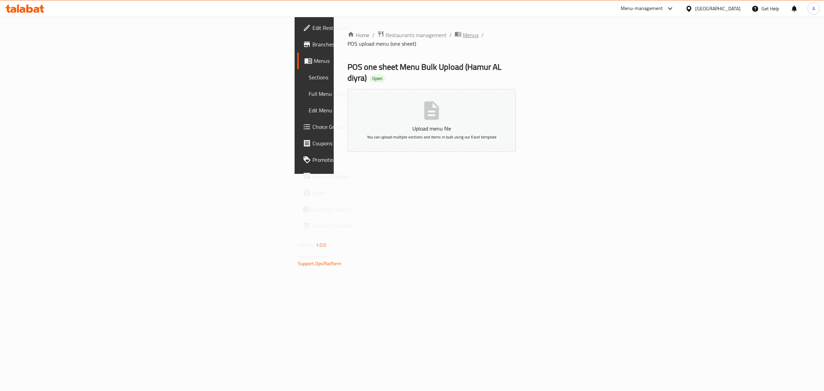
click at [454, 34] on span "breadcrumb" at bounding box center [458, 35] width 8 height 9
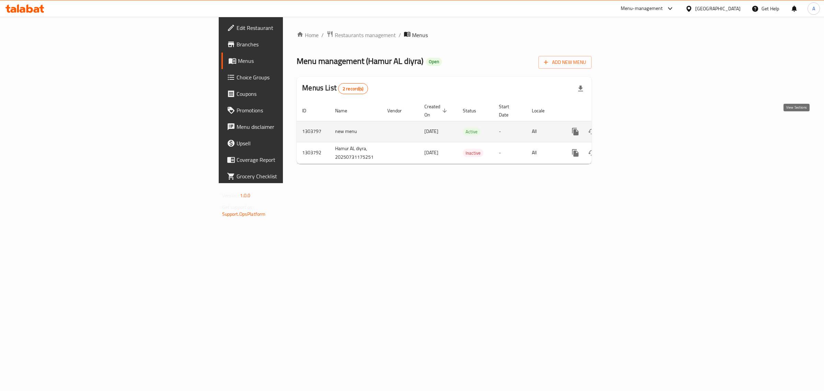
click at [633, 126] on link "enhanced table" at bounding box center [624, 131] width 16 height 16
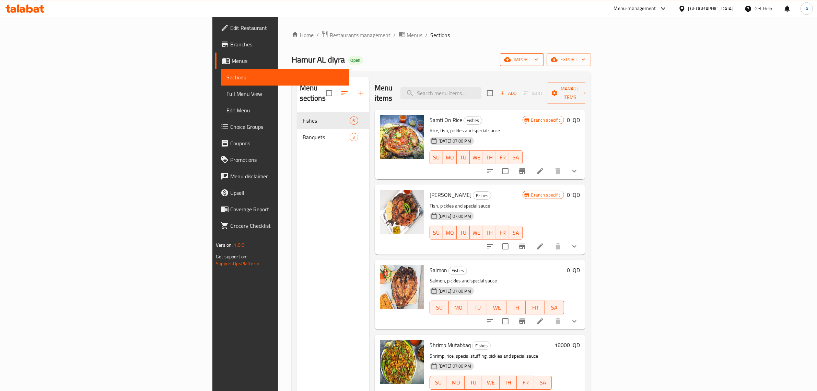
click at [539, 57] on span "import" at bounding box center [522, 59] width 33 height 9
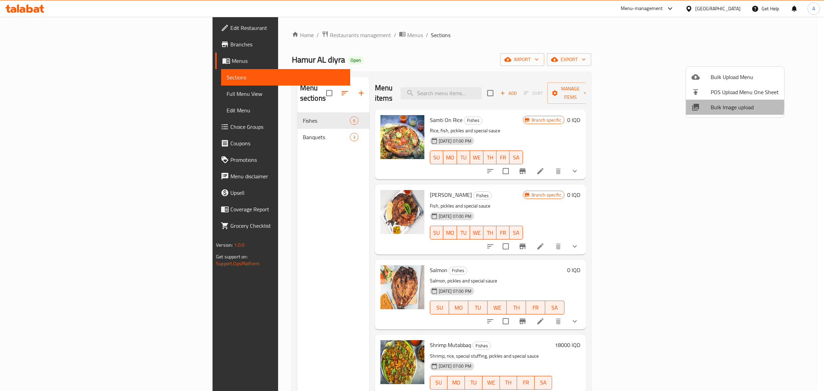
click at [713, 106] on span "Bulk Image upload" at bounding box center [745, 107] width 68 height 8
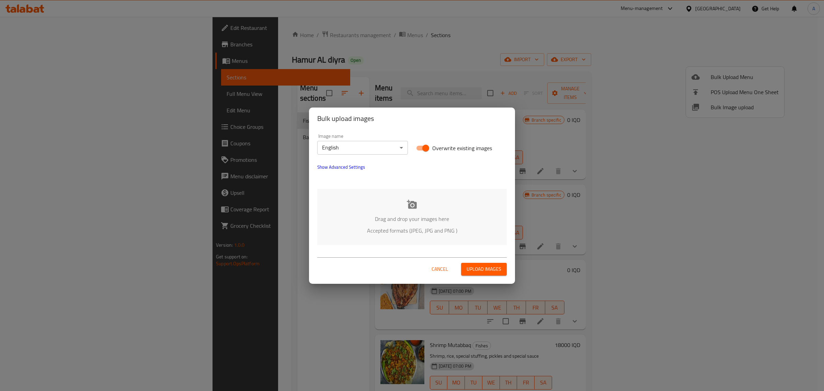
click at [357, 171] on span "Show Advanced Settings" at bounding box center [341, 167] width 48 height 8
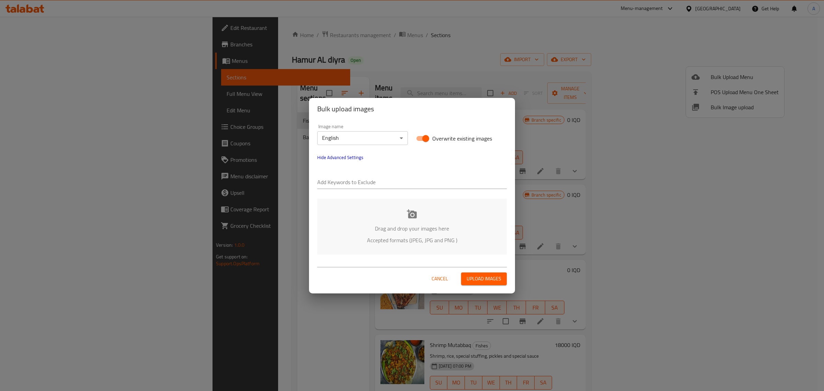
click at [355, 195] on div "Image name English ​ Overwrite existing images Hide Advanced Settings Add Keywo…" at bounding box center [412, 189] width 206 height 139
click at [355, 186] on input "text" at bounding box center [411, 182] width 189 height 11
paste input "Amer -"
type input "Amer -"
click at [399, 183] on input "text" at bounding box center [427, 182] width 157 height 11
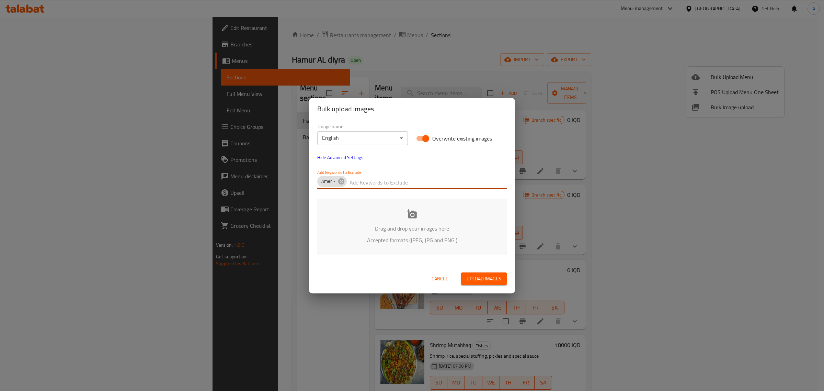
paste input "Hamur AL diyra"
type input "Hamur AL diyra"
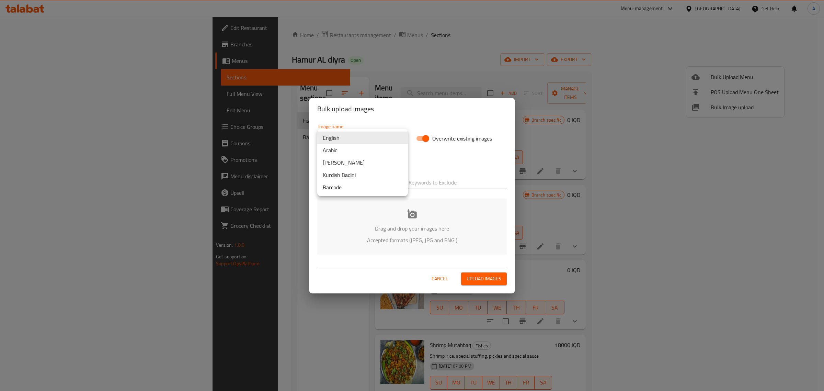
click at [380, 136] on body "​ Menu-management [GEOGRAPHIC_DATA] Get Help A Edit Restaurant Branches Menus S…" at bounding box center [412, 204] width 824 height 374
click at [347, 148] on li "Arabic" at bounding box center [362, 150] width 91 height 12
click at [426, 231] on p "Drag and drop your images here" at bounding box center [411, 228] width 169 height 8
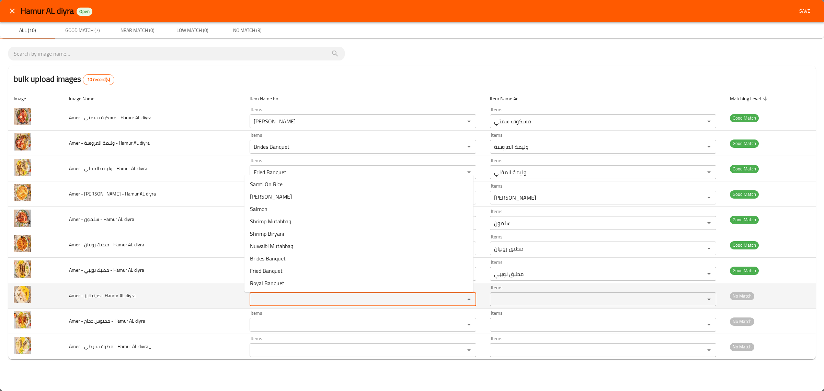
click at [359, 296] on diyra "Items" at bounding box center [353, 299] width 202 height 10
type diyra "rice"
drag, startPoint x: 205, startPoint y: 299, endPoint x: 234, endPoint y: 310, distance: 30.4
click at [205, 299] on td "Amer - صينية رز - Hamur AL diyra" at bounding box center [153, 295] width 181 height 25
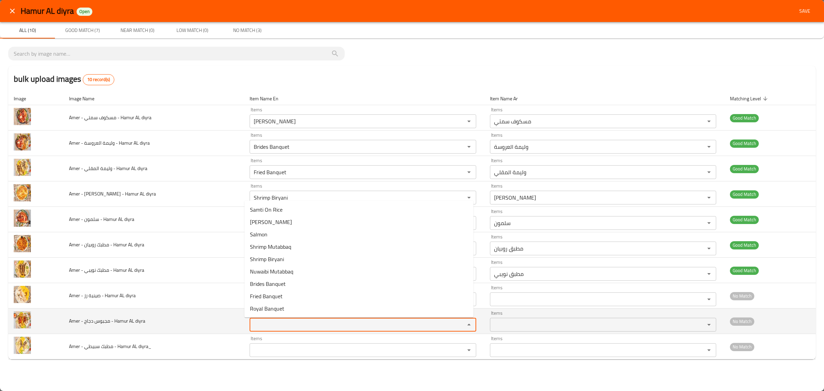
click at [291, 326] on diyra "Items" at bounding box center [353, 325] width 202 height 10
type diyra "m"
type diyra "c"
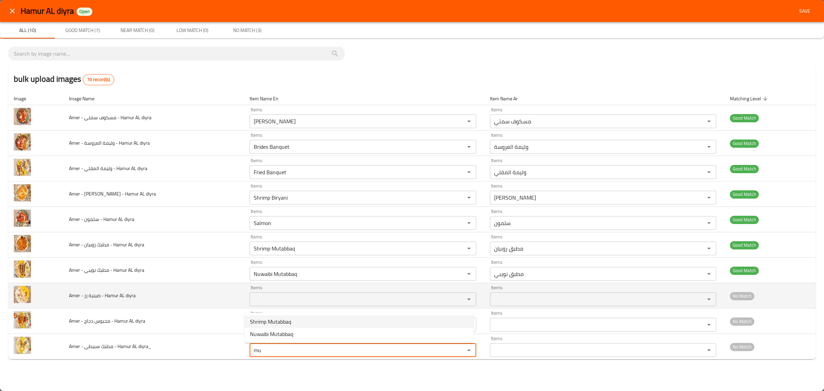
type diyra_ "mu"
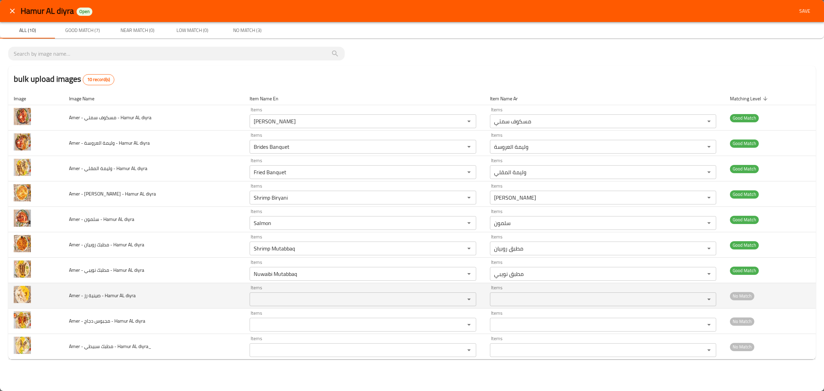
click at [193, 293] on td "Amer - صينية رز - Hamur AL diyra" at bounding box center [153, 295] width 181 height 25
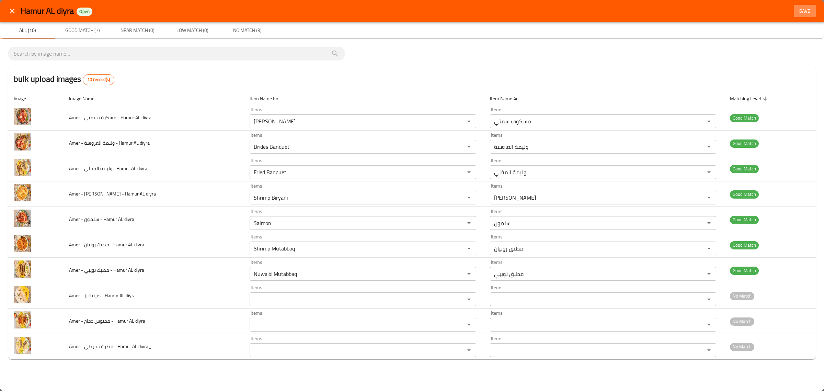
click at [802, 13] on span "Save" at bounding box center [804, 11] width 16 height 9
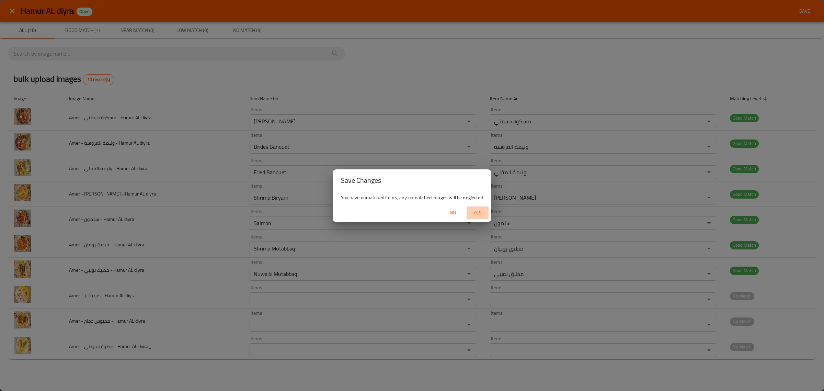
click at [485, 213] on span "Yes" at bounding box center [477, 212] width 16 height 9
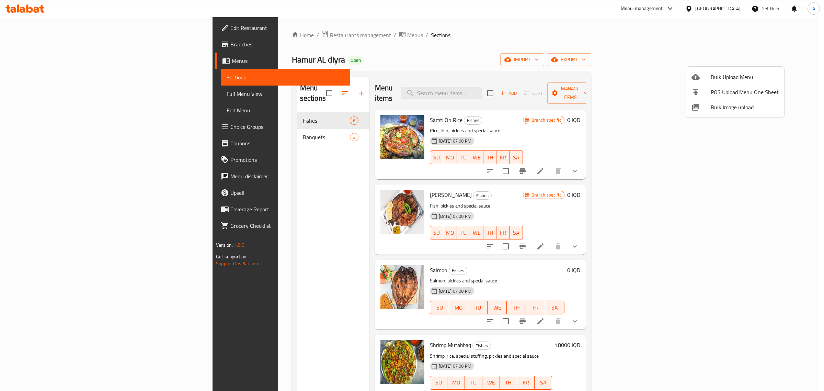
drag, startPoint x: 233, startPoint y: 108, endPoint x: 232, endPoint y: 113, distance: 5.1
click at [232, 113] on div at bounding box center [412, 195] width 824 height 391
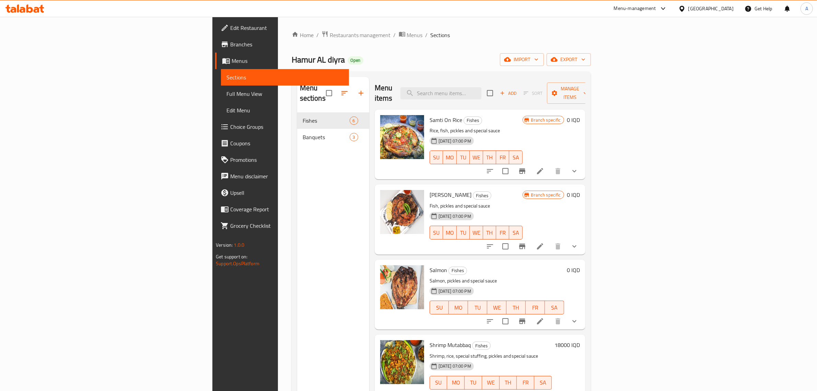
click at [297, 117] on div "Fishes 6" at bounding box center [333, 120] width 72 height 16
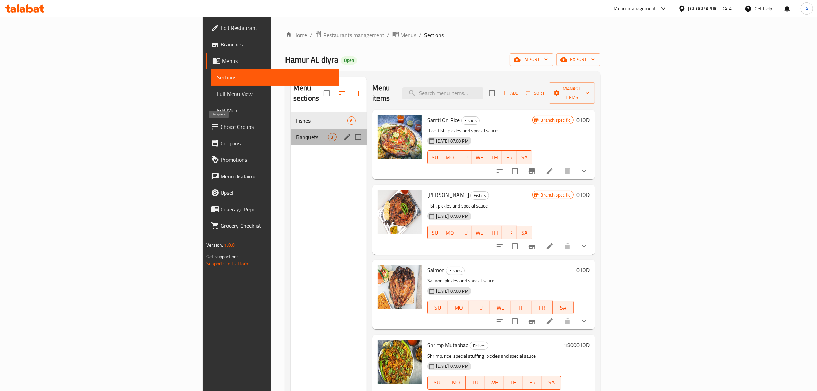
click at [296, 133] on span "Banquets" at bounding box center [312, 137] width 32 height 8
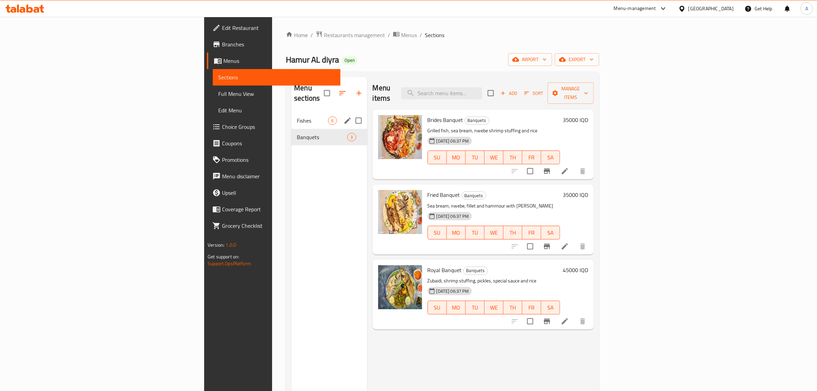
click at [291, 115] on div "Fishes 6" at bounding box center [329, 120] width 76 height 16
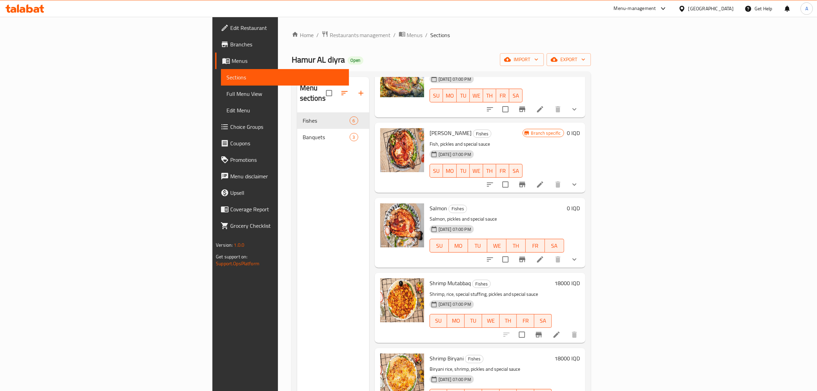
scroll to position [76, 0]
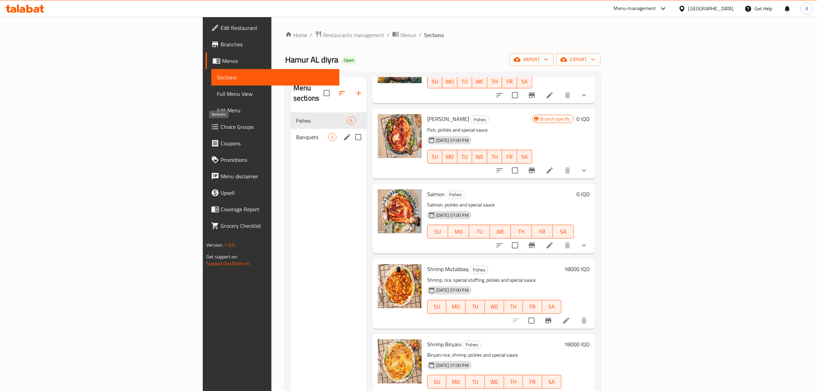
click at [296, 133] on span "Banquets" at bounding box center [312, 137] width 32 height 8
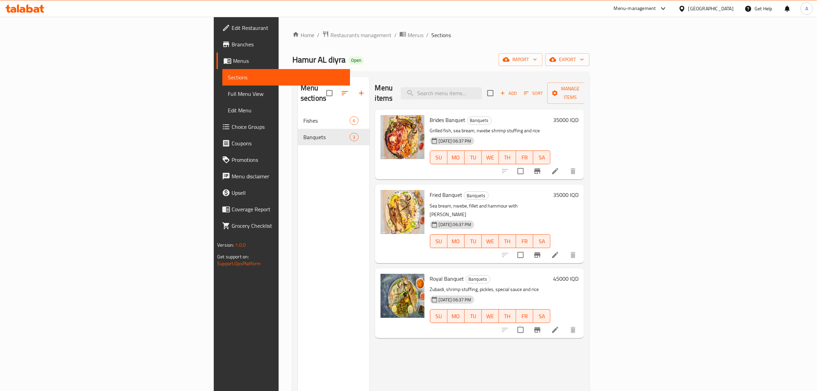
click at [228, 98] on span "Full Menu View" at bounding box center [286, 94] width 117 height 8
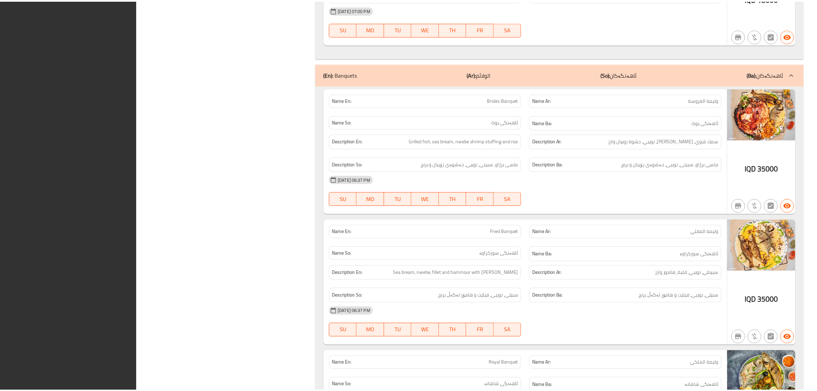
scroll to position [1082, 0]
